Goal: Task Accomplishment & Management: Manage account settings

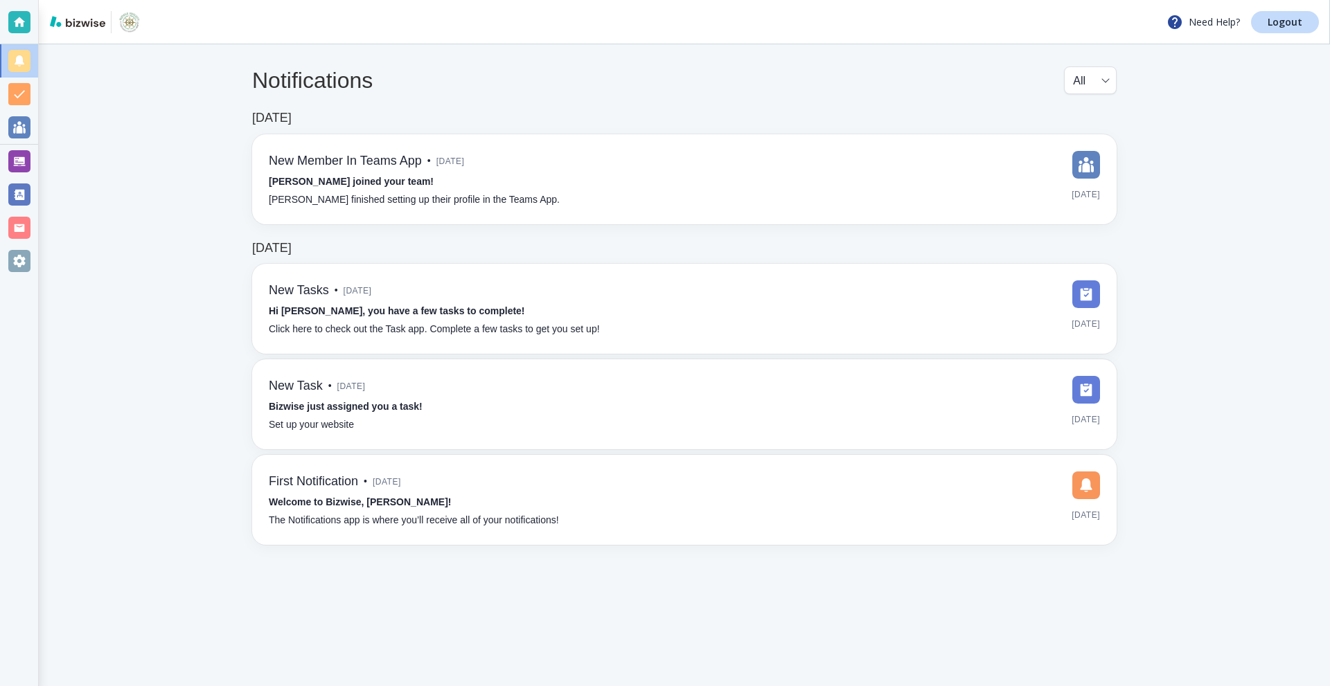
click at [12, 166] on div at bounding box center [19, 161] width 22 height 22
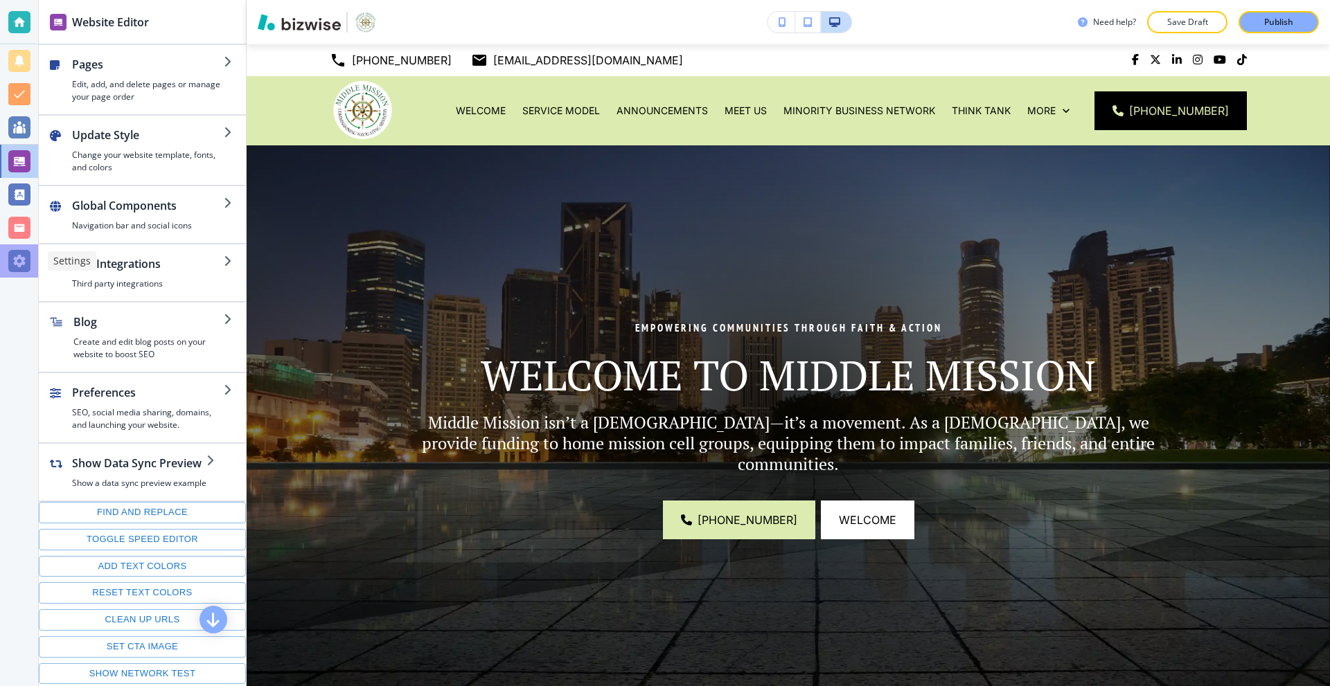
click at [17, 254] on div at bounding box center [19, 261] width 22 height 22
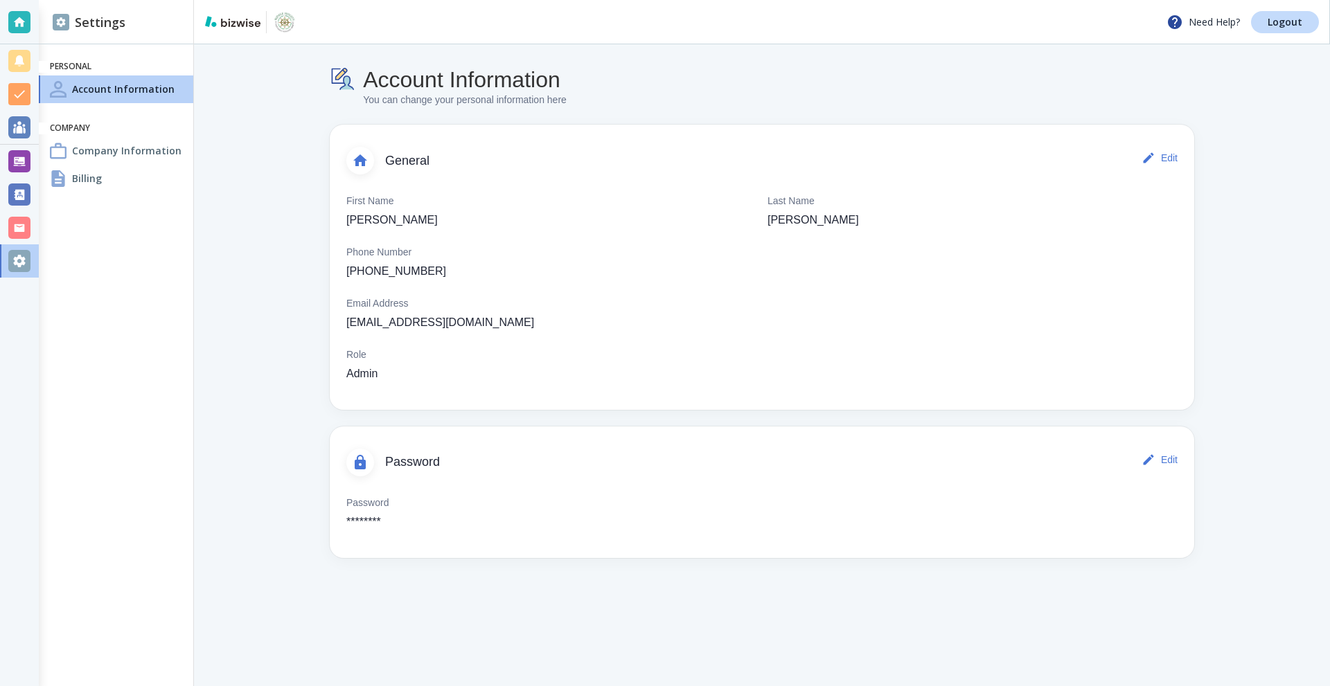
click at [112, 157] on h4 "Company Information" at bounding box center [126, 150] width 109 height 15
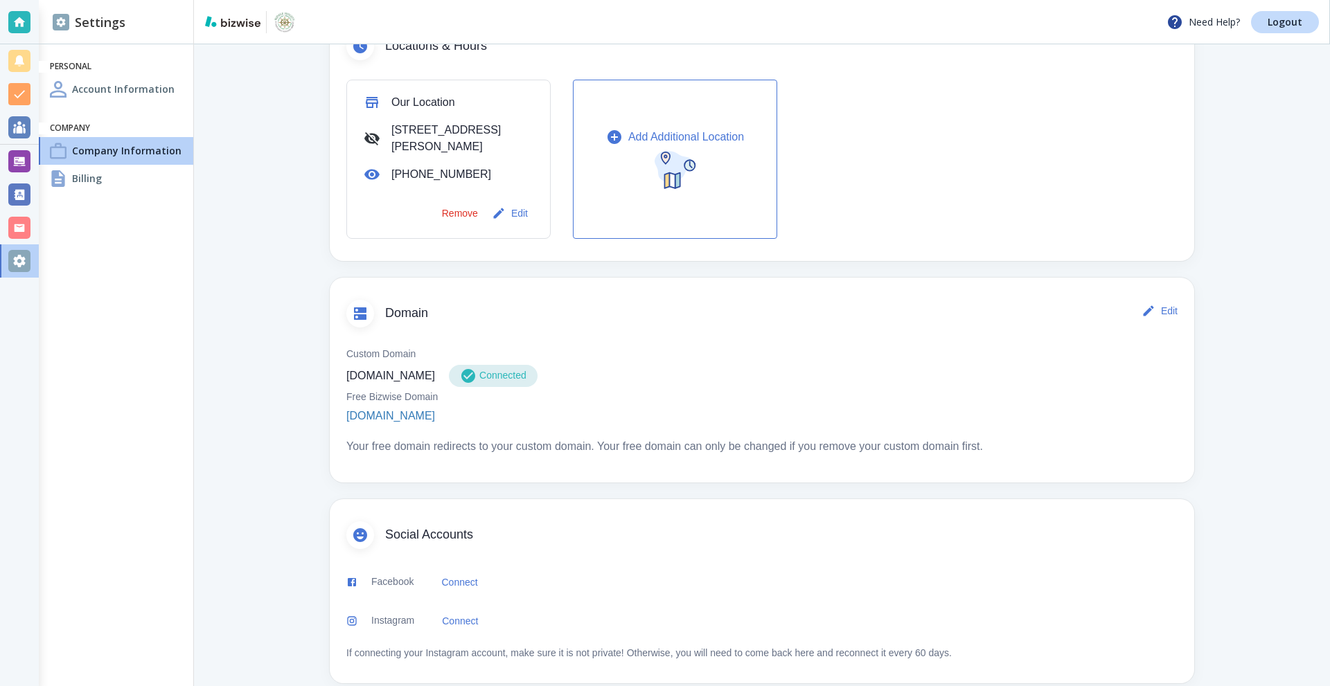
scroll to position [503, 0]
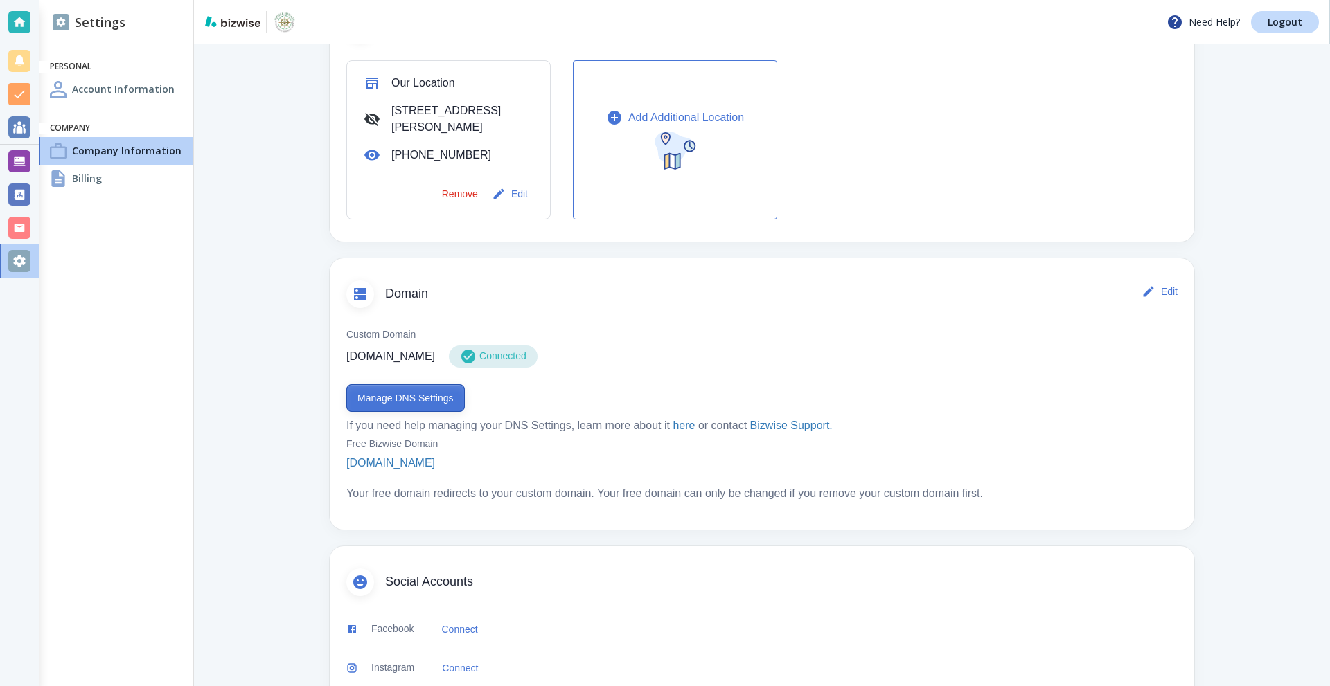
click at [419, 400] on button "Manage DNS Settings" at bounding box center [405, 398] width 118 height 28
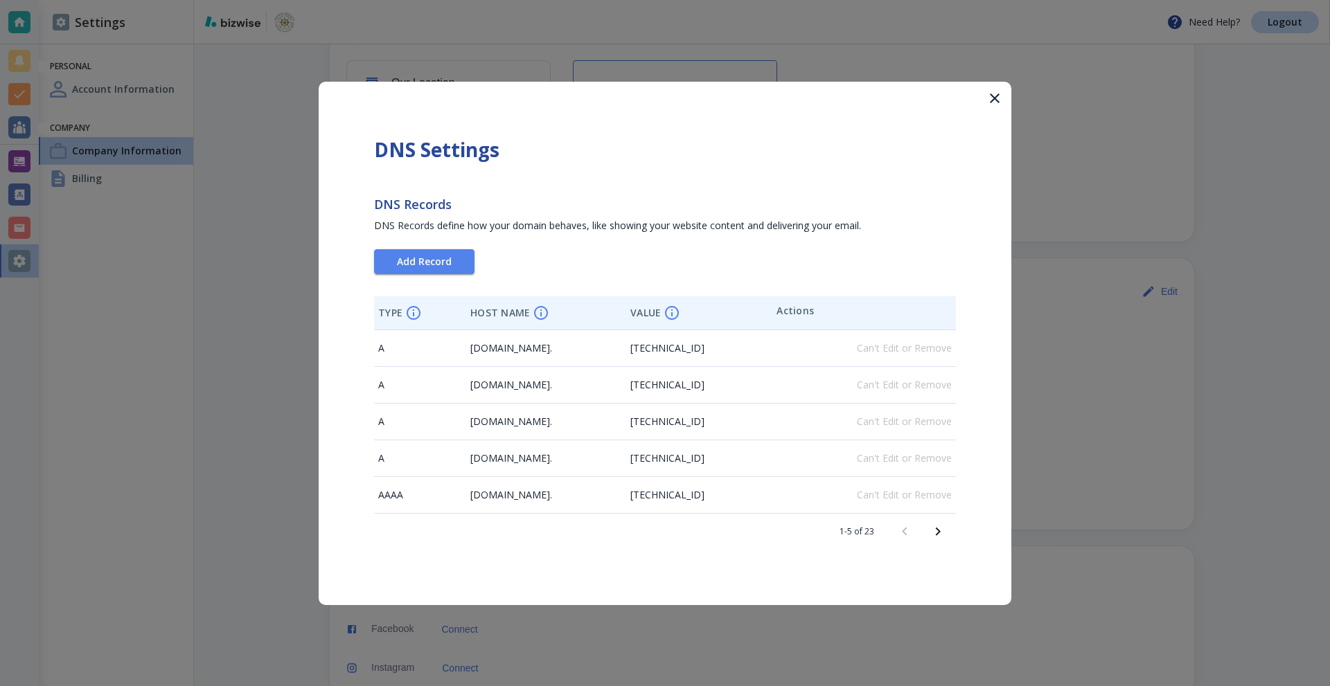
click at [942, 533] on icon "Next page" at bounding box center [937, 532] width 17 height 17
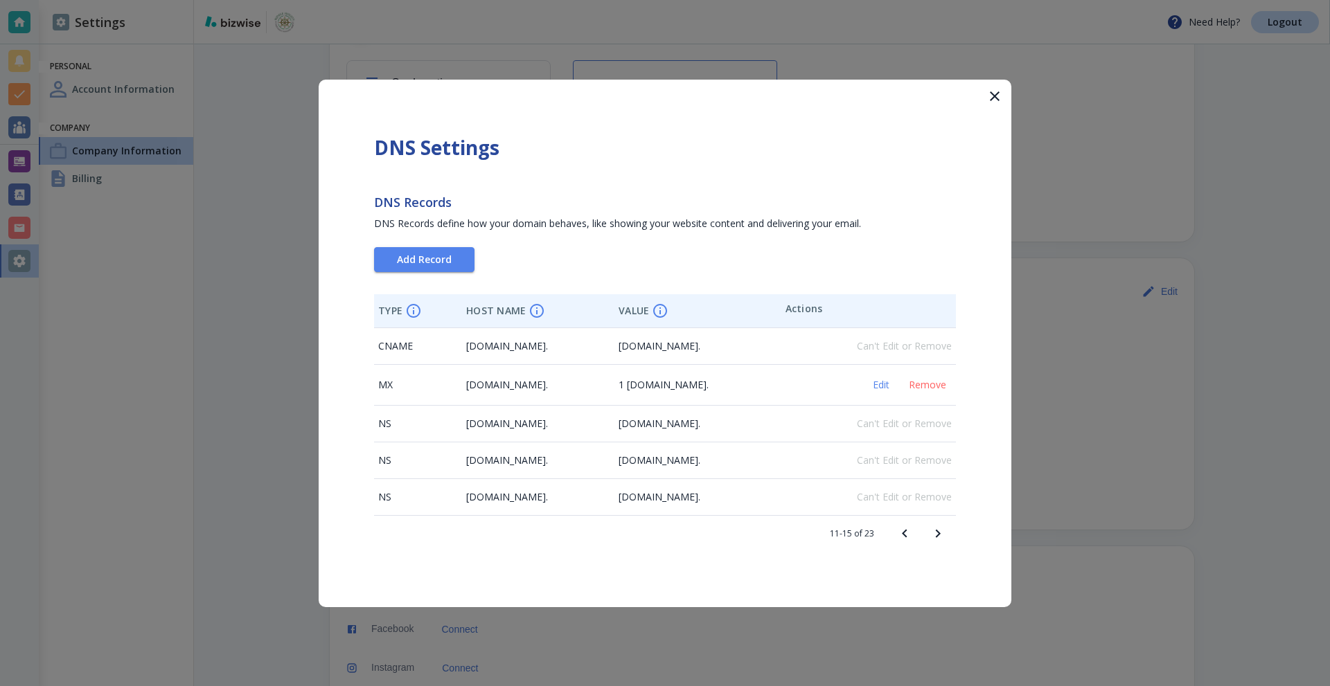
click at [940, 533] on icon "Next page" at bounding box center [937, 534] width 17 height 17
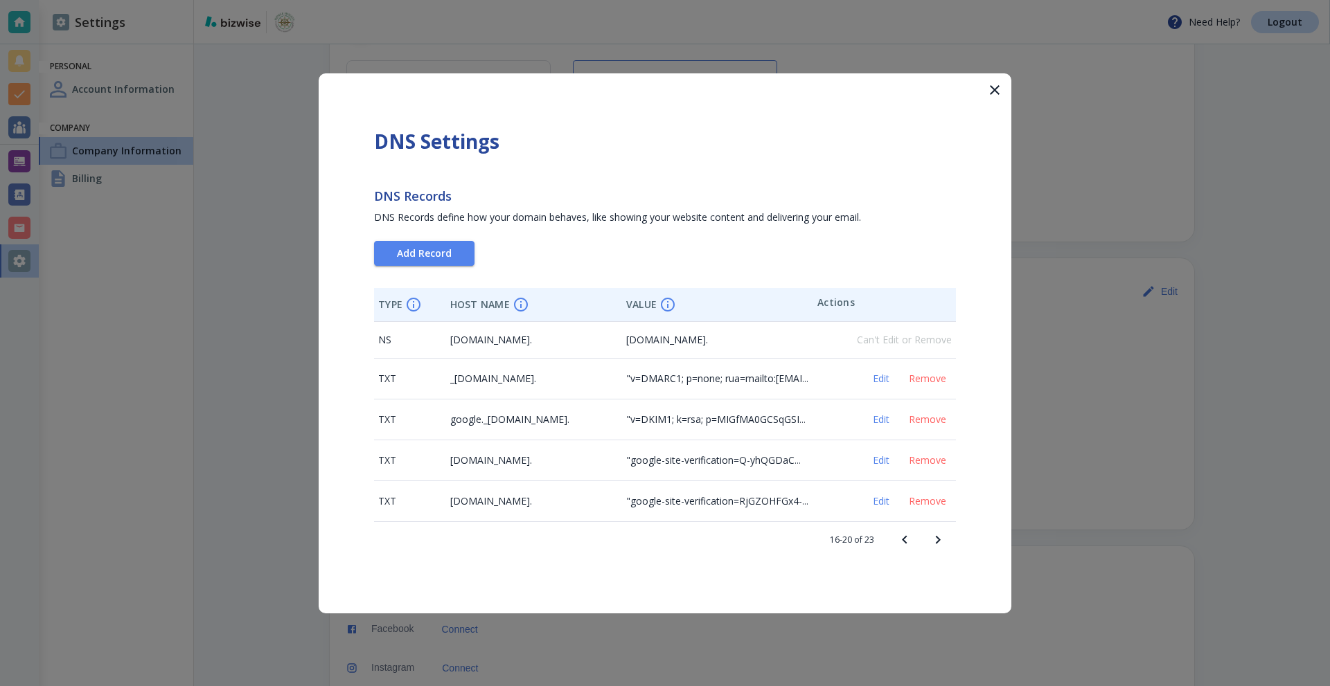
click at [940, 533] on icon "Next page" at bounding box center [937, 540] width 17 height 17
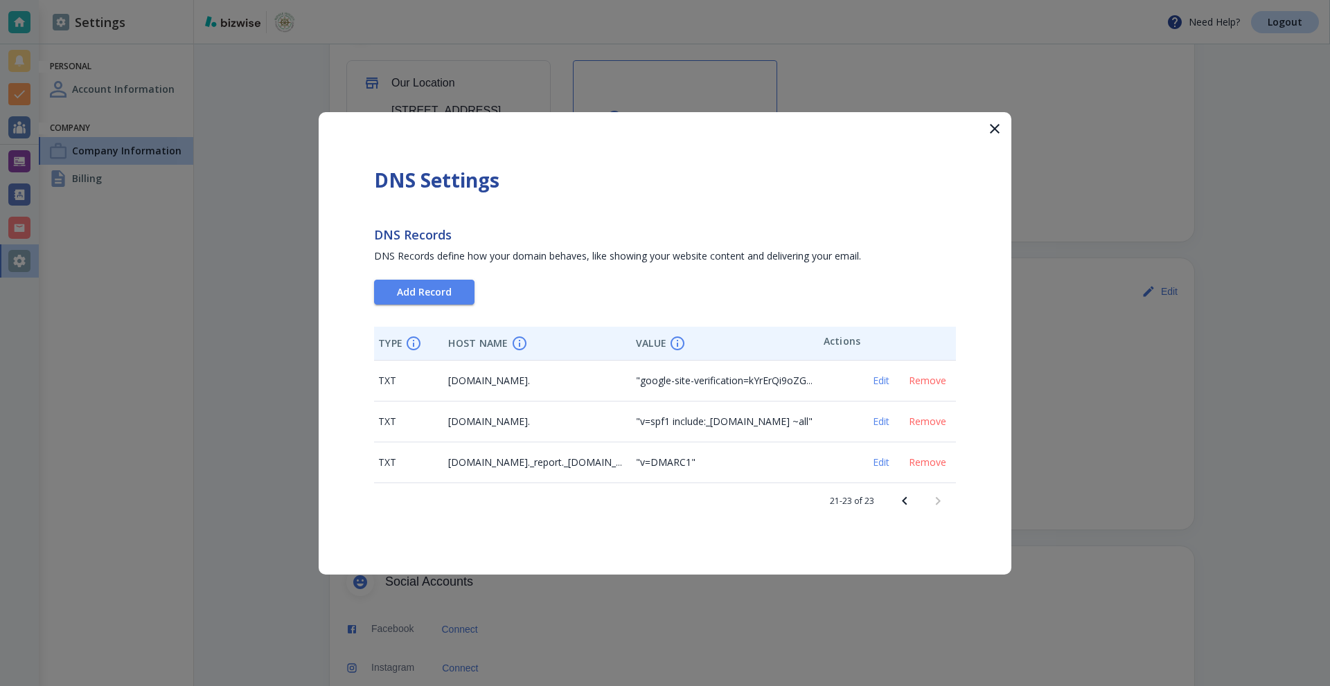
click at [892, 499] on button "Previous page" at bounding box center [904, 501] width 33 height 33
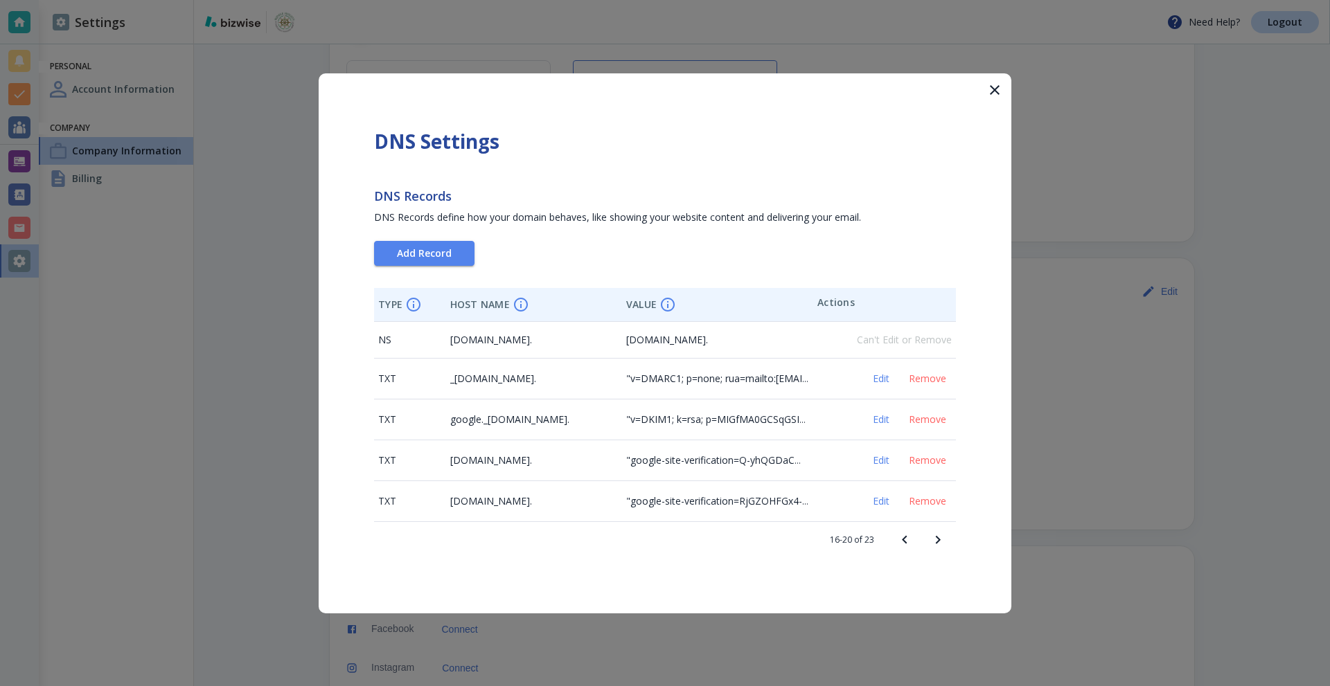
click at [893, 499] on span "Edit" at bounding box center [880, 502] width 33 height 10
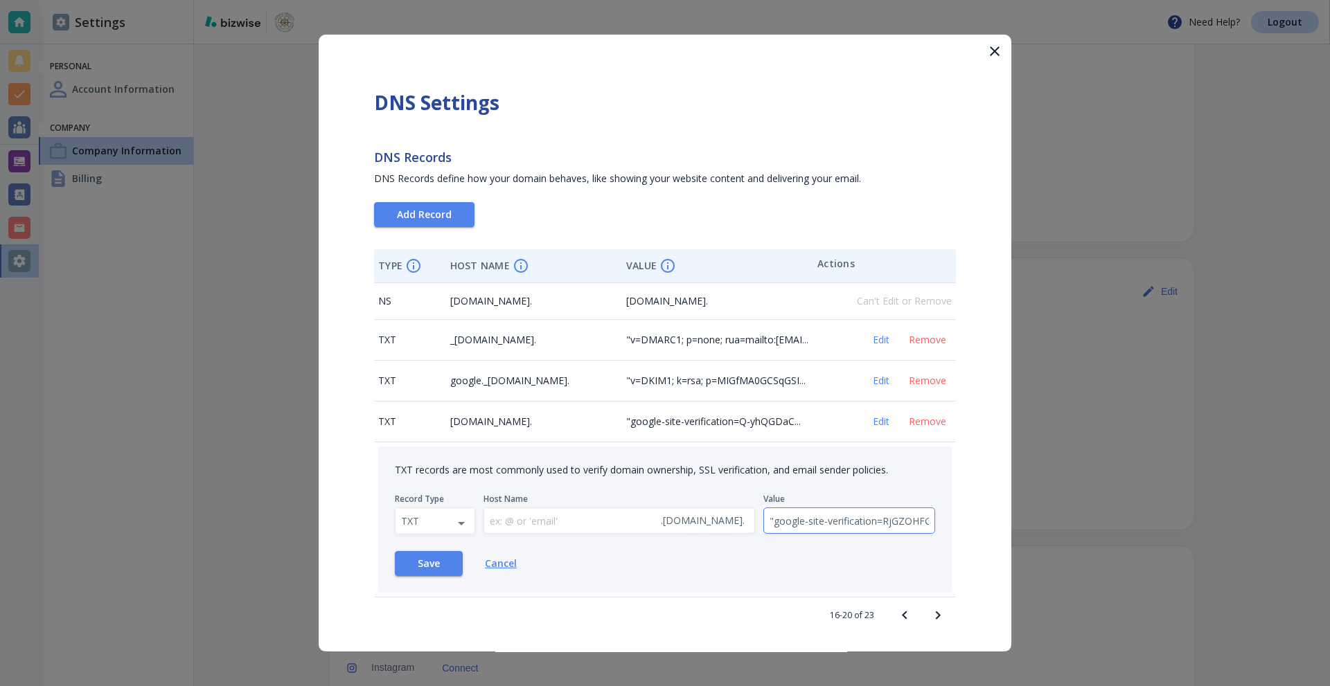
scroll to position [0, 196]
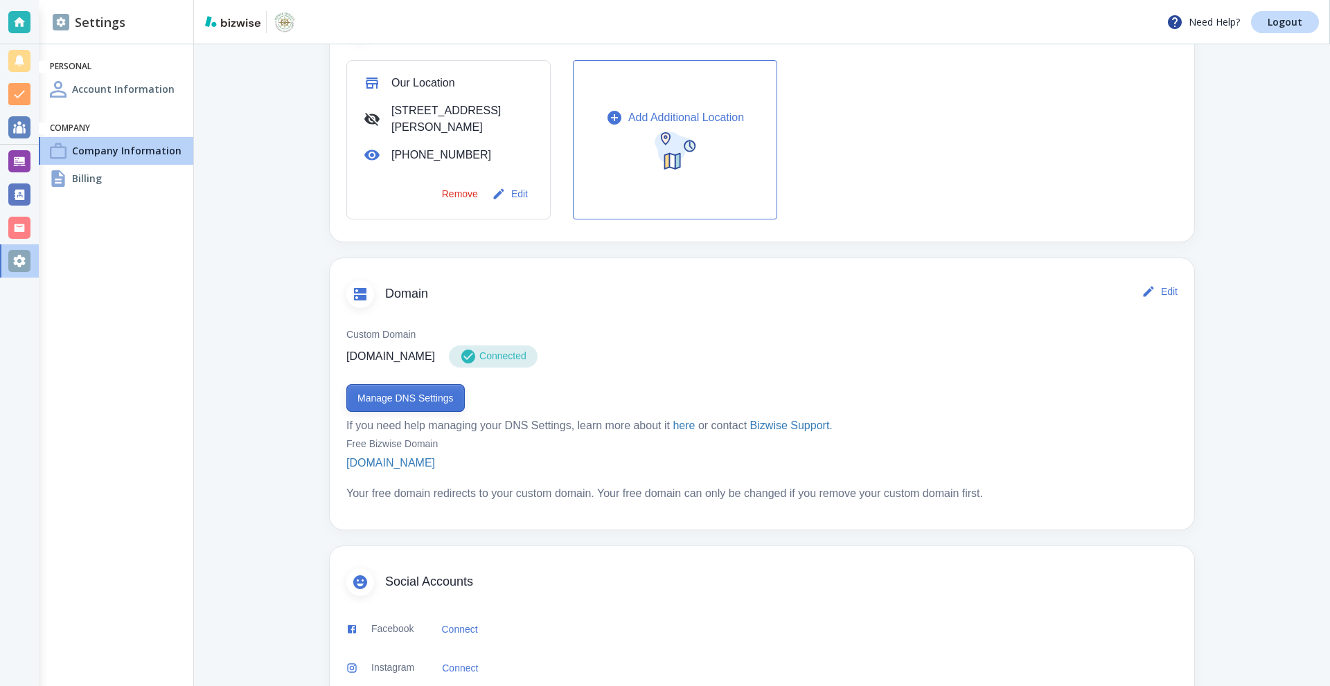
click at [406, 407] on button "Manage DNS Settings" at bounding box center [405, 398] width 118 height 28
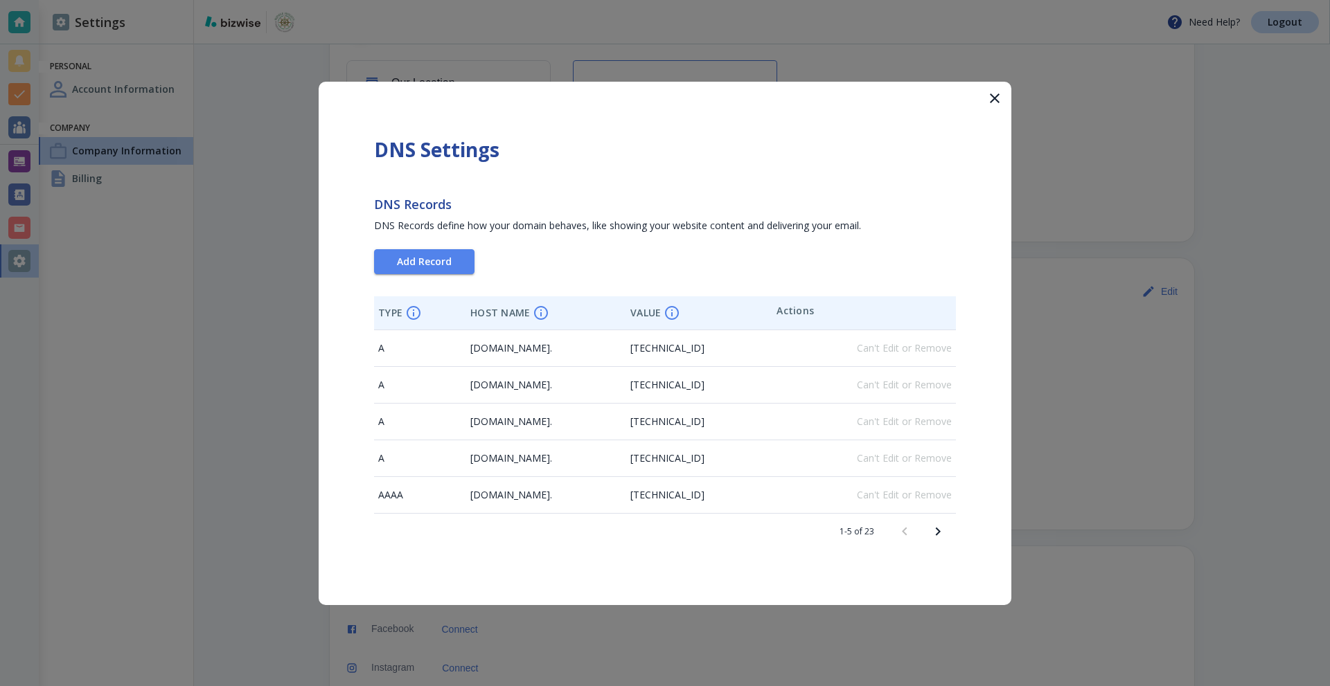
click at [938, 528] on icon "Next page" at bounding box center [937, 532] width 17 height 17
click at [938, 530] on icon "Next page" at bounding box center [938, 531] width 5 height 8
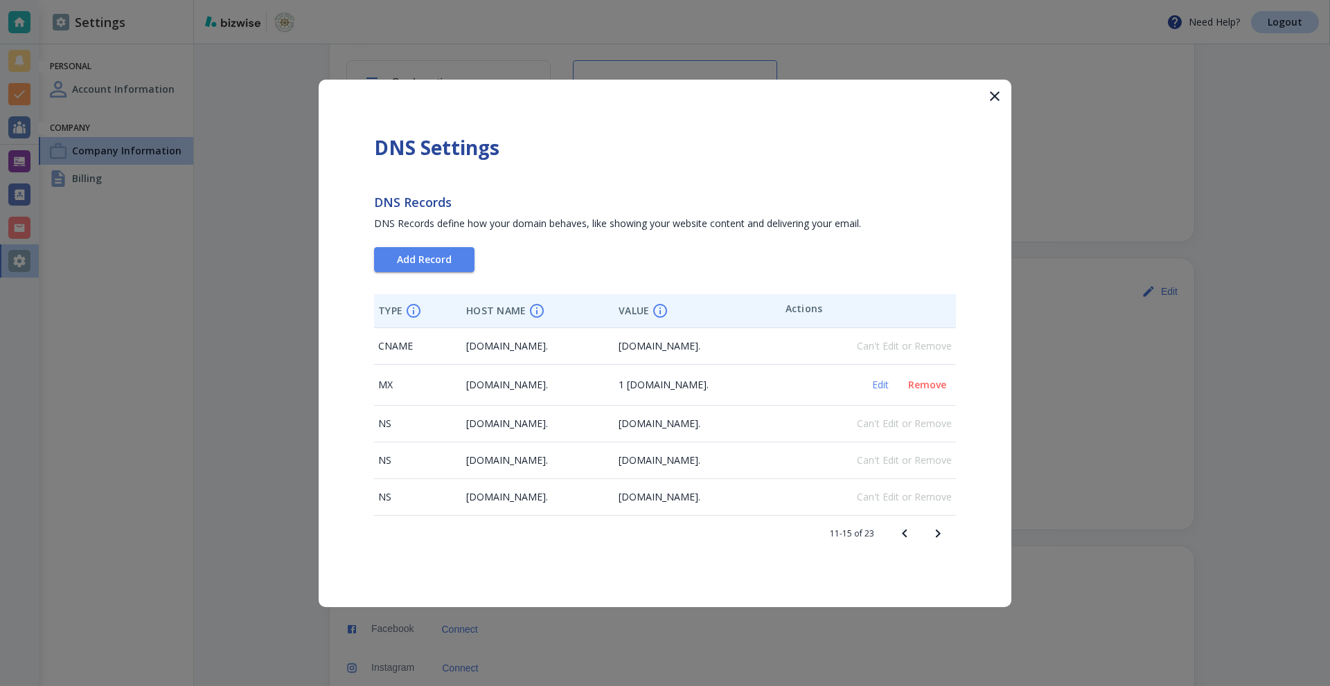
click at [931, 383] on span "Remove" at bounding box center [927, 385] width 38 height 10
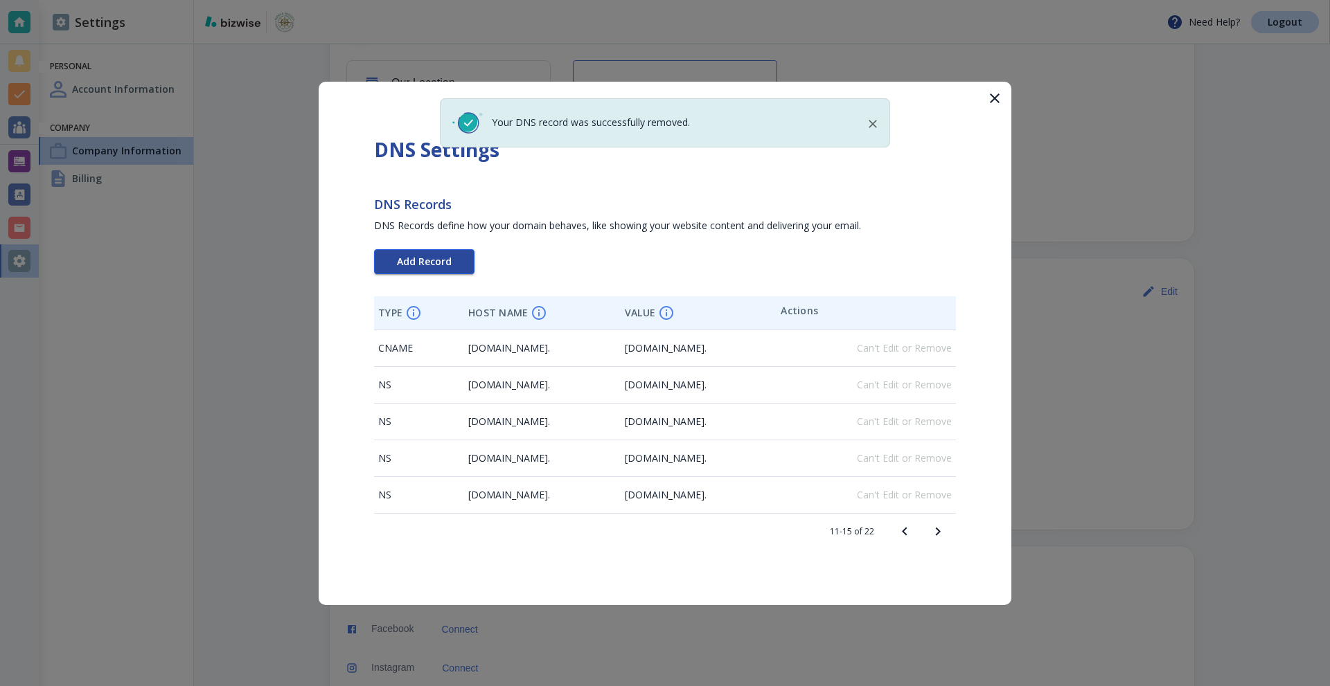
click at [438, 266] on span "Add Record" at bounding box center [424, 262] width 55 height 10
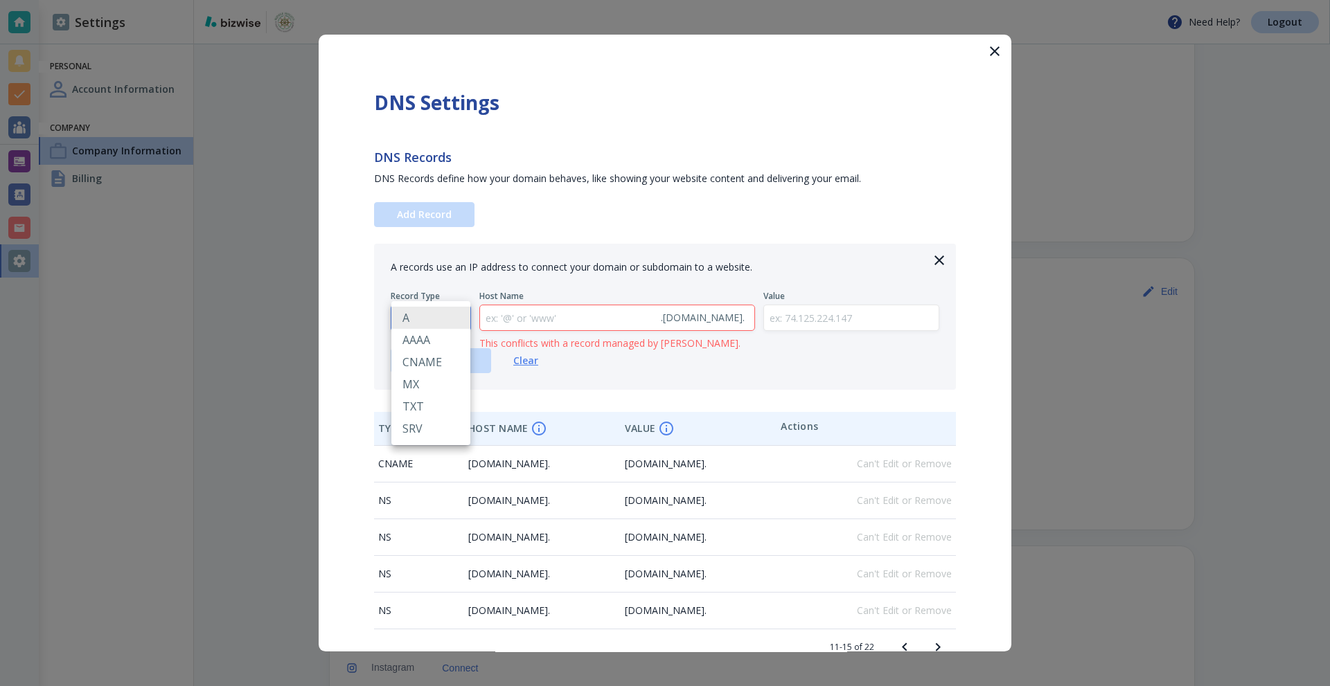
click at [445, 0] on body "Need Help? Logout Settings Personal Account Information Company Company Informa…" at bounding box center [665, 0] width 1330 height 0
click at [429, 384] on li "MX" at bounding box center [430, 384] width 79 height 22
type input "MX"
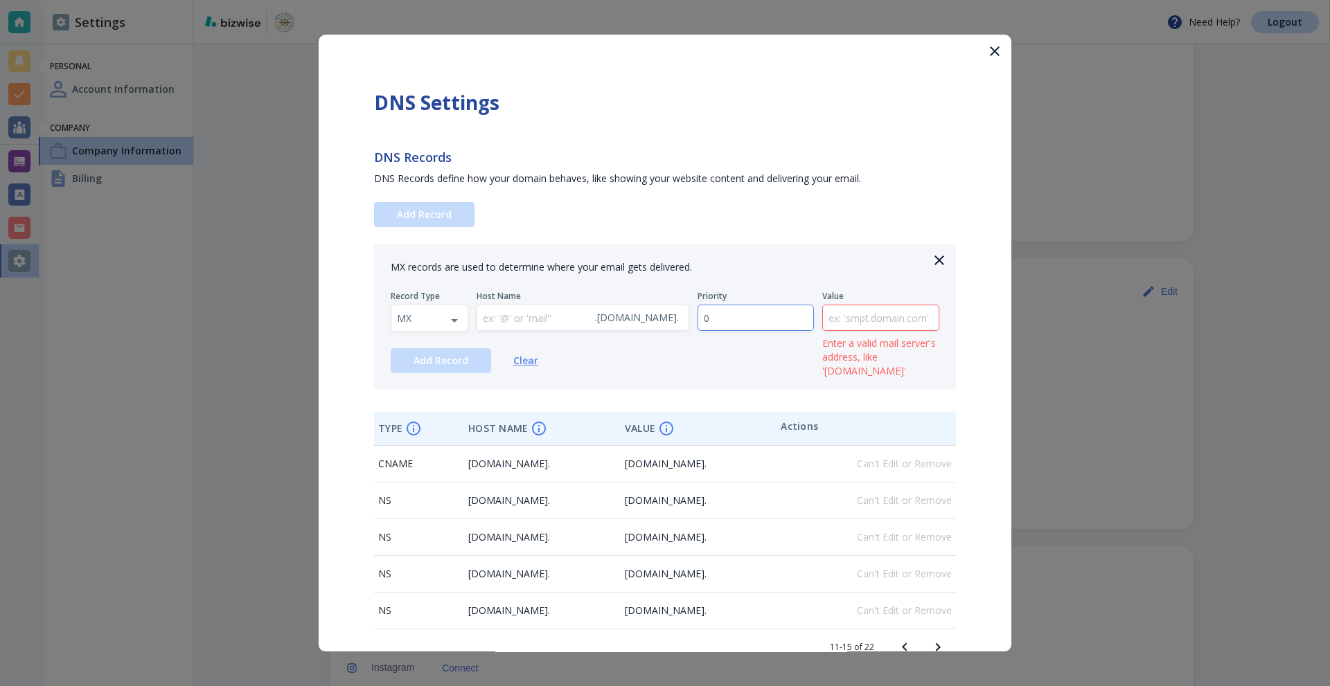
drag, startPoint x: 749, startPoint y: 321, endPoint x: 687, endPoint y: 317, distance: 61.7
click at [687, 317] on div "Record Type MX MX ​ Host Name . [DOMAIN_NAME] . ​ Priority 0 ​ Value ​ Enter a …" at bounding box center [665, 311] width 548 height 41
type input "1"
click at [872, 319] on input "text" at bounding box center [881, 318] width 116 height 26
paste input "[DOMAIN_NAME]"
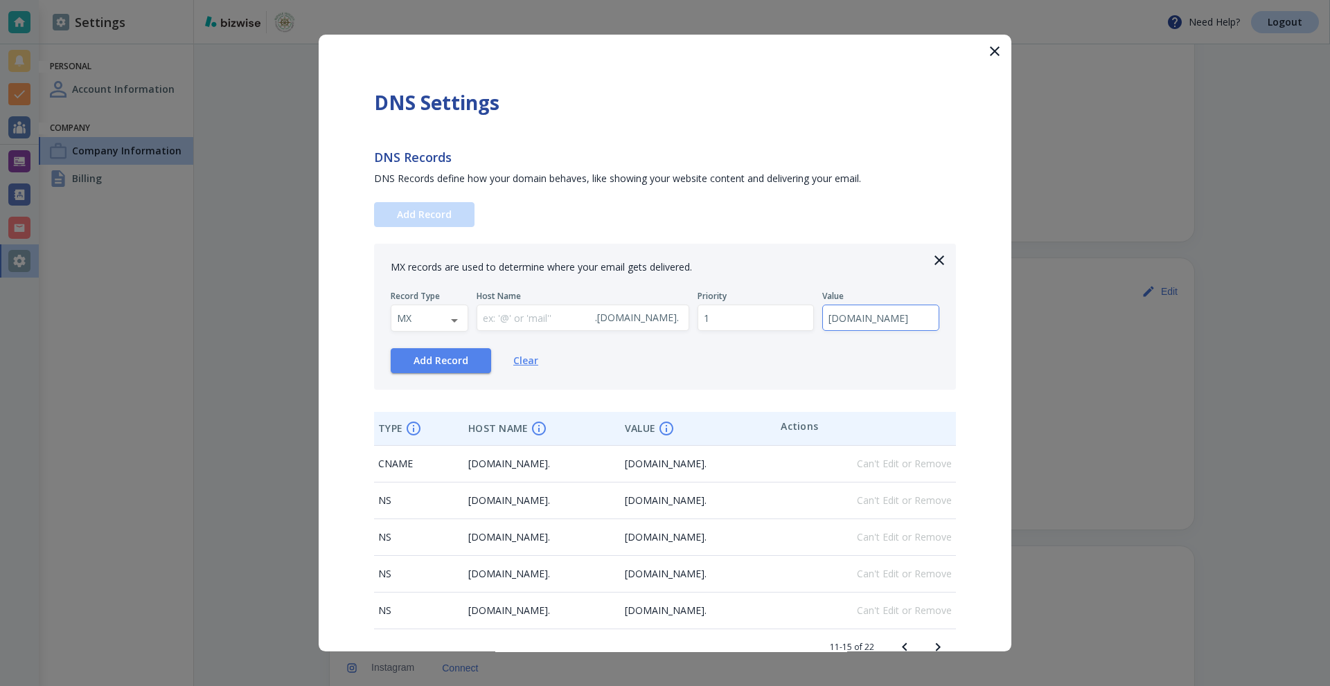
scroll to position [0, 5]
type input "[DOMAIN_NAME]"
click at [528, 321] on input "text" at bounding box center [533, 318] width 112 height 26
type input "@"
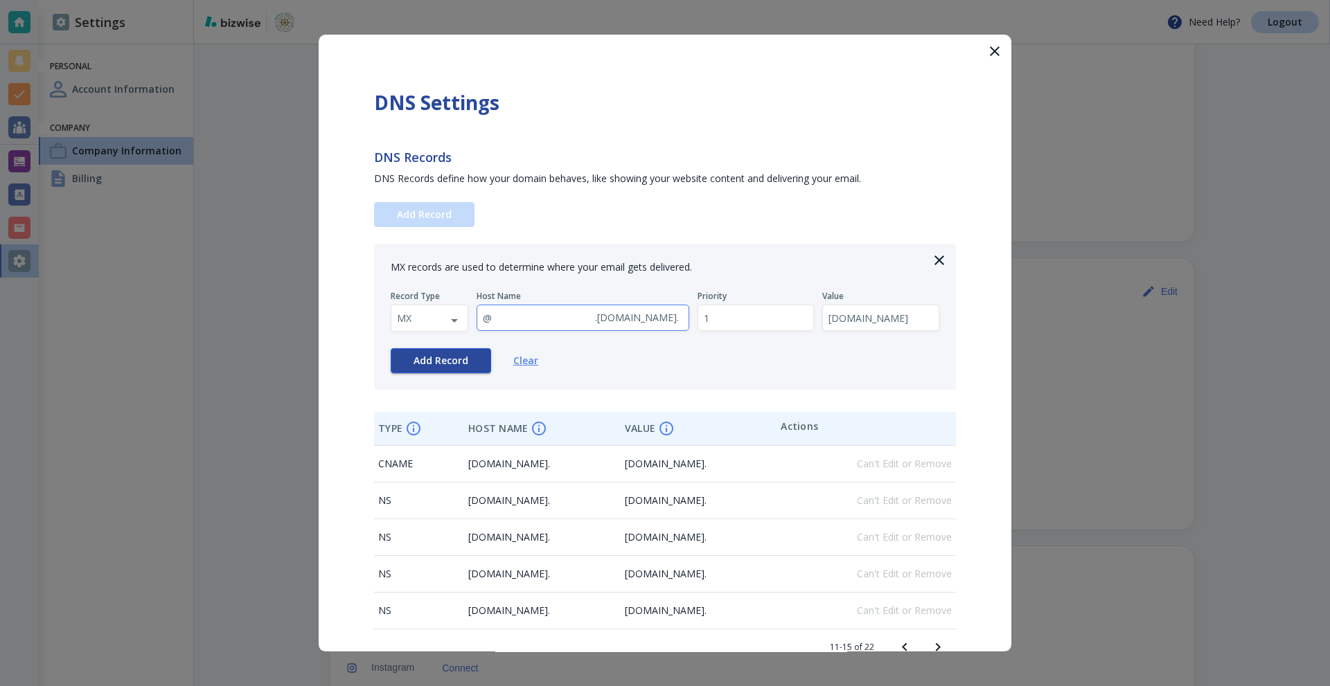
click at [445, 370] on button "Add Record" at bounding box center [441, 360] width 100 height 25
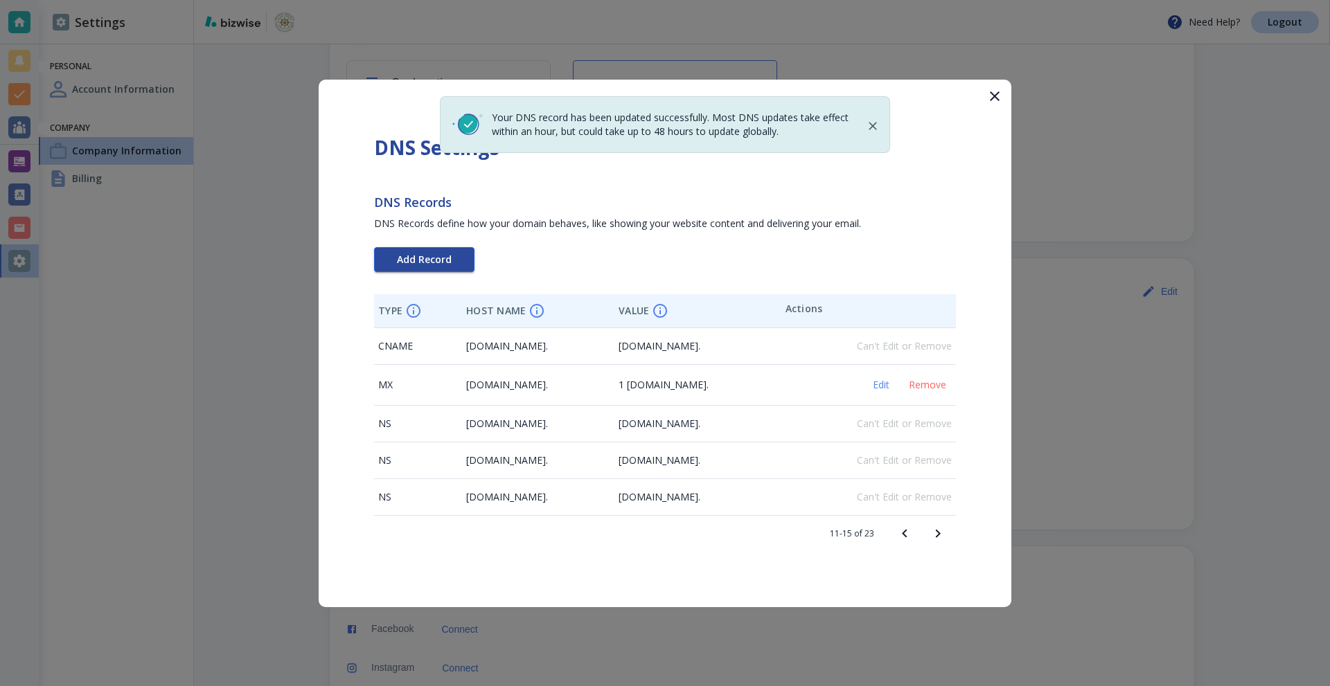
click at [418, 260] on span "Add Record" at bounding box center [424, 260] width 55 height 10
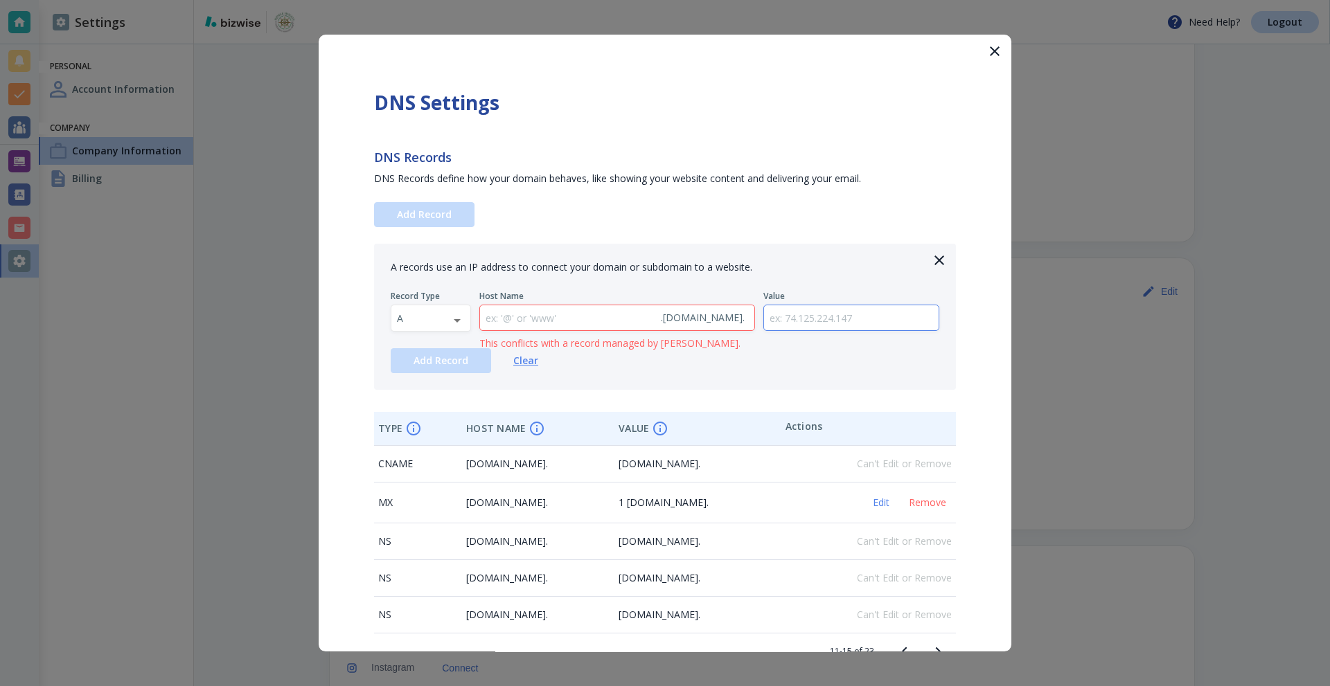
click at [388, 312] on div "A records use an IP address to connect your domain or subdomain to a website. R…" at bounding box center [665, 317] width 582 height 146
click at [411, 0] on body "Need Help? Logout Settings Personal Account Information Company Company Informa…" at bounding box center [665, 0] width 1330 height 0
click at [420, 380] on li "MX" at bounding box center [430, 384] width 79 height 22
type input "MX"
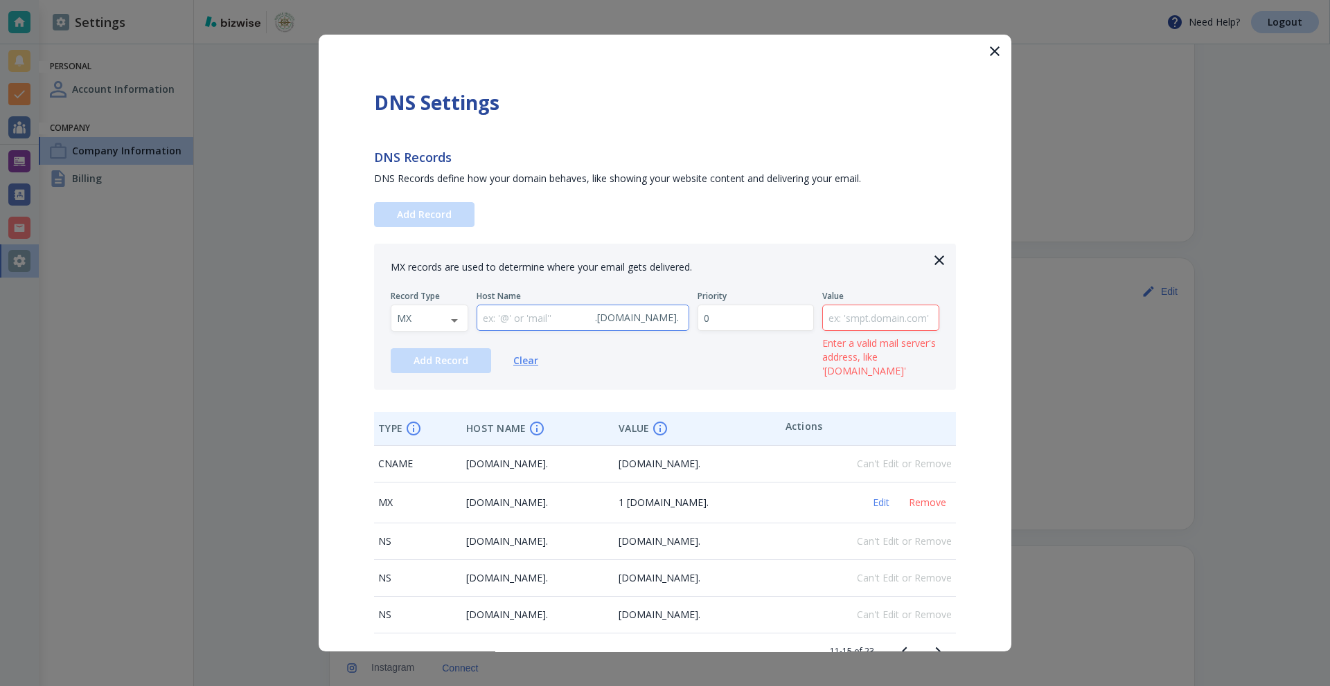
click at [544, 321] on input "text" at bounding box center [533, 318] width 112 height 26
type input "@"
drag, startPoint x: 753, startPoint y: 323, endPoint x: 694, endPoint y: 321, distance: 58.9
click at [698, 321] on input "0" at bounding box center [756, 318] width 116 height 26
type input "5"
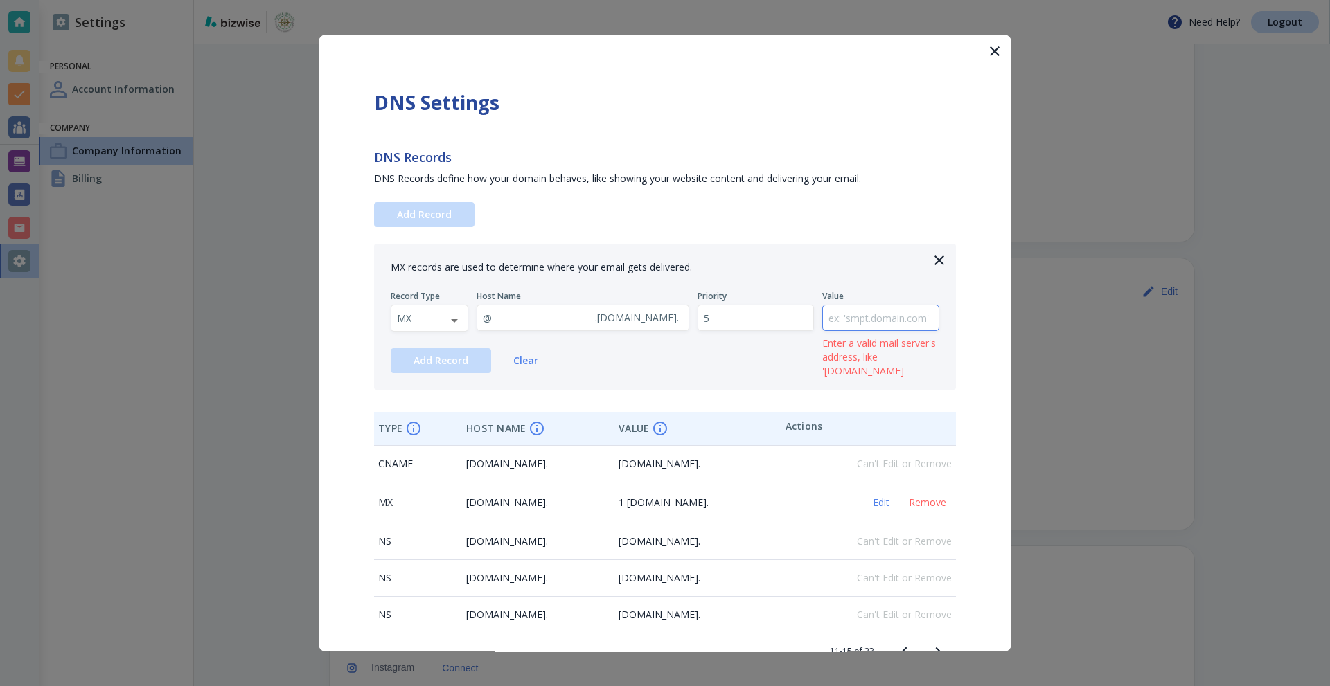
click at [870, 321] on input "text" at bounding box center [881, 318] width 116 height 26
paste input "[DOMAIN_NAME]"
type input "[DOMAIN_NAME]"
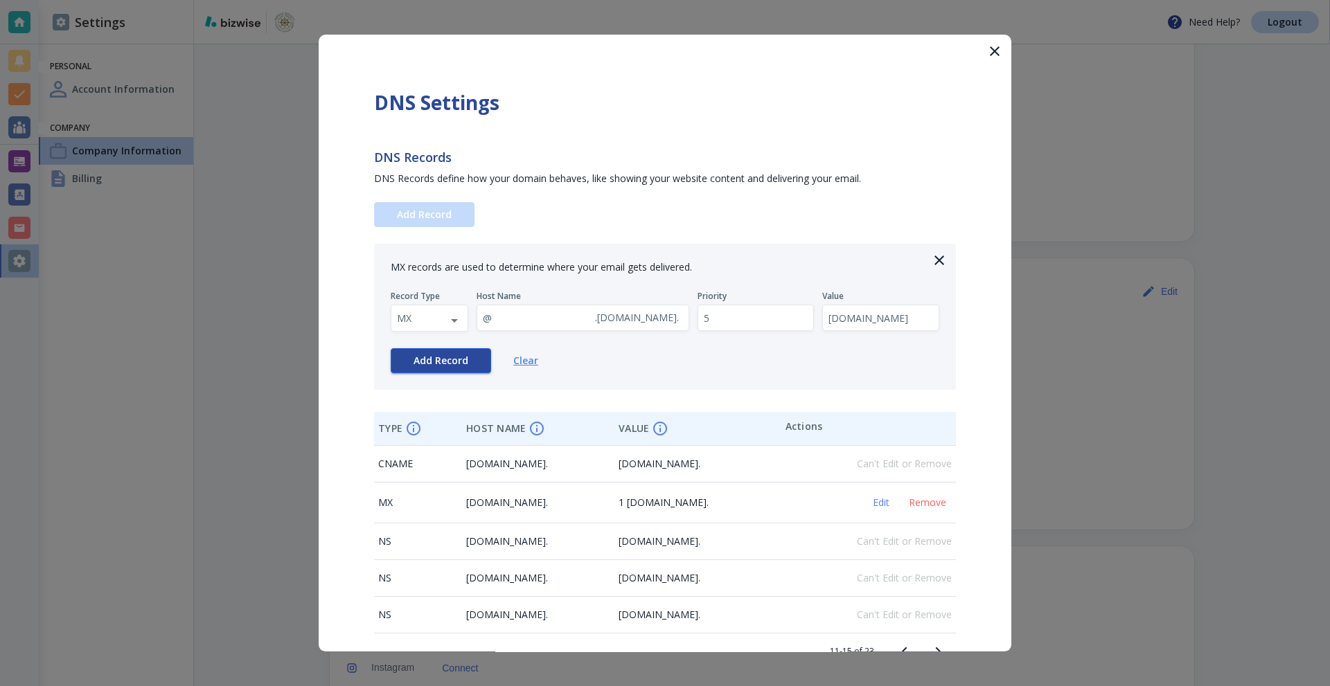
click at [438, 357] on span "Add Record" at bounding box center [440, 361] width 55 height 10
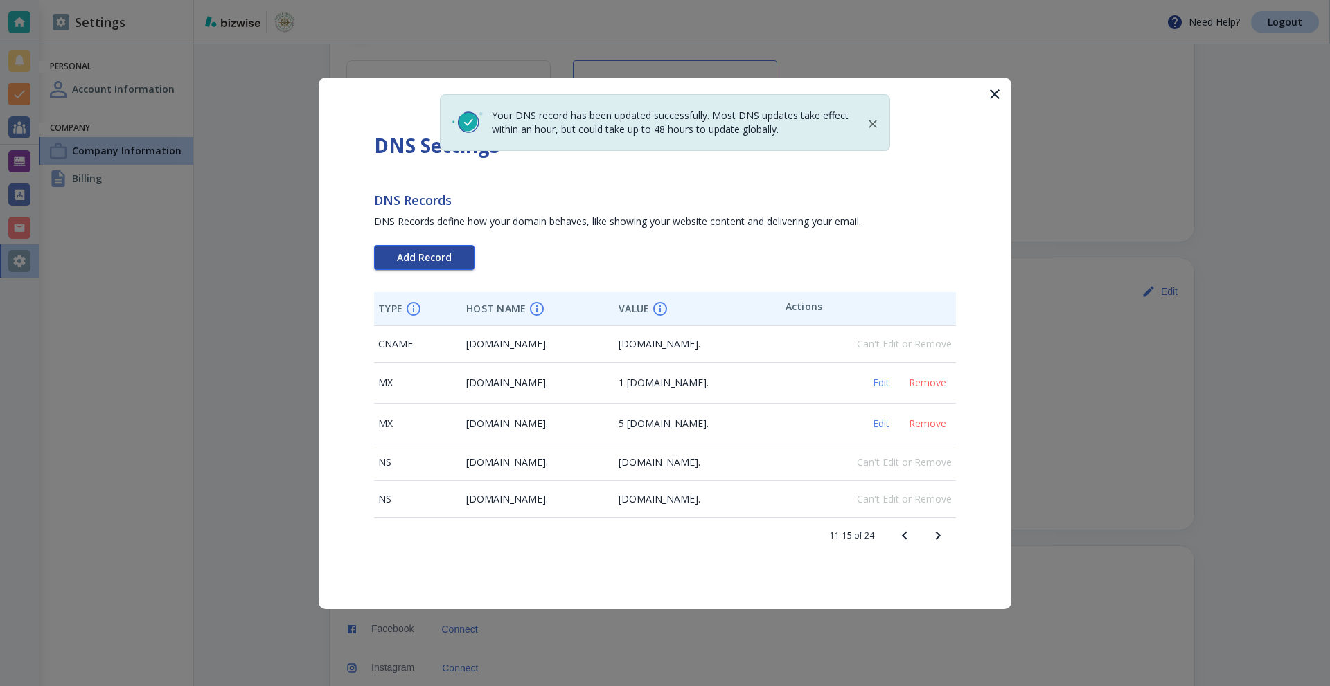
click at [420, 258] on span "Add Record" at bounding box center [424, 258] width 55 height 10
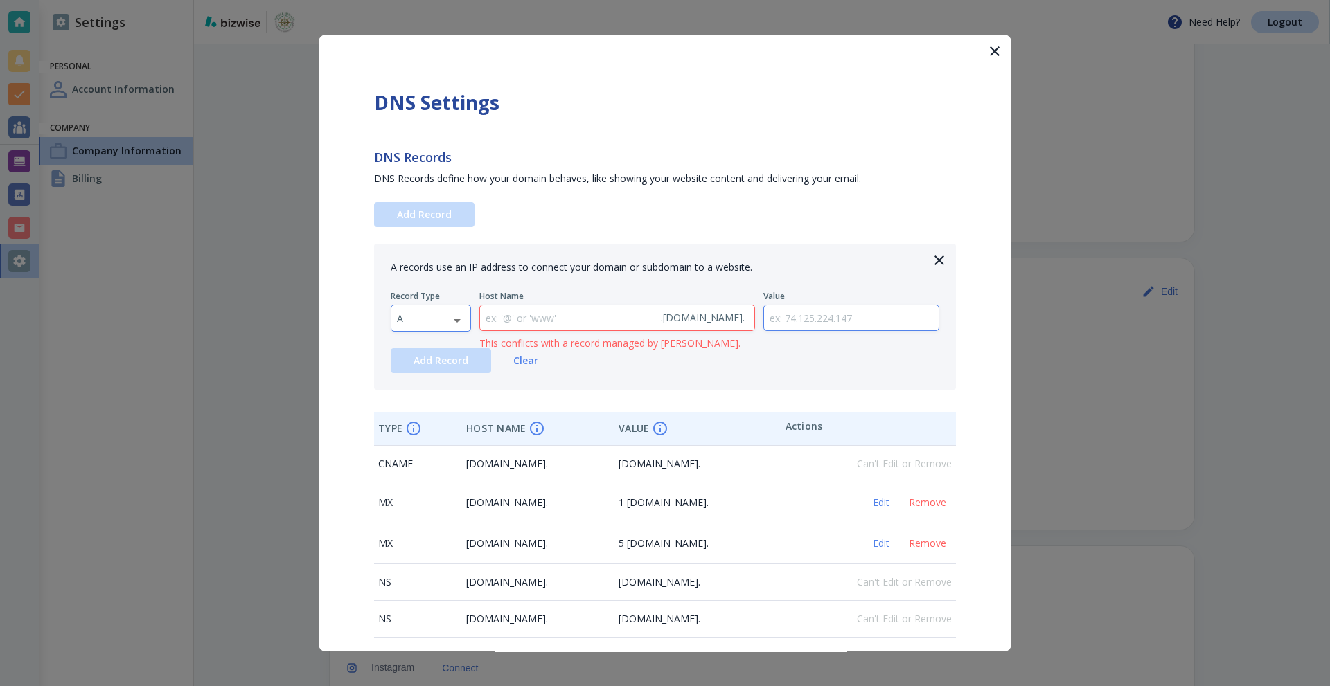
click at [426, 0] on body "Need Help? Logout Settings Personal Account Information Company Company Informa…" at bounding box center [665, 0] width 1330 height 0
click at [420, 388] on li "MX" at bounding box center [430, 384] width 79 height 22
type input "MX"
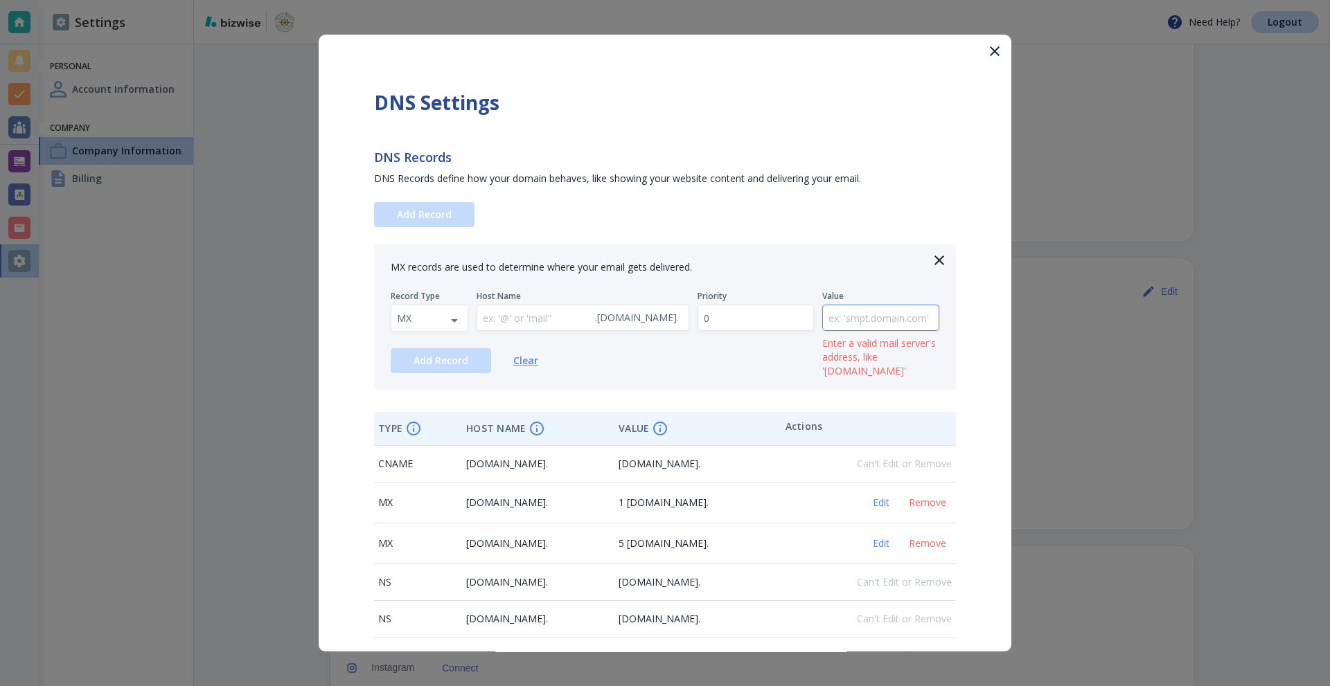
click at [890, 321] on input "text" at bounding box center [881, 318] width 116 height 26
paste input "[DOMAIN_NAME]"
type input "[DOMAIN_NAME]"
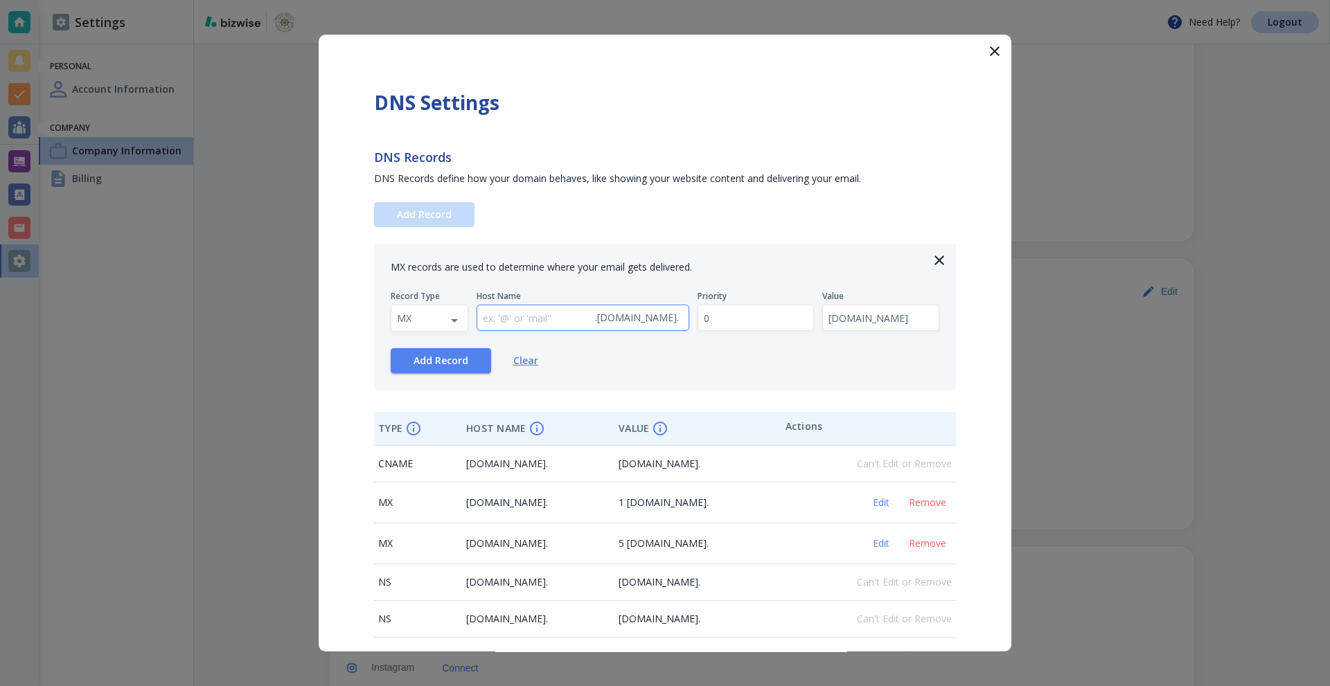
click at [515, 319] on input "text" at bounding box center [533, 318] width 112 height 26
type input "@"
drag, startPoint x: 686, startPoint y: 319, endPoint x: 697, endPoint y: 320, distance: 11.1
click at [692, 319] on div "Record Type MX MX ​ Host Name @ . [DOMAIN_NAME] . ​ Priority 0 ​ Value [DOMAIN_…" at bounding box center [665, 311] width 548 height 41
drag, startPoint x: 715, startPoint y: 321, endPoint x: 684, endPoint y: 346, distance: 40.3
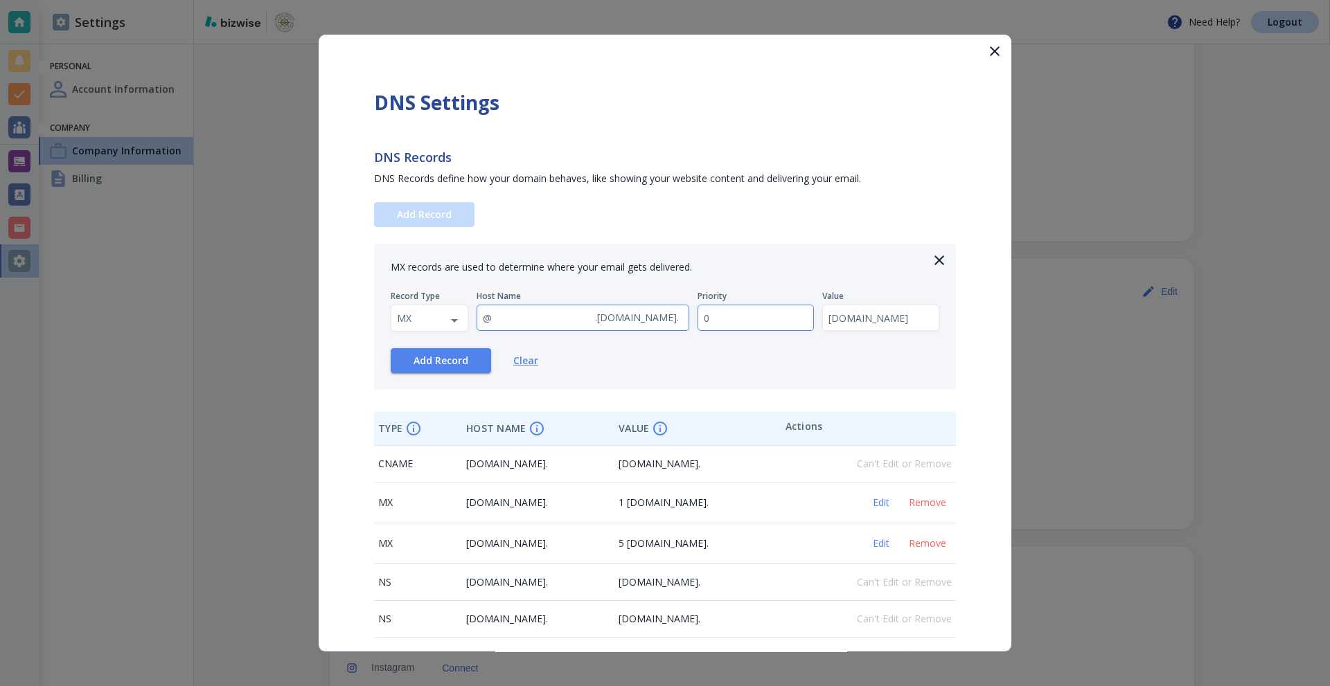
click at [682, 323] on div "Record Type MX MX ​ Host Name @ . [DOMAIN_NAME] . ​ Priority 0 ​ Value [DOMAIN_…" at bounding box center [665, 311] width 548 height 41
type input "5"
click at [442, 366] on span "Add Record" at bounding box center [440, 361] width 55 height 10
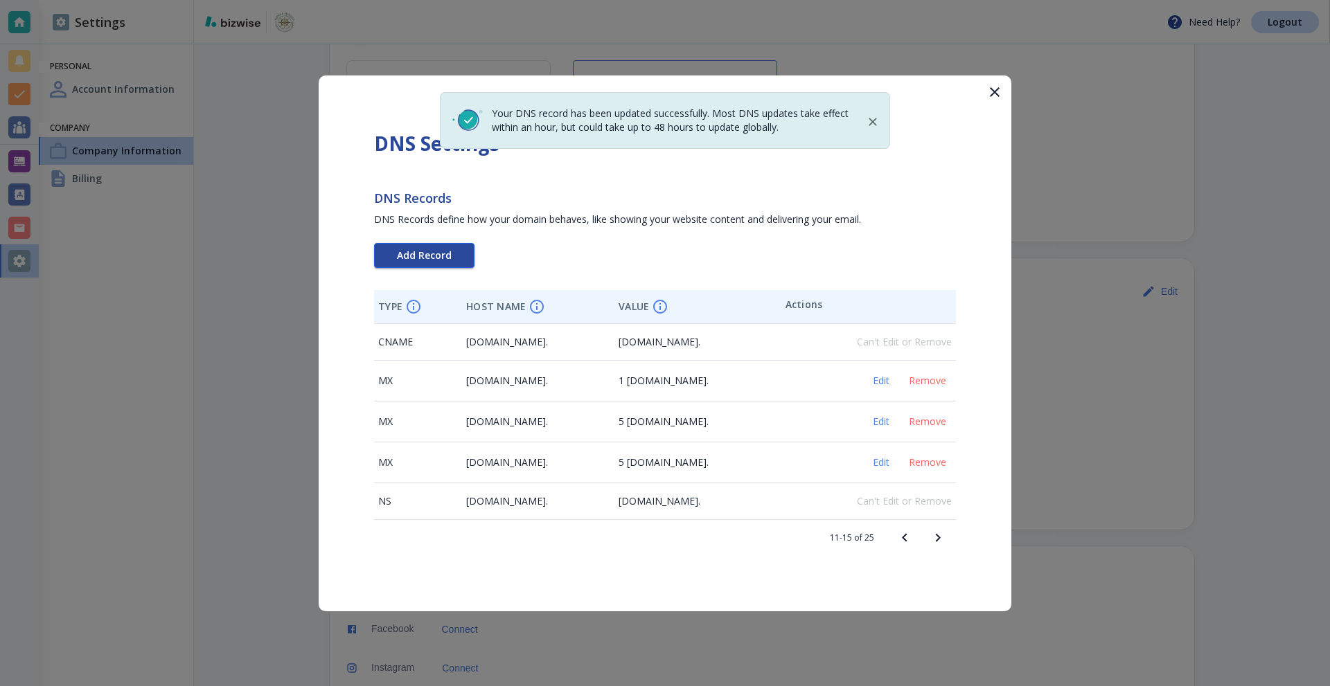
click at [429, 243] on button "Add Record" at bounding box center [424, 255] width 100 height 25
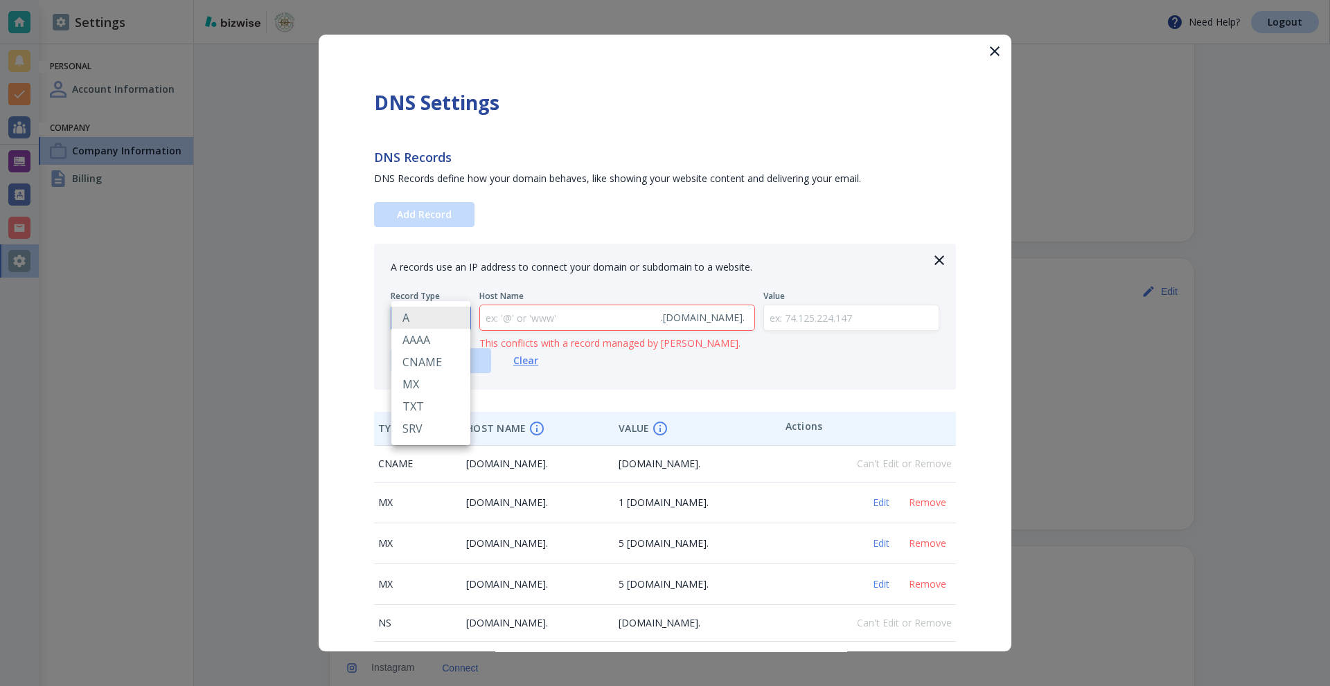
click at [442, 0] on body "Need Help? Logout Settings Personal Account Information Company Company Informa…" at bounding box center [665, 0] width 1330 height 0
click at [413, 389] on li "MX" at bounding box center [430, 384] width 79 height 22
type input "MX"
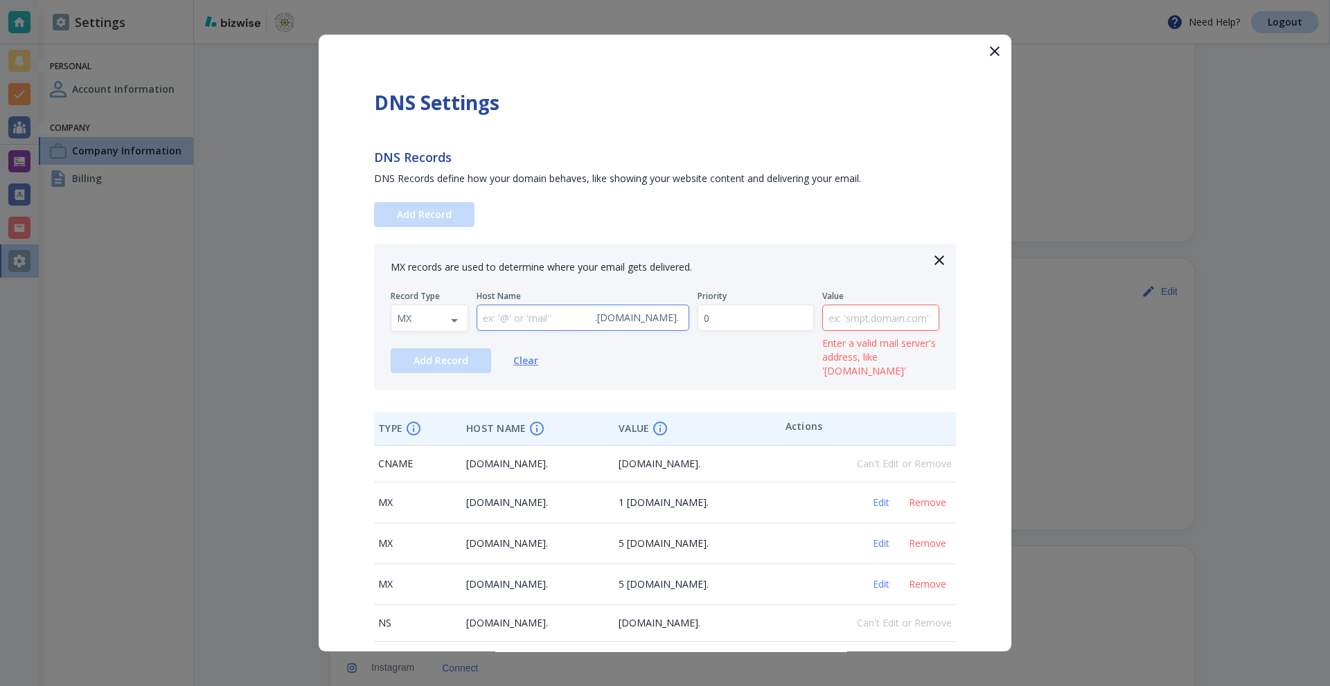
click at [529, 320] on input "text" at bounding box center [533, 318] width 112 height 26
type input "@"
drag, startPoint x: 748, startPoint y: 316, endPoint x: 611, endPoint y: 327, distance: 137.6
click at [618, 327] on div "Record Type MX MX ​ Host Name @ . [DOMAIN_NAME] . ​ Priority 0 ​ Value ​ Enter …" at bounding box center [665, 311] width 548 height 41
type input "10"
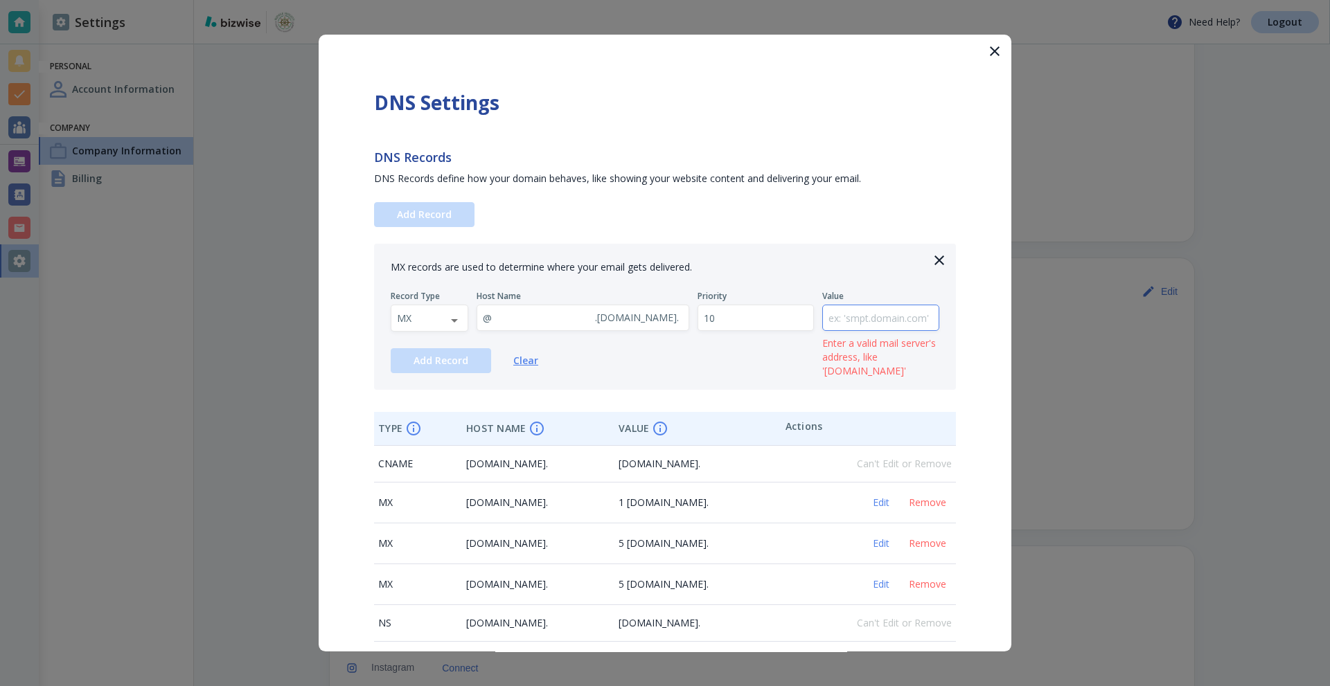
click at [859, 323] on input "text" at bounding box center [881, 318] width 116 height 26
paste input "[DOMAIN_NAME]"
type input "[DOMAIN_NAME]"
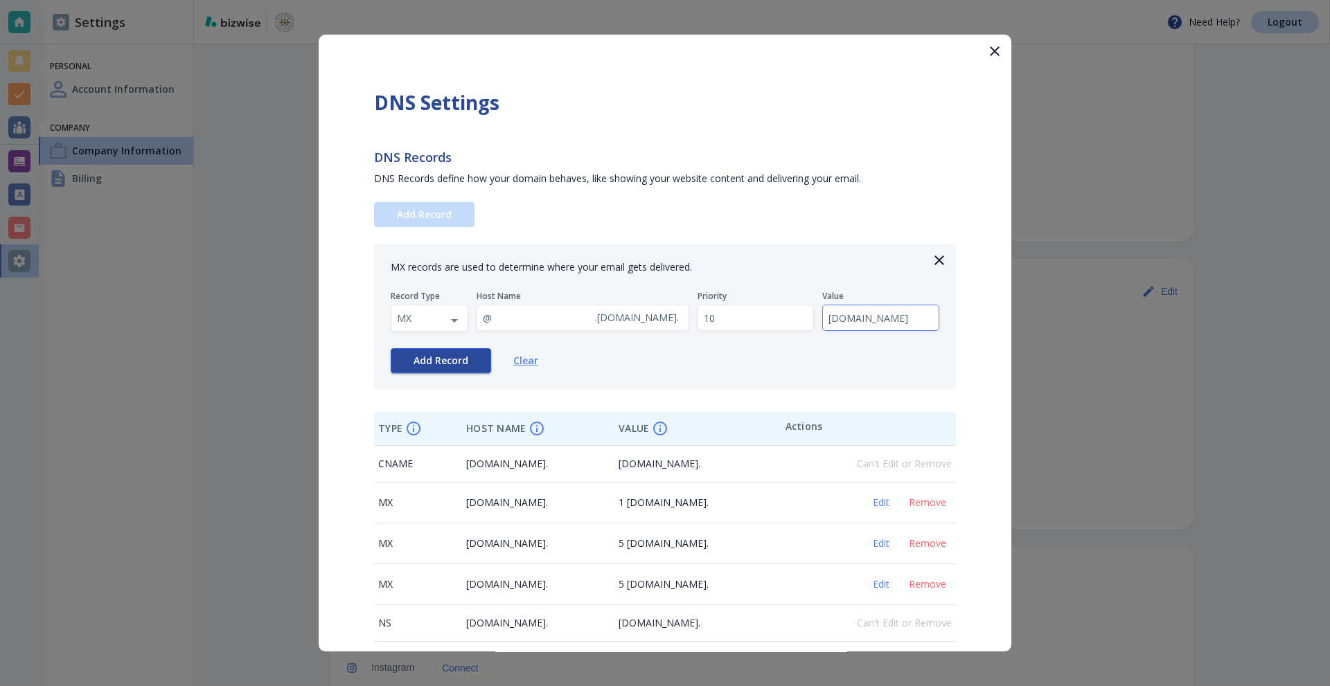
click at [411, 373] on button "Add Record" at bounding box center [441, 360] width 100 height 25
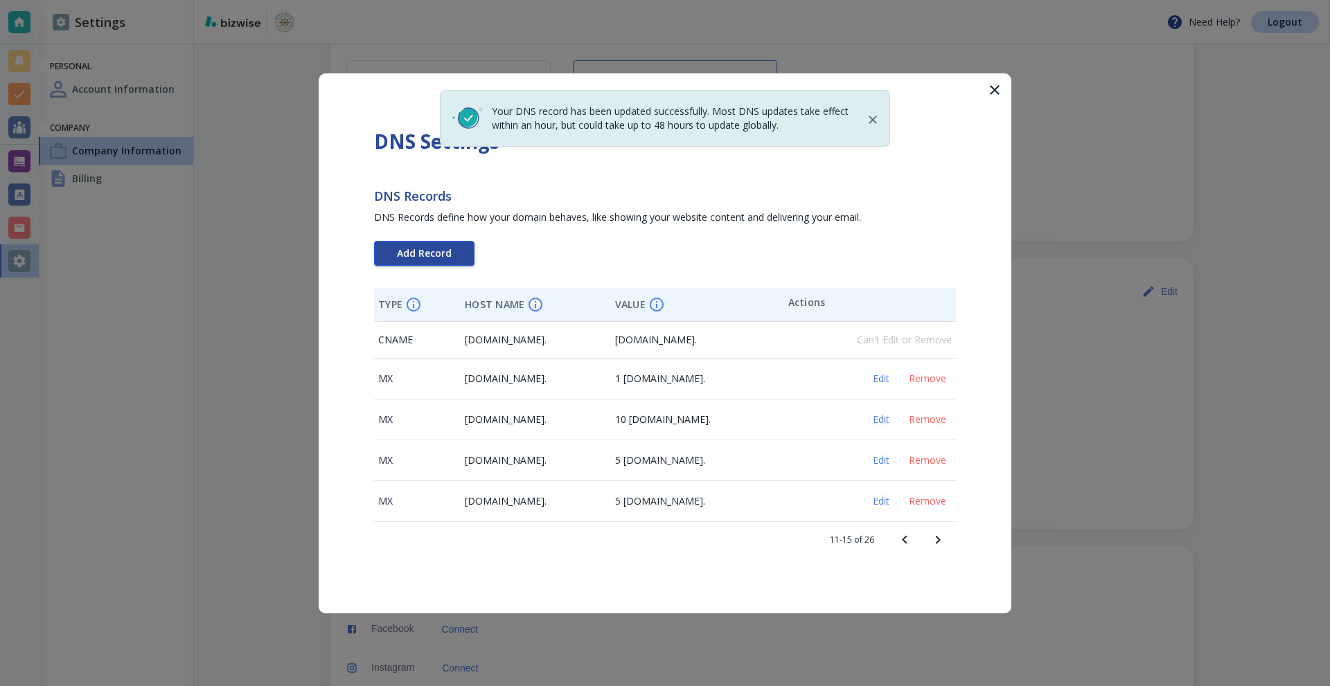
click at [427, 253] on span "Add Record" at bounding box center [424, 254] width 55 height 10
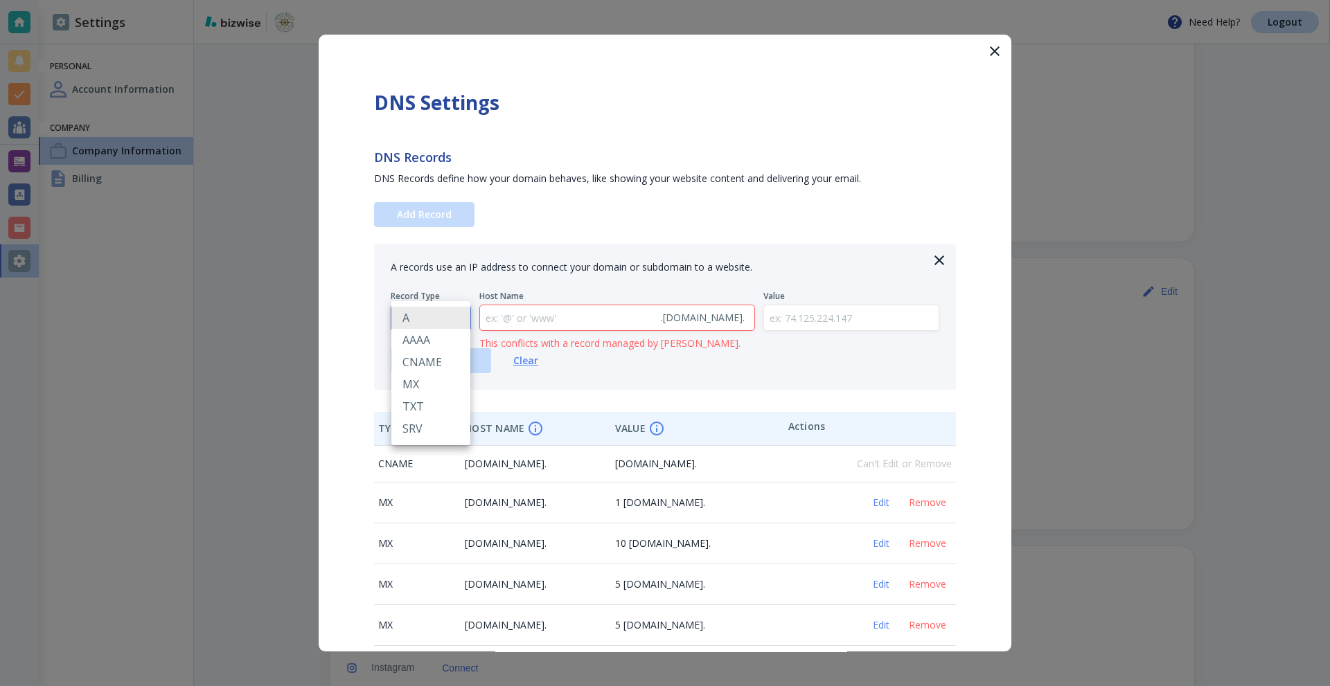
click at [436, 0] on body "Need Help? Logout Settings Personal Account Information Company Company Informa…" at bounding box center [665, 0] width 1330 height 0
click at [423, 381] on li "MX" at bounding box center [430, 384] width 79 height 22
type input "MX"
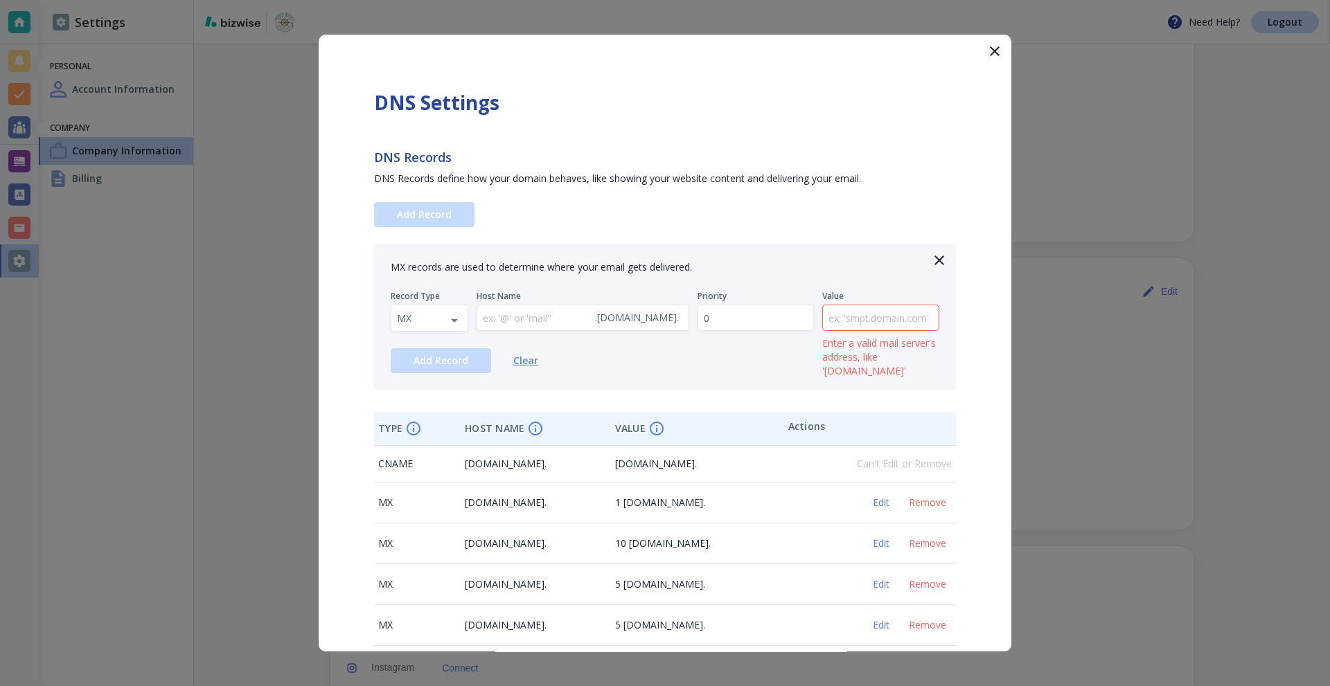
click at [560, 313] on input "text" at bounding box center [533, 318] width 112 height 26
type input "@"
drag, startPoint x: 733, startPoint y: 317, endPoint x: 557, endPoint y: 319, distance: 176.6
click at [576, 319] on div "Record Type MX MX ​ Host Name @ . [DOMAIN_NAME] . ​ Priority 0 ​ Value ​ Enter …" at bounding box center [665, 311] width 548 height 41
type input "10"
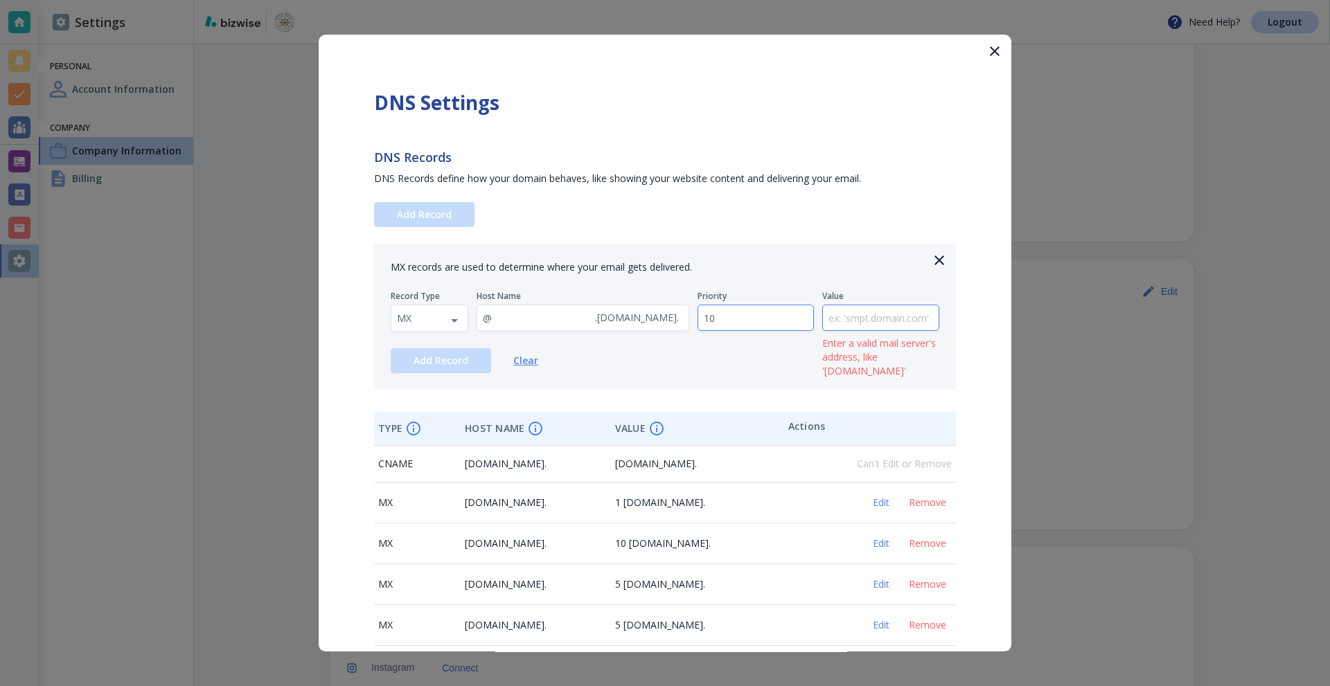
click at [883, 325] on input "text" at bounding box center [881, 318] width 116 height 26
paste input "[DOMAIN_NAME]"
drag, startPoint x: 858, startPoint y: 319, endPoint x: 607, endPoint y: 342, distance: 252.4
click at [625, 342] on div "MX records are used to determine where your email gets delivered. Record Type M…" at bounding box center [665, 317] width 582 height 146
click at [823, 307] on input "[DOMAIN_NAME]" at bounding box center [881, 318] width 116 height 26
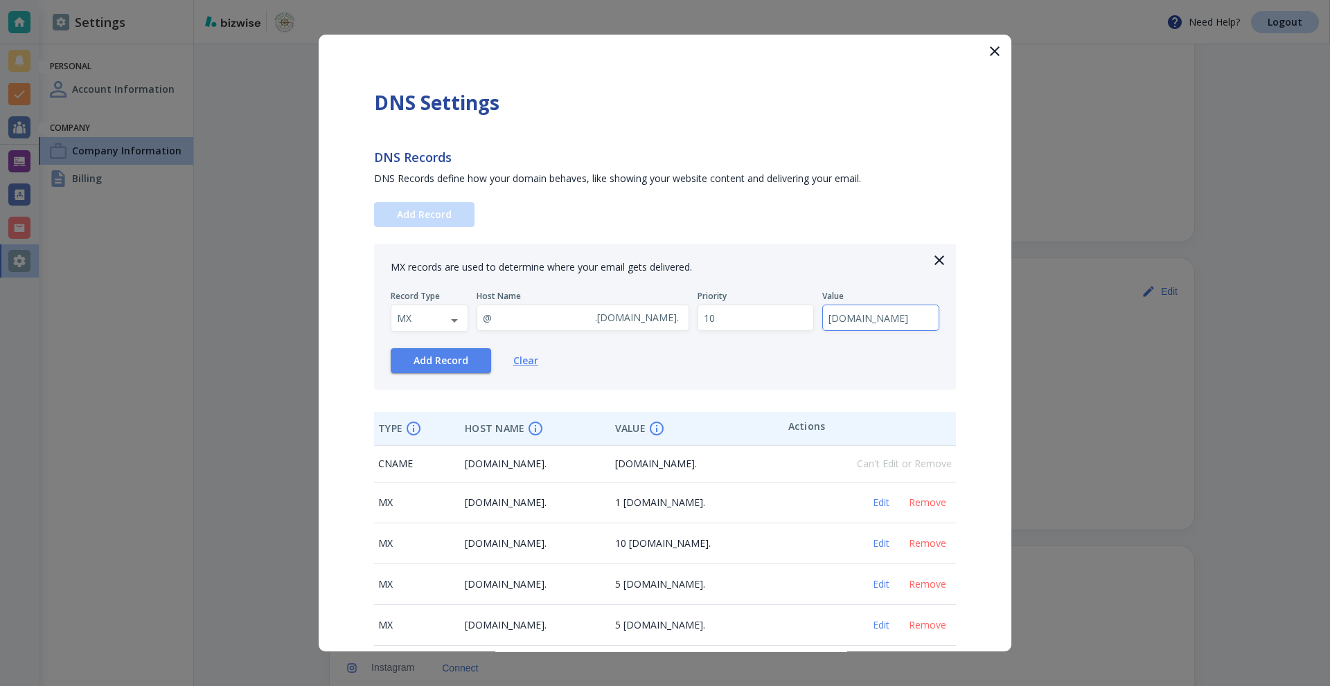
click at [841, 321] on input "[DOMAIN_NAME]" at bounding box center [881, 318] width 116 height 26
type input "[DOMAIN_NAME]"
click at [438, 359] on span "Add Record" at bounding box center [440, 361] width 55 height 10
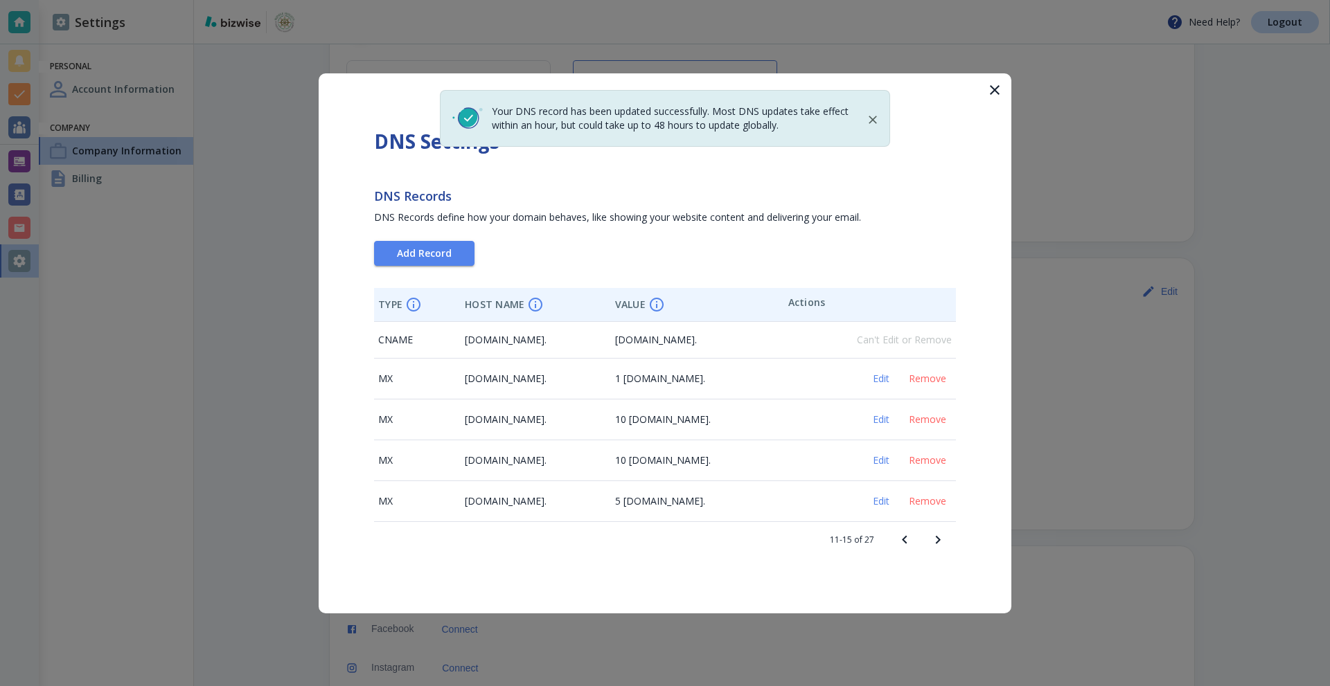
click at [992, 92] on icon "button" at bounding box center [995, 90] width 10 height 10
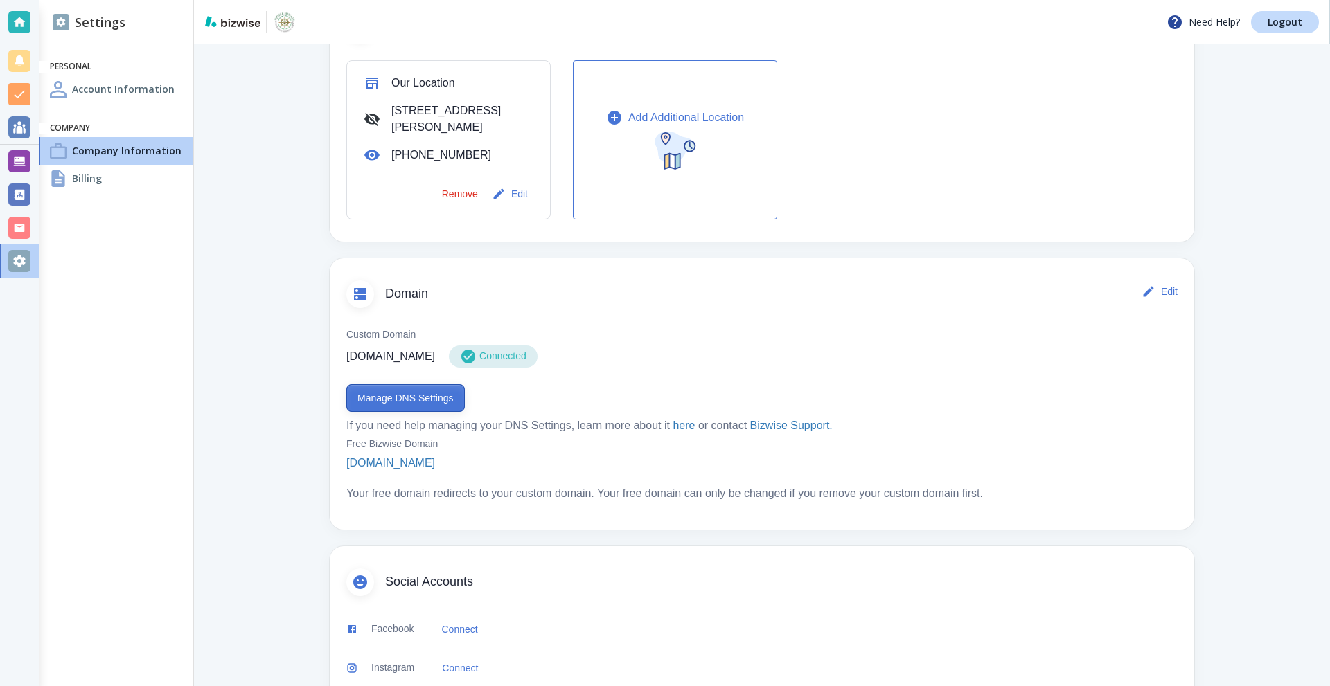
click at [420, 388] on button "Manage DNS Settings" at bounding box center [405, 398] width 118 height 28
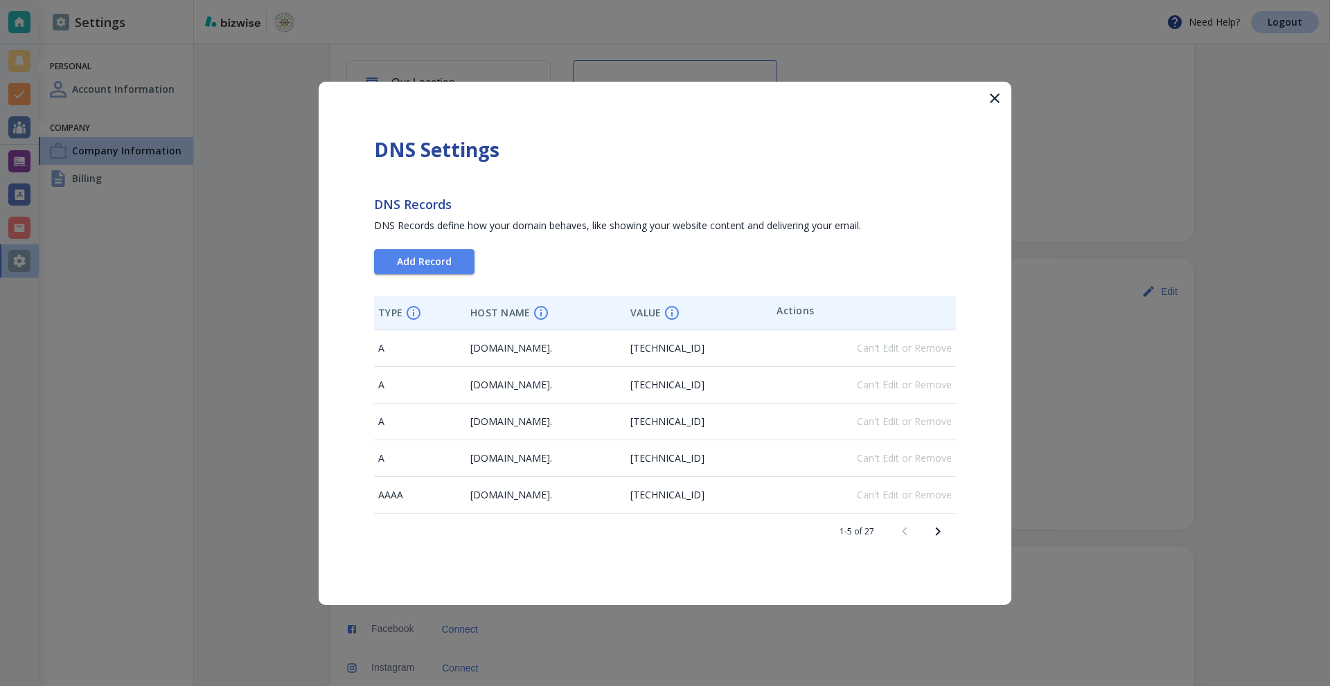
click at [938, 530] on icon "Next page" at bounding box center [938, 531] width 5 height 8
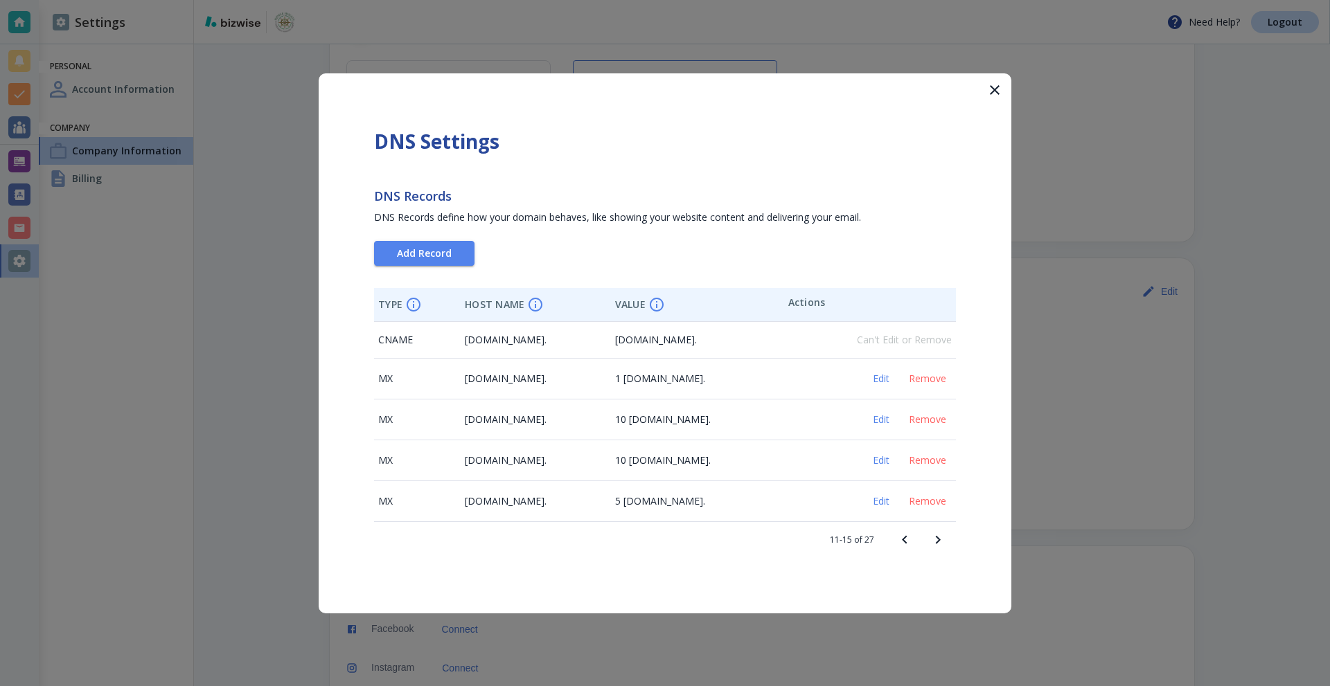
click at [939, 536] on icon "Next page" at bounding box center [937, 540] width 17 height 17
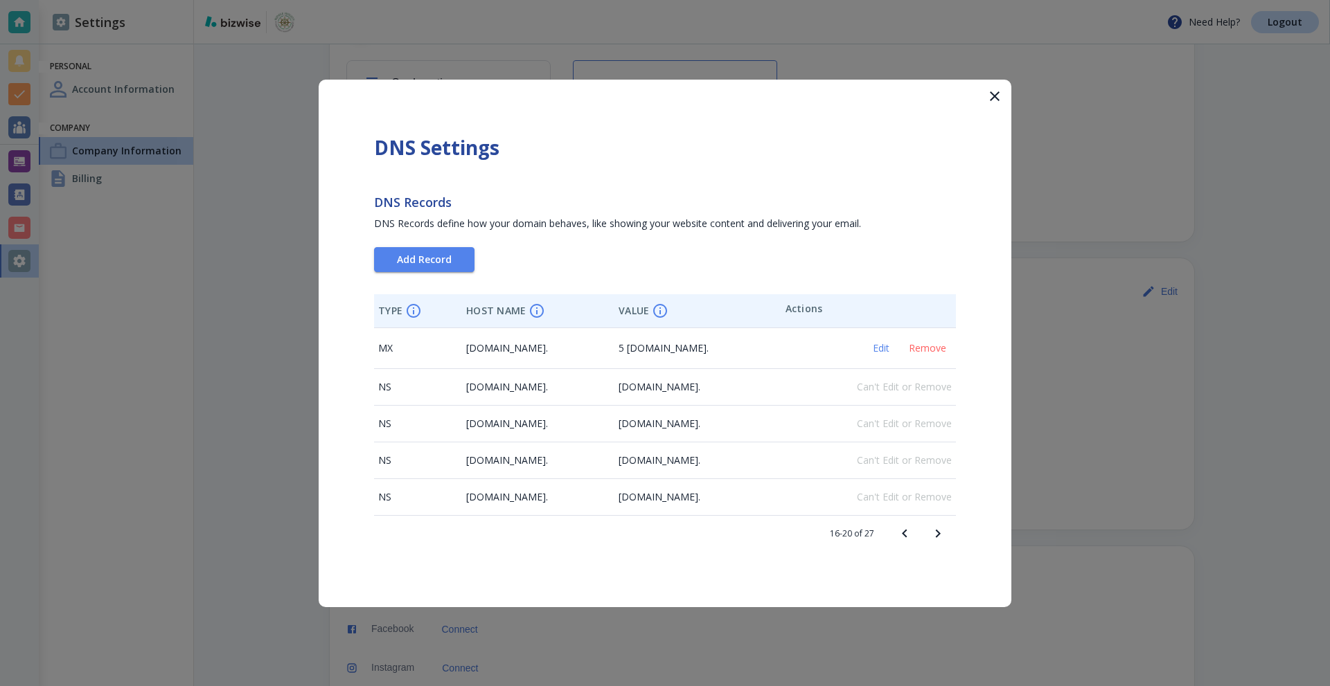
click at [939, 536] on icon "Next page" at bounding box center [937, 534] width 17 height 17
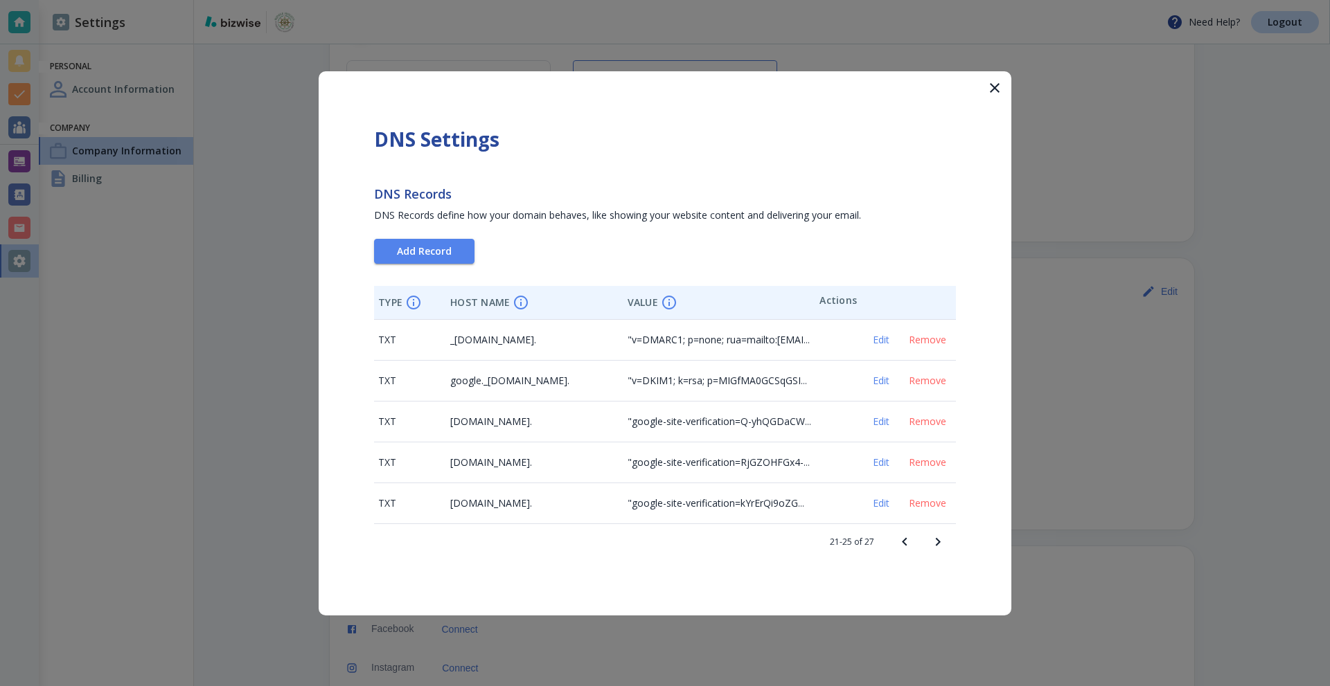
click at [942, 542] on icon "Next page" at bounding box center [937, 542] width 17 height 17
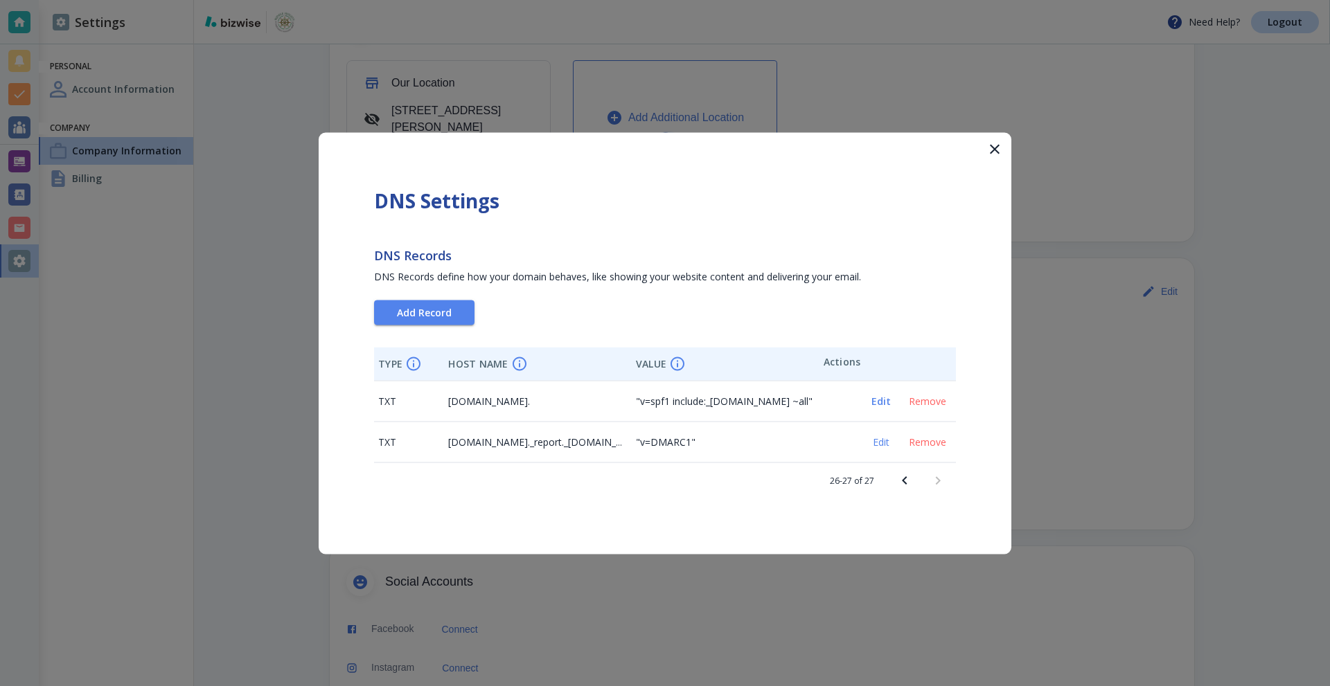
click at [880, 404] on span "Edit" at bounding box center [880, 401] width 33 height 10
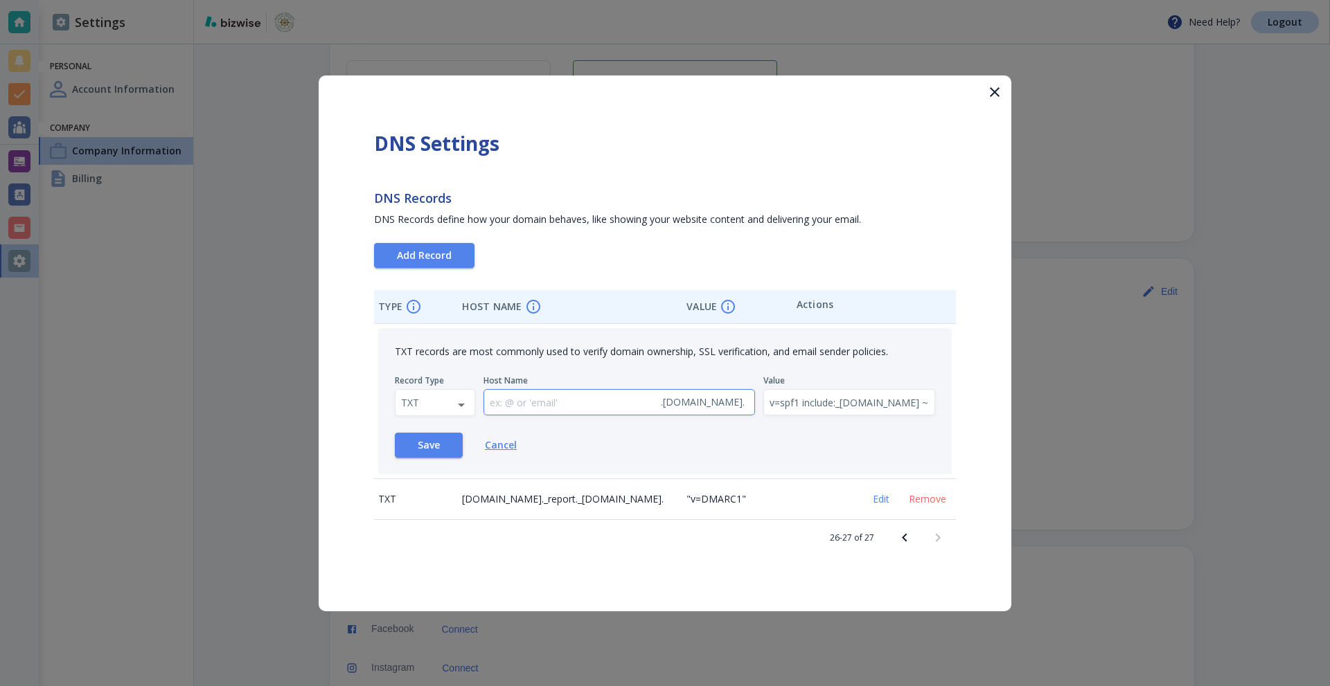
click at [571, 405] on input "text" at bounding box center [569, 403] width 171 height 26
type input "@"
drag, startPoint x: 861, startPoint y: 407, endPoint x: 900, endPoint y: 404, distance: 39.6
click at [909, 404] on input "v=spf1 include:_[DOMAIN_NAME] ~all" at bounding box center [849, 403] width 171 height 26
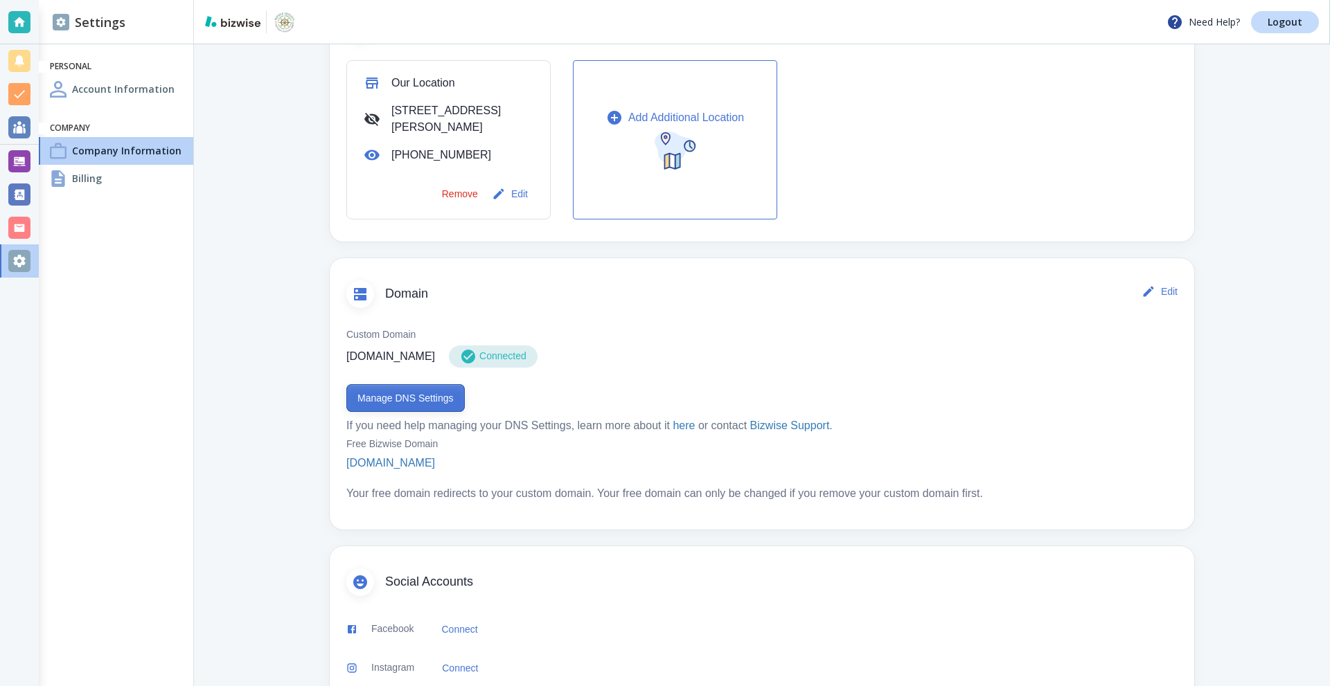
click at [427, 399] on button "Manage DNS Settings" at bounding box center [405, 398] width 118 height 28
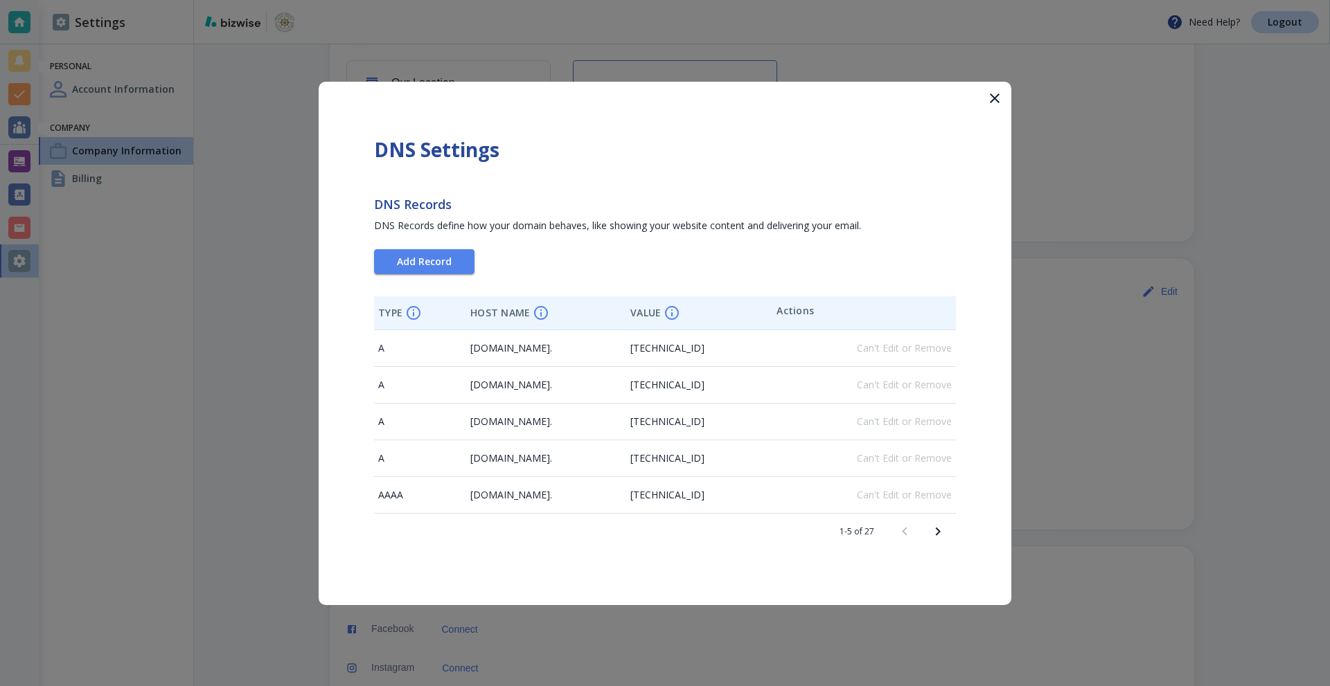
click at [929, 530] on button "Next page" at bounding box center [937, 531] width 33 height 33
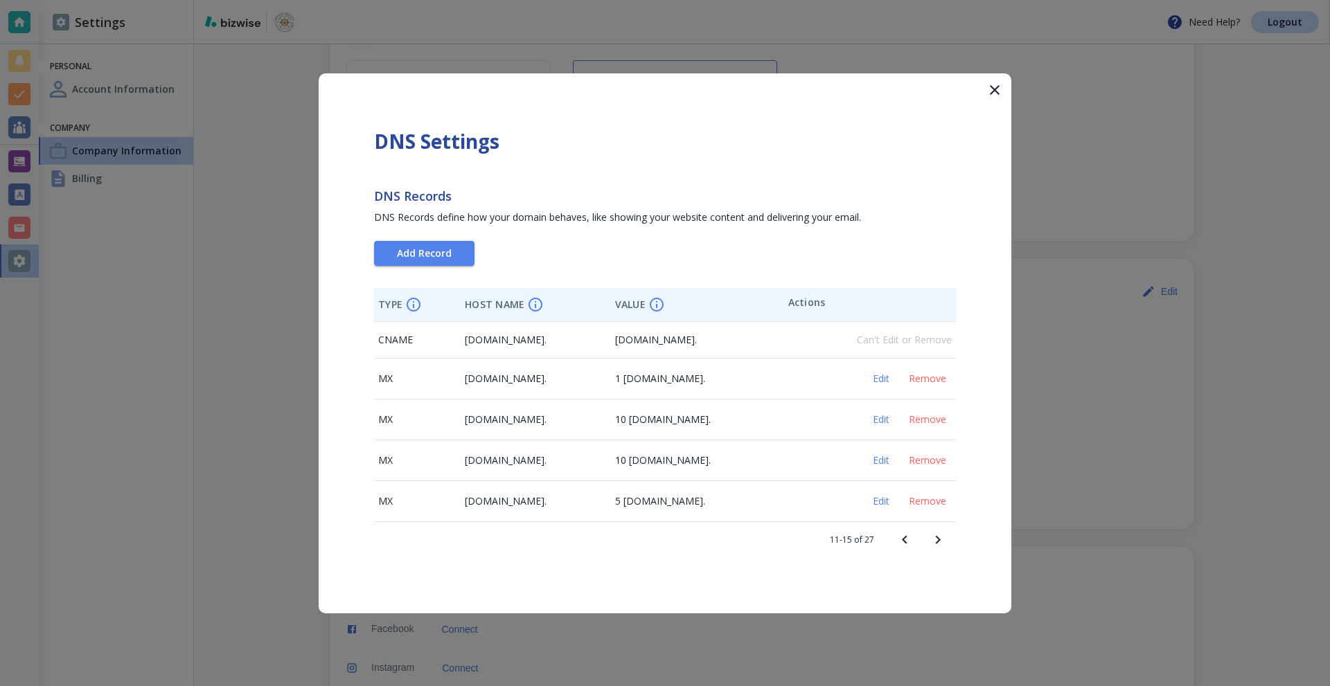
click at [933, 535] on icon "Next page" at bounding box center [937, 540] width 17 height 17
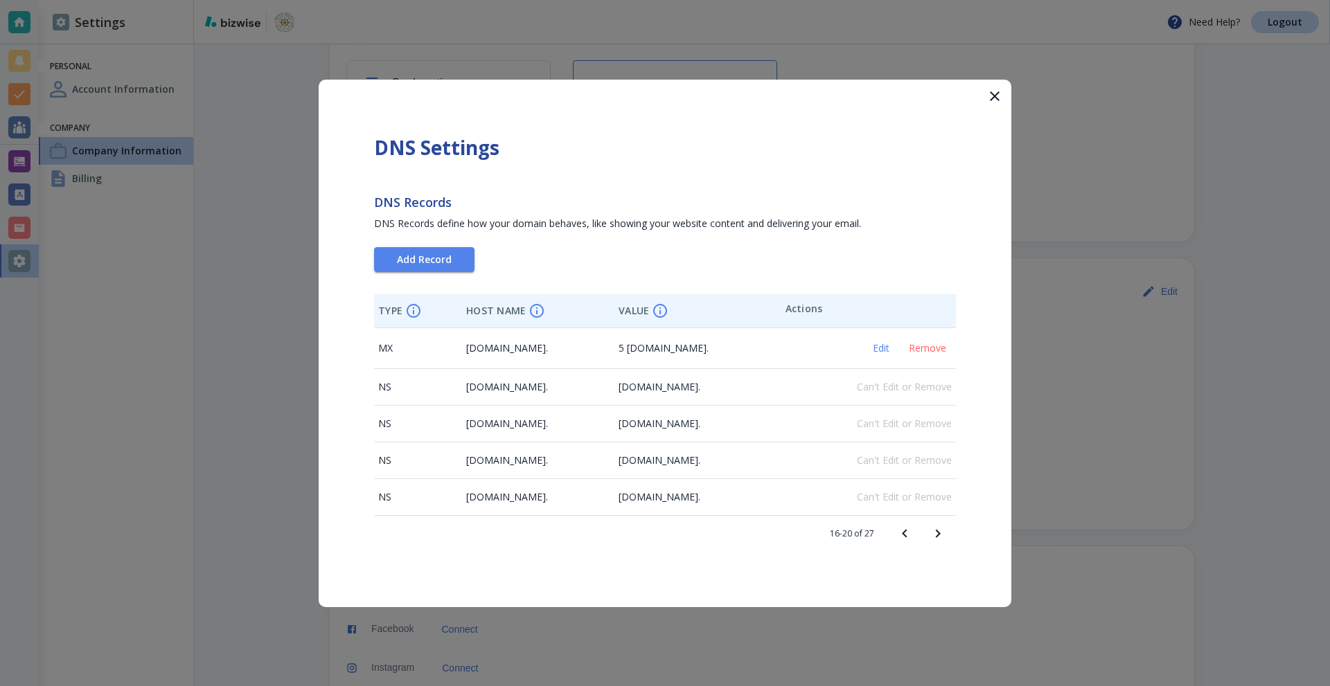
click at [931, 533] on icon "Next page" at bounding box center [937, 534] width 17 height 17
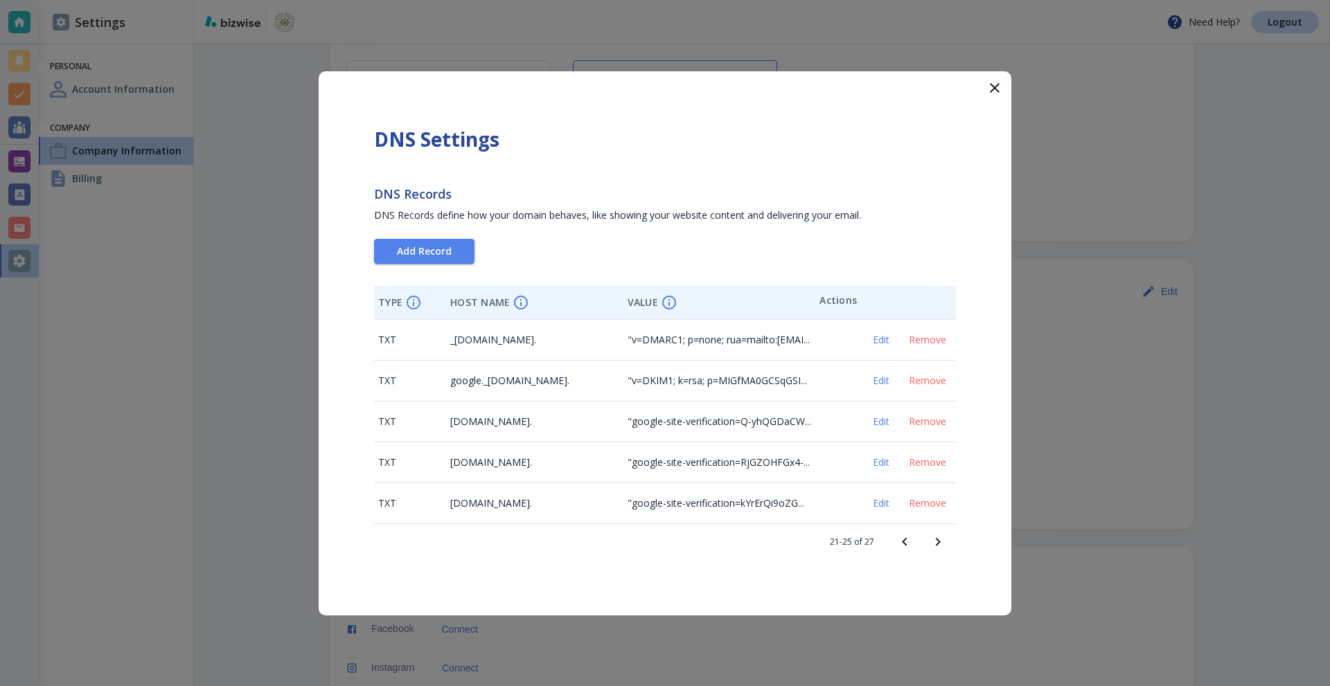
click at [936, 535] on icon "Next page" at bounding box center [937, 542] width 17 height 17
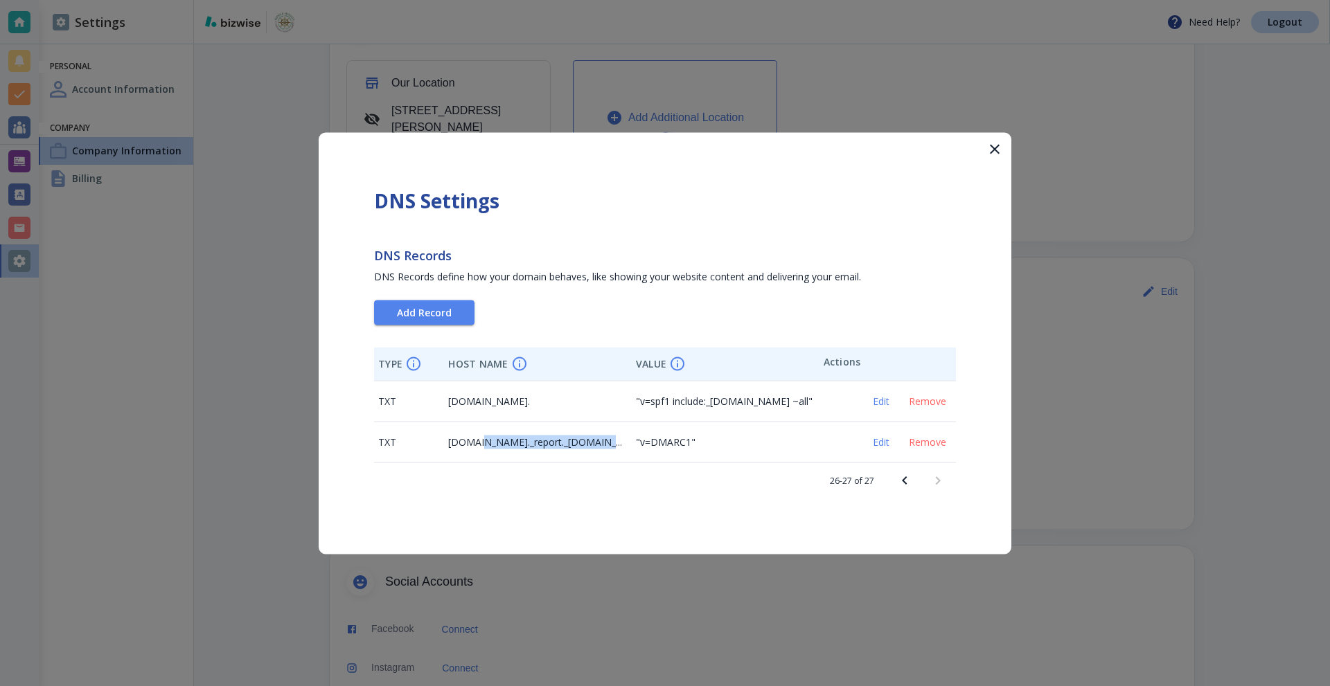
drag, startPoint x: 480, startPoint y: 439, endPoint x: 604, endPoint y: 439, distance: 124.0
click at [603, 439] on span "[DOMAIN_NAME]._report._[DOMAIN_NAME]." at bounding box center [549, 441] width 202 height 13
drag, startPoint x: 604, startPoint y: 439, endPoint x: 692, endPoint y: 439, distance: 88.0
click at [605, 439] on span "[DOMAIN_NAME]._report._[DOMAIN_NAME]." at bounding box center [549, 441] width 202 height 13
click at [879, 404] on span "Edit" at bounding box center [880, 401] width 33 height 10
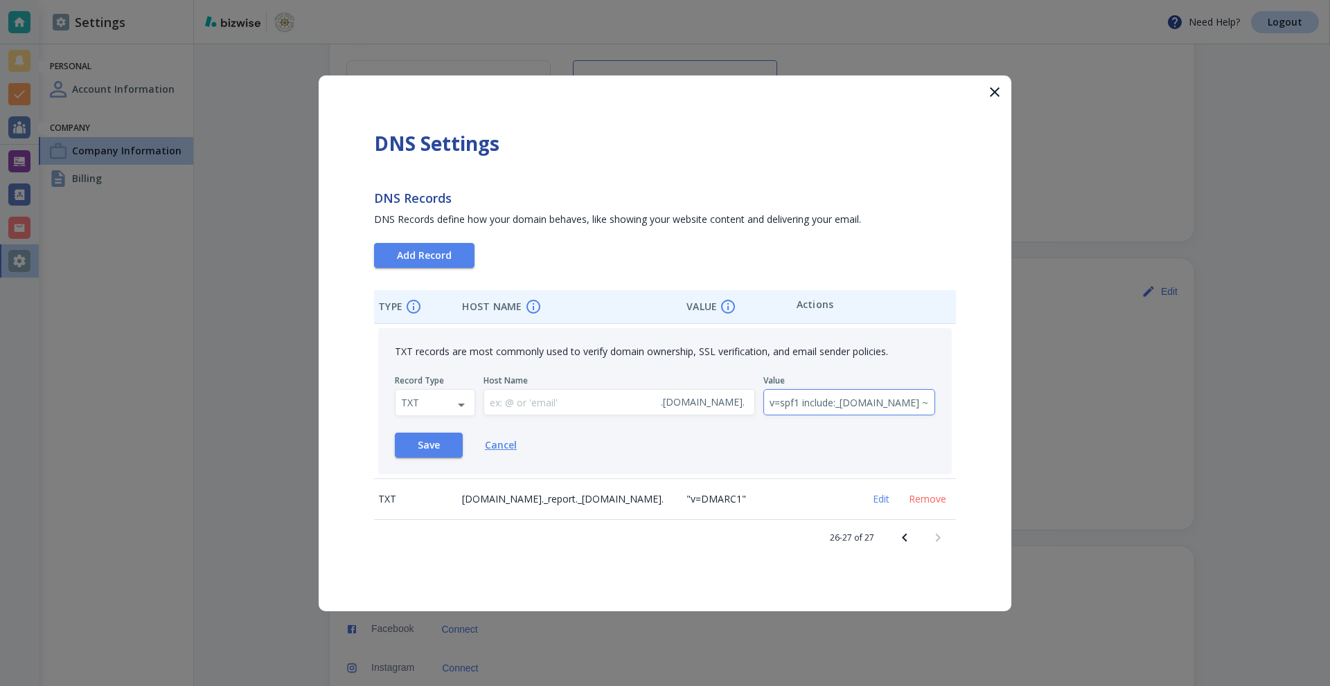
scroll to position [0, 1]
drag, startPoint x: 905, startPoint y: 406, endPoint x: 940, endPoint y: 407, distance: 34.6
click at [940, 407] on div "TXT records are most commonly used to verify domain ownership, SSL verification…" at bounding box center [664, 401] width 573 height 146
click at [924, 405] on input "v=spf1 include:_[DOMAIN_NAME] ~all" at bounding box center [849, 403] width 171 height 26
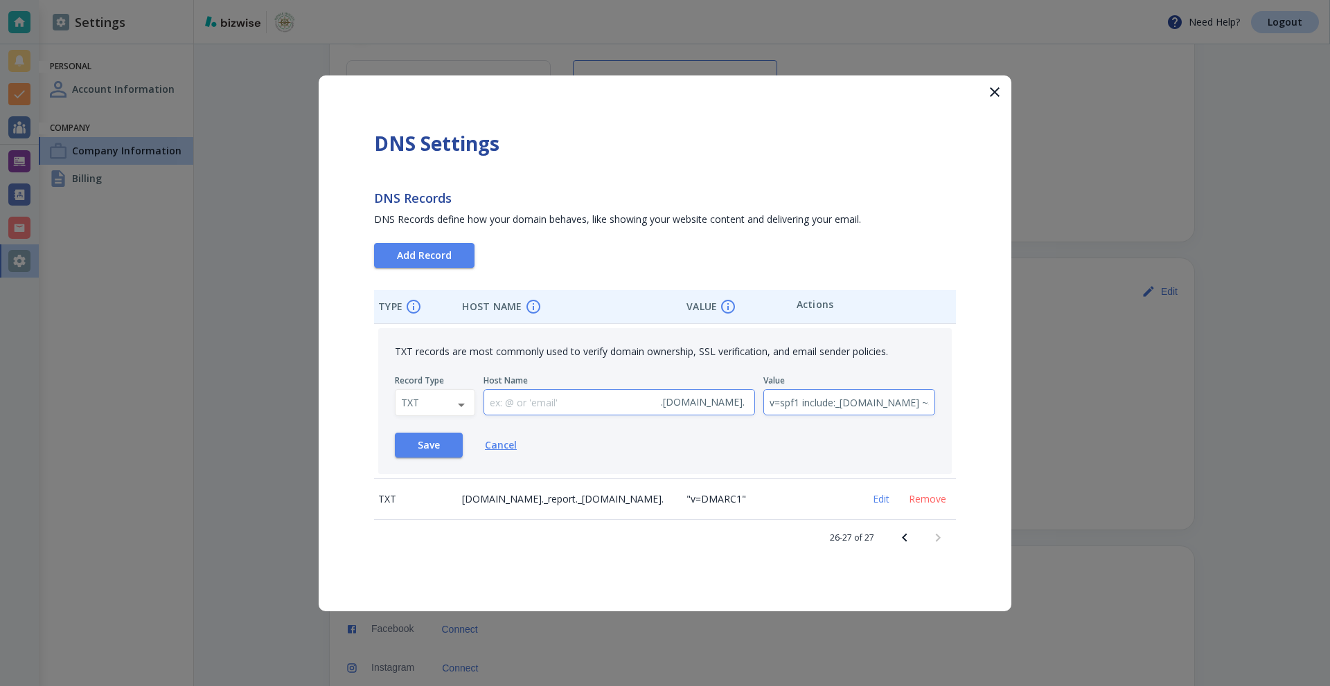
drag, startPoint x: 817, startPoint y: 402, endPoint x: 722, endPoint y: 400, distance: 94.9
click at [722, 400] on div "Record Type TXT TXT ​ Host Name . [DOMAIN_NAME] . ​ Value v=spf1 include:_[DOMA…" at bounding box center [665, 395] width 540 height 41
click at [602, 405] on input "text" at bounding box center [569, 403] width 171 height 26
type input "@"
drag, startPoint x: 852, startPoint y: 400, endPoint x: 862, endPoint y: 402, distance: 10.5
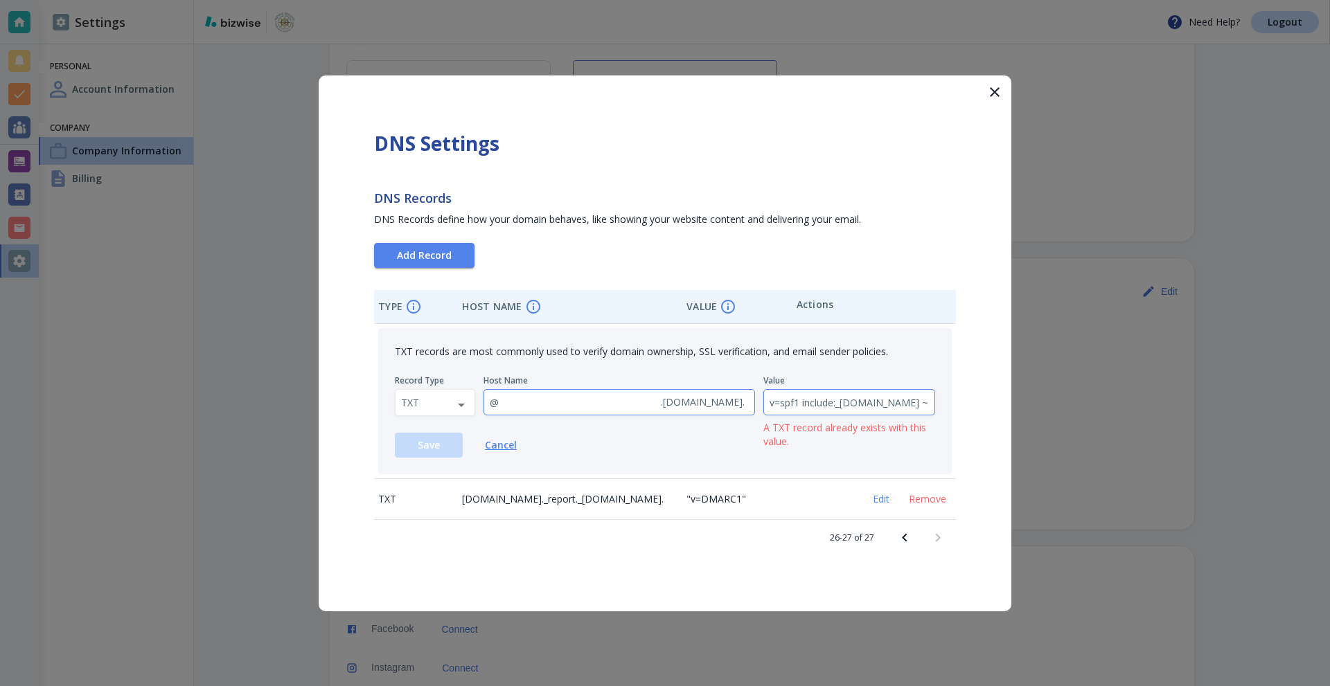
click at [858, 402] on input "v=spf1 include:_[DOMAIN_NAME] ~all" at bounding box center [849, 403] width 171 height 26
click at [902, 402] on input "v=spf1 include:_[DOMAIN_NAME] ~all" at bounding box center [849, 403] width 171 height 26
drag, startPoint x: 916, startPoint y: 402, endPoint x: 977, endPoint y: 405, distance: 61.7
click at [977, 405] on div "DNS Settings DNS Records DNS Records define how your domain behaves, like showi…" at bounding box center [665, 343] width 693 height 536
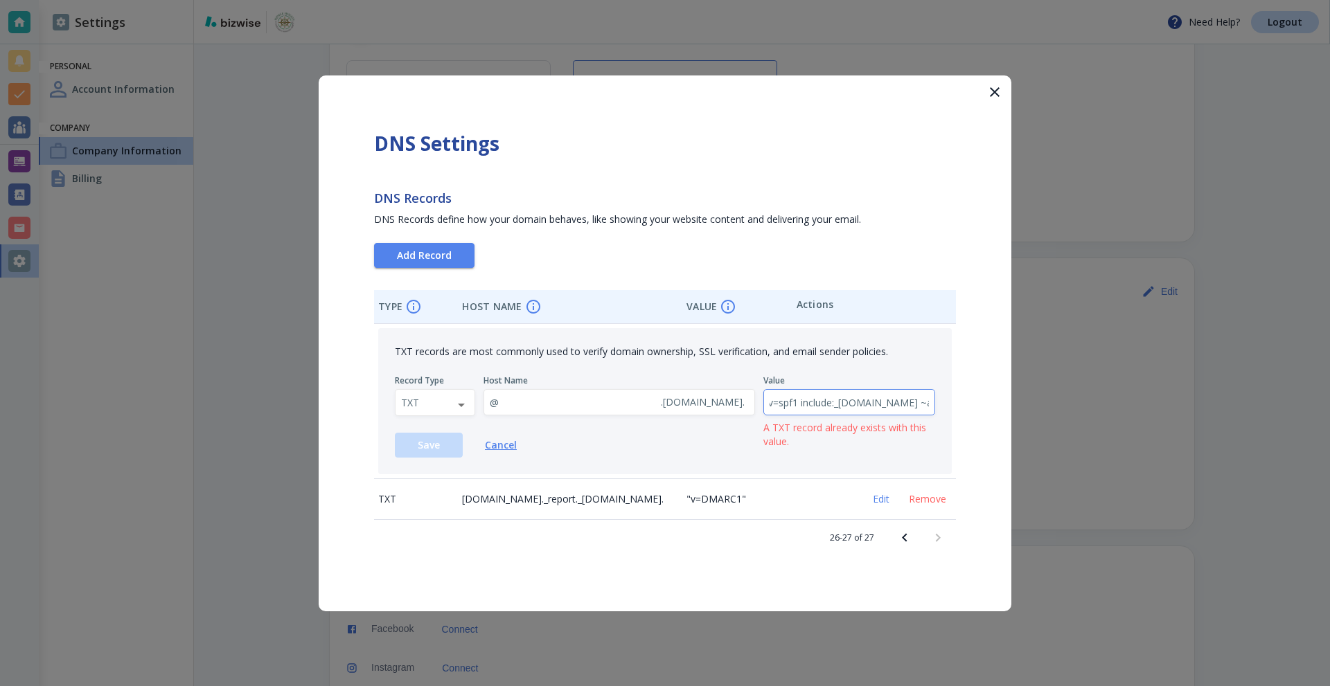
click at [904, 406] on input "v=spf1 include:_[DOMAIN_NAME] ~all" at bounding box center [849, 403] width 171 height 26
click at [504, 443] on span "Cancel" at bounding box center [501, 445] width 32 height 14
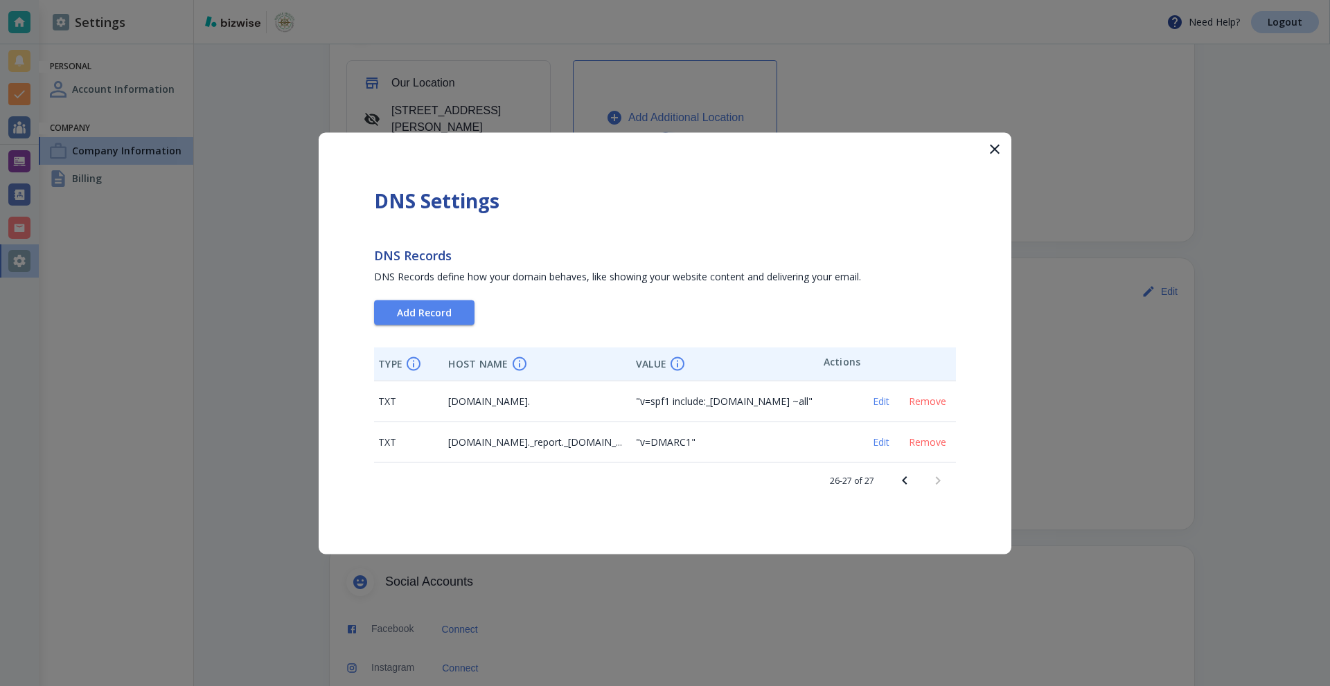
click at [898, 481] on icon "Previous page" at bounding box center [904, 480] width 17 height 17
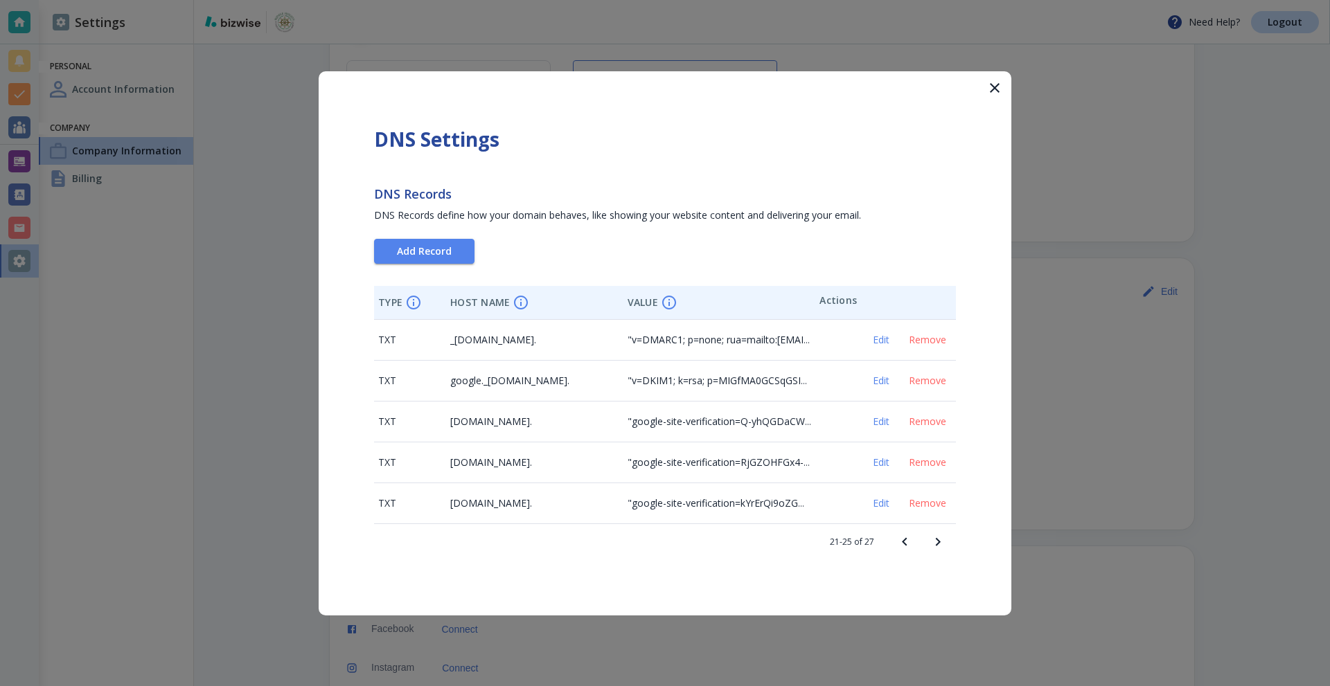
click at [900, 541] on icon "Previous page" at bounding box center [904, 542] width 17 height 17
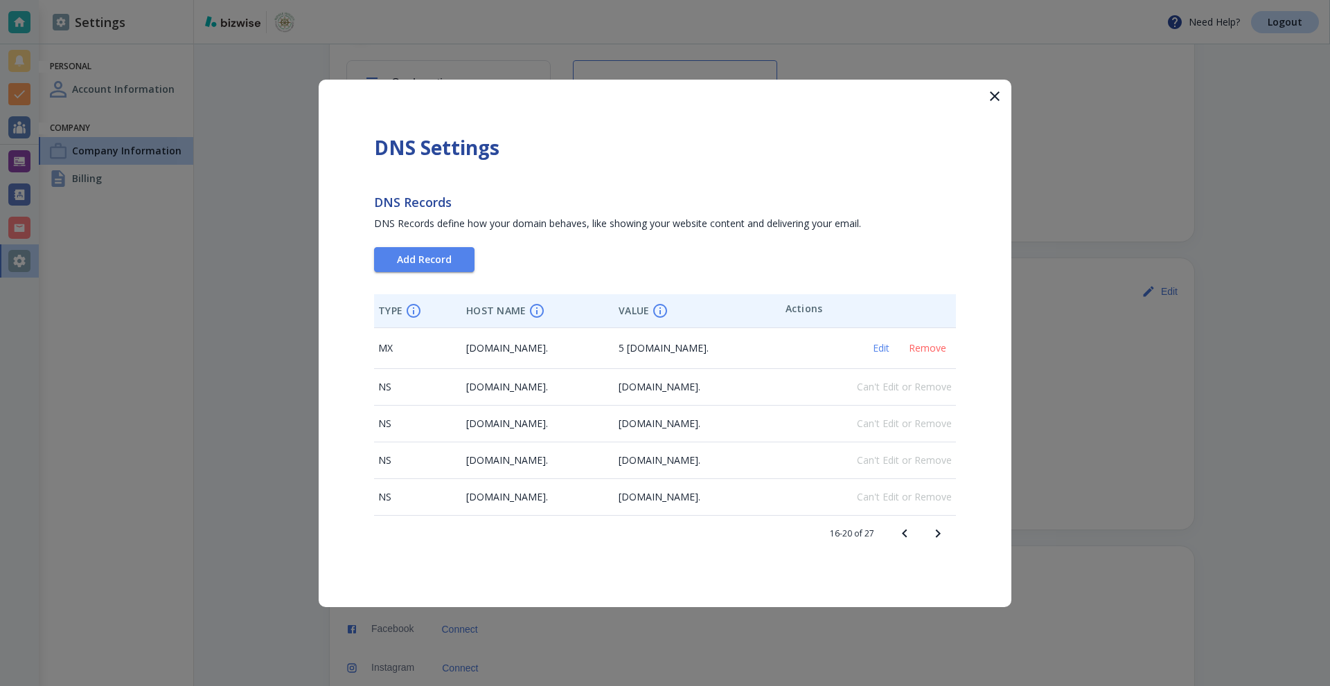
click at [935, 533] on icon "Next page" at bounding box center [937, 534] width 17 height 17
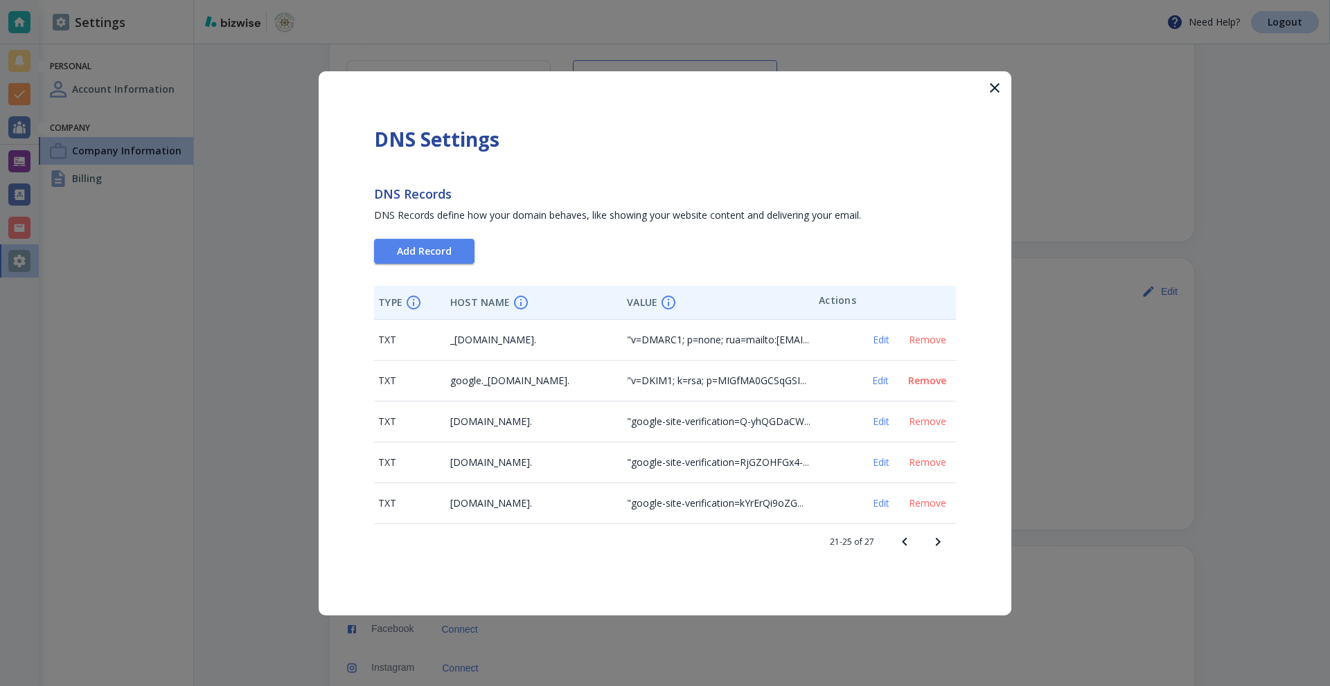
click at [919, 383] on span "Remove" at bounding box center [927, 381] width 38 height 10
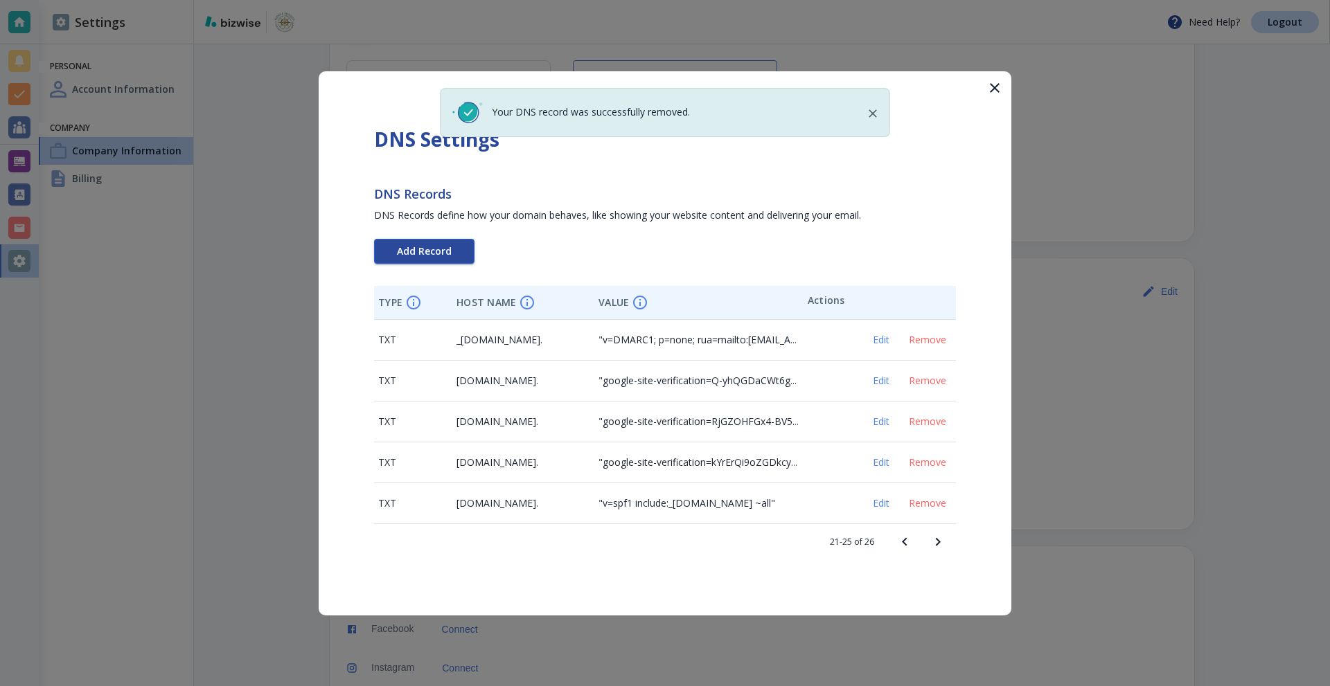
click at [420, 247] on span "Add Record" at bounding box center [424, 252] width 55 height 10
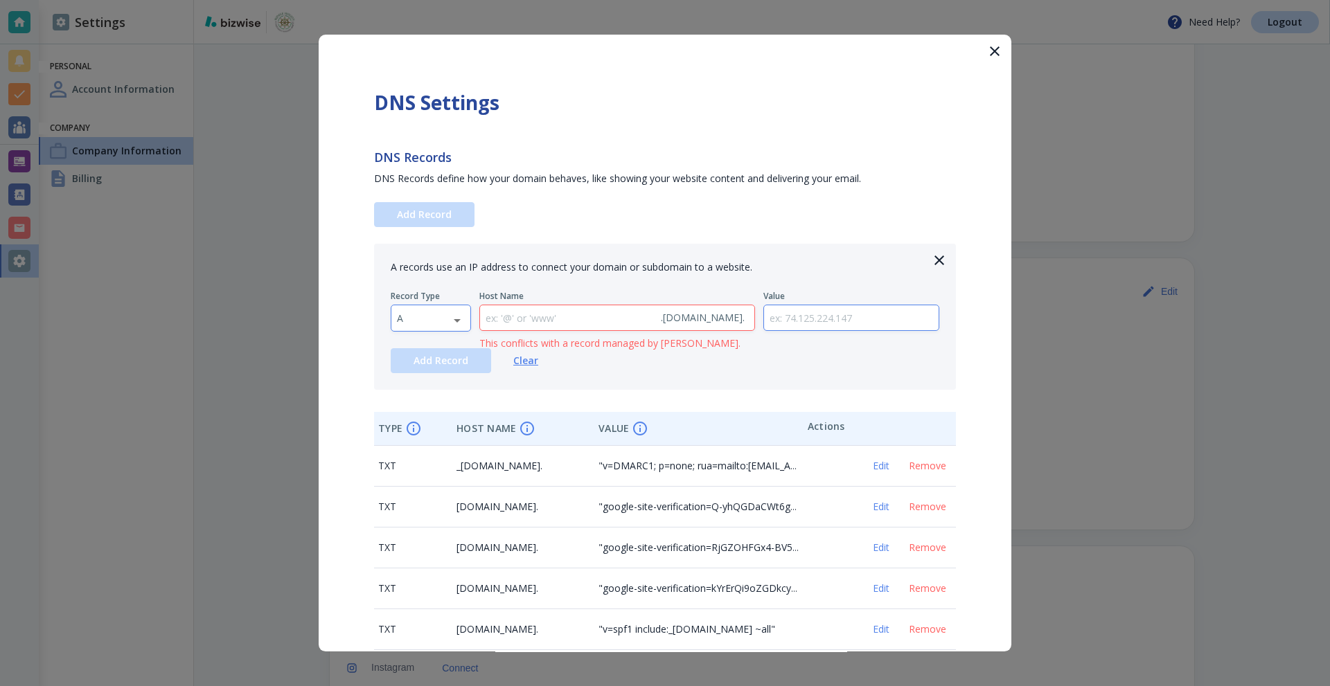
click at [436, 0] on body "Need Help? Logout Settings Personal Account Information Company Company Informa…" at bounding box center [665, 0] width 1330 height 0
click at [424, 410] on li "TXT" at bounding box center [430, 406] width 79 height 22
type input "TXT"
click at [547, 319] on input "text" at bounding box center [567, 318] width 175 height 26
paste input "google._domainkey"
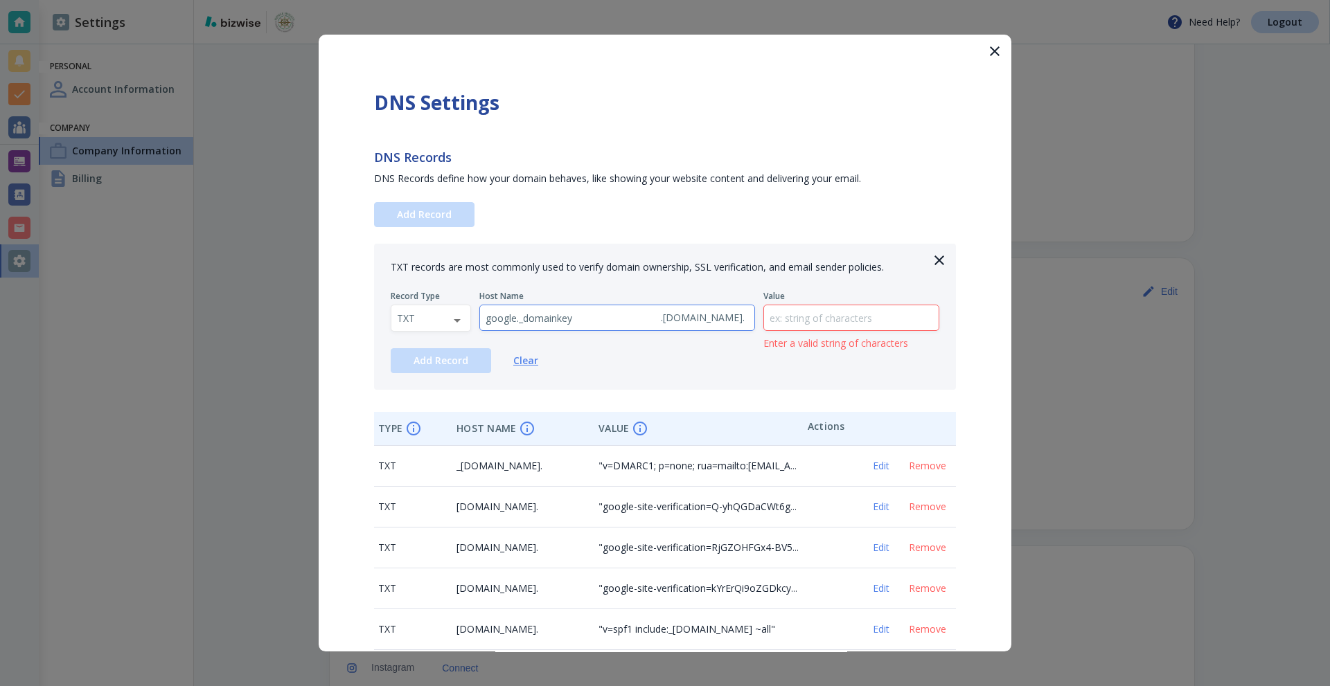
type input "google._domainkey"
click at [835, 324] on input "text" at bounding box center [851, 318] width 175 height 26
paste input "v=DKIM1; k=rsa; p=MIGfMA0GCSqGSIb3DQEBAQUAA4GNADCBiQKBgQCKp7V9MqHaWjGqCIprDhKoU…"
type input "v=DKIM1; k=rsa; p=MIGfMA0GCSqGSIb3DQEBAQUAA4GNADCBiQKBgQCKp7V9MqHaWjGqCIprDhKoU…"
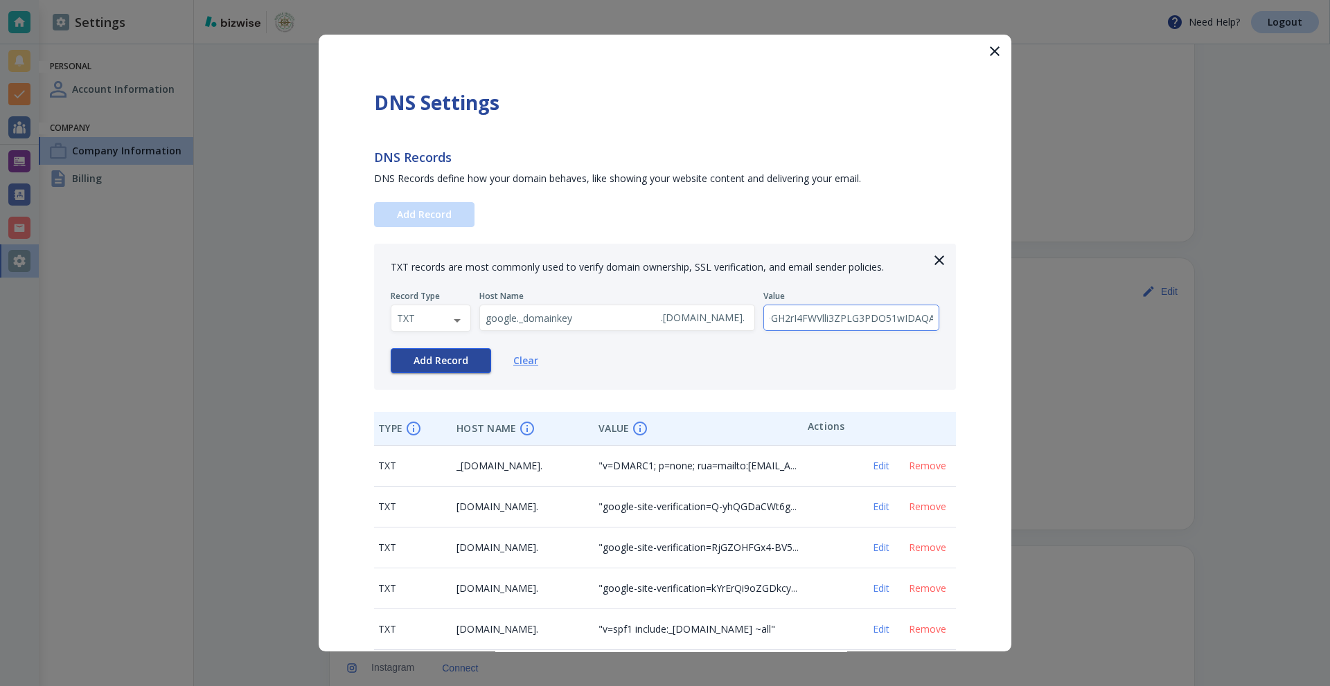
scroll to position [0, 0]
click at [450, 359] on span "Add Record" at bounding box center [440, 361] width 55 height 10
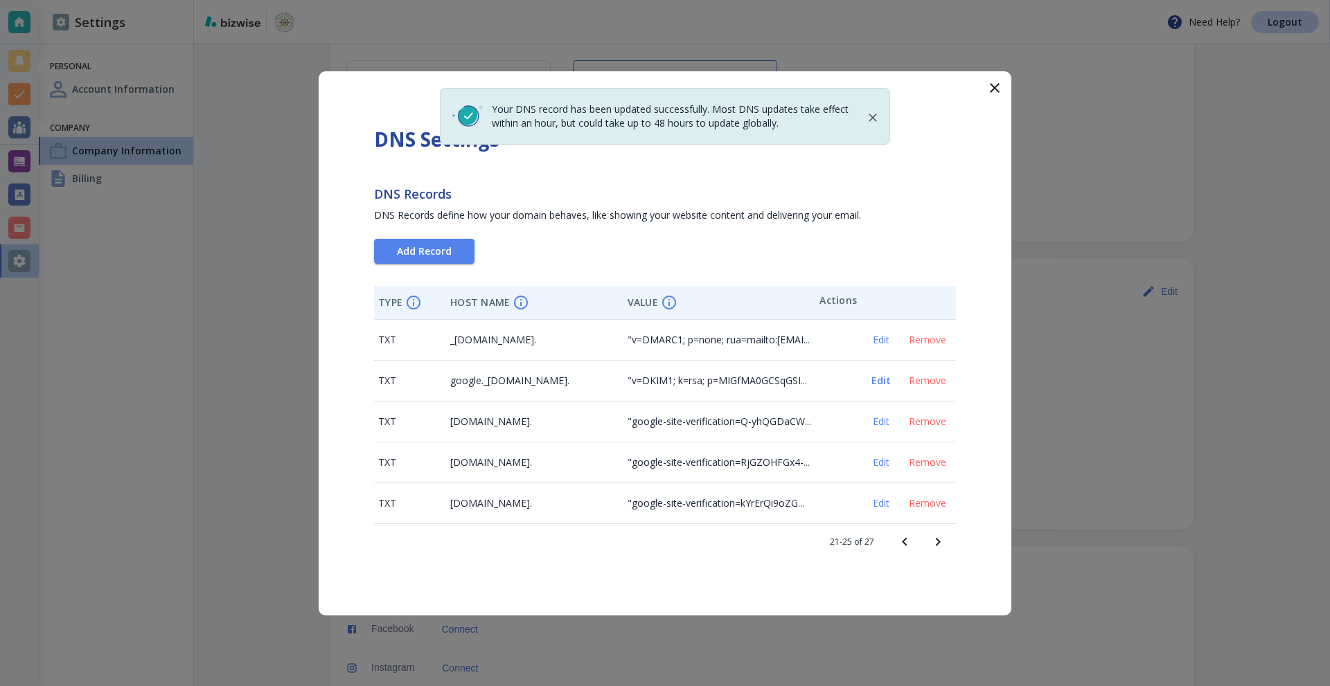
click at [881, 380] on span "Edit" at bounding box center [880, 381] width 33 height 10
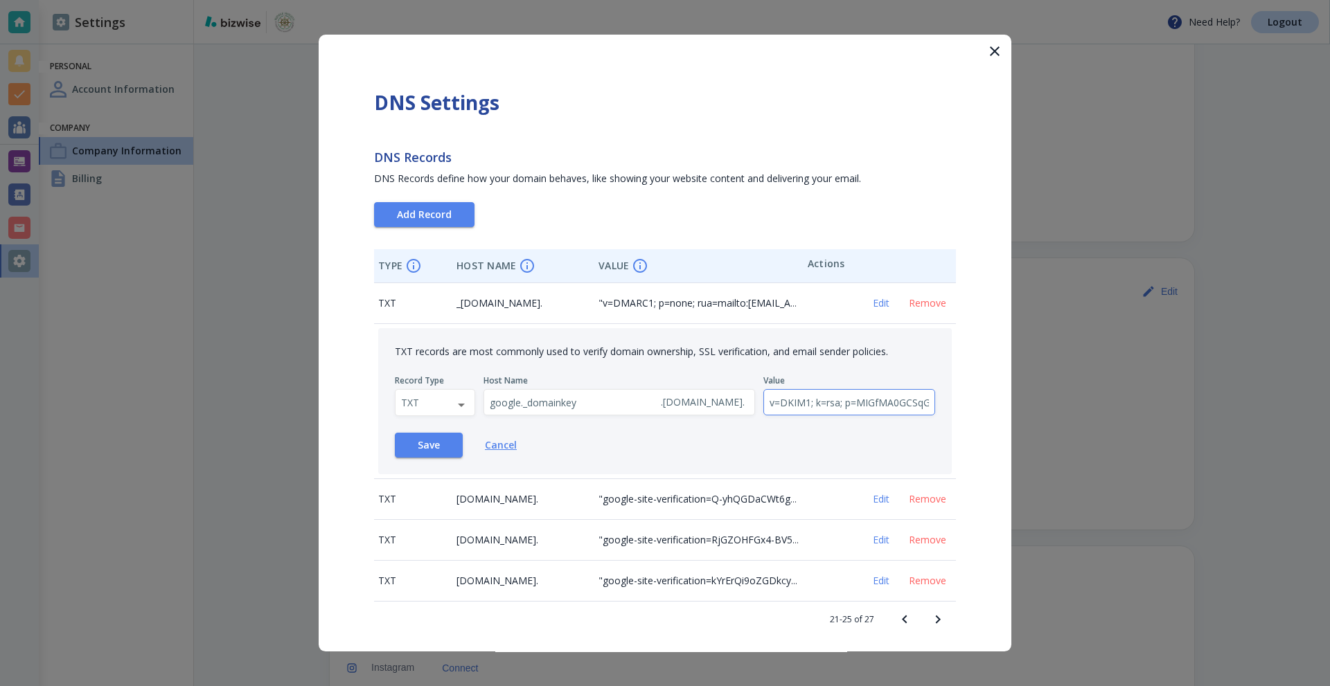
scroll to position [0, 1172]
click at [834, 400] on input "v=DKIM1; k=rsa; p=MIGfMA0GCSqGSIb3DQEBAQUAA4GNADCBiQKBgQCKp7V9MqHaWjGqCIprDhKoU…" at bounding box center [849, 403] width 171 height 26
click at [441, 442] on button "Save" at bounding box center [429, 445] width 68 height 25
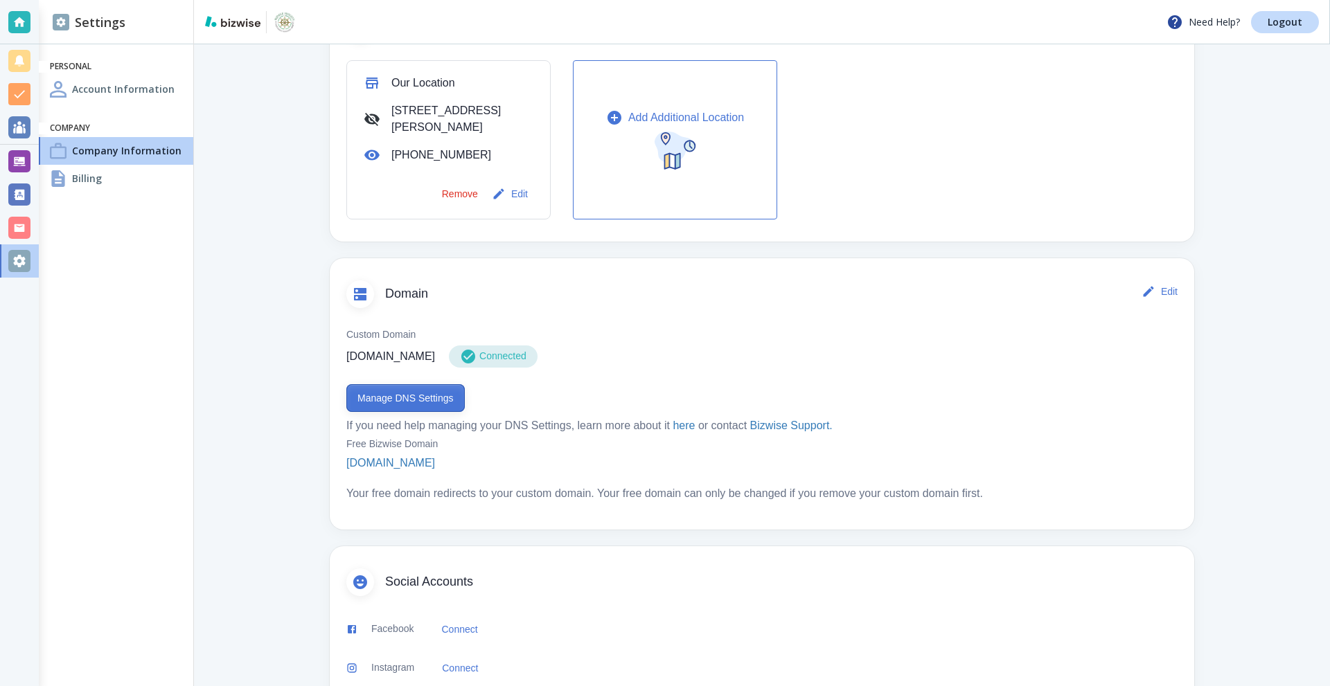
click at [400, 387] on button "Manage DNS Settings" at bounding box center [405, 398] width 118 height 28
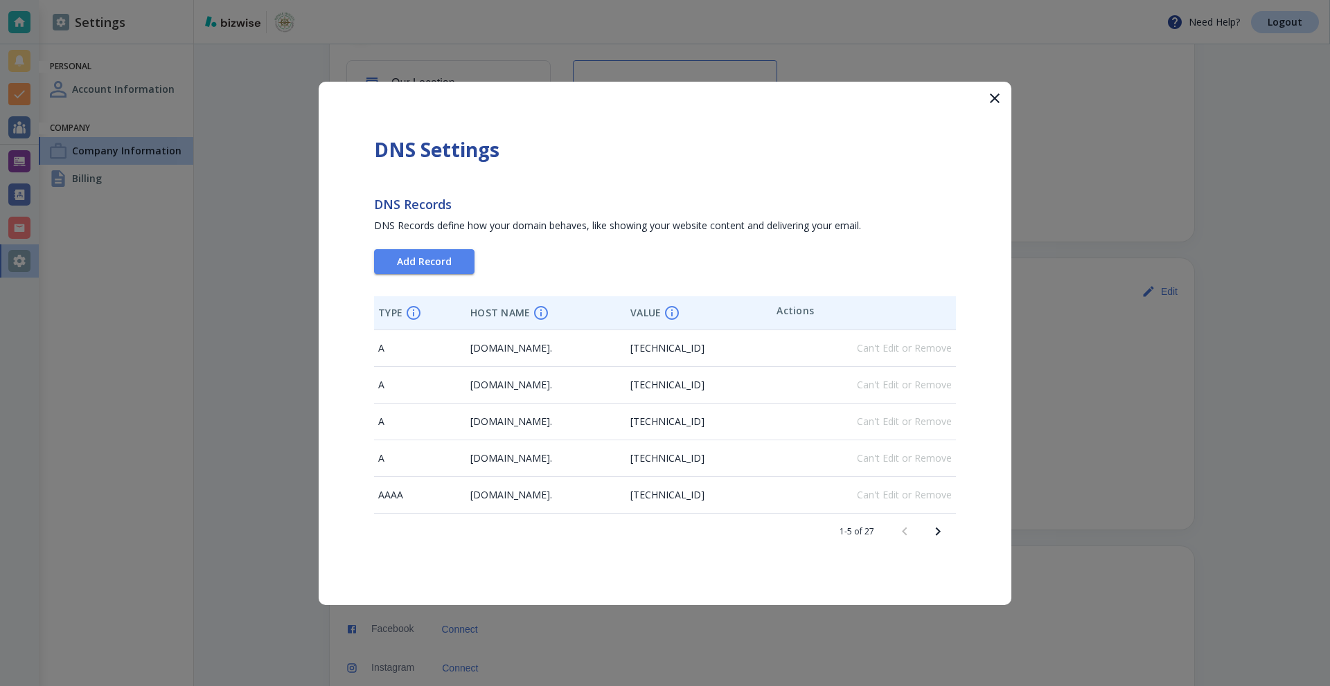
click at [935, 530] on icon "Next page" at bounding box center [937, 532] width 17 height 17
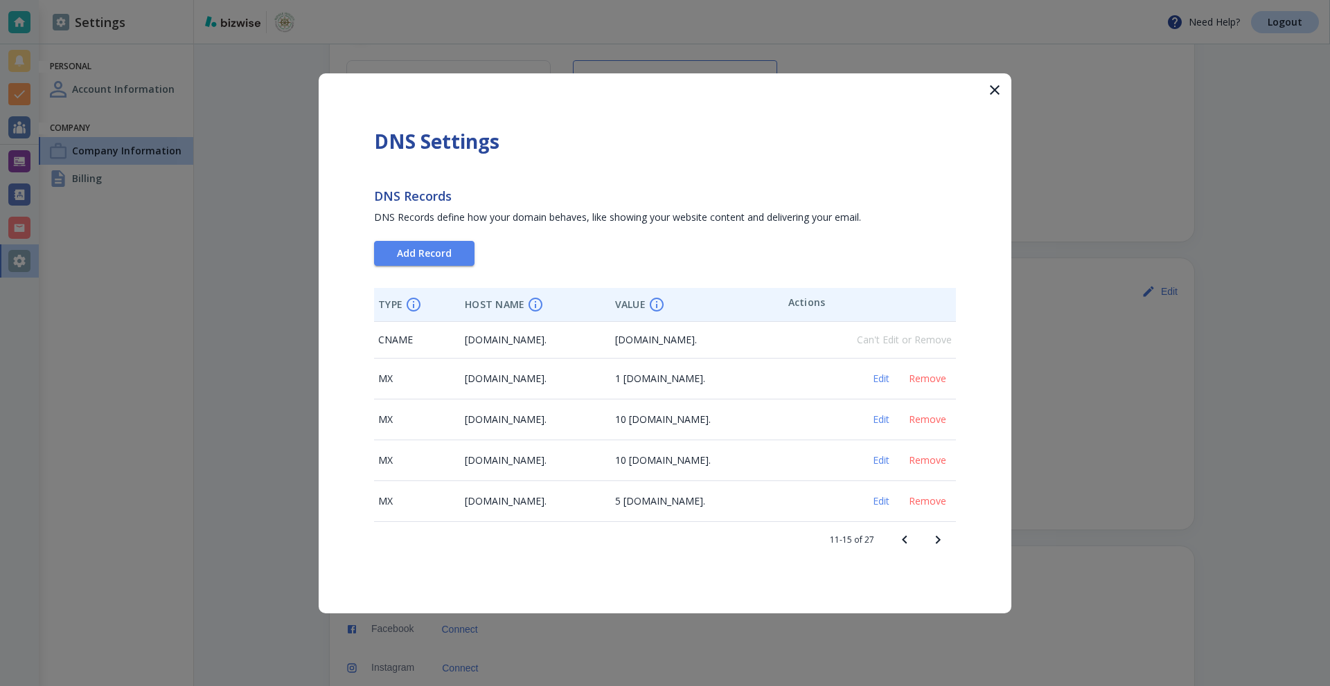
click at [938, 536] on icon "Next page" at bounding box center [937, 540] width 17 height 17
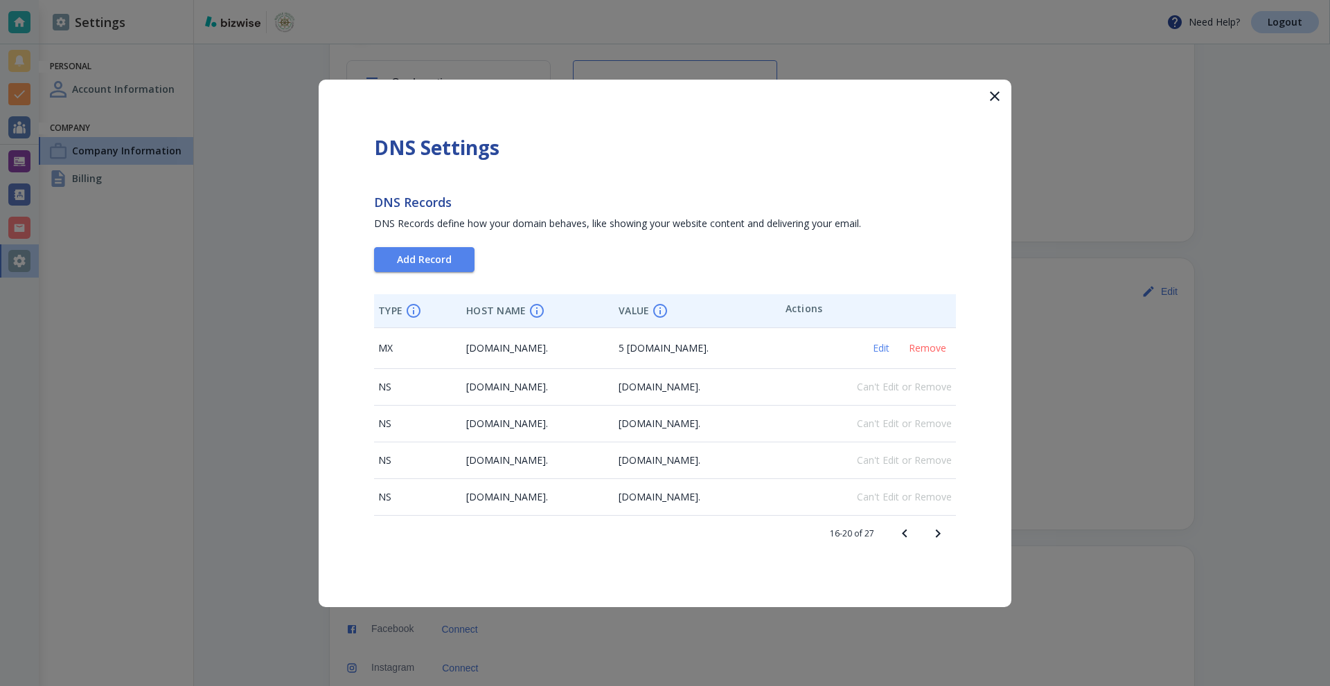
click at [938, 536] on icon "Next page" at bounding box center [937, 534] width 17 height 17
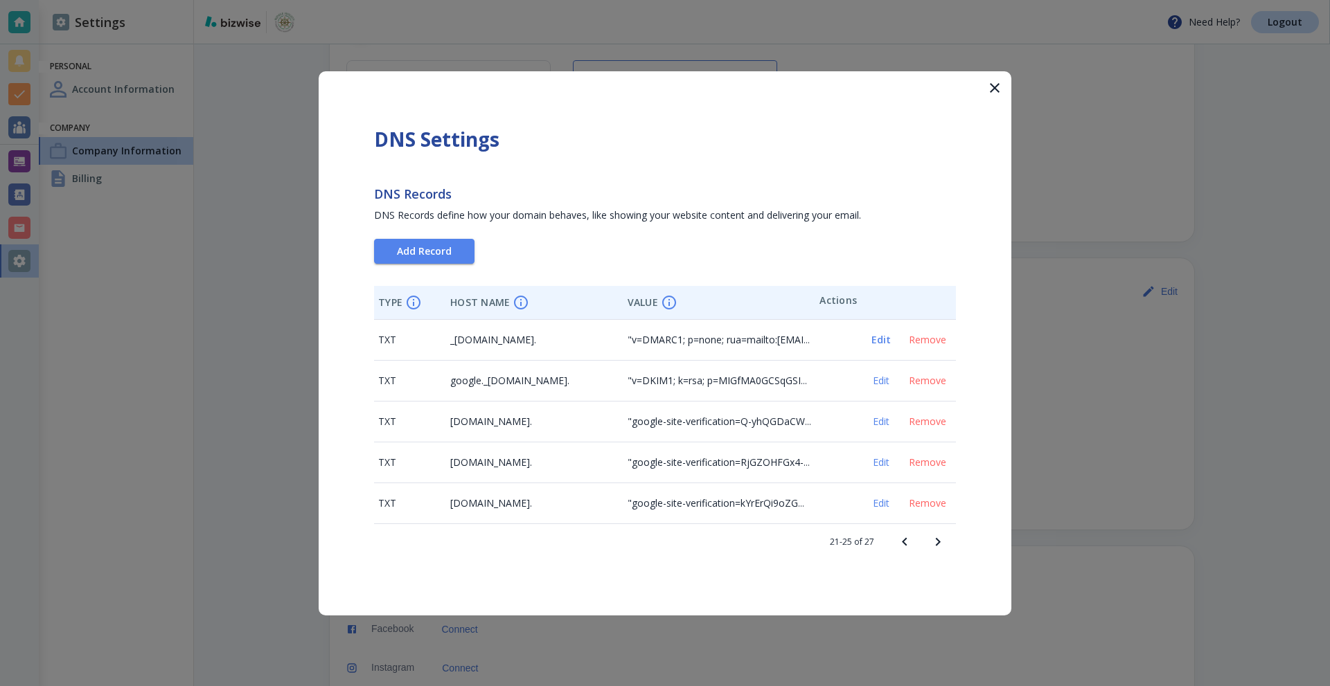
click at [882, 338] on span "Edit" at bounding box center [880, 340] width 33 height 10
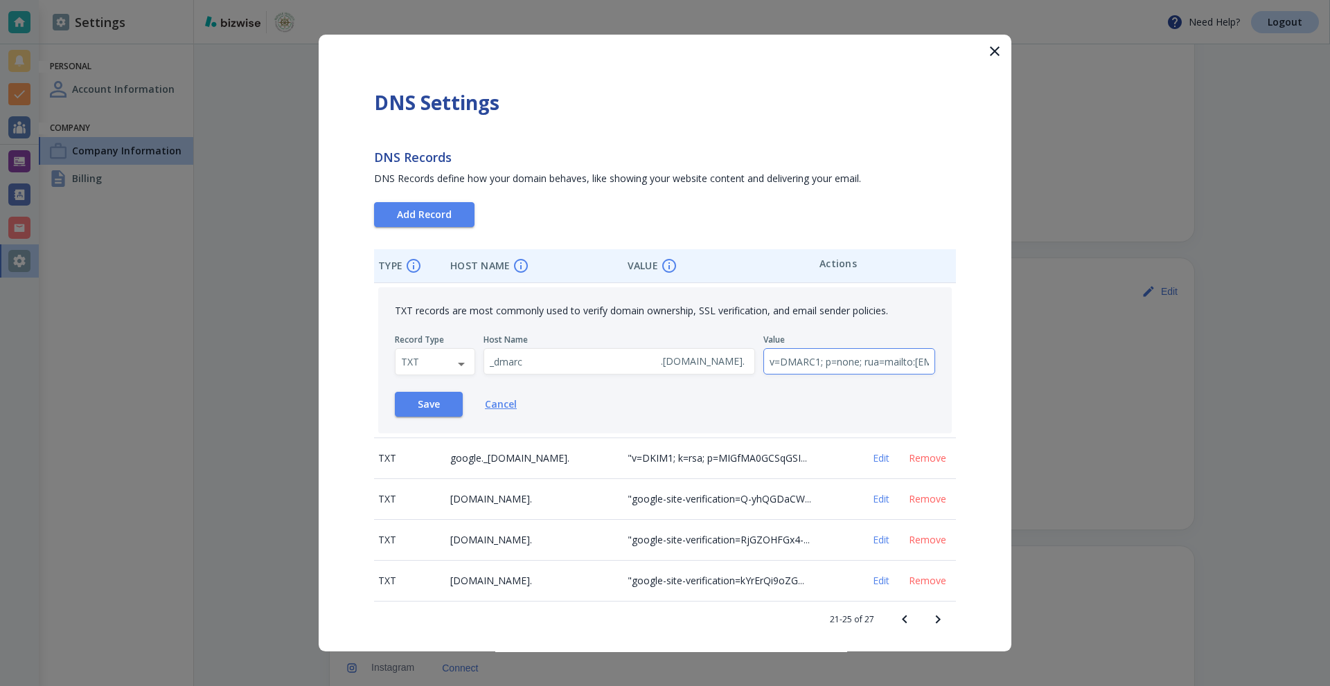
drag, startPoint x: 856, startPoint y: 362, endPoint x: 823, endPoint y: 362, distance: 33.2
click at [823, 362] on input "v=DMARC1; p=none; rua=mailto:[EMAIL_ADDRESS][DOMAIN_NAME]" at bounding box center [849, 362] width 171 height 26
click at [827, 360] on input "v=DMARC1; p=none; rua=mailto:[EMAIL_ADDRESS][DOMAIN_NAME]" at bounding box center [849, 362] width 171 height 26
drag, startPoint x: 849, startPoint y: 360, endPoint x: 934, endPoint y: 363, distance: 85.2
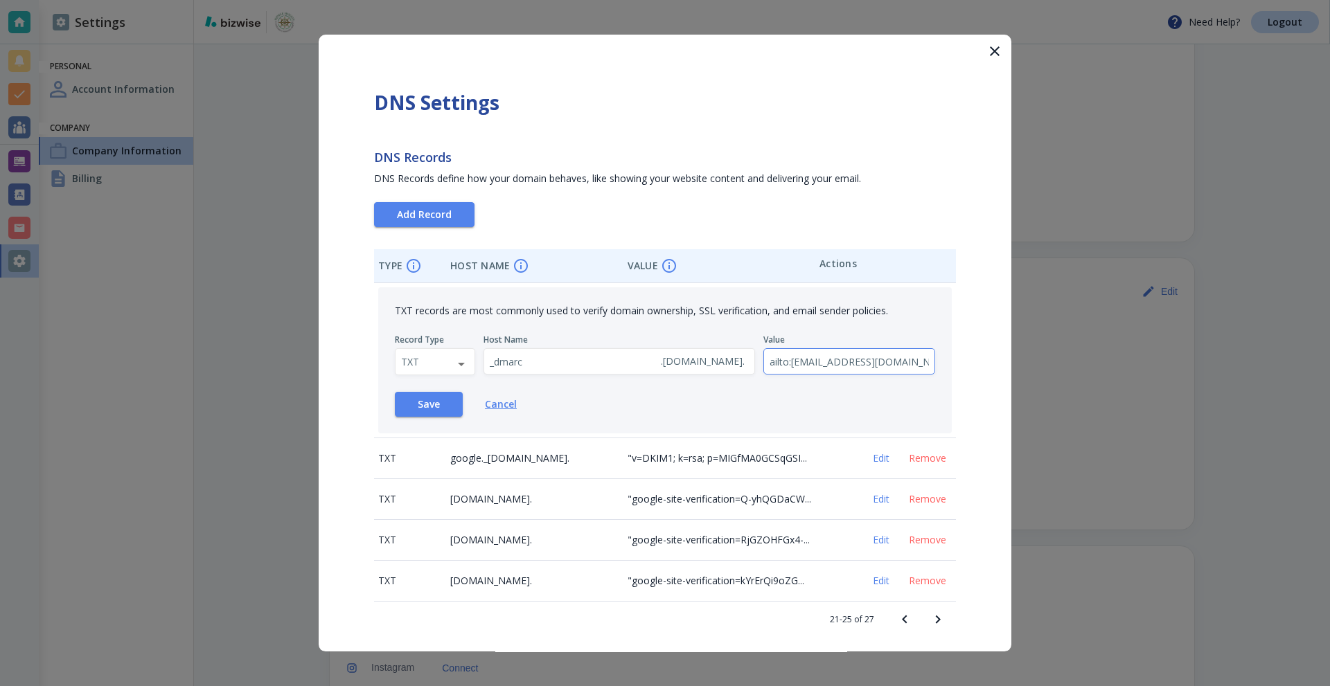
click at [934, 363] on div "TXT records are most commonly used to verify domain ownership, SSL verification…" at bounding box center [664, 360] width 573 height 146
click at [904, 362] on input "v=DMARC1; p=none; rua=mailto:[EMAIL_ADDRESS][DOMAIN_NAME]" at bounding box center [849, 362] width 171 height 26
drag, startPoint x: 907, startPoint y: 364, endPoint x: 757, endPoint y: 366, distance: 150.3
click at [757, 366] on div "Record Type TXT TXT ​ Host Name _dmarc . [DOMAIN_NAME] . ​ Value v=DMARC1; p=no…" at bounding box center [665, 354] width 540 height 41
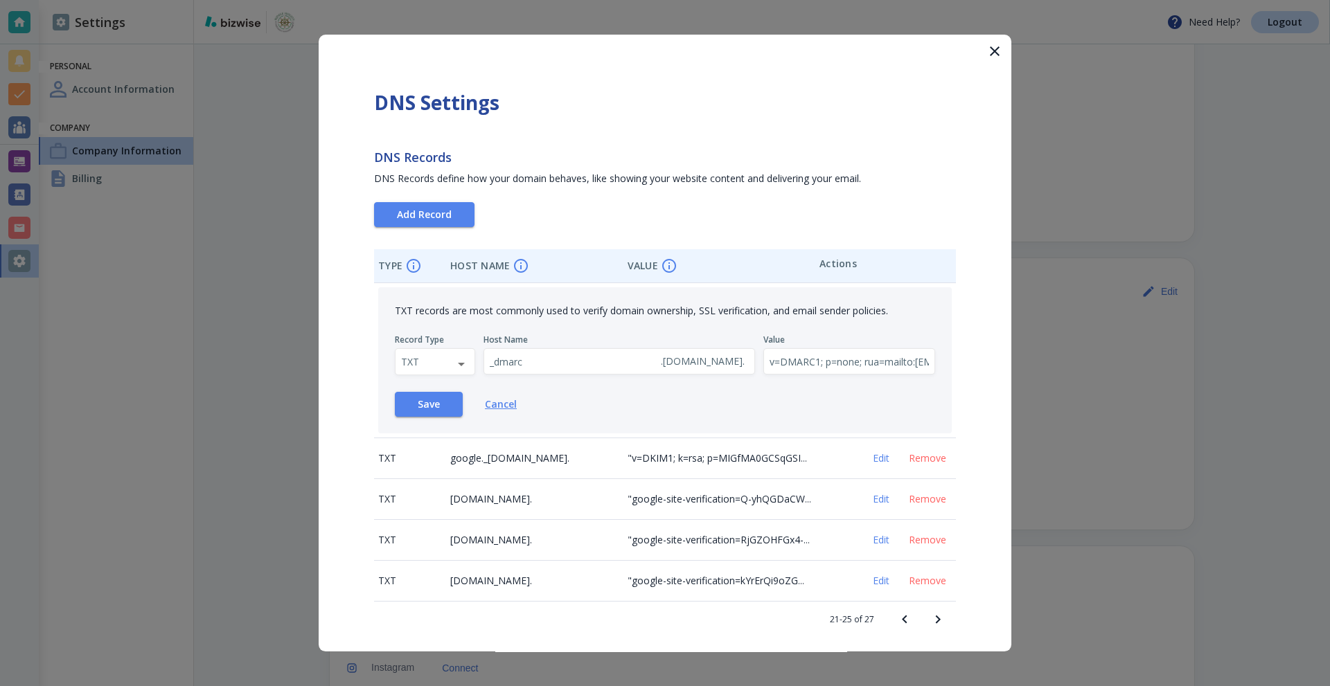
drag, startPoint x: 632, startPoint y: 400, endPoint x: 651, endPoint y: 400, distance: 19.4
click at [632, 400] on div "Save Cancel" at bounding box center [665, 404] width 540 height 25
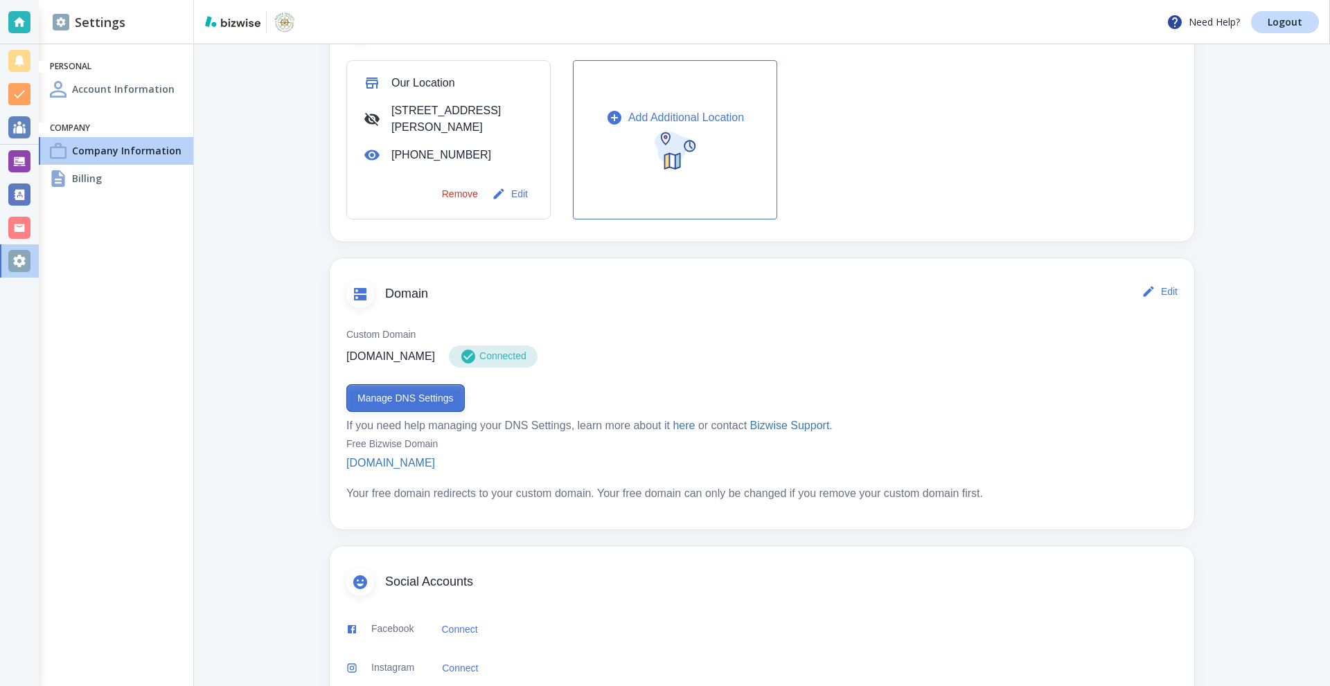
click at [403, 410] on button "Manage DNS Settings" at bounding box center [405, 398] width 118 height 28
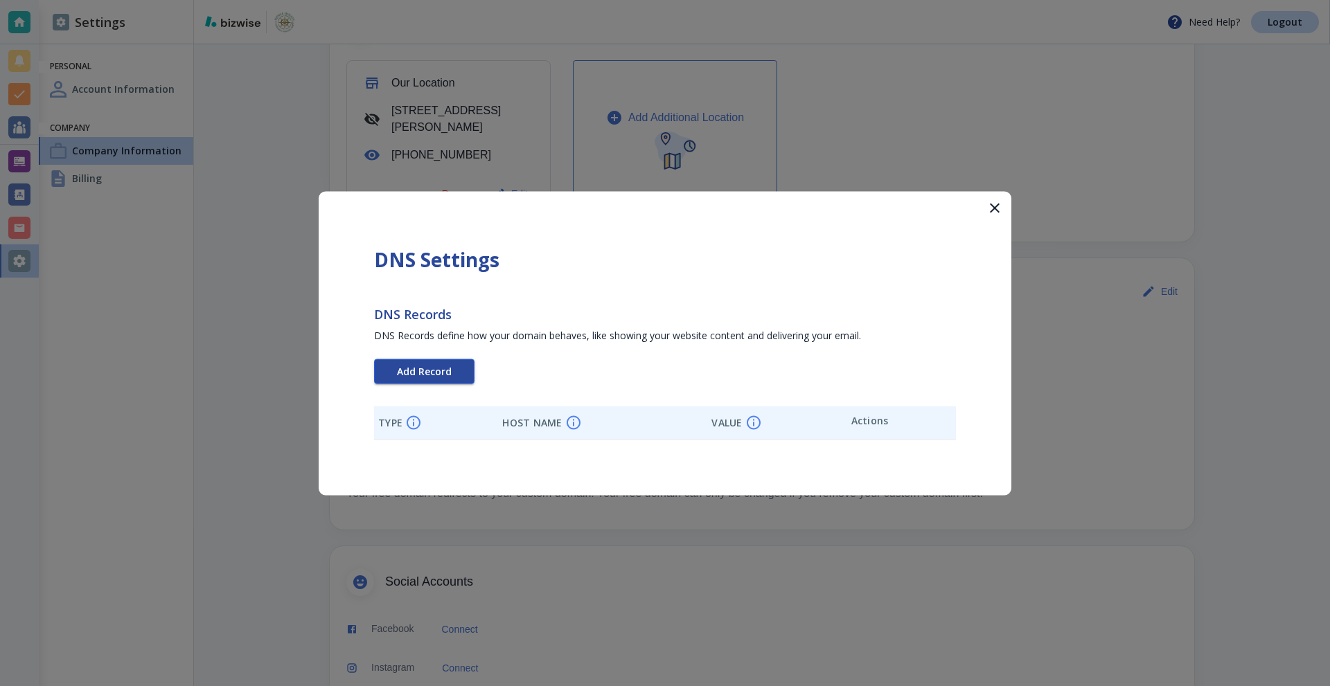
click at [435, 376] on span "Add Record" at bounding box center [424, 371] width 55 height 10
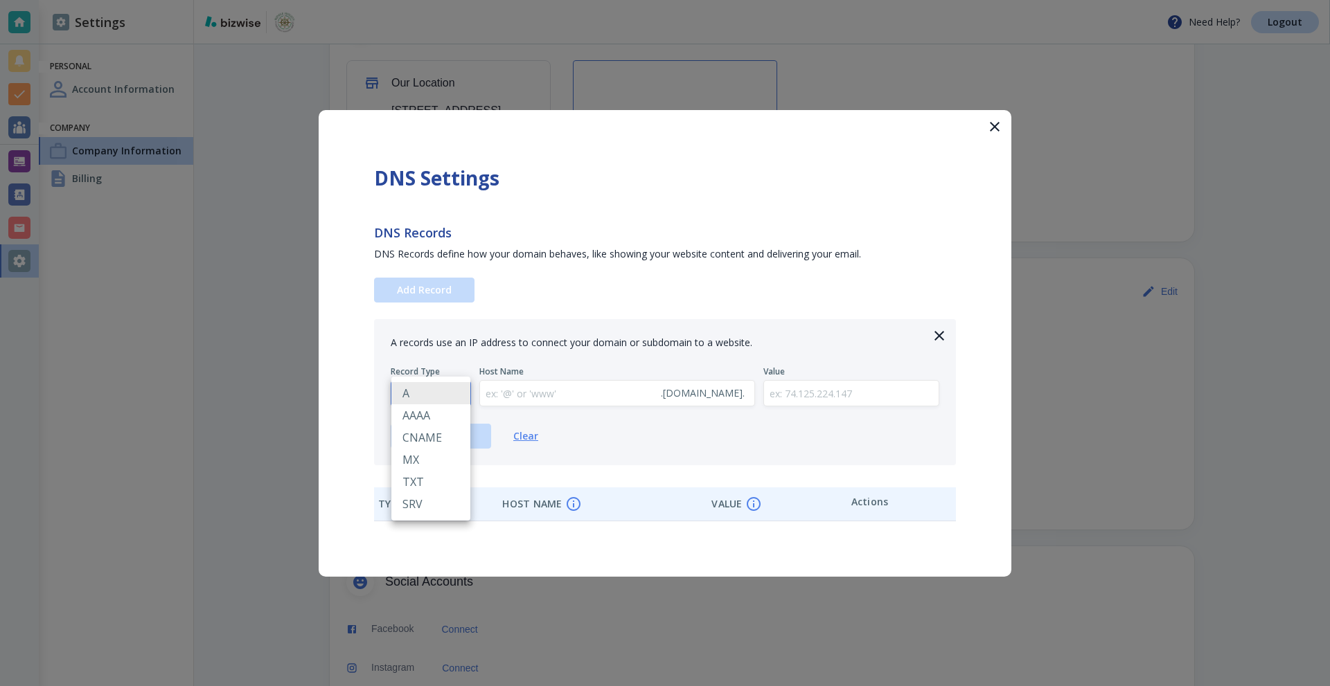
click at [434, 0] on body "Need Help? Logout Settings Personal Account Information Company Company Informa…" at bounding box center [665, 0] width 1330 height 0
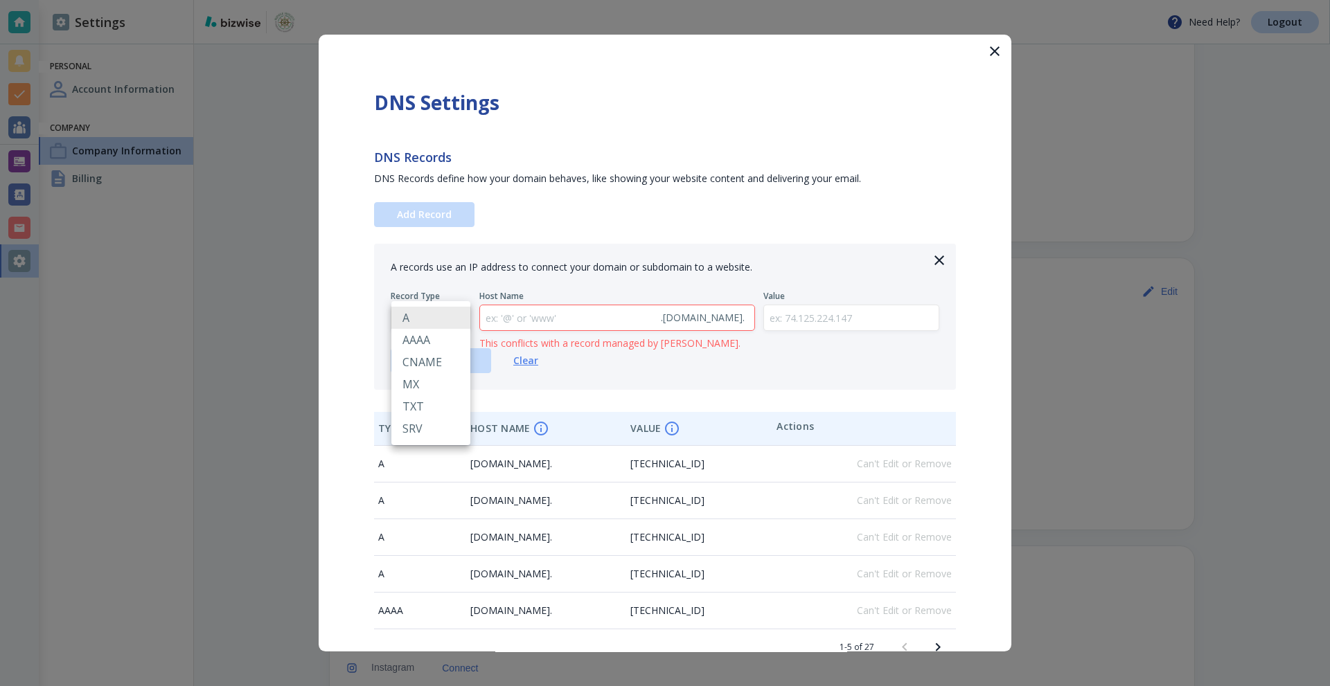
click at [420, 386] on li "MX" at bounding box center [430, 384] width 79 height 22
type input "MX"
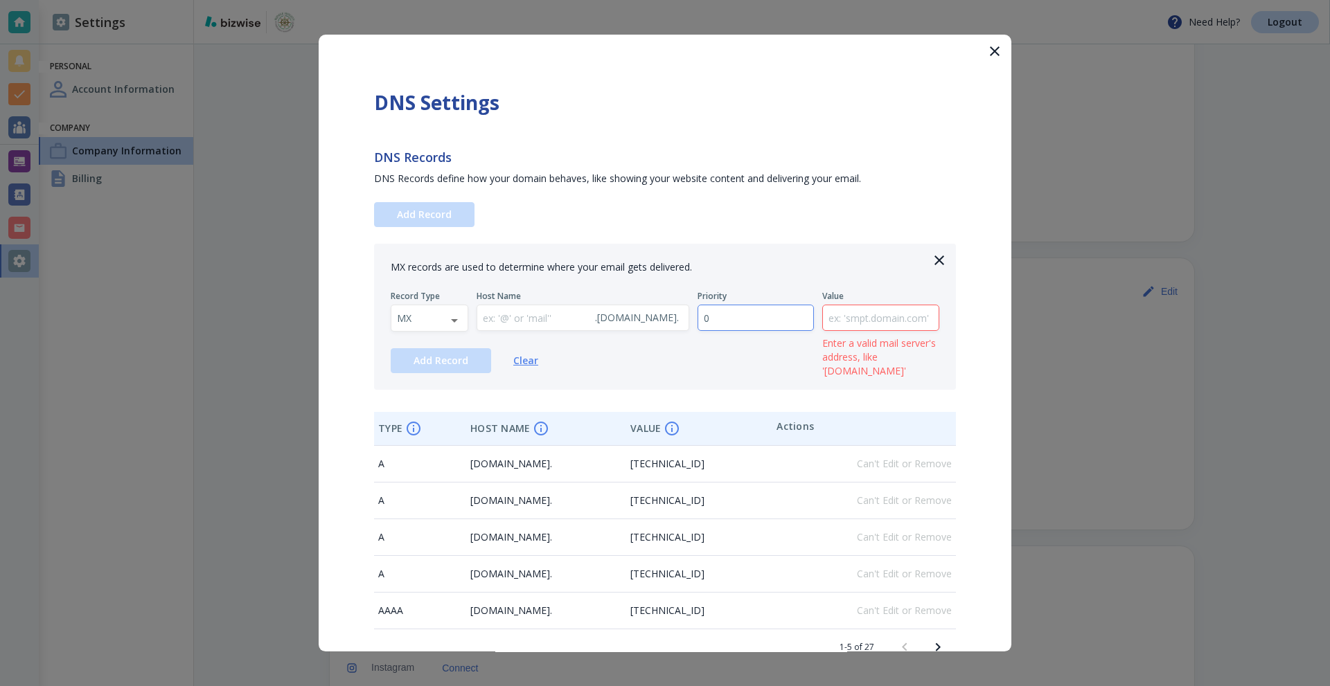
drag, startPoint x: 737, startPoint y: 314, endPoint x: 684, endPoint y: 323, distance: 53.5
click at [668, 321] on div "Record Type MX MX ​ Host Name . [DOMAIN_NAME] . ​ Priority 0 ​ Value ​ Enter a …" at bounding box center [665, 311] width 548 height 41
type input "1"
click at [884, 314] on input "text" at bounding box center [881, 318] width 116 height 26
type input "[DOMAIN_NAME]"
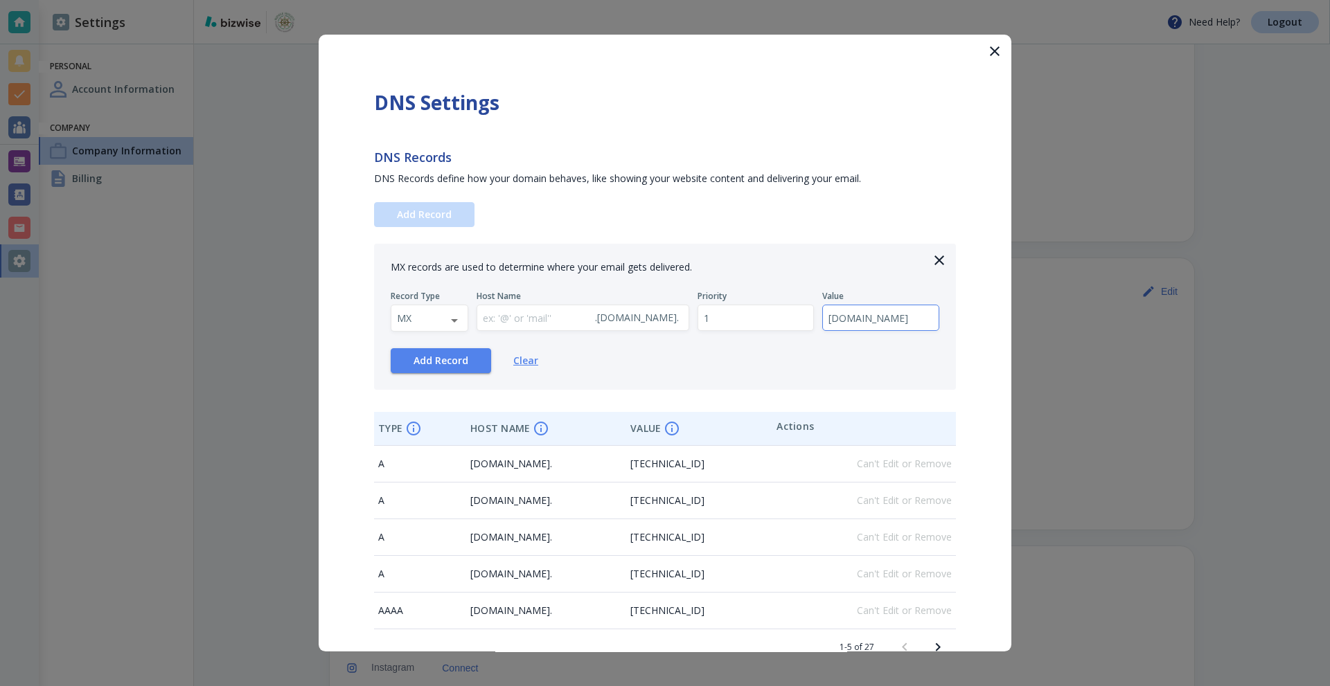
click at [627, 356] on div "Add Record Clear" at bounding box center [665, 360] width 548 height 25
click at [524, 316] on input "text" at bounding box center [533, 318] width 112 height 26
click at [588, 349] on div "Add Record Clear" at bounding box center [665, 360] width 548 height 25
click at [430, 366] on span "Add Record" at bounding box center [440, 361] width 55 height 10
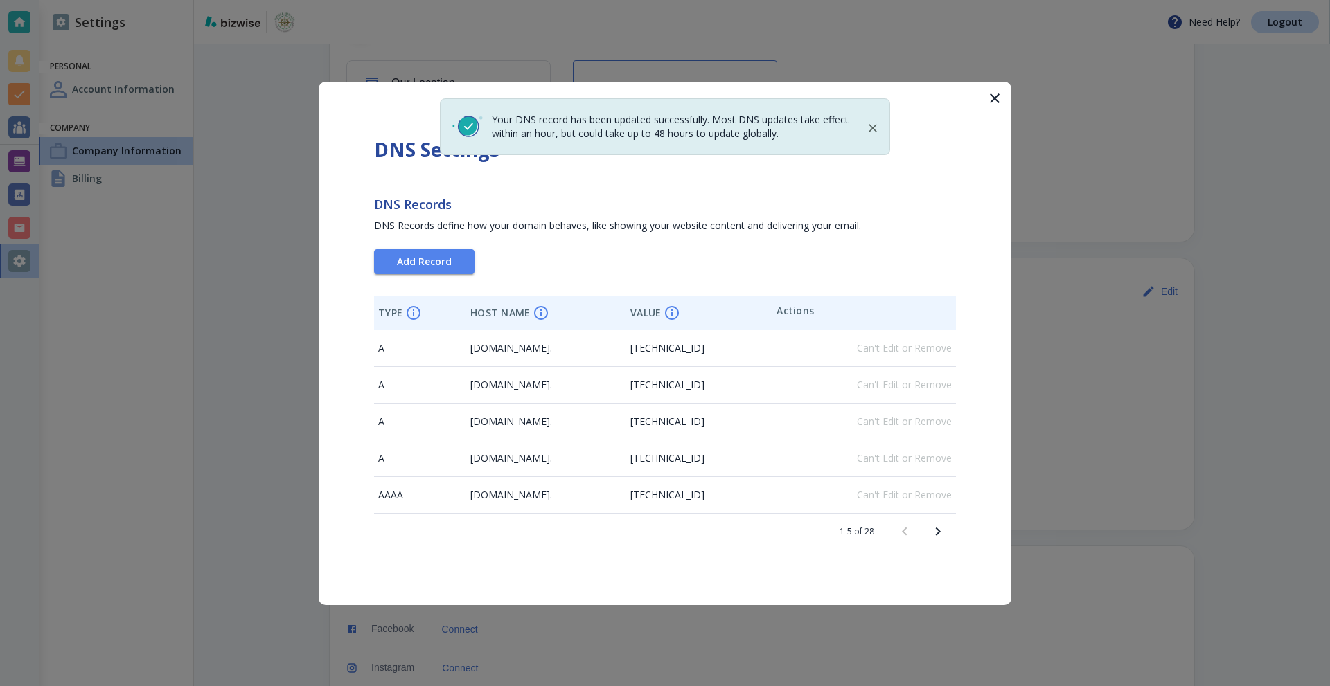
click at [937, 528] on icon "Next page" at bounding box center [938, 531] width 5 height 8
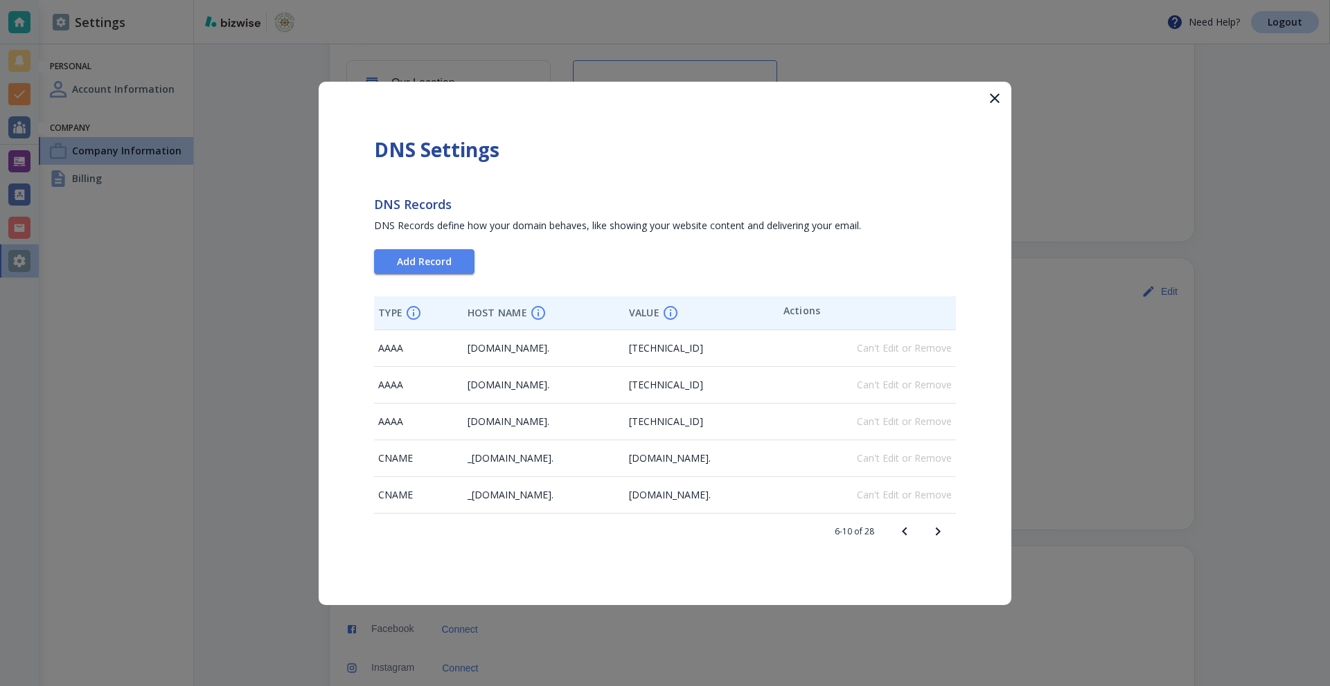
click at [937, 528] on icon "Next page" at bounding box center [938, 531] width 5 height 8
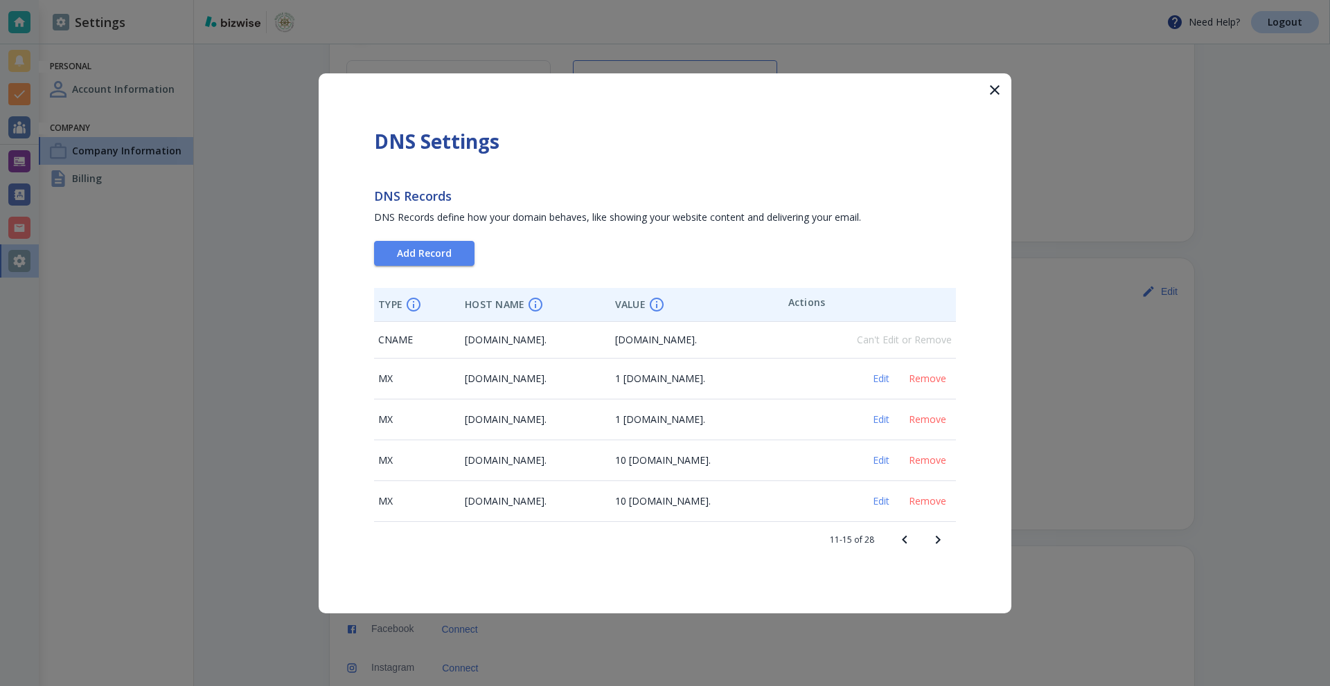
click at [938, 533] on icon "Next page" at bounding box center [937, 540] width 17 height 17
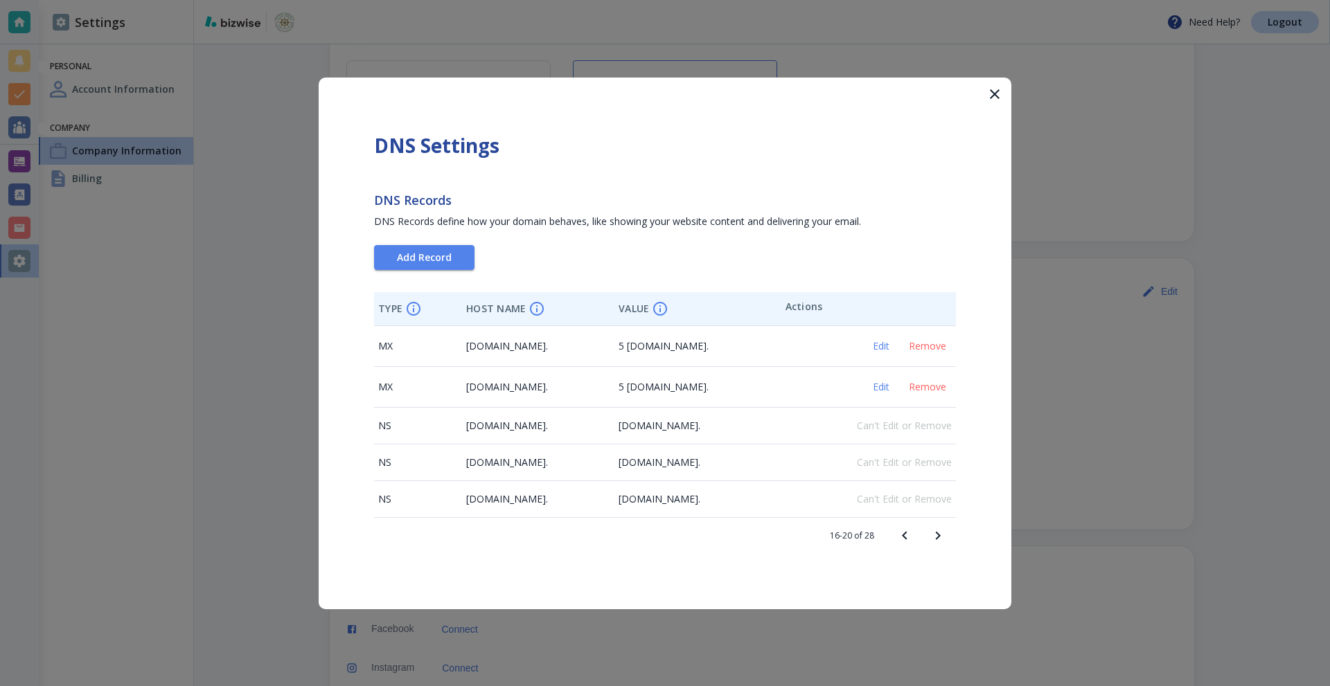
click at [938, 533] on icon "Next page" at bounding box center [937, 536] width 17 height 17
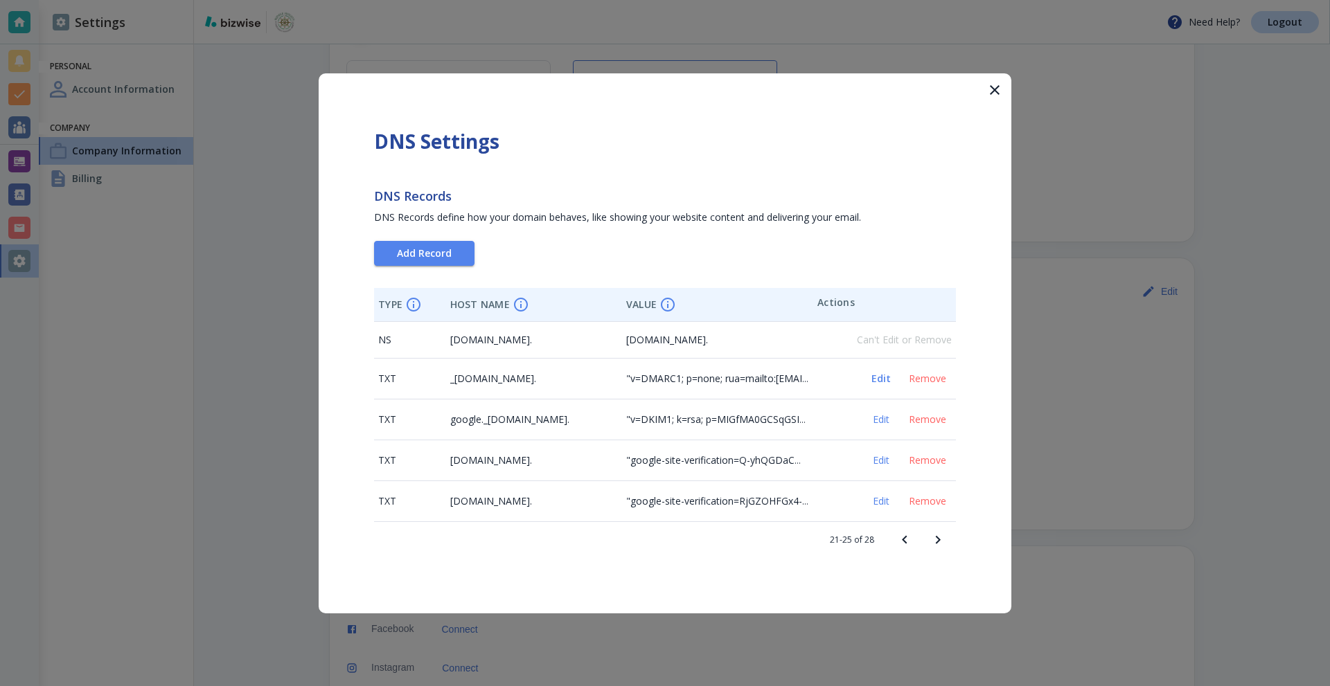
click at [875, 375] on span "Edit" at bounding box center [880, 379] width 33 height 10
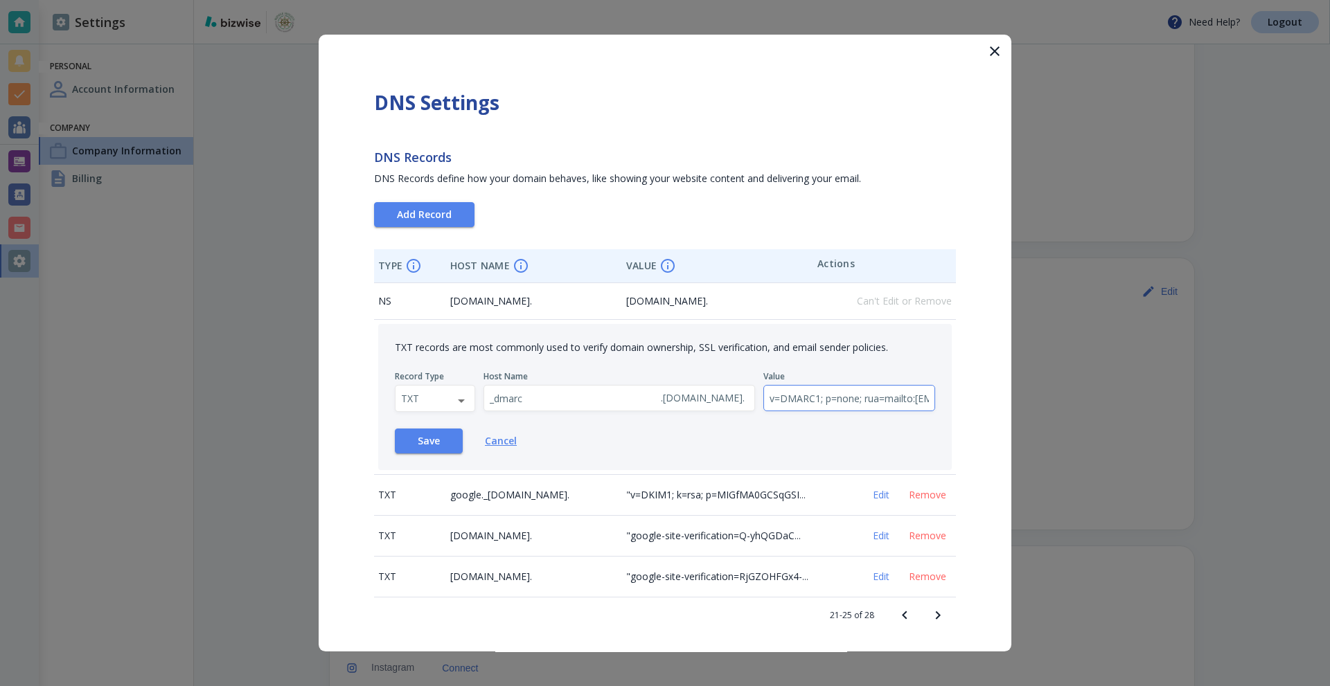
drag, startPoint x: 819, startPoint y: 391, endPoint x: 864, endPoint y: 397, distance: 44.7
click at [864, 397] on input "v=DMARC1; p=none; rua=mailto:[EMAIL_ADDRESS][DOMAIN_NAME]" at bounding box center [849, 399] width 171 height 26
click at [962, 446] on div "DNS Settings DNS Records DNS Records define how your domain behaves, like showi…" at bounding box center [665, 362] width 693 height 654
click at [868, 491] on span "Edit" at bounding box center [880, 495] width 33 height 10
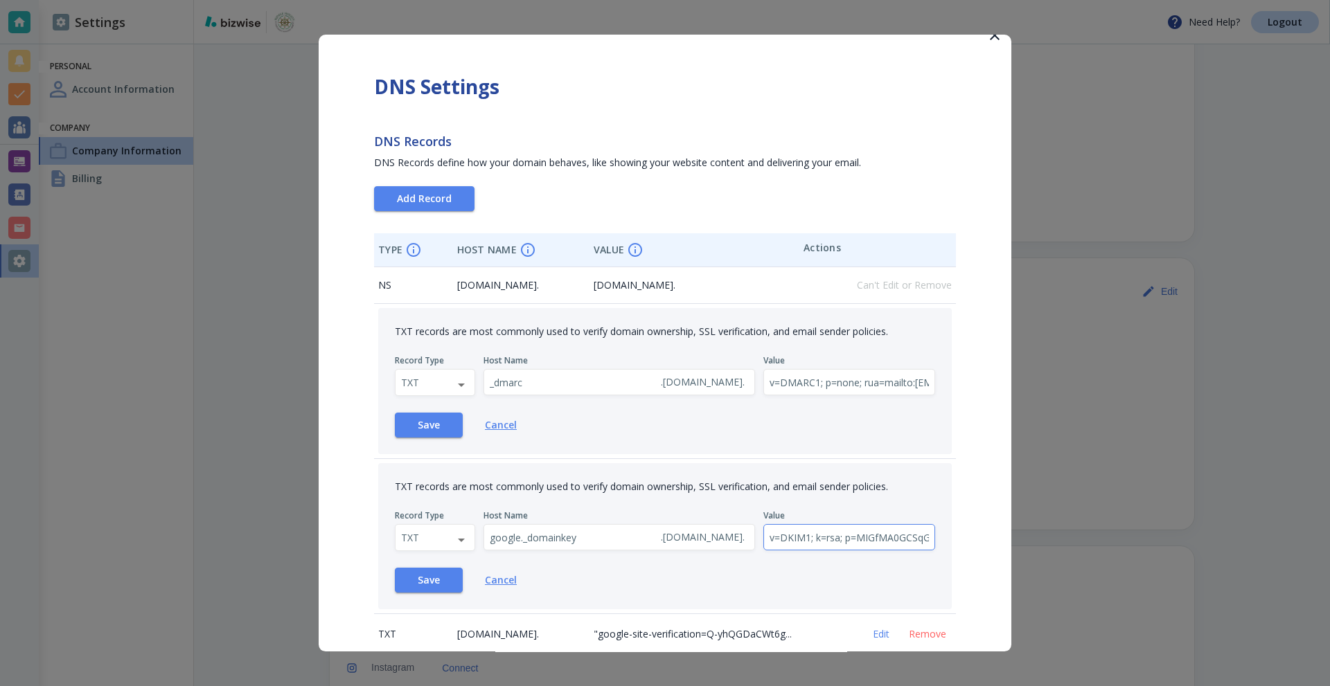
scroll to position [69, 0]
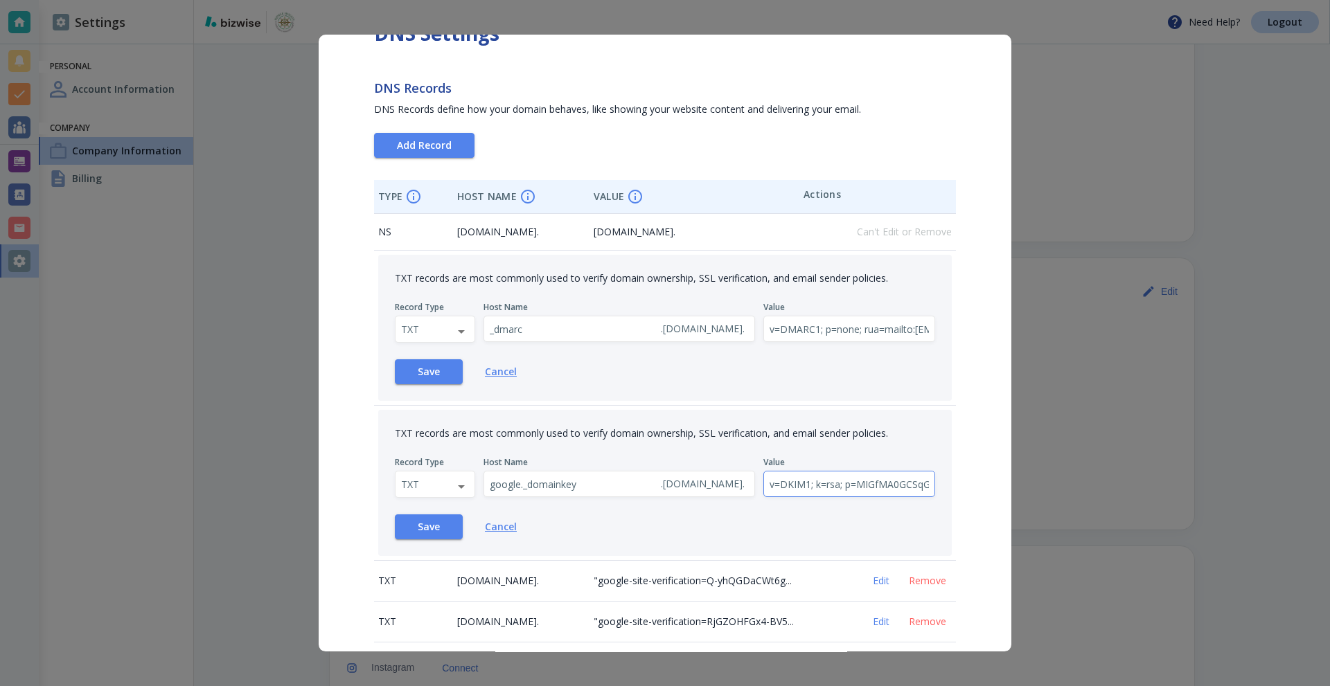
click at [812, 482] on input "v=DKIM1; k=rsa; p=MIGfMA0GCSqGSIb3DQEBAQUAA4GNADCBiQKBgQCKp7V9MqHaWjGqCIprDhKoU…" at bounding box center [849, 485] width 171 height 26
paste input "8fSUINm5JzCunaMsMxXlSHEm9Nplw5ij/d7/UfMVd6mNrG0jSIY9+5oyKm4FAqXX1d+MnlZKjfrDwNw…"
type input "v=DKIM1; k=rsa; p=MIGfMA0GCSqGSIb3DQEBAQUAA4GNADCBiQKBgQC8fSUINm5JzCunaMsMxXlSH…"
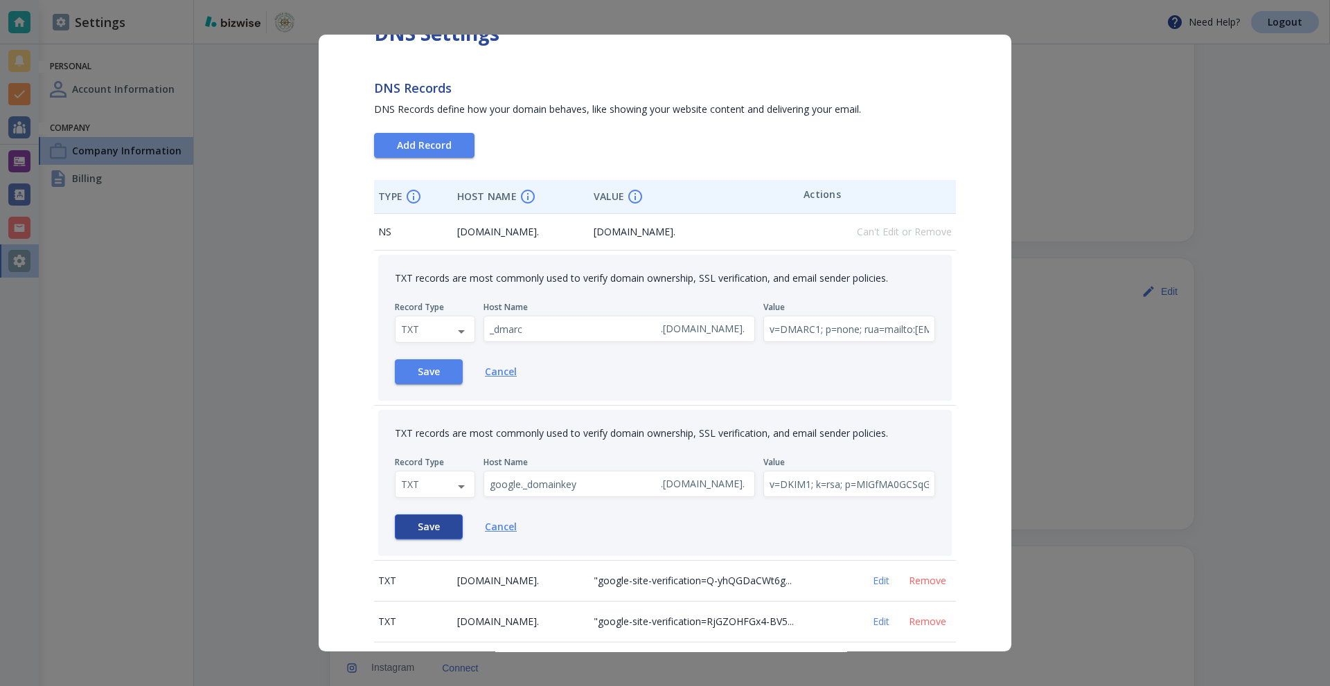
click at [420, 522] on span "Save" at bounding box center [429, 527] width 22 height 10
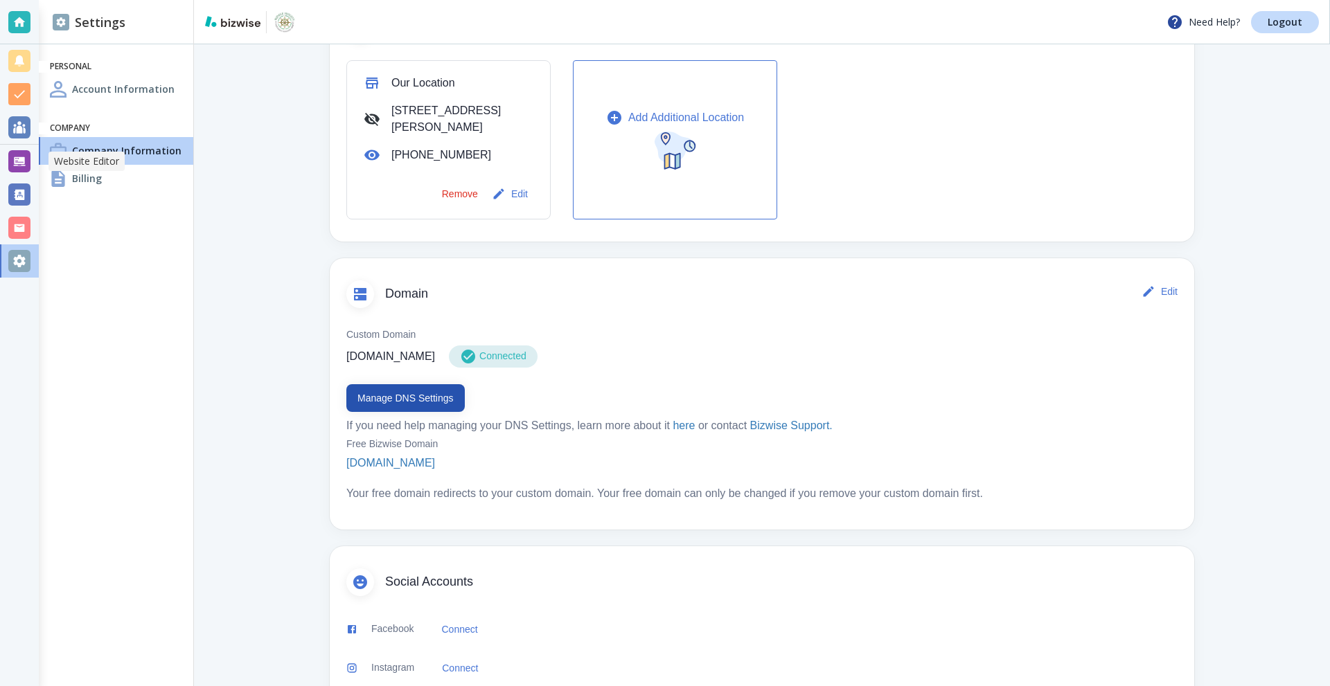
click at [16, 164] on div at bounding box center [19, 161] width 22 height 22
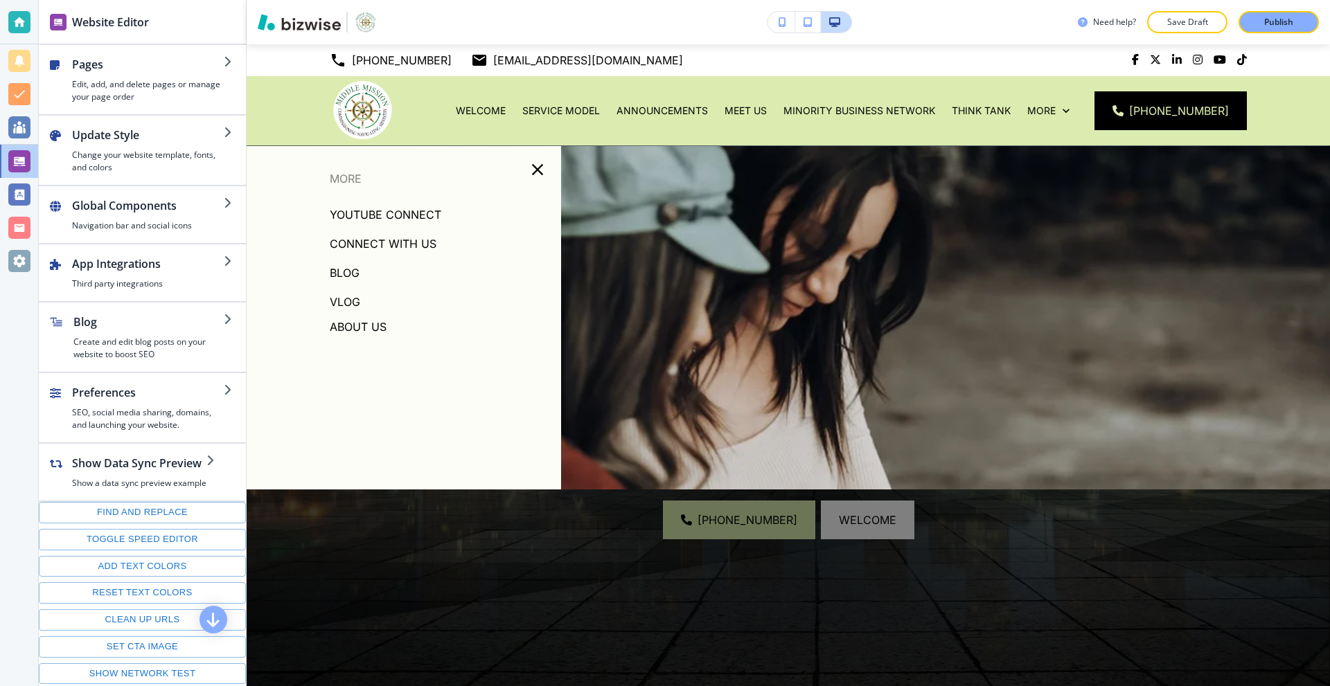
click at [372, 323] on p "About Us" at bounding box center [358, 326] width 57 height 21
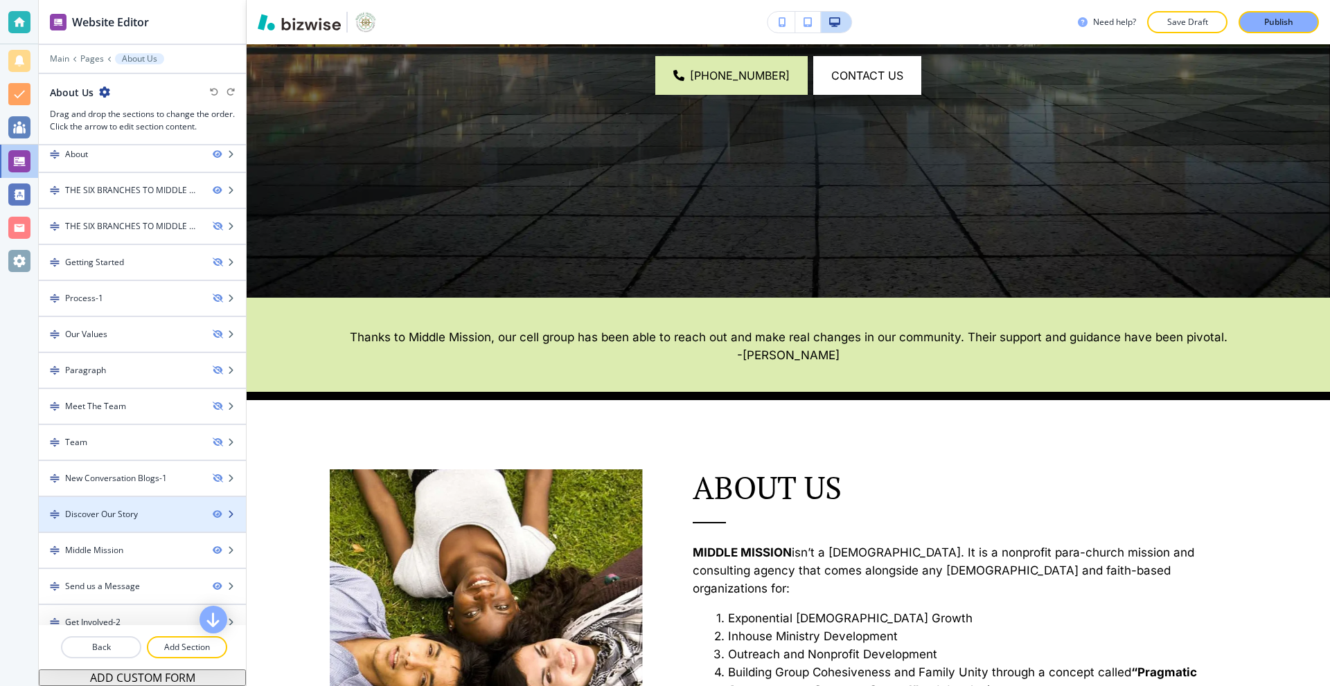
scroll to position [96, 0]
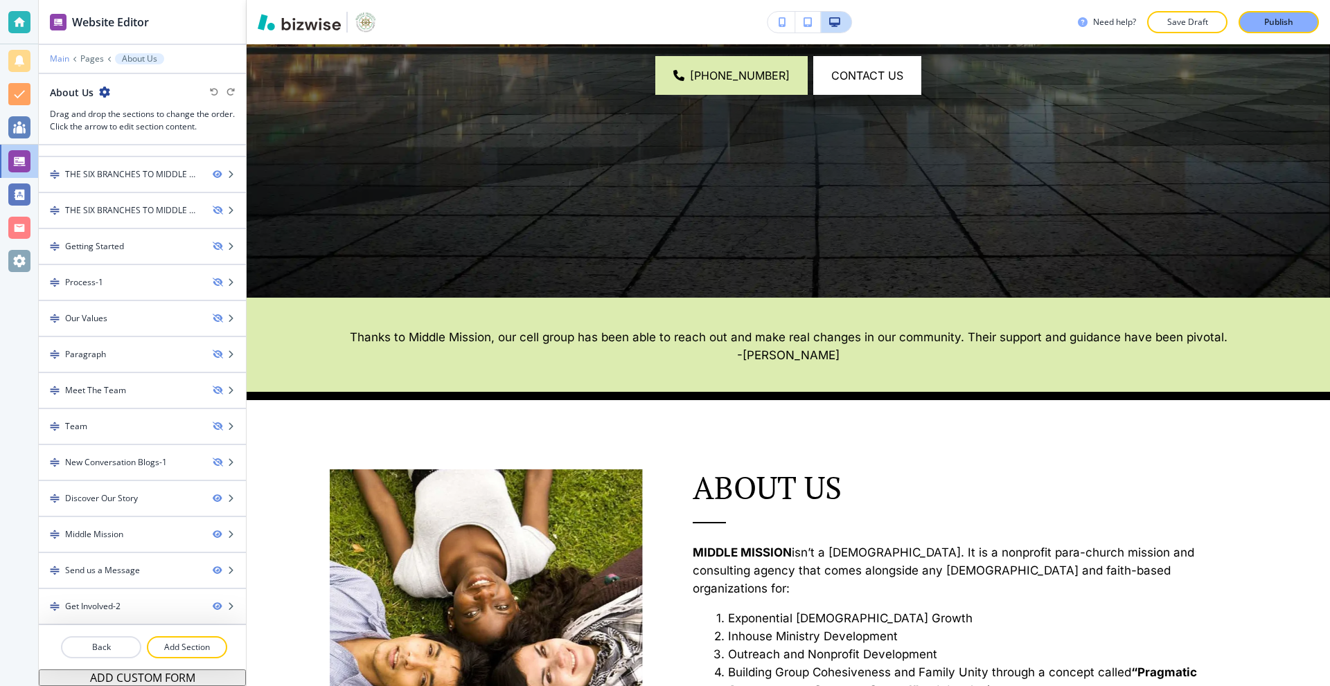
click at [62, 59] on p "Main" at bounding box center [59, 59] width 19 height 10
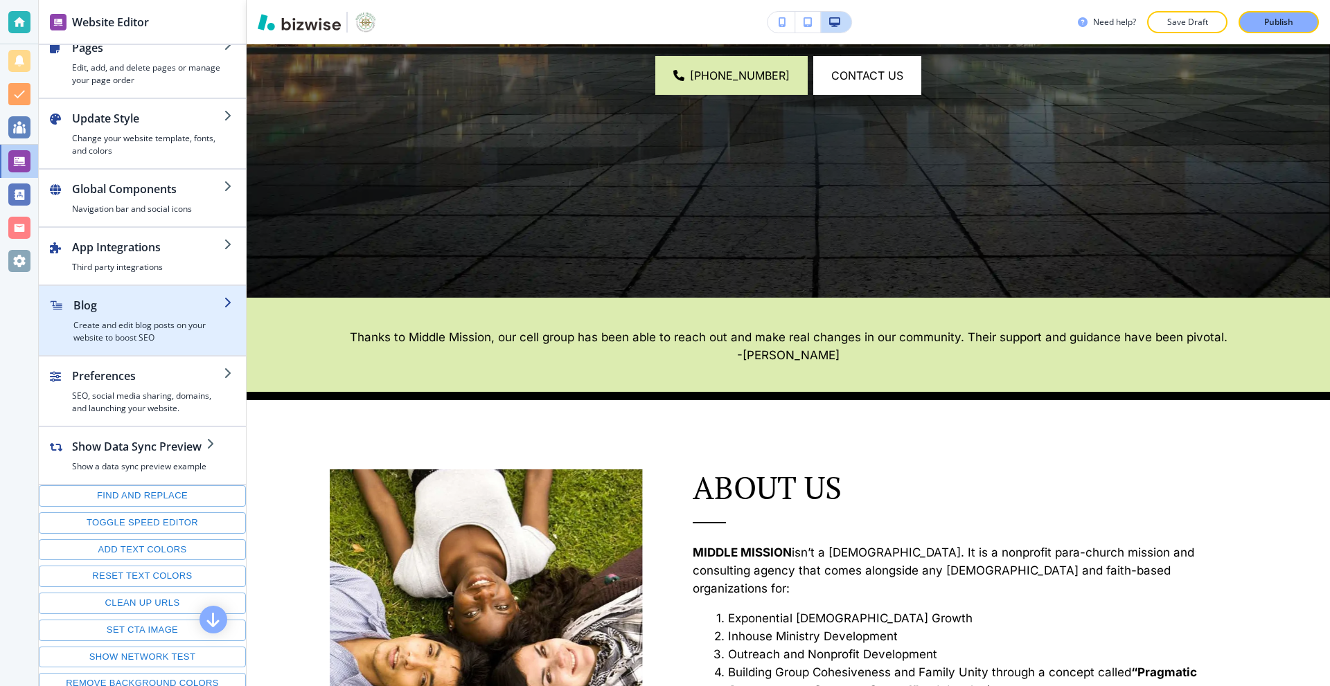
scroll to position [52, 0]
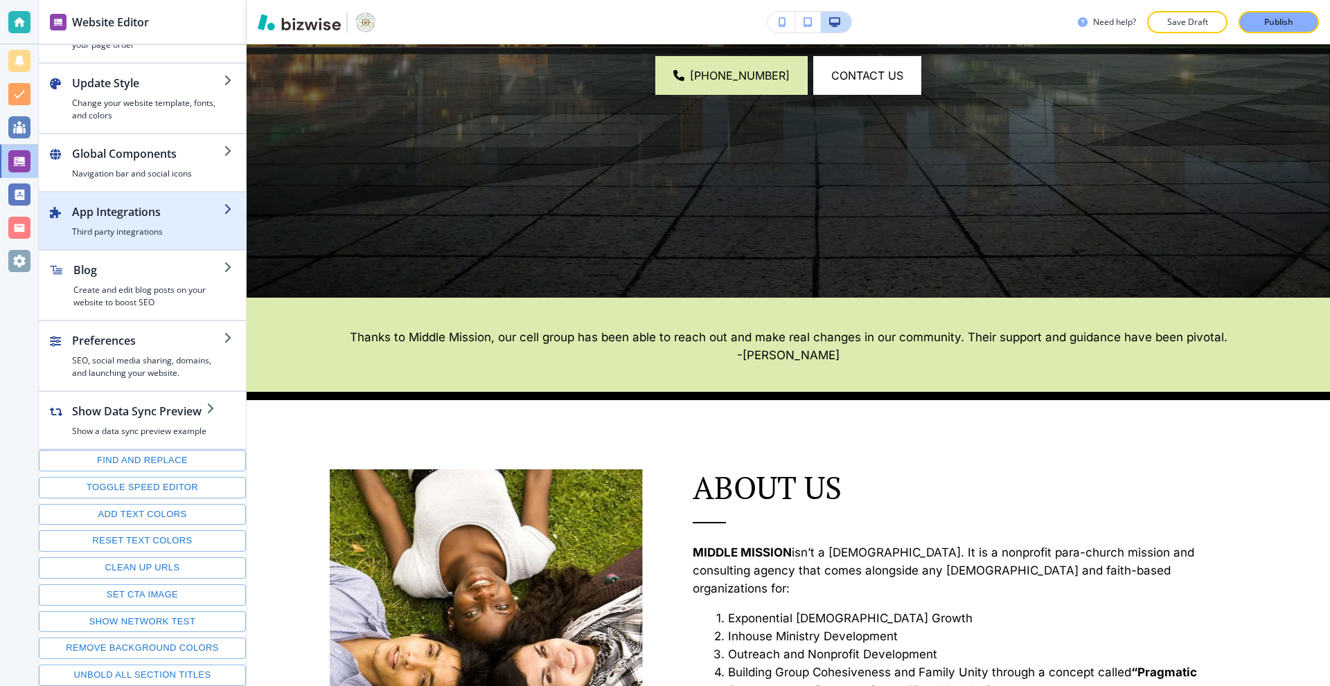
click at [161, 229] on h4 "Third party integrations" at bounding box center [148, 232] width 152 height 12
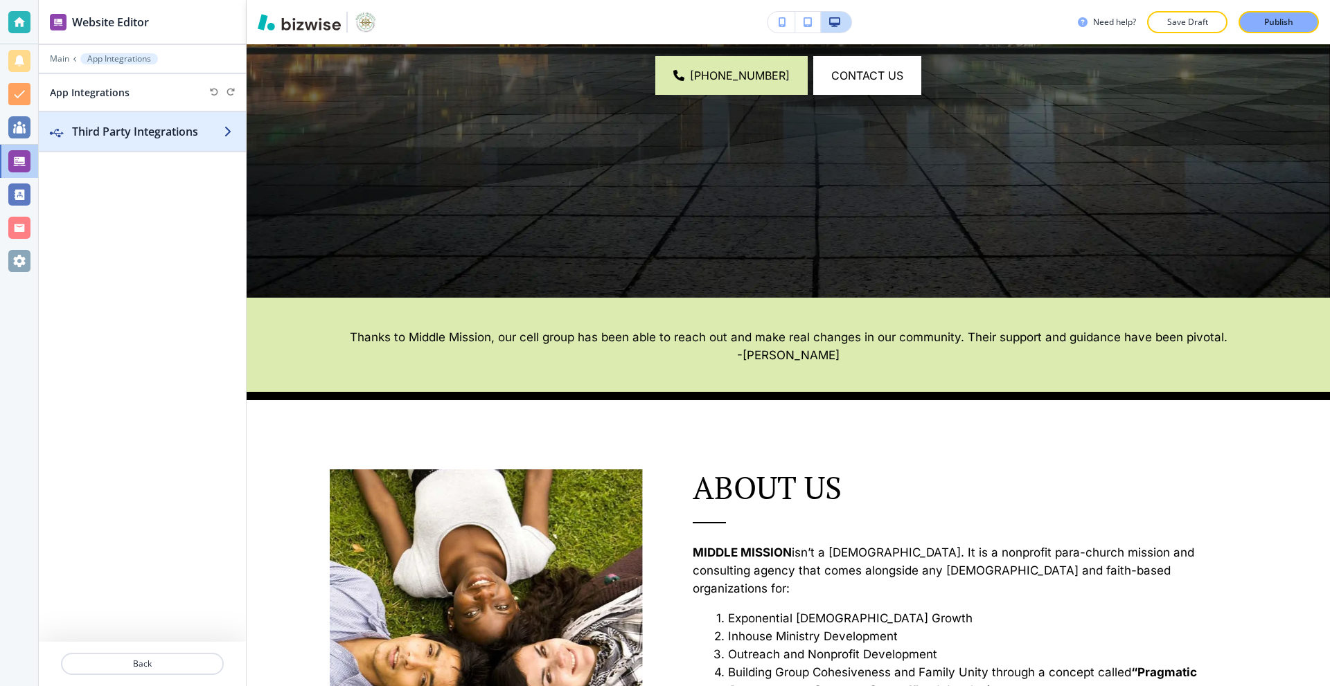
click at [148, 125] on h2 "Third Party Integrations" at bounding box center [148, 131] width 152 height 17
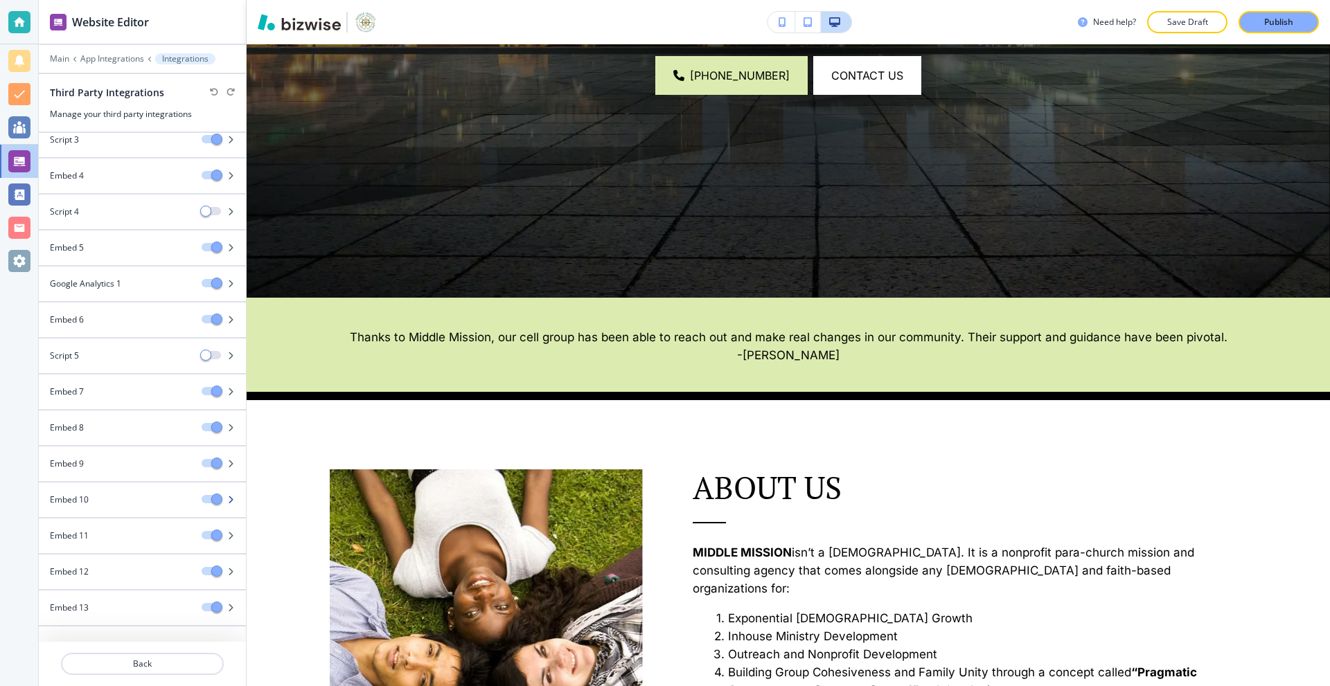
scroll to position [214, 0]
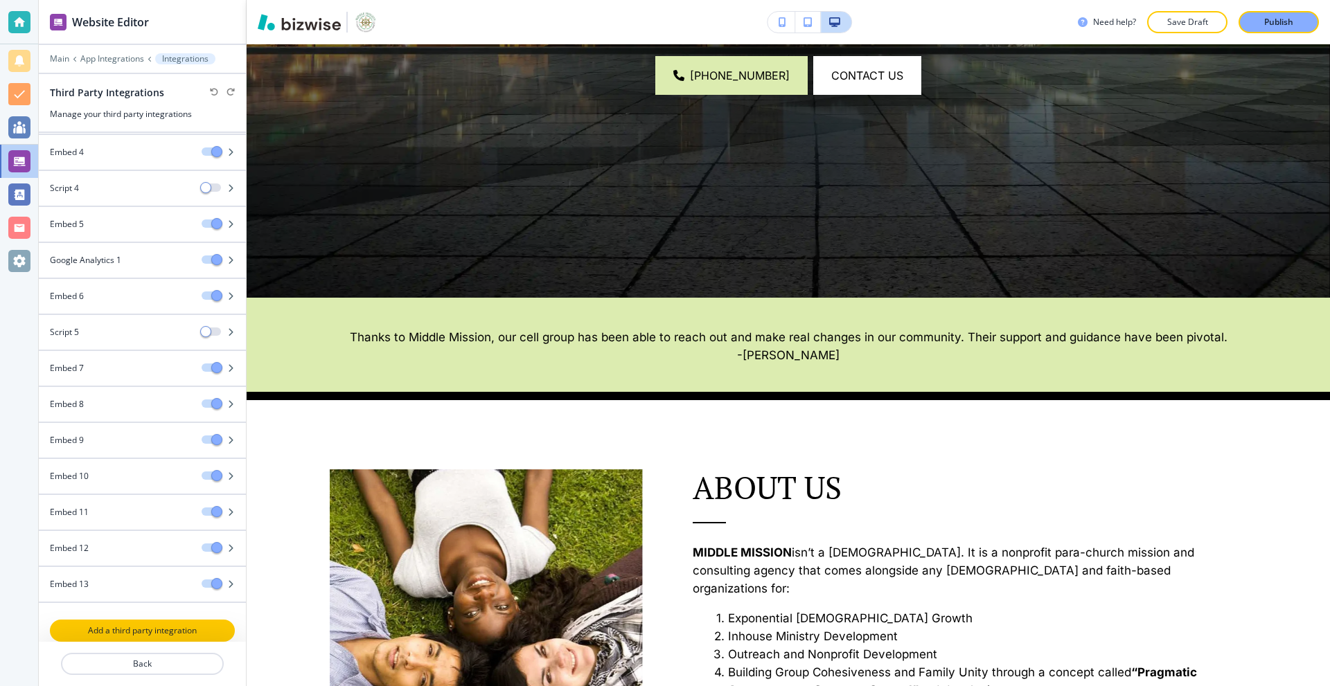
click at [134, 636] on button "Add a third party integration" at bounding box center [142, 631] width 185 height 22
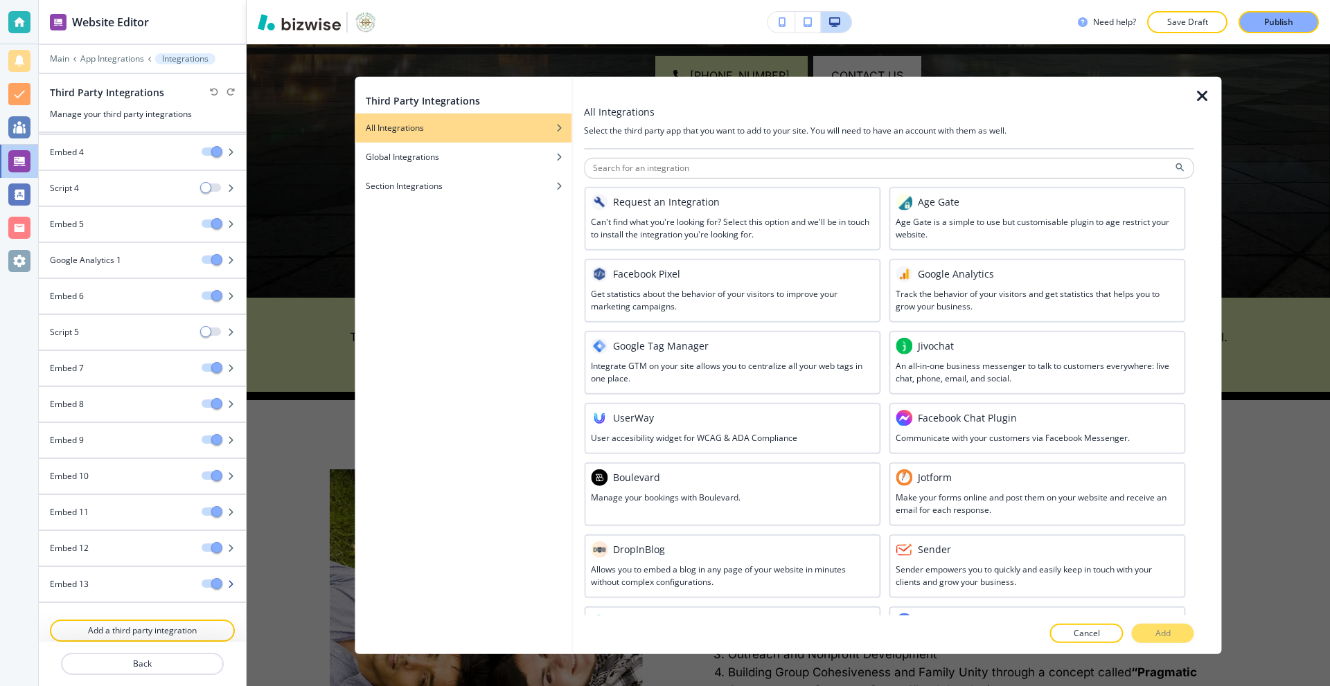
click at [127, 583] on div "Embed 13" at bounding box center [115, 584] width 152 height 12
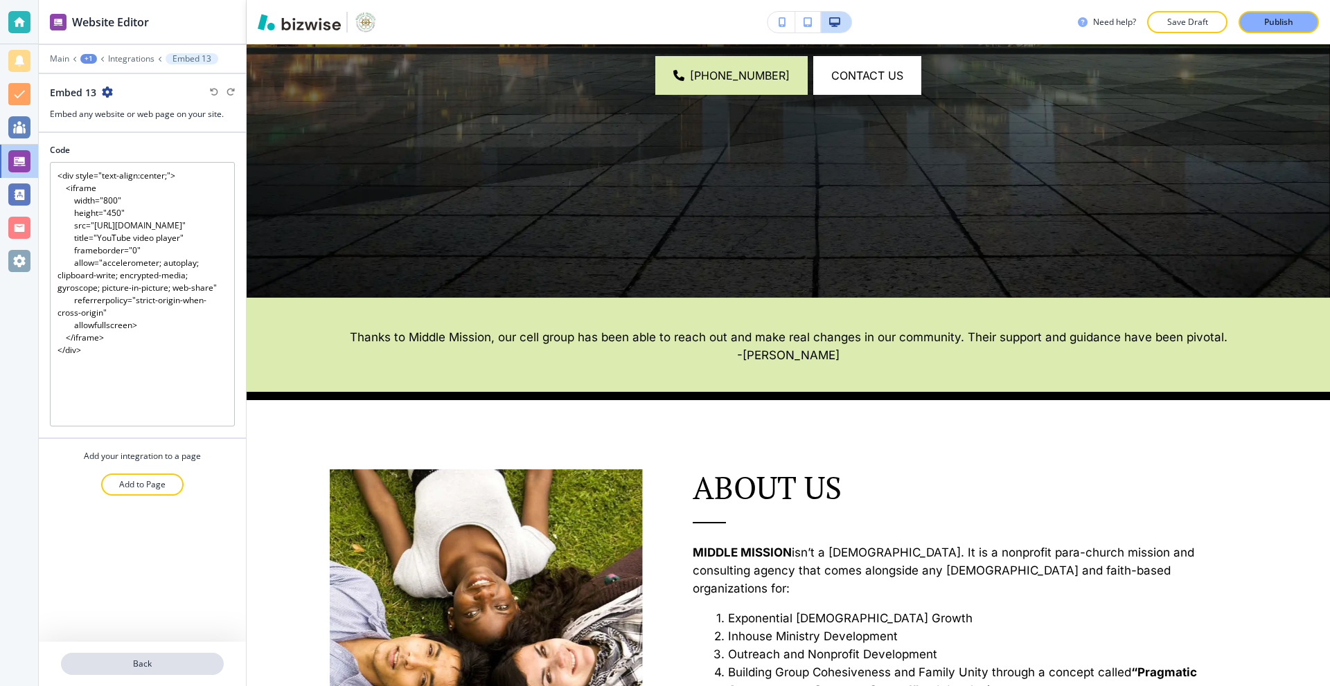
click at [145, 658] on p "Back" at bounding box center [142, 664] width 160 height 12
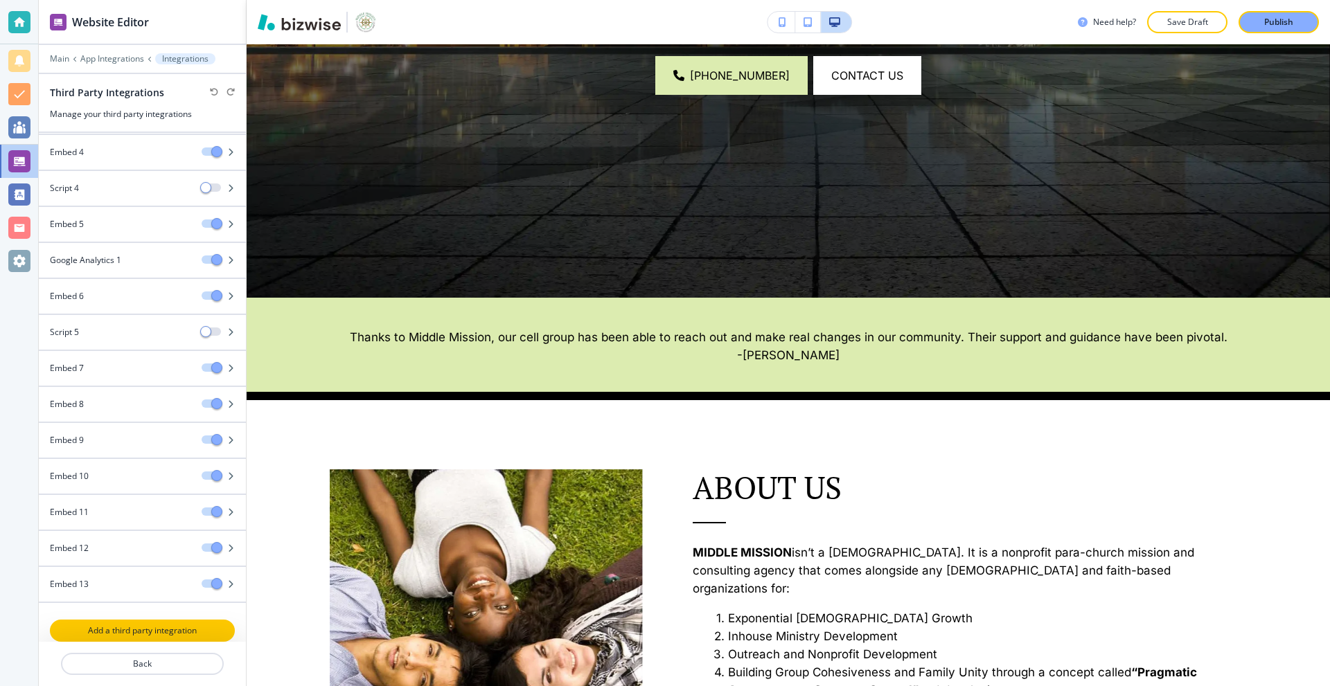
click at [120, 632] on p "Add a third party integration" at bounding box center [142, 631] width 182 height 12
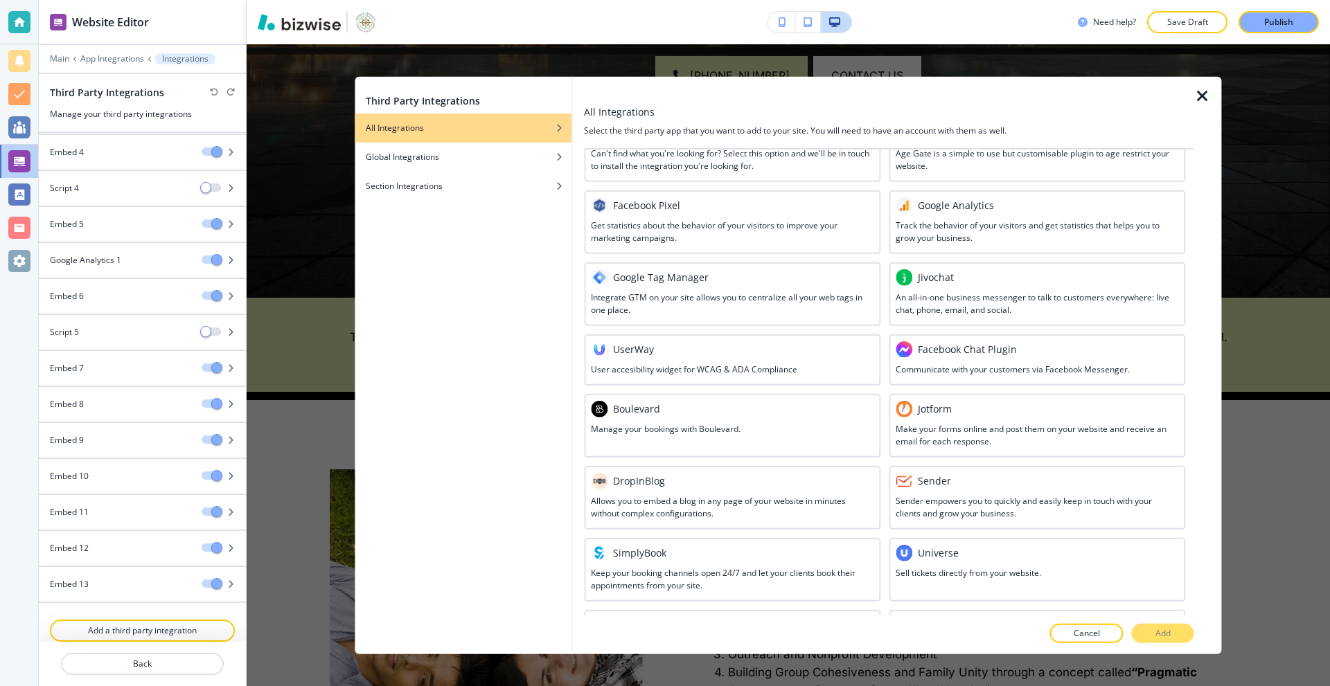
scroll to position [497, 0]
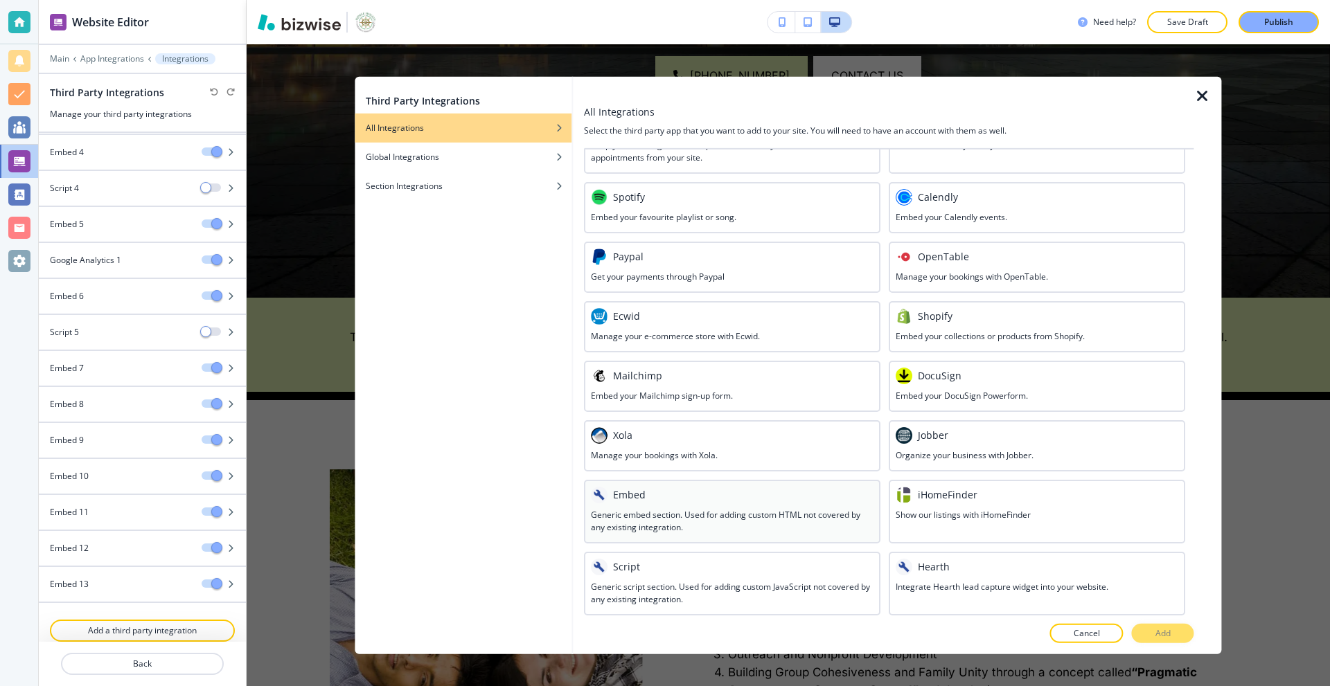
click at [684, 503] on div at bounding box center [732, 506] width 283 height 6
click at [1159, 625] on button "Add" at bounding box center [1163, 633] width 62 height 19
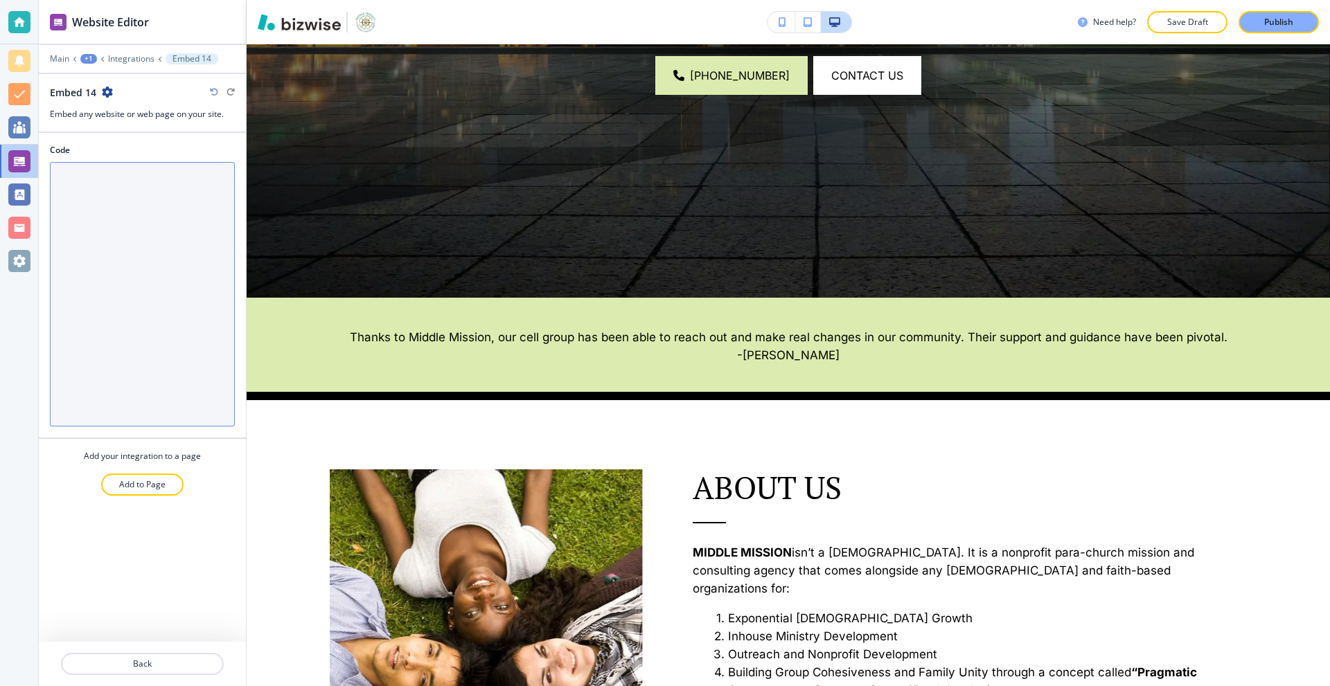
click at [143, 252] on textarea "Code" at bounding box center [142, 294] width 185 height 265
click at [103, 208] on textarea "Code" at bounding box center [142, 294] width 185 height 265
paste textarea "<iframe src="[URL][DOMAIN_NAME]" width="640" height="480" allow="autoplay"></if…"
type textarea "<iframe src="[URL][DOMAIN_NAME]" width="640" height="480" allow="autoplay"></if…"
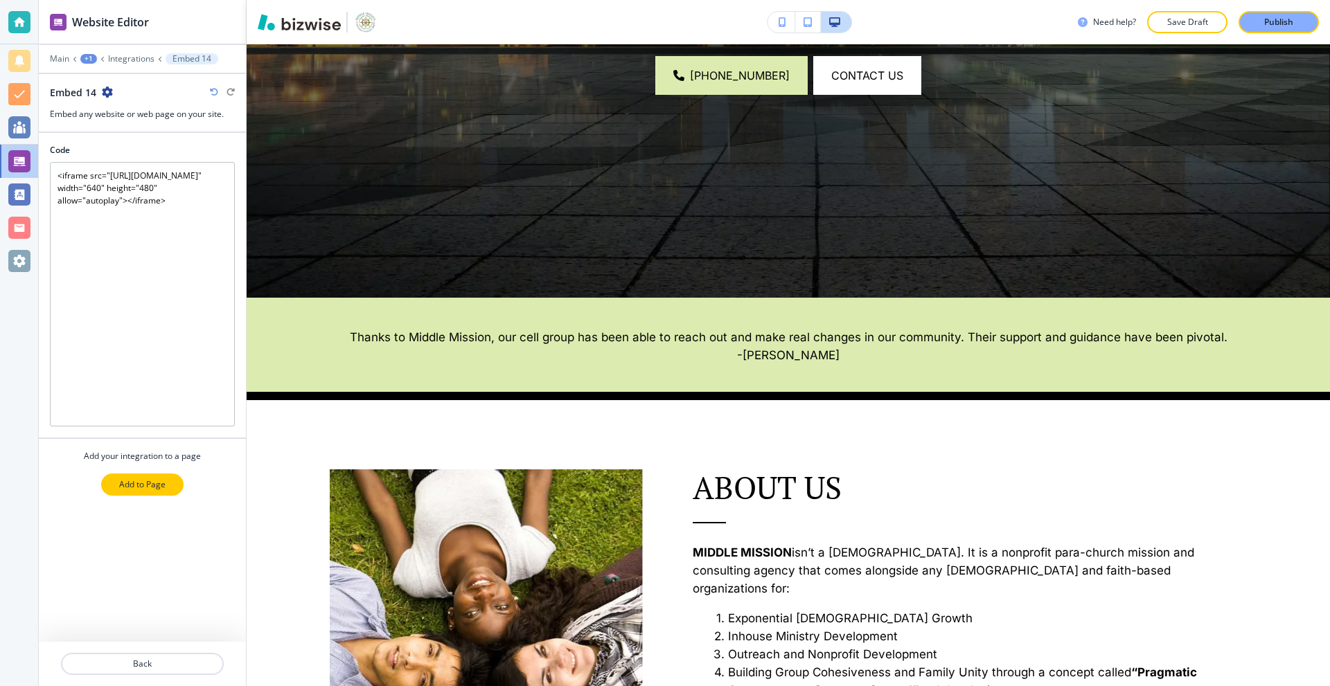
click at [151, 491] on button "Add to Page" at bounding box center [142, 485] width 82 height 22
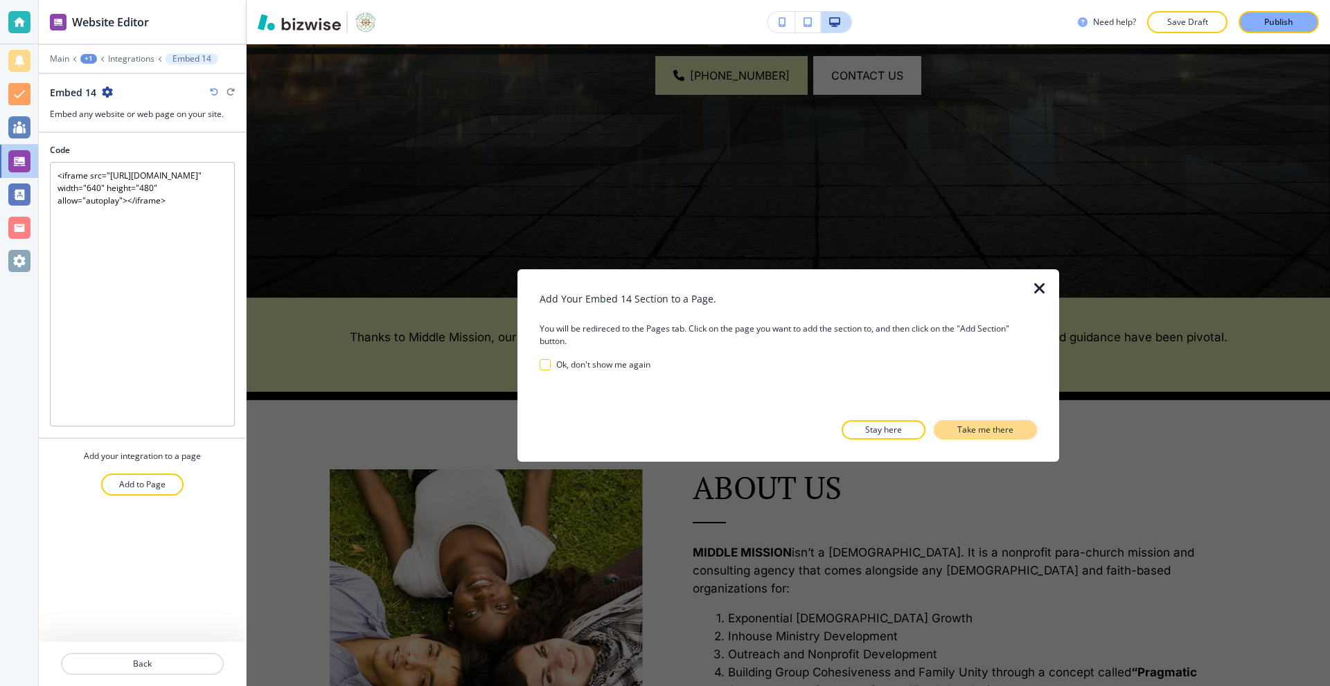
click at [985, 436] on button "Take me there" at bounding box center [985, 429] width 103 height 19
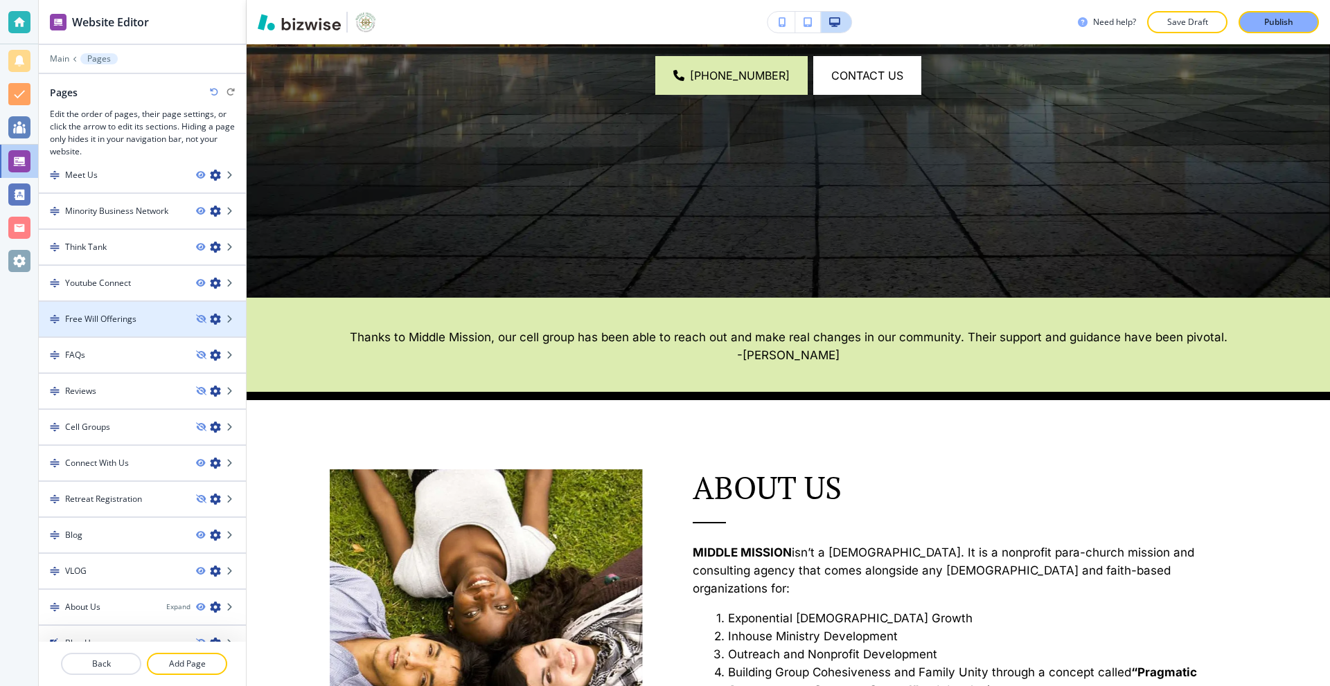
scroll to position [141, 0]
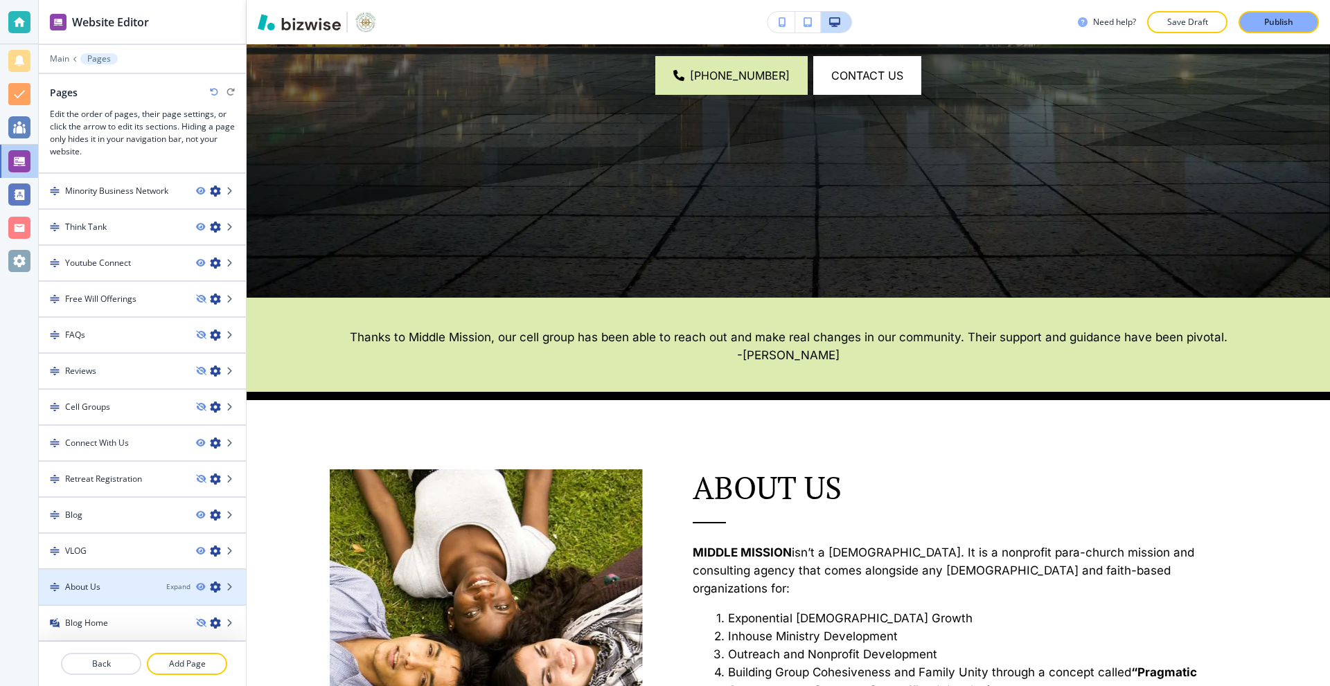
click at [114, 589] on div "About Us" at bounding box center [97, 587] width 116 height 12
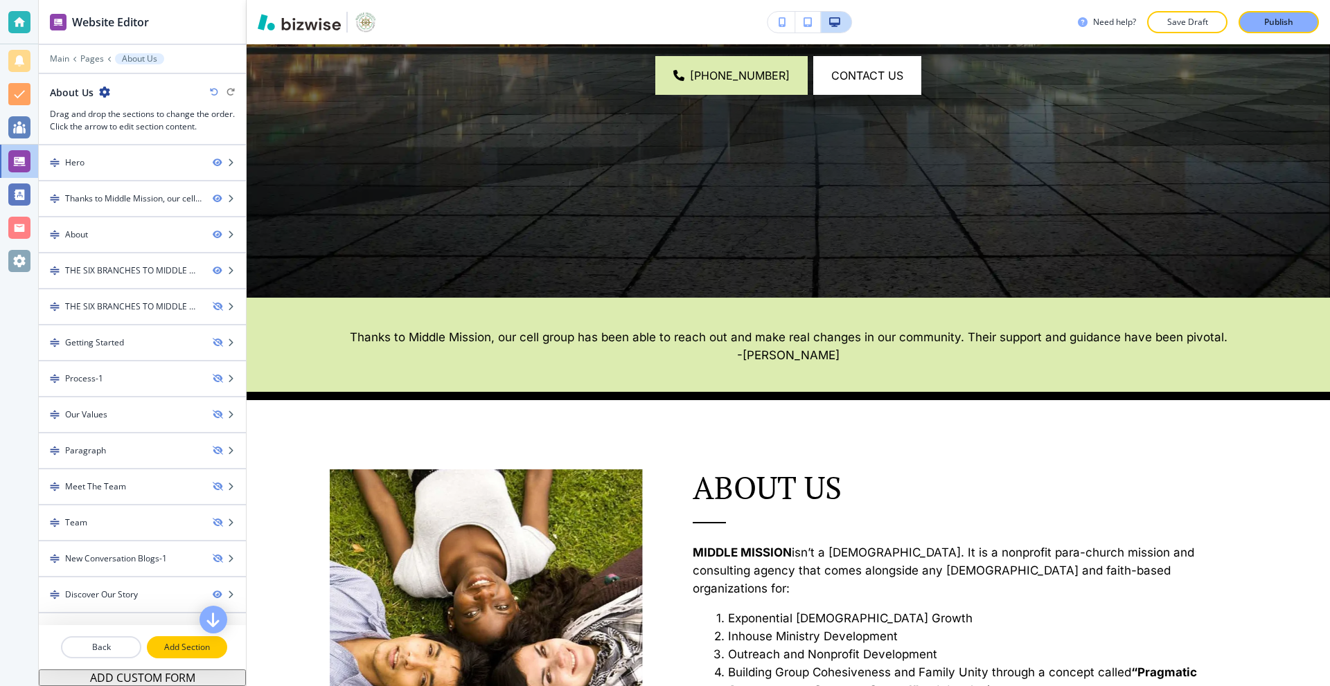
click at [189, 648] on p "Add Section" at bounding box center [187, 647] width 78 height 12
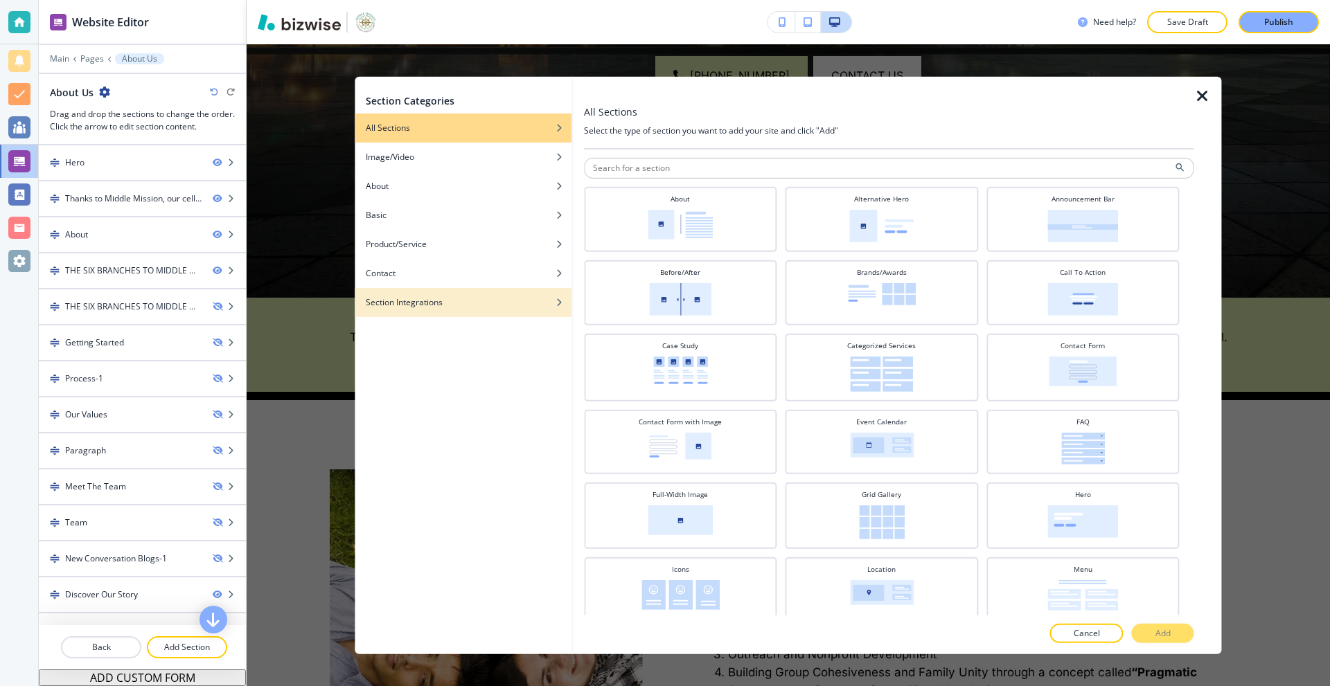
click at [450, 308] on button "Section Integrations" at bounding box center [463, 301] width 217 height 29
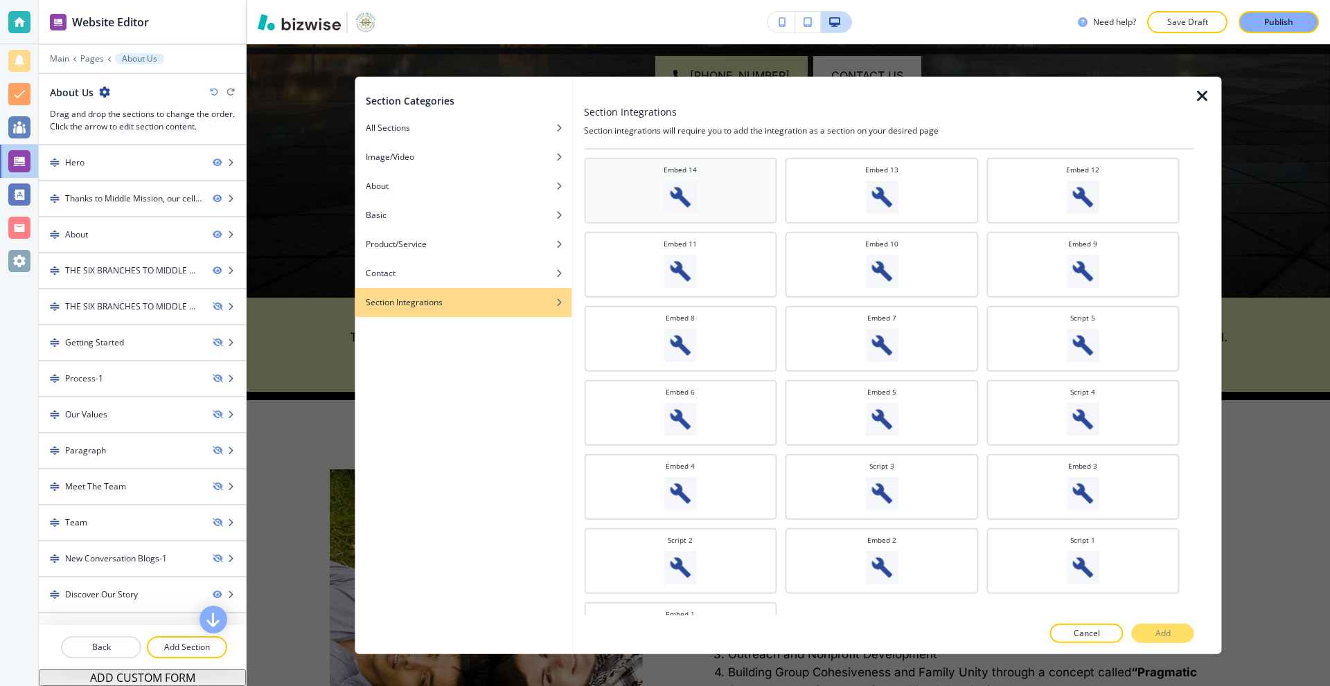
click at [679, 199] on img at bounding box center [679, 196] width 33 height 33
click at [1165, 634] on p "Add" at bounding box center [1162, 633] width 15 height 12
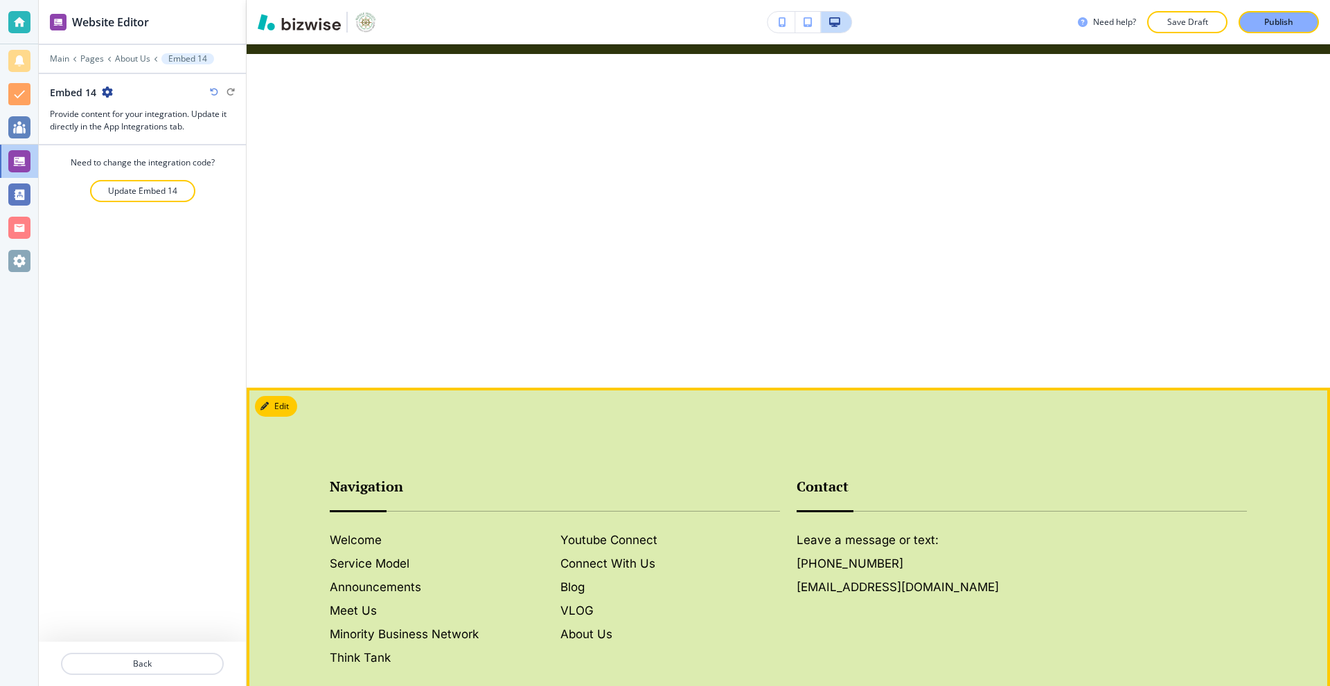
scroll to position [4234, 0]
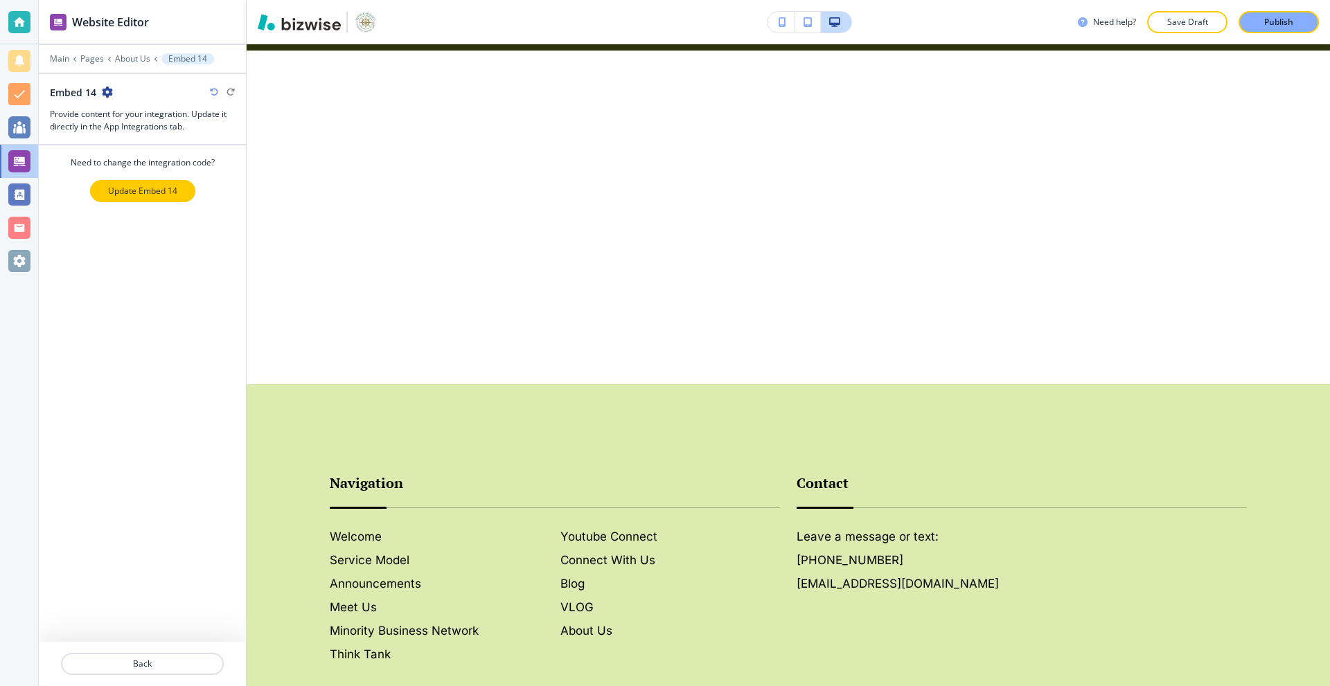
click at [152, 190] on p "Update Embed 14" at bounding box center [142, 191] width 69 height 12
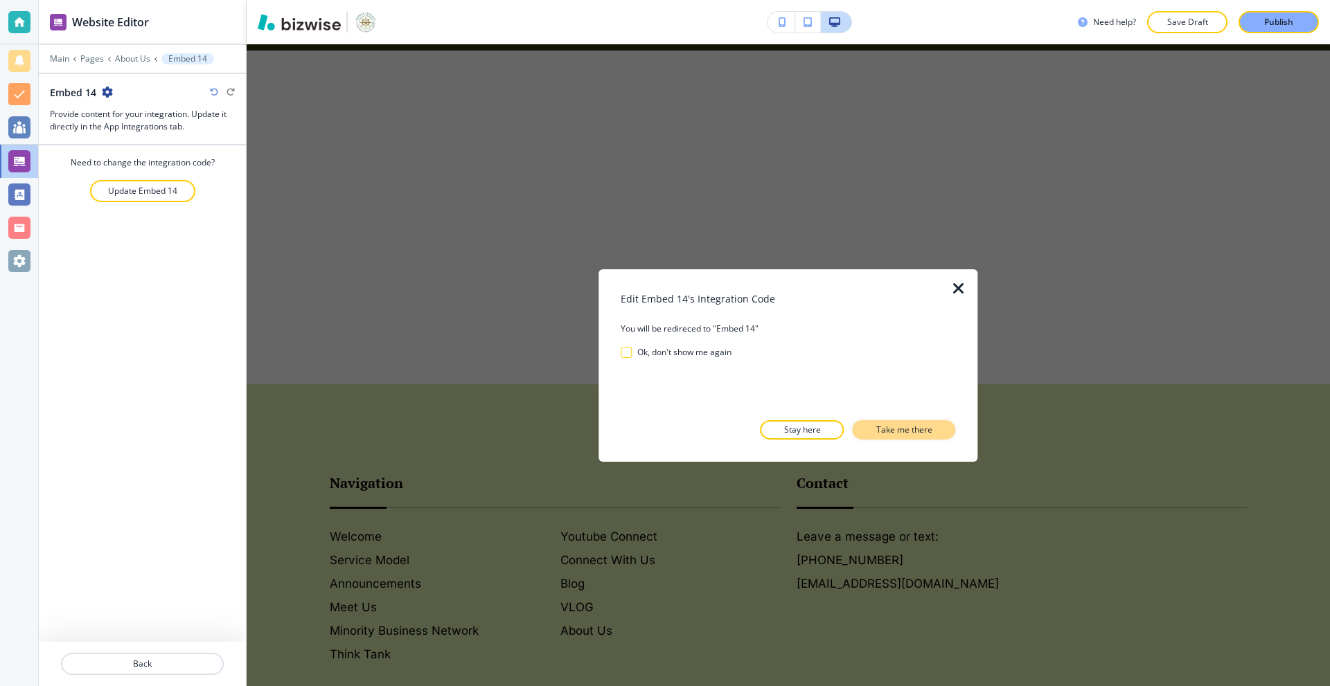
click at [914, 425] on p "Take me there" at bounding box center [904, 430] width 56 height 12
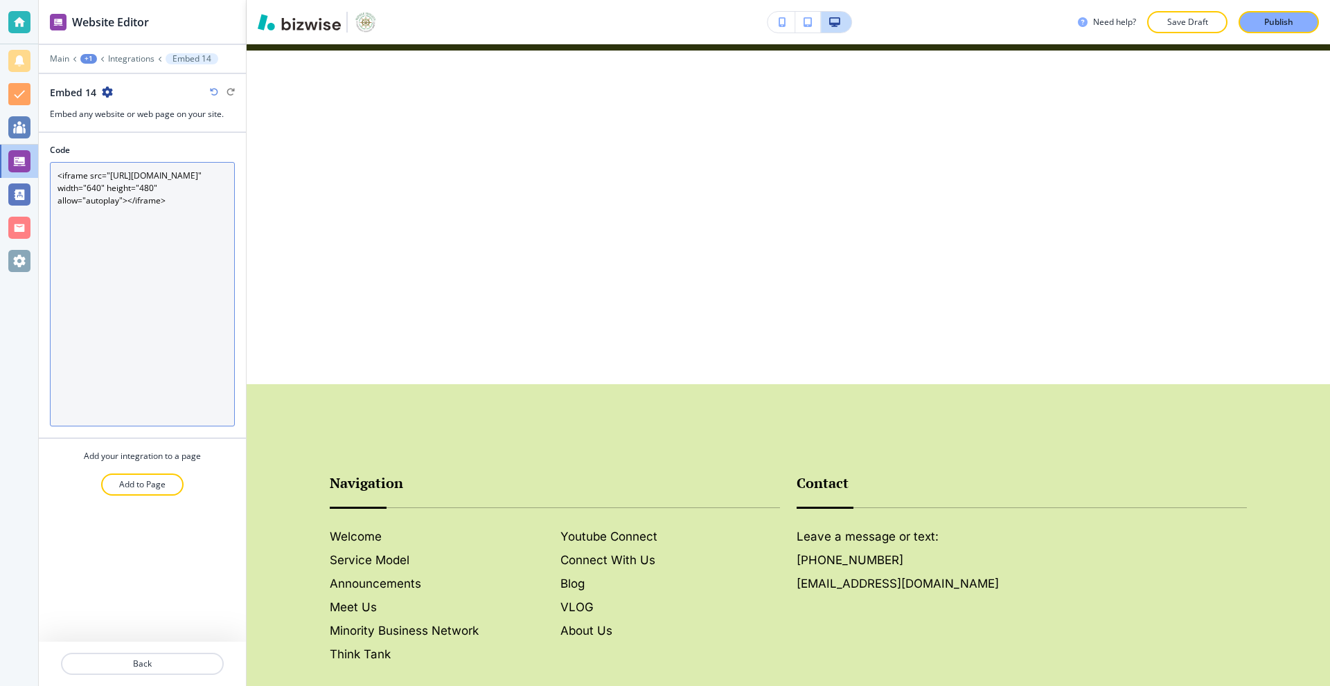
click at [134, 252] on textarea "<iframe src="[URL][DOMAIN_NAME]" width="640" height="480" allow="autoplay"></if…" at bounding box center [142, 294] width 185 height 265
paste textarea "div style="display: flex; justify-content: center; align-items: center; margin:…"
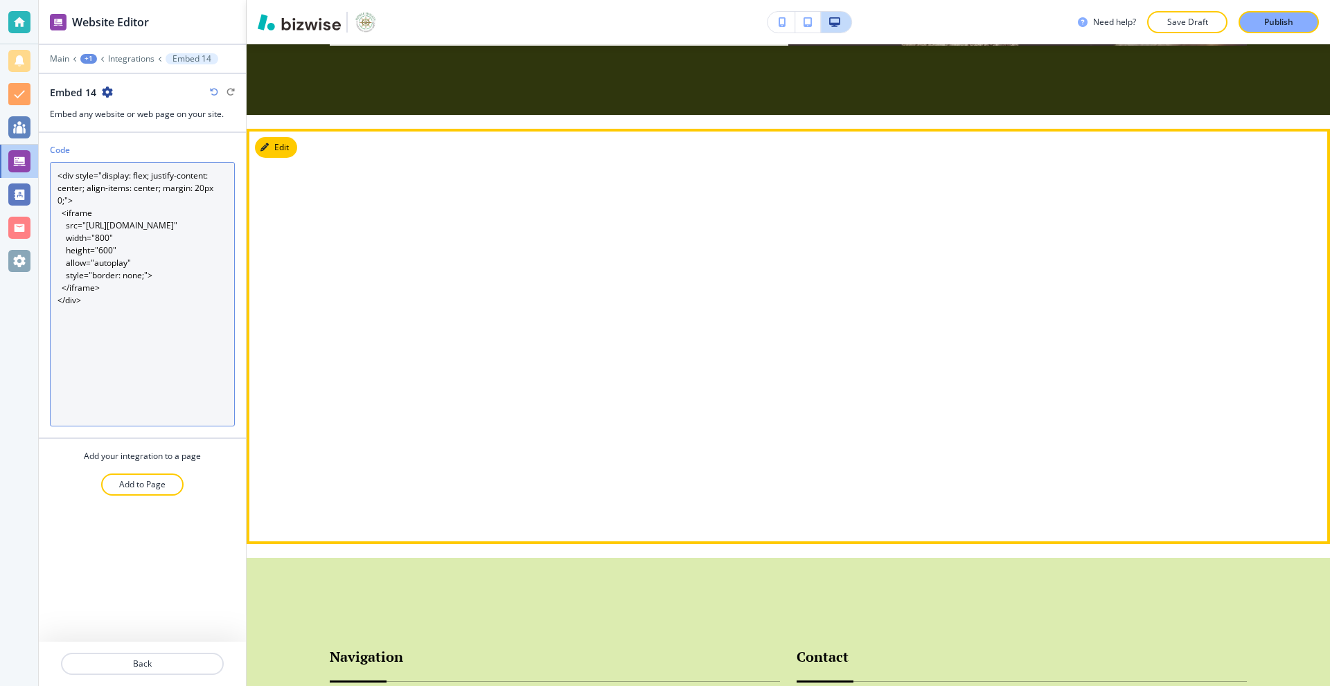
scroll to position [4164, 0]
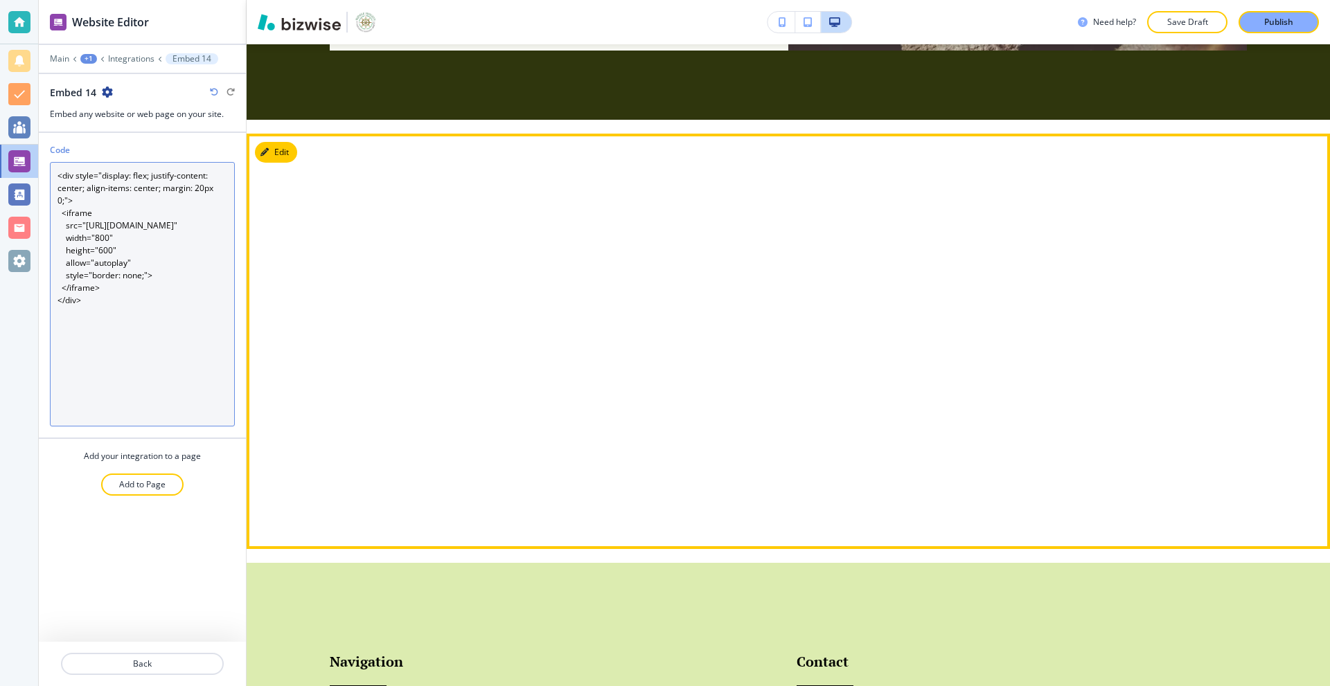
type textarea "<div style="display: flex; justify-content: center; align-items: center; margin…"
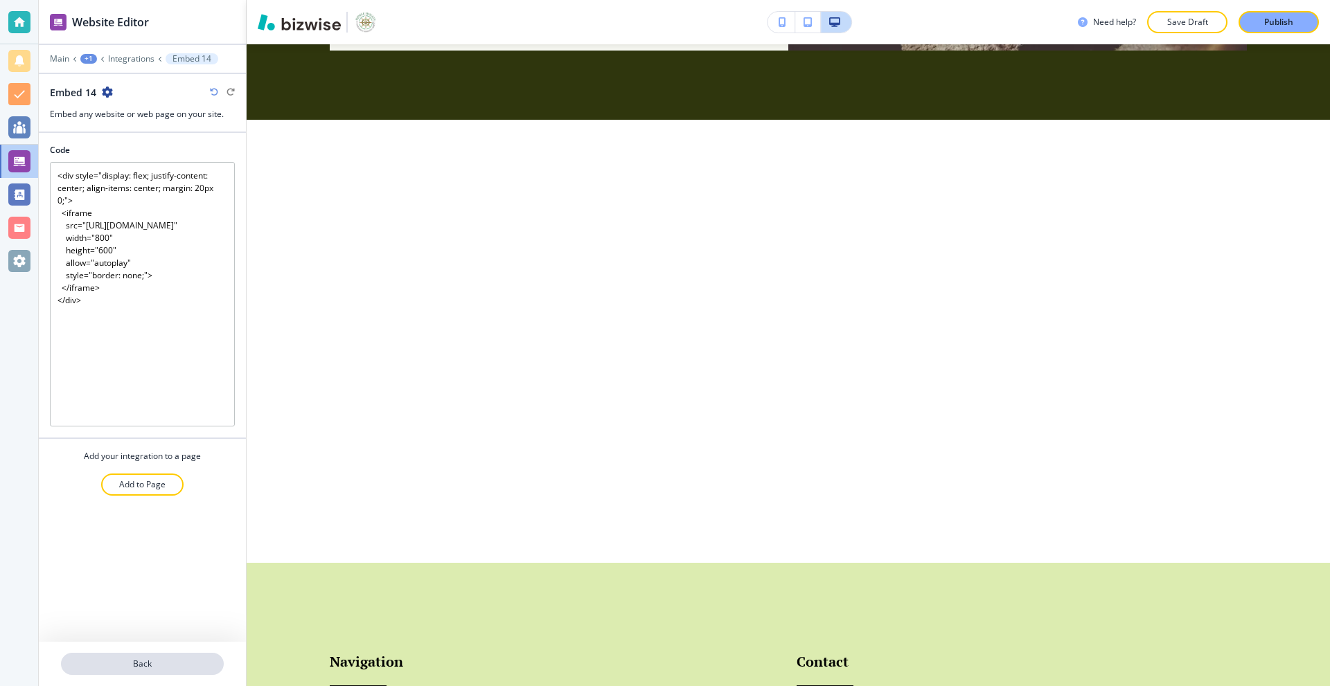
click at [145, 658] on button "Back" at bounding box center [142, 664] width 163 height 22
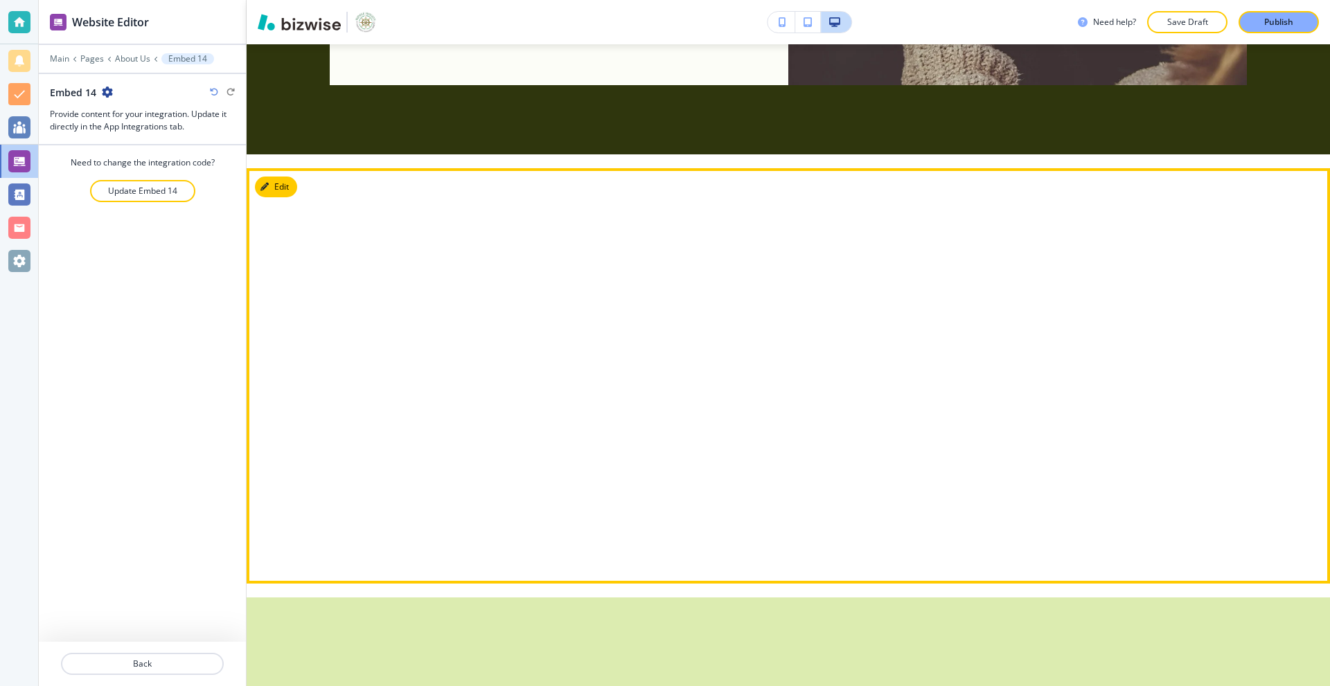
scroll to position [4109, 0]
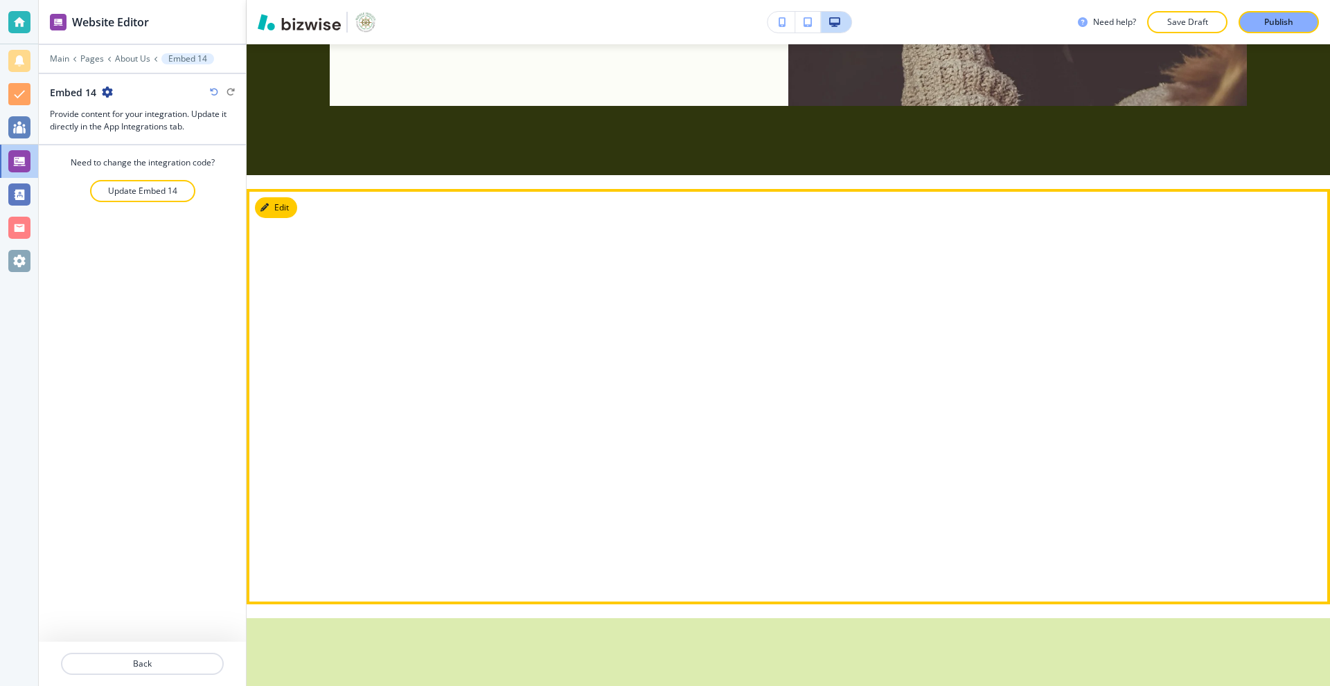
click at [274, 204] on button "Edit" at bounding box center [276, 207] width 42 height 21
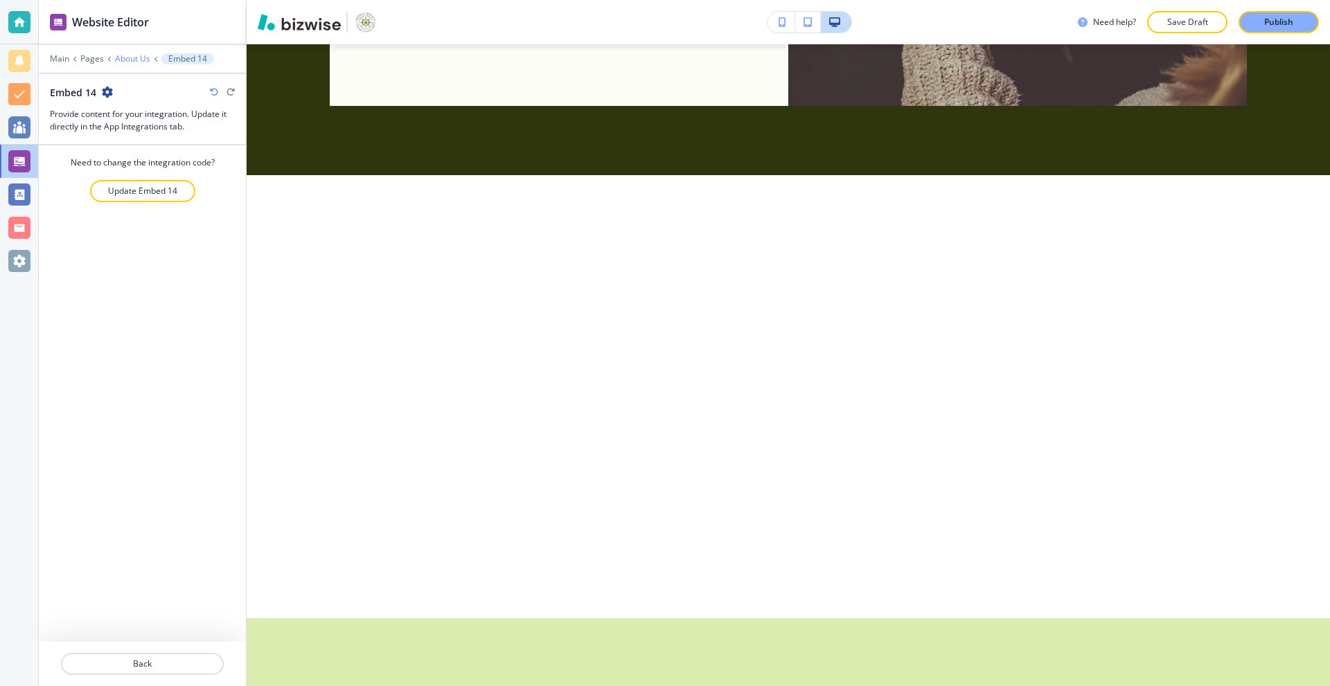
click at [121, 60] on p "About Us" at bounding box center [132, 59] width 35 height 10
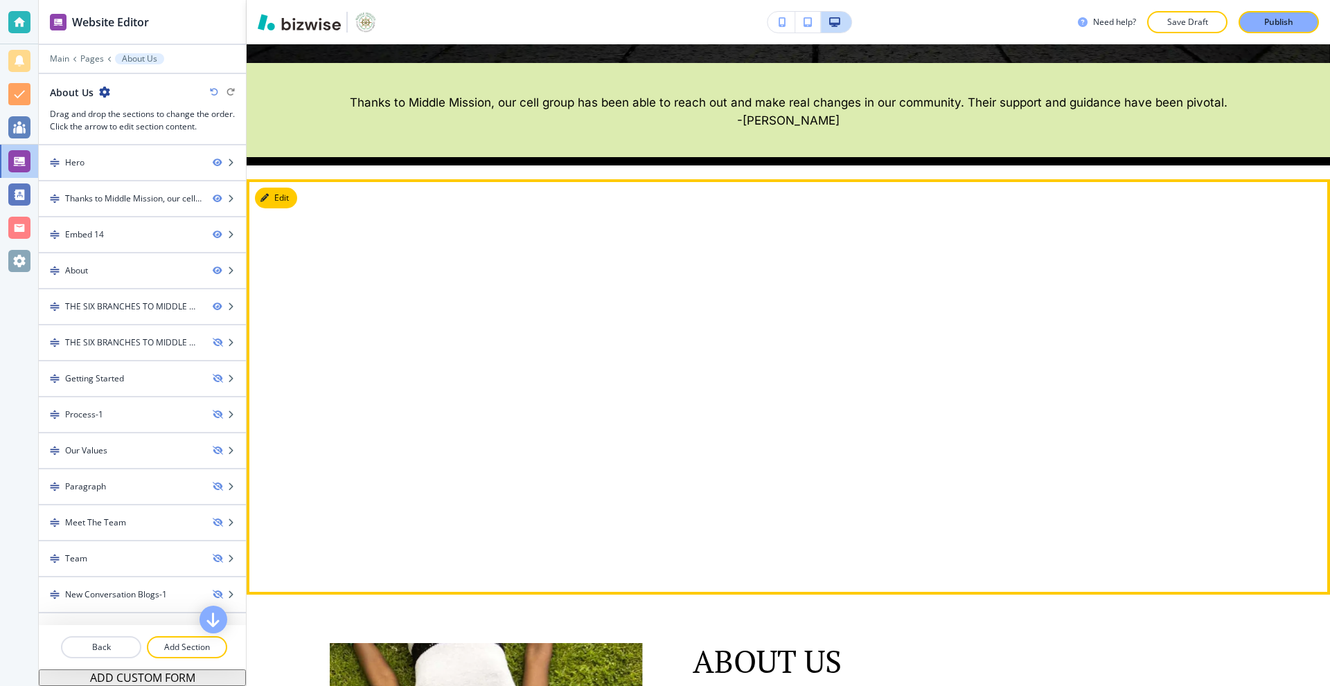
scroll to position [647, 0]
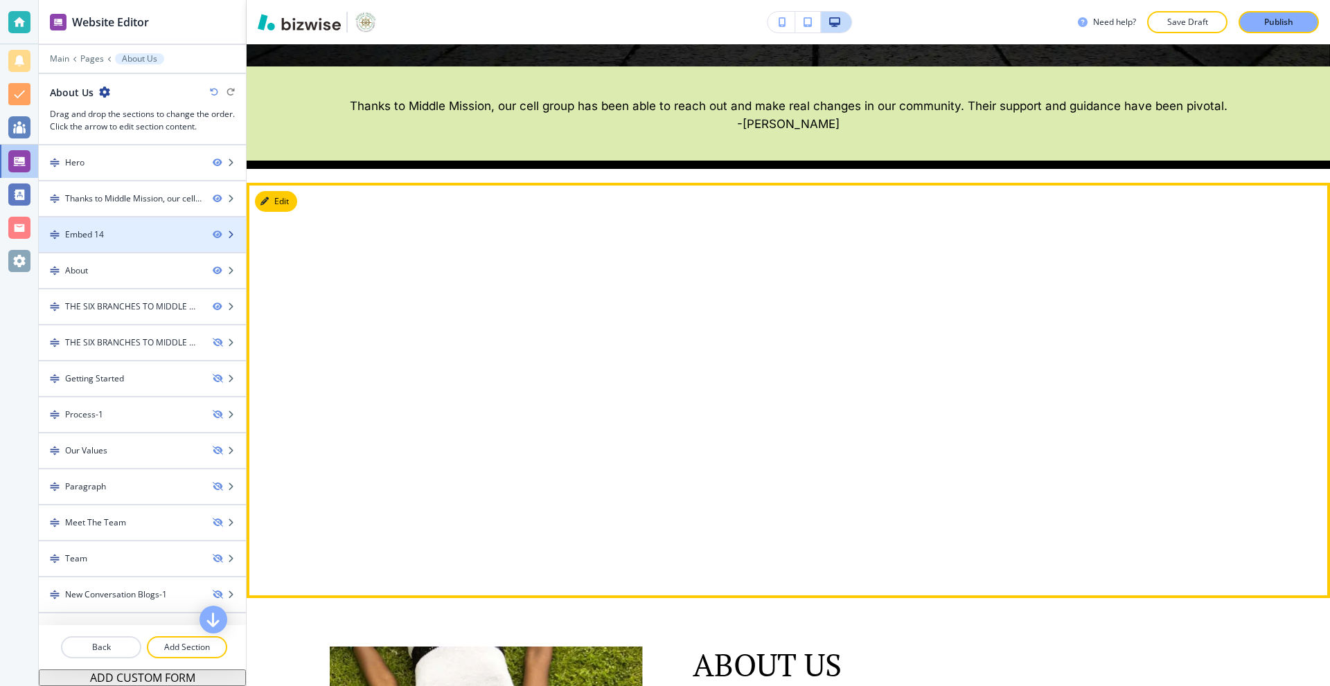
click at [130, 236] on div "Embed 14" at bounding box center [120, 235] width 163 height 12
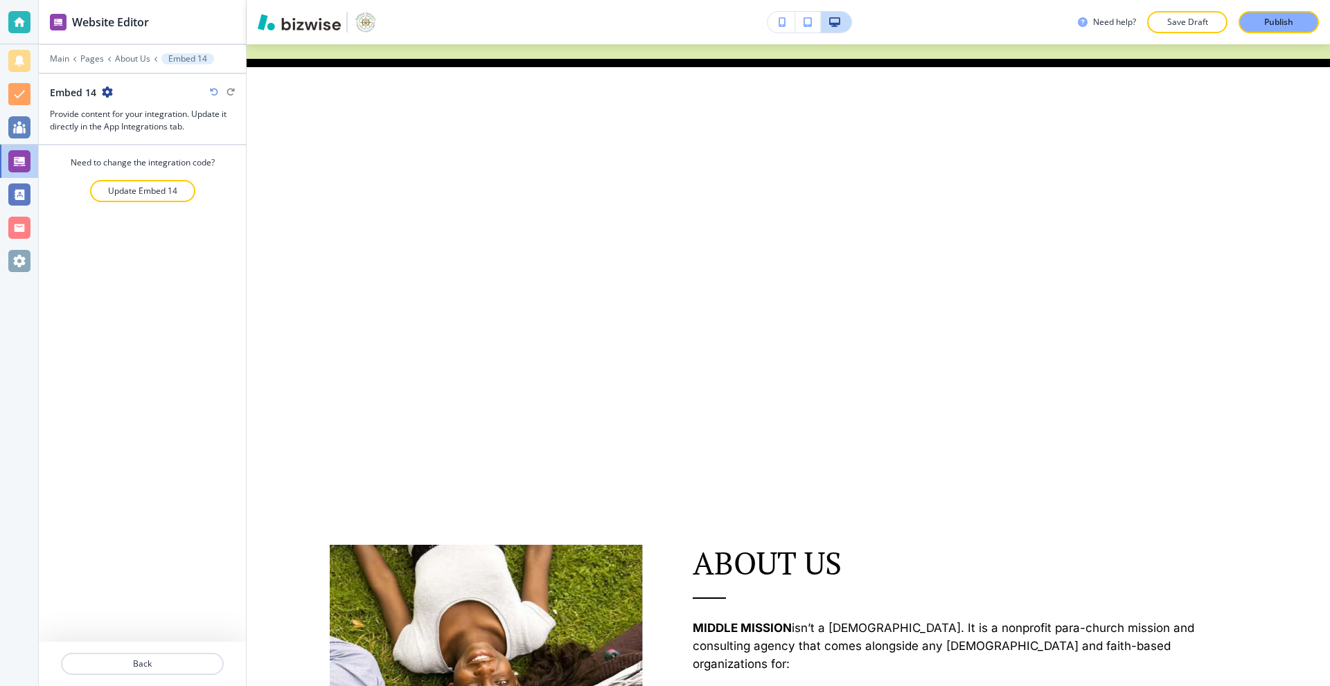
scroll to position [785, 0]
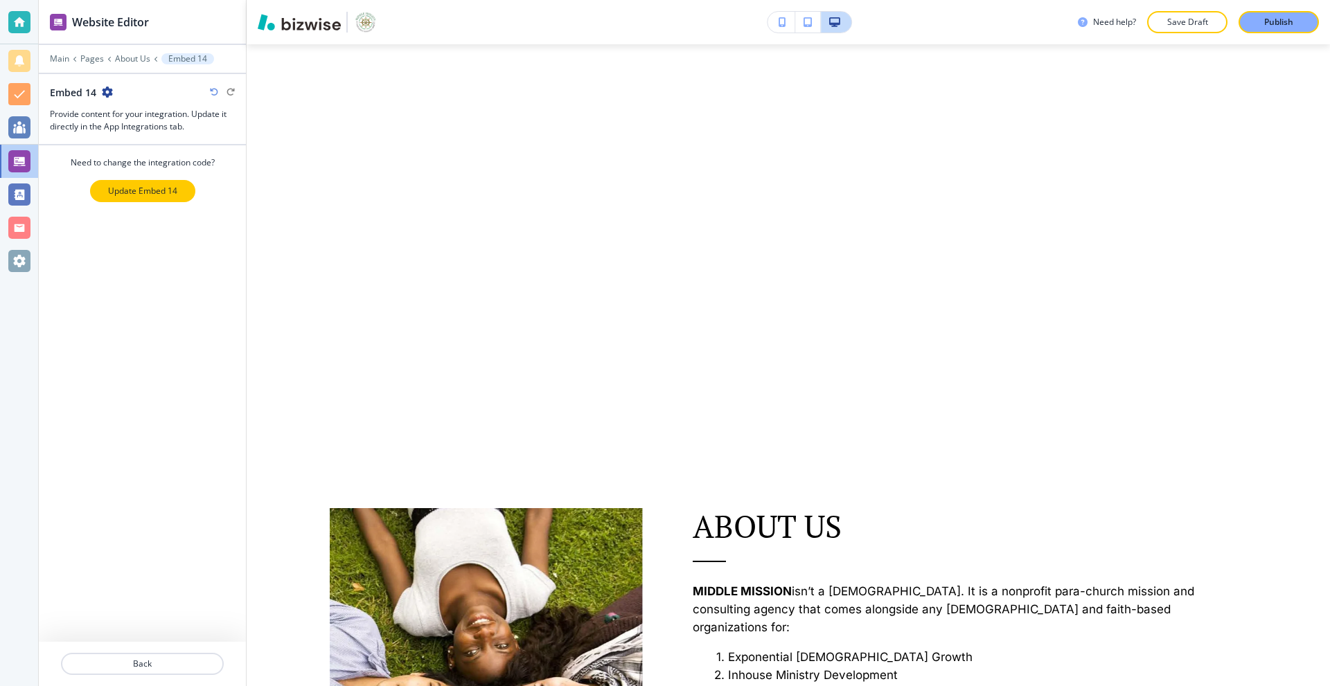
click at [139, 196] on p "Update Embed 14" at bounding box center [142, 191] width 69 height 12
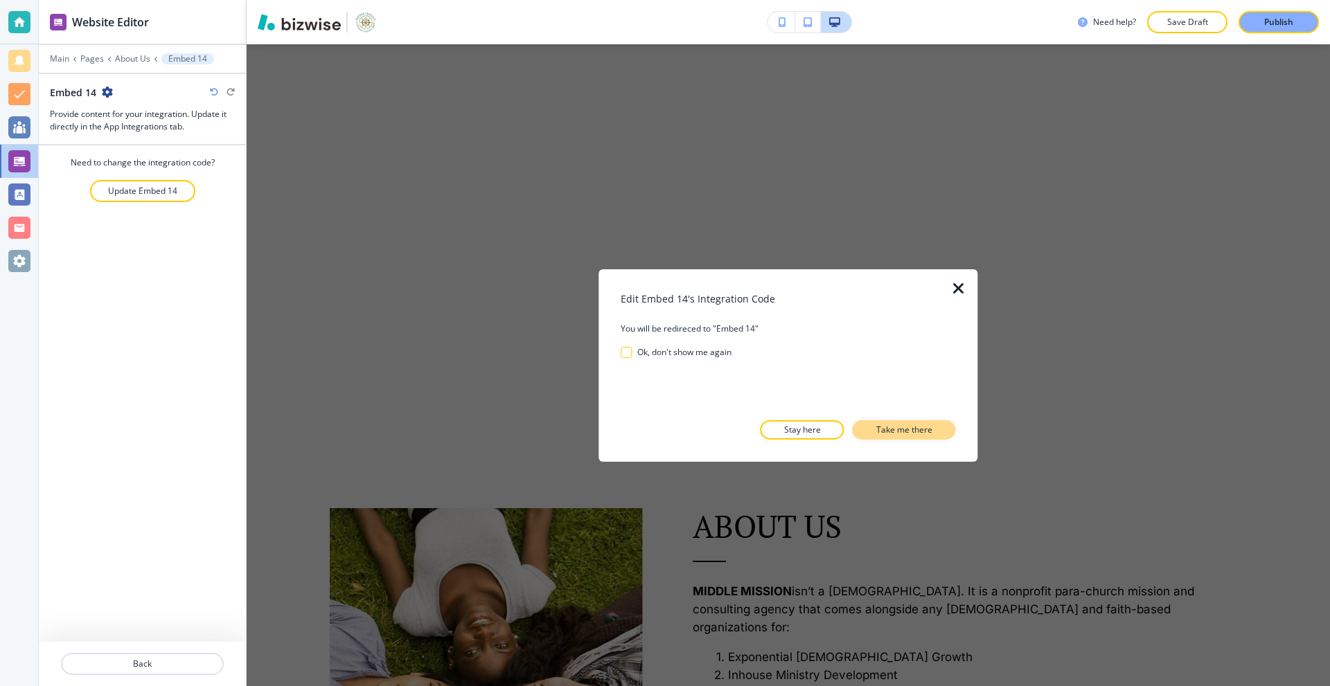
click at [881, 429] on p "Take me there" at bounding box center [904, 430] width 56 height 12
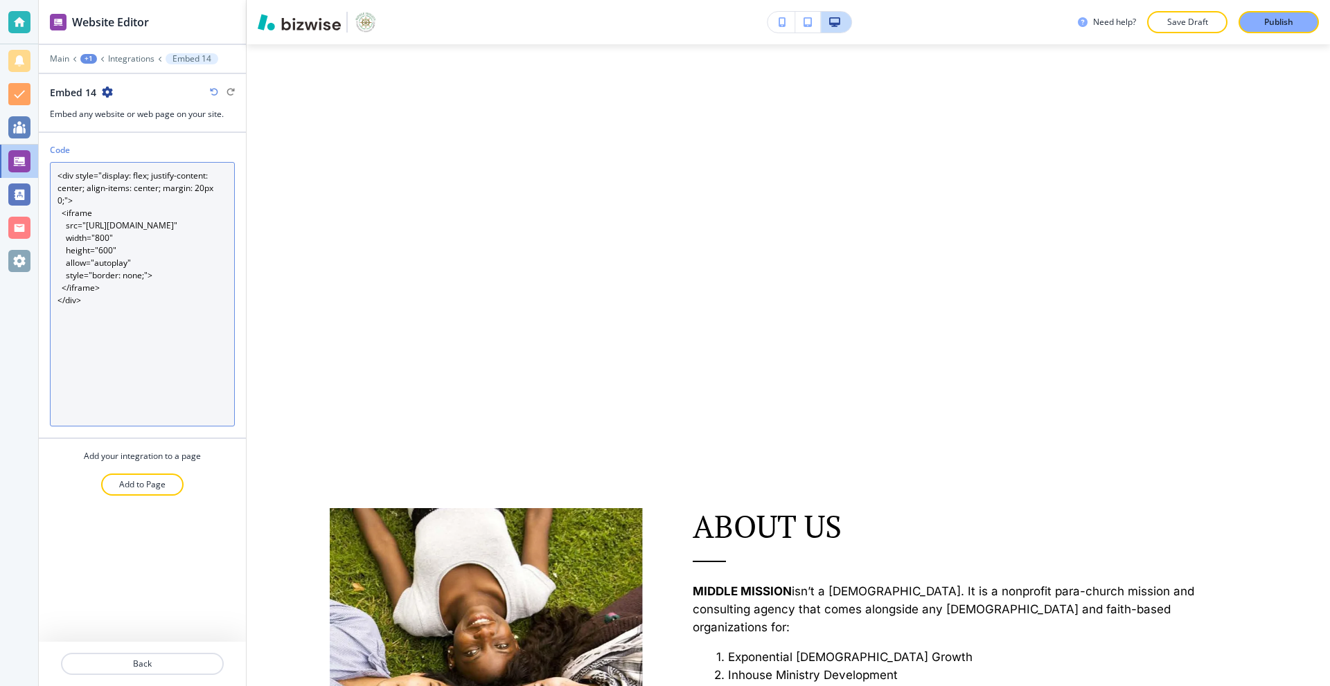
click at [100, 276] on textarea "<div style="display: flex; justify-content: center; align-items: center; margin…" at bounding box center [142, 294] width 185 height 265
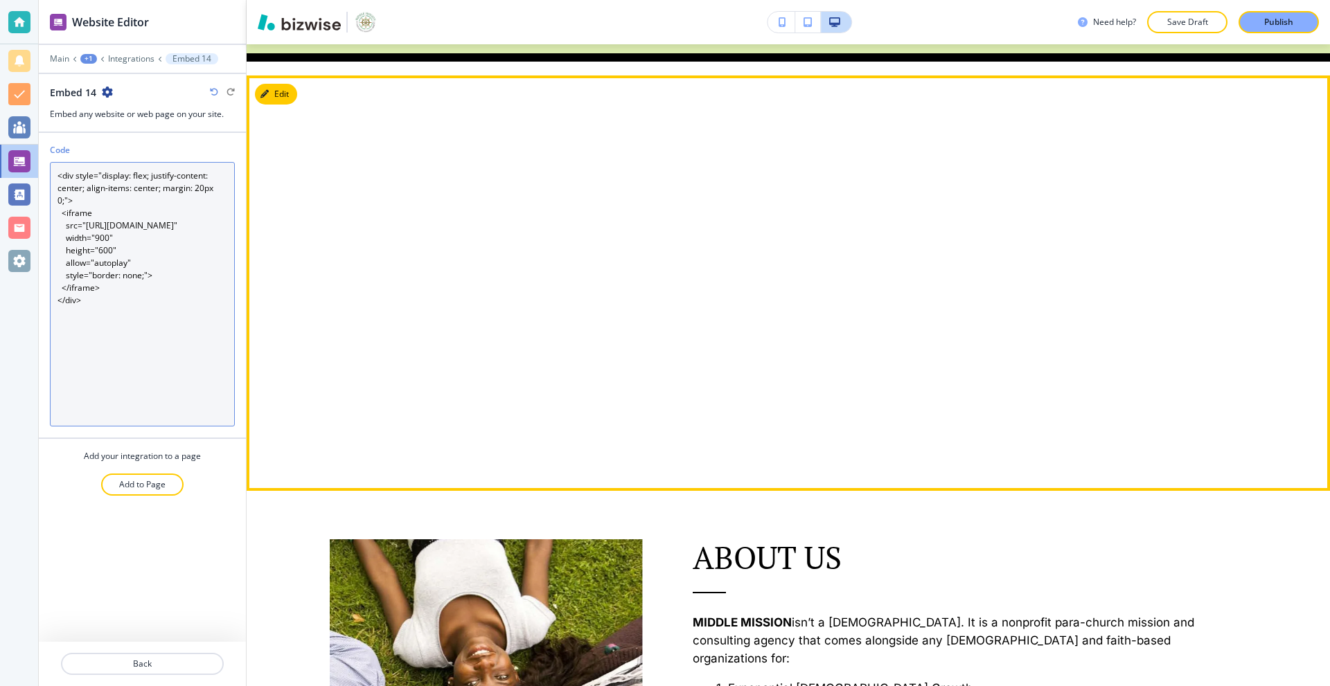
scroll to position [647, 0]
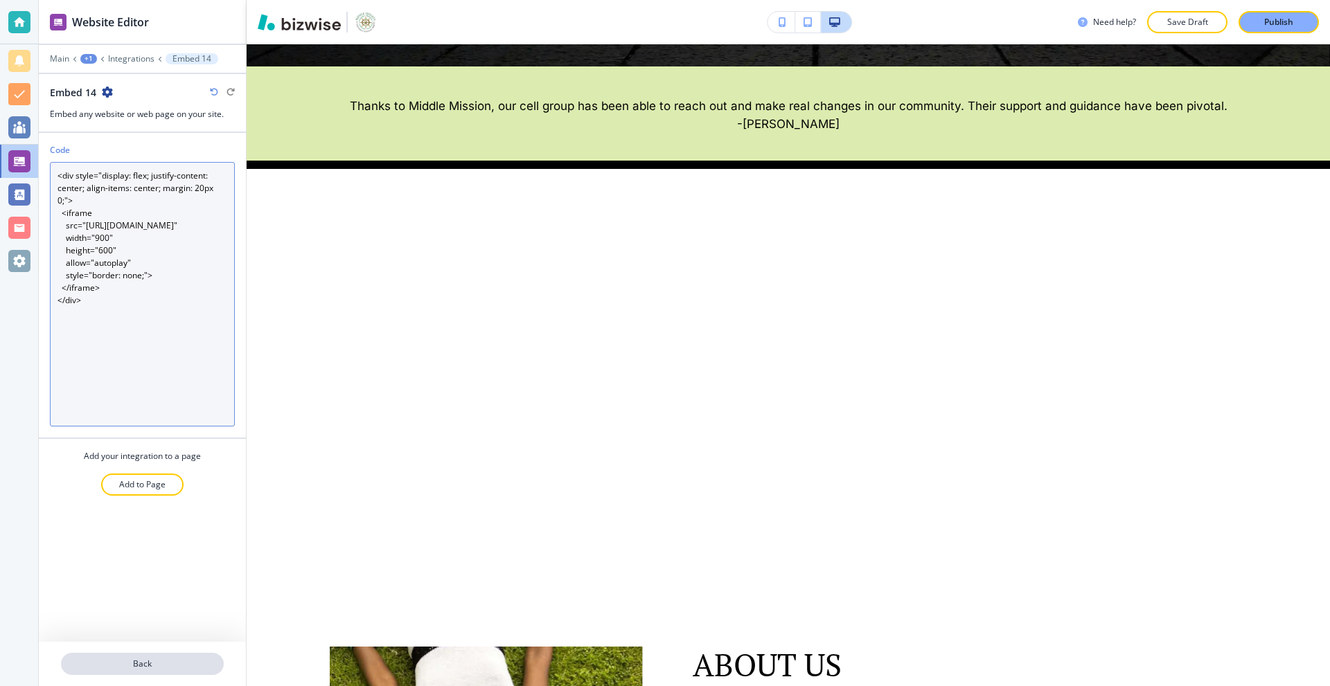
type textarea "<div style="display: flex; justify-content: center; align-items: center; margin…"
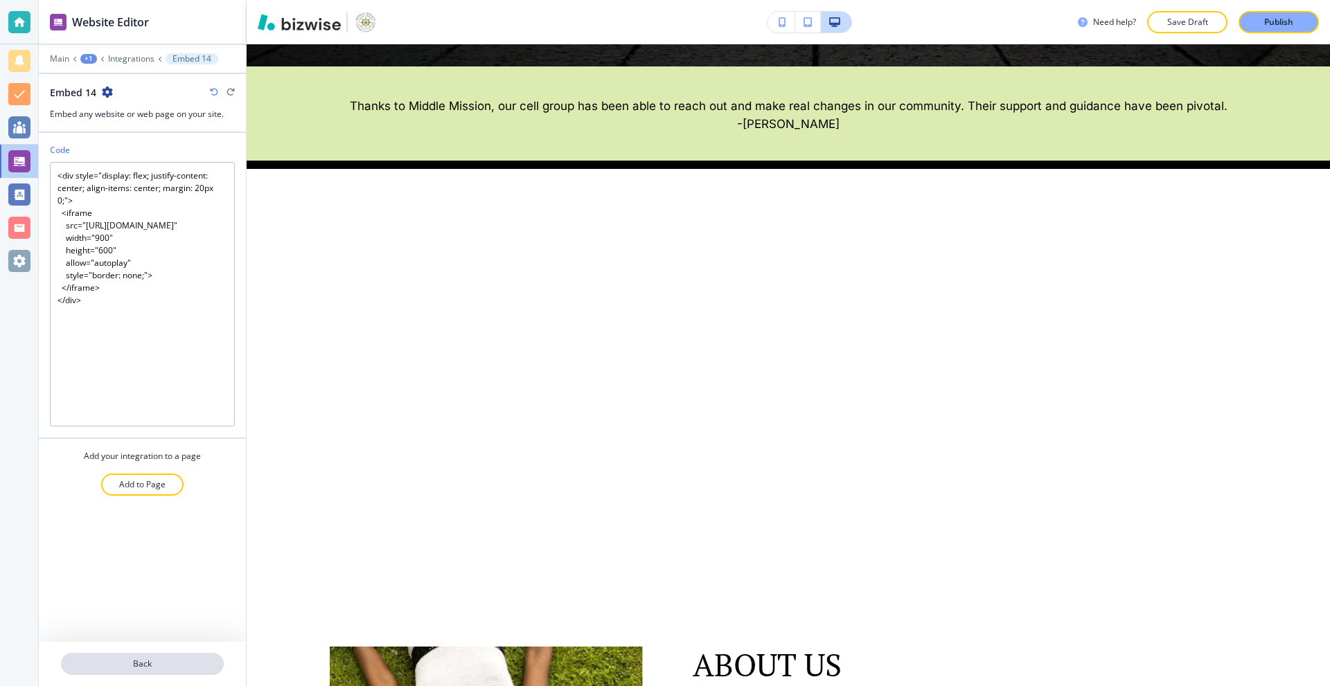
click at [165, 663] on p "Back" at bounding box center [142, 664] width 160 height 12
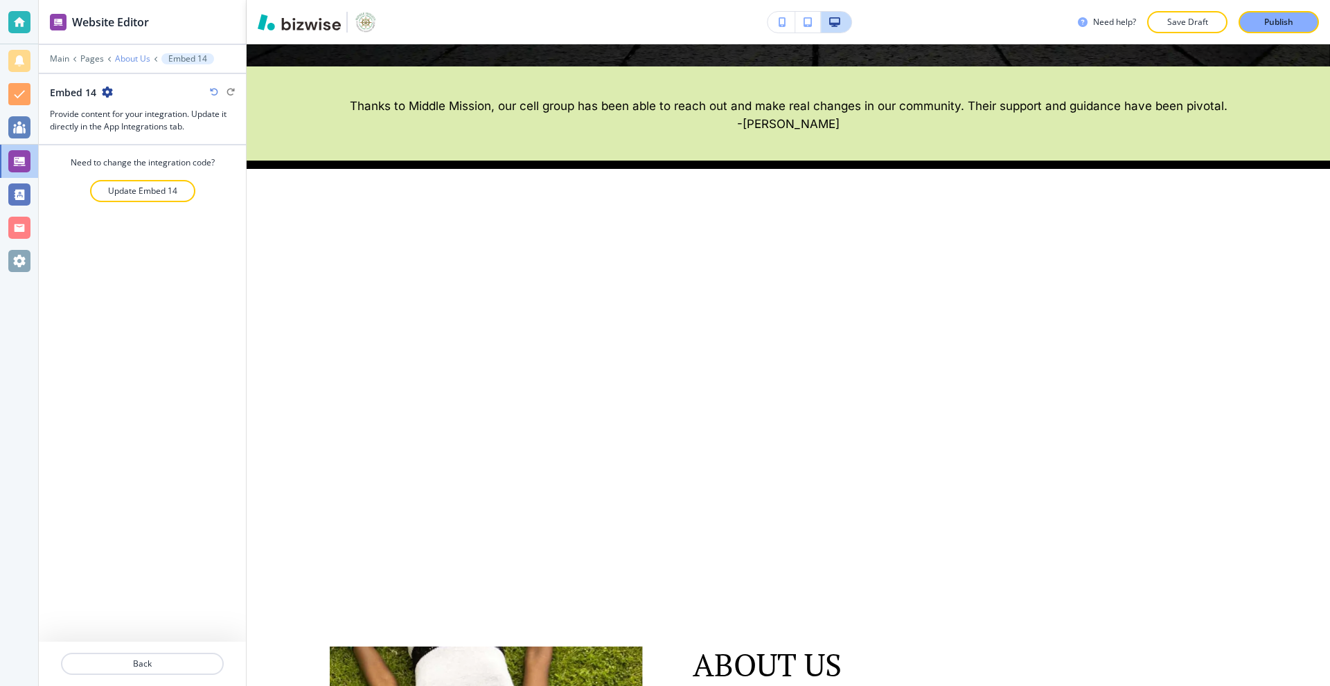
click at [135, 56] on p "About Us" at bounding box center [132, 59] width 35 height 10
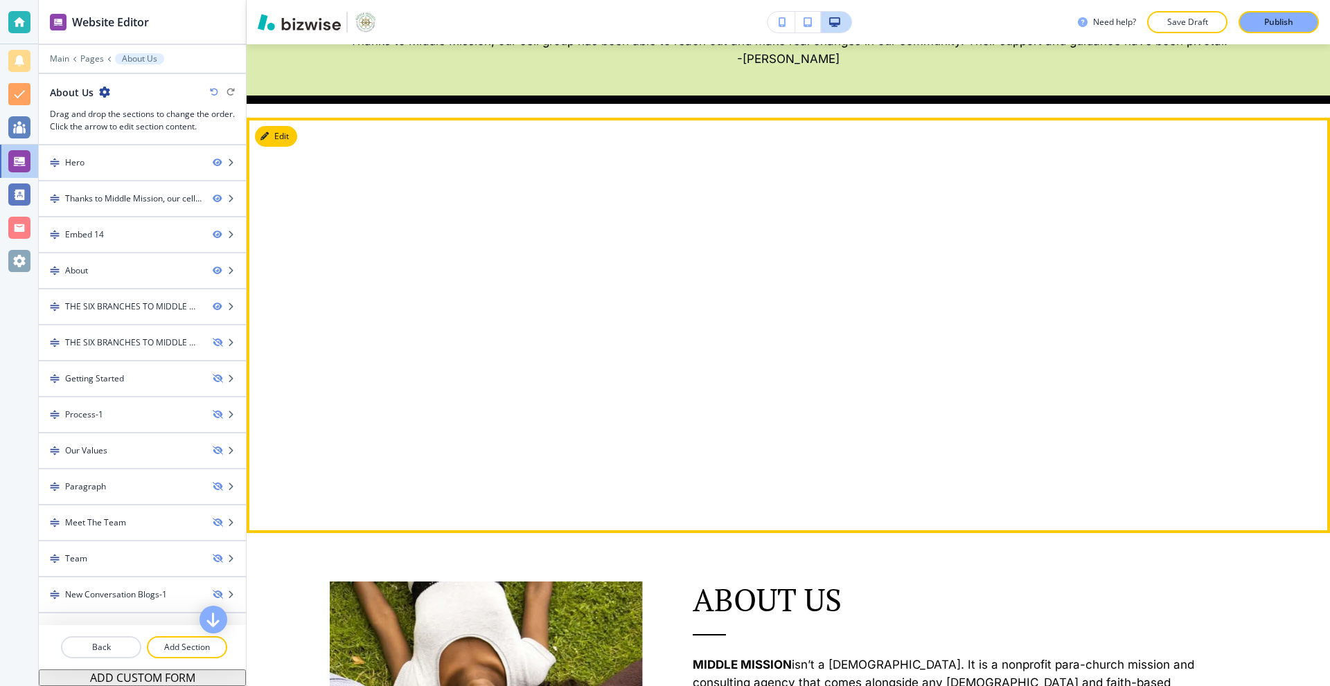
scroll to position [716, 0]
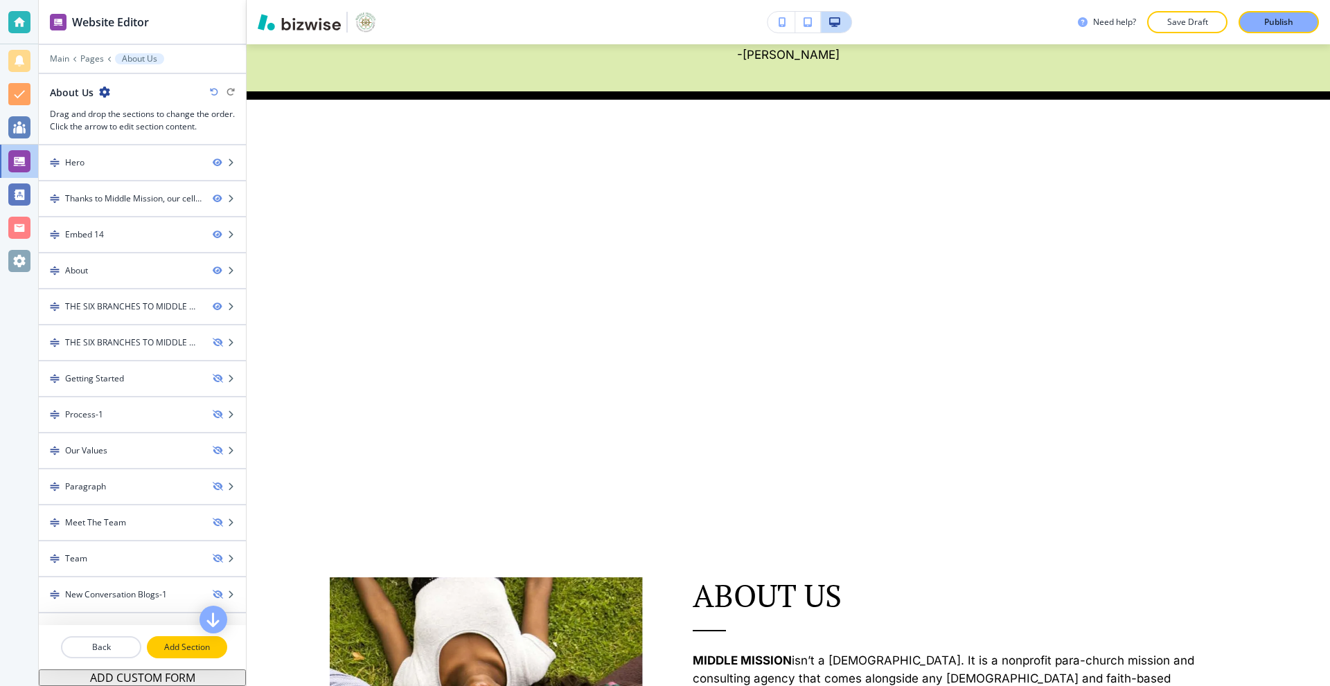
click at [177, 651] on p "Add Section" at bounding box center [187, 647] width 78 height 12
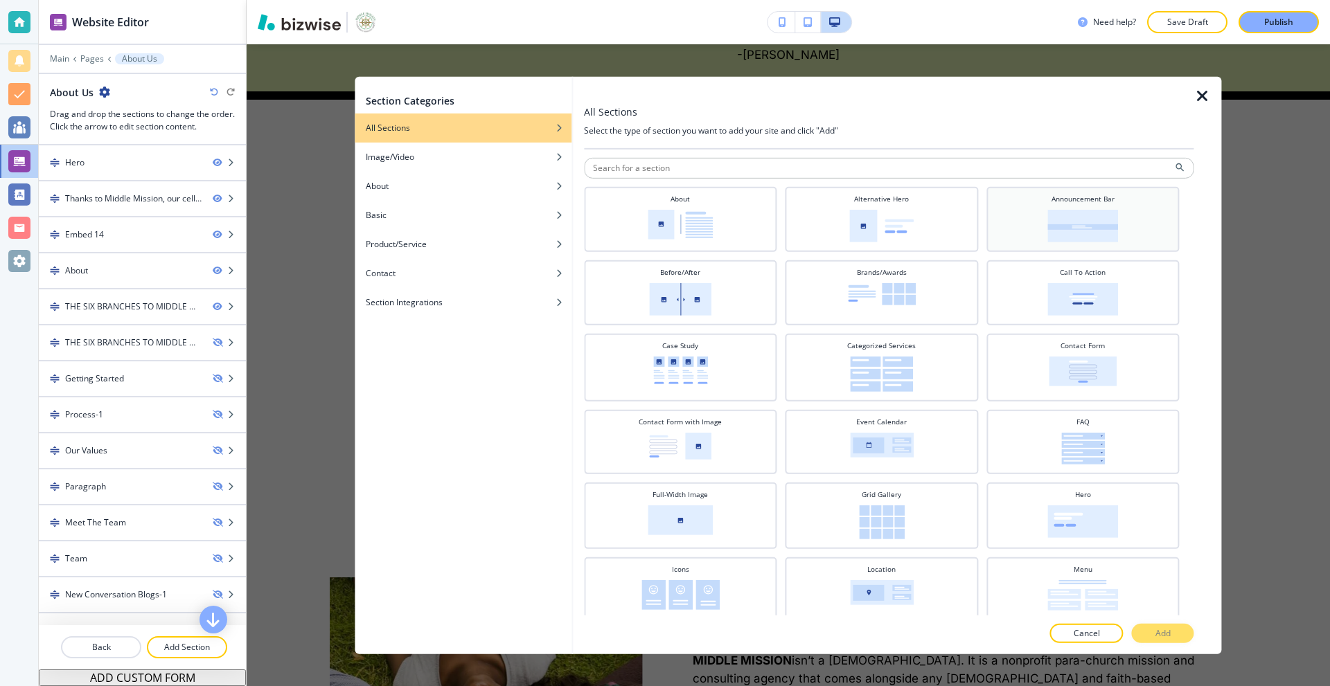
click at [1069, 207] on div "Announcement Bar" at bounding box center [1082, 217] width 179 height 48
click at [1160, 627] on p "Add" at bounding box center [1162, 633] width 15 height 12
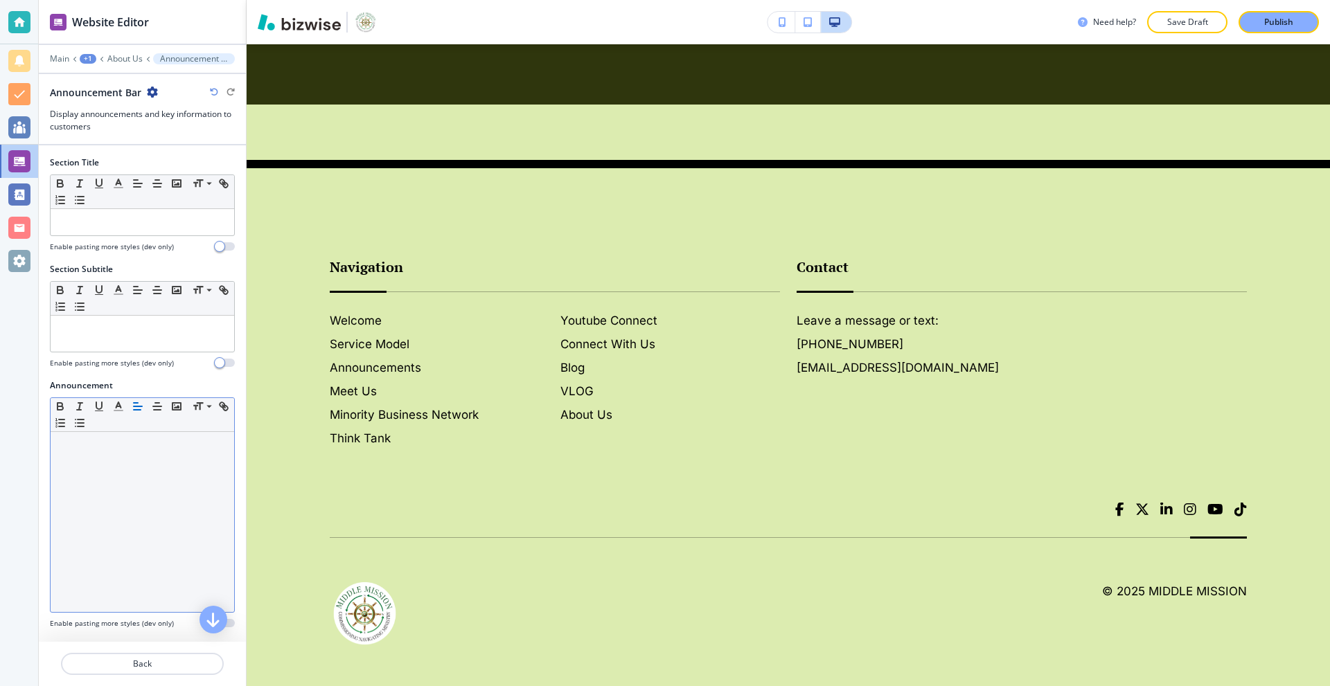
scroll to position [4592, 0]
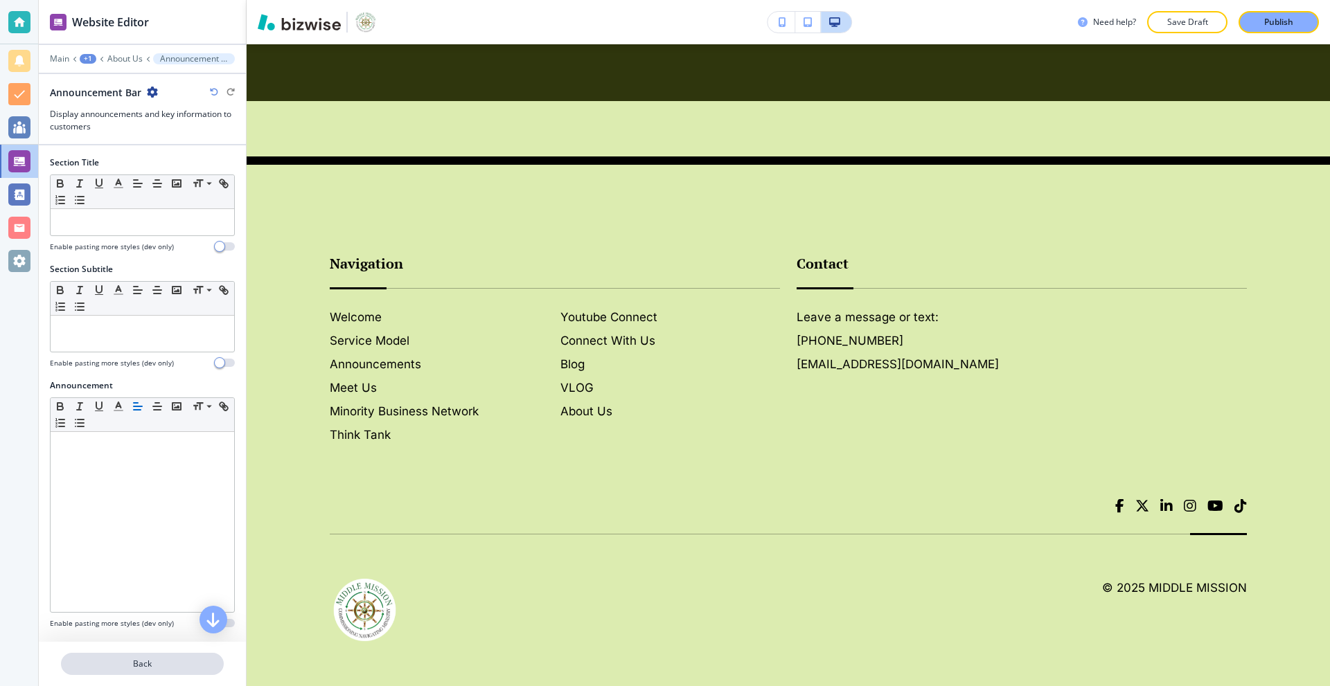
click at [150, 667] on p "Back" at bounding box center [142, 664] width 160 height 12
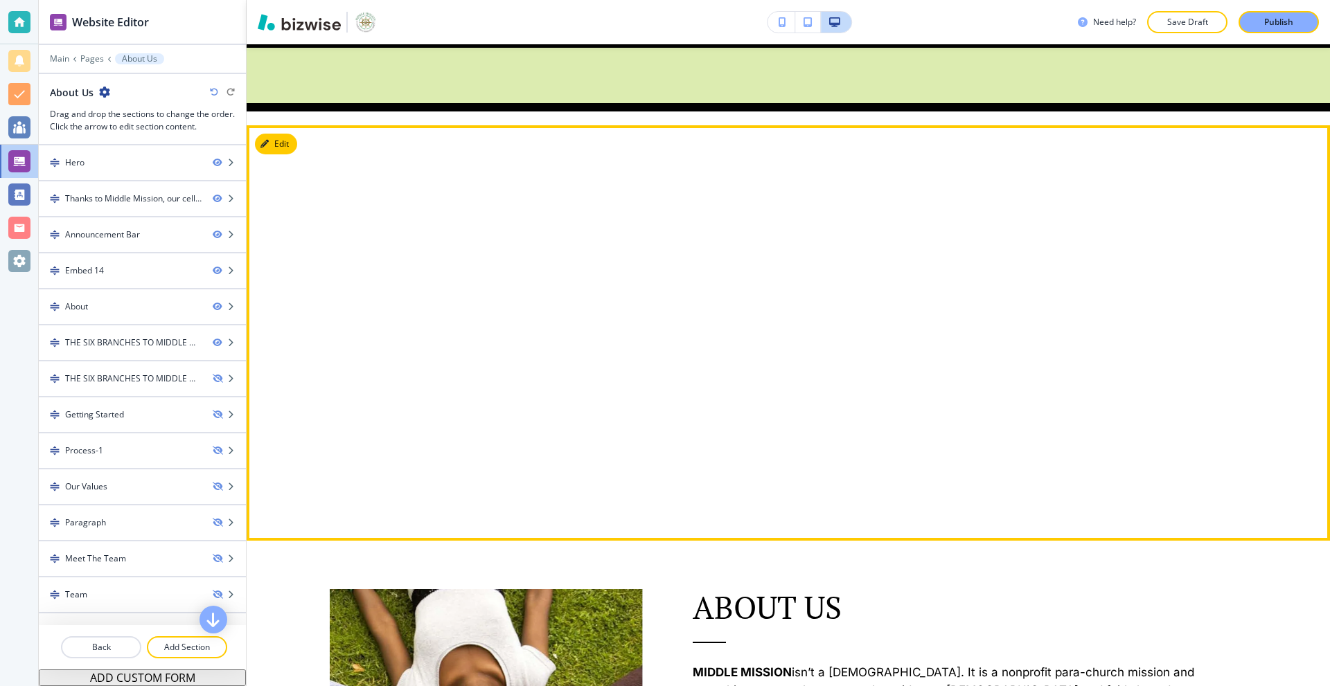
scroll to position [771, 0]
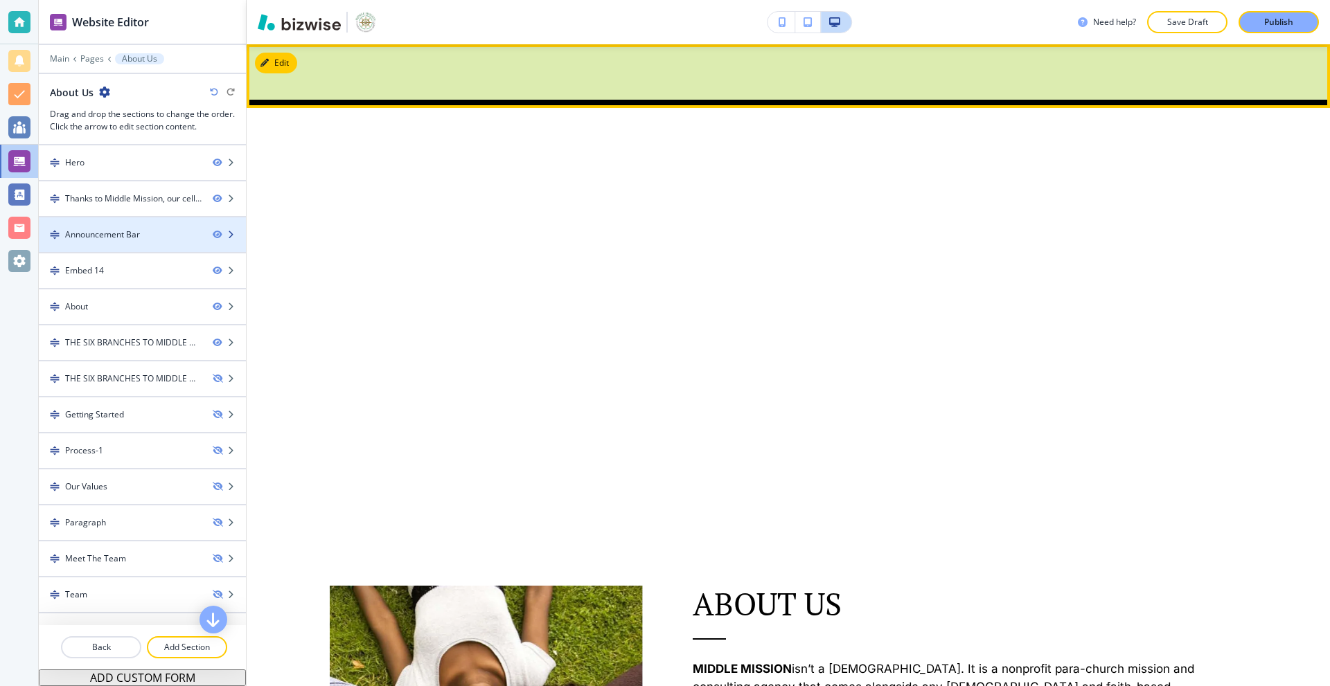
click at [120, 240] on div "Announcement Bar" at bounding box center [102, 235] width 75 height 12
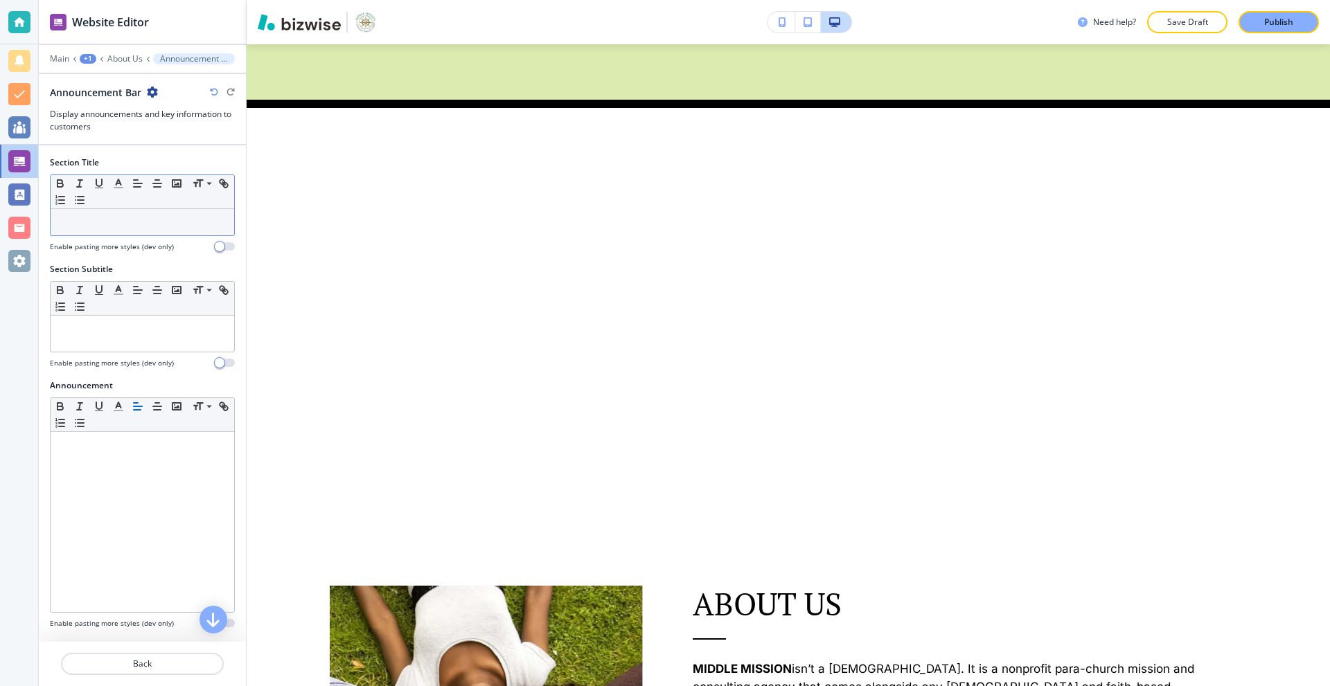
click at [134, 219] on p at bounding box center [142, 222] width 170 height 12
click at [152, 89] on icon "button" at bounding box center [152, 92] width 11 height 11
click at [175, 159] on p "Delete Section" at bounding box center [190, 165] width 71 height 12
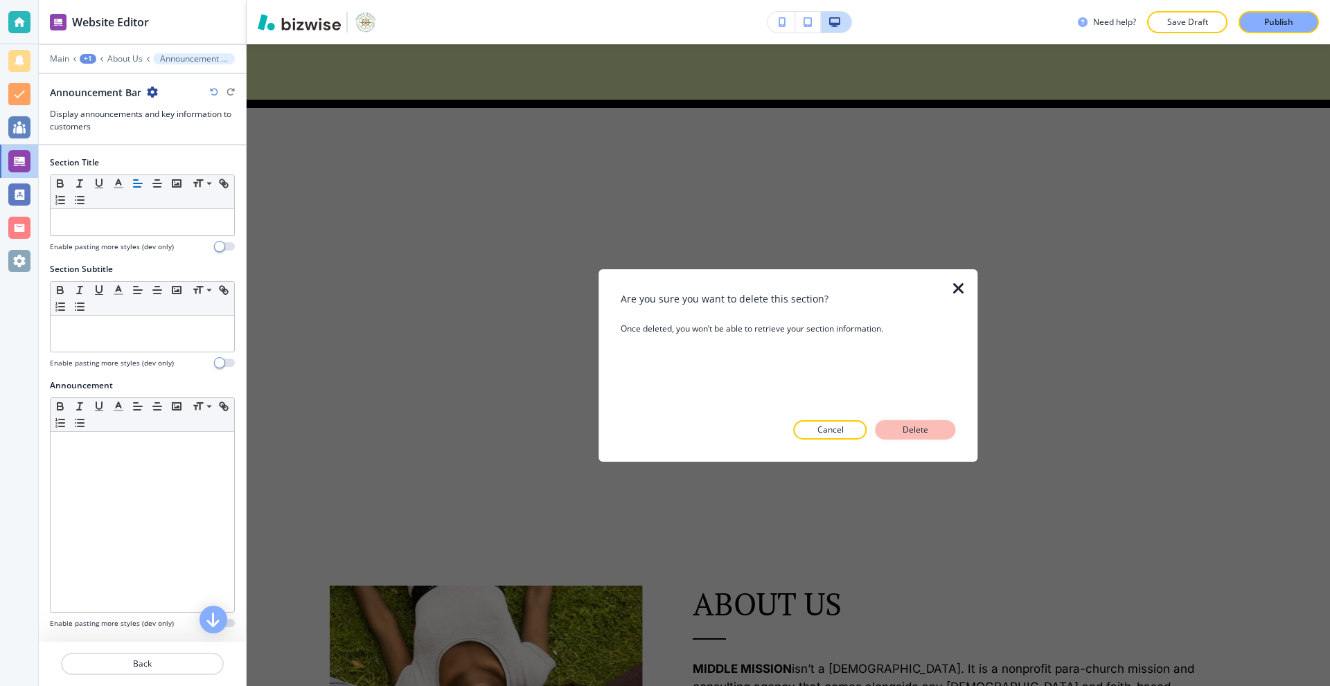
click at [913, 425] on p "Delete" at bounding box center [915, 430] width 33 height 12
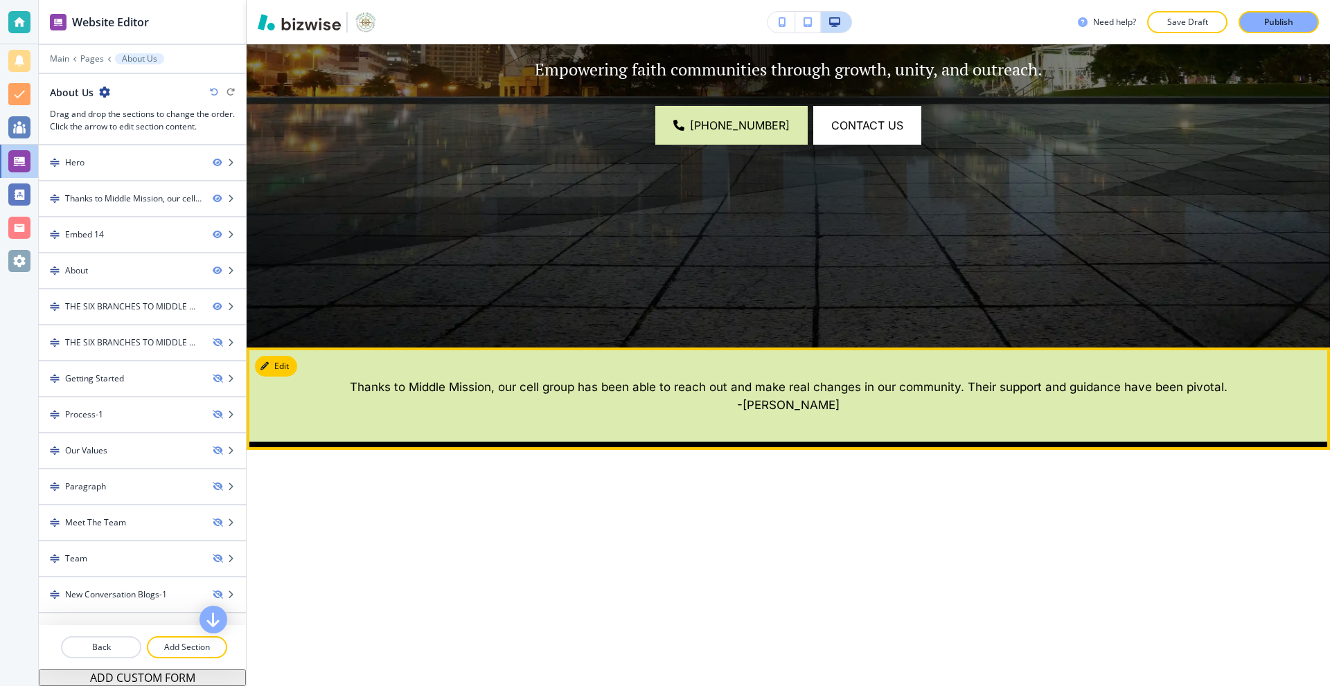
scroll to position [362, 0]
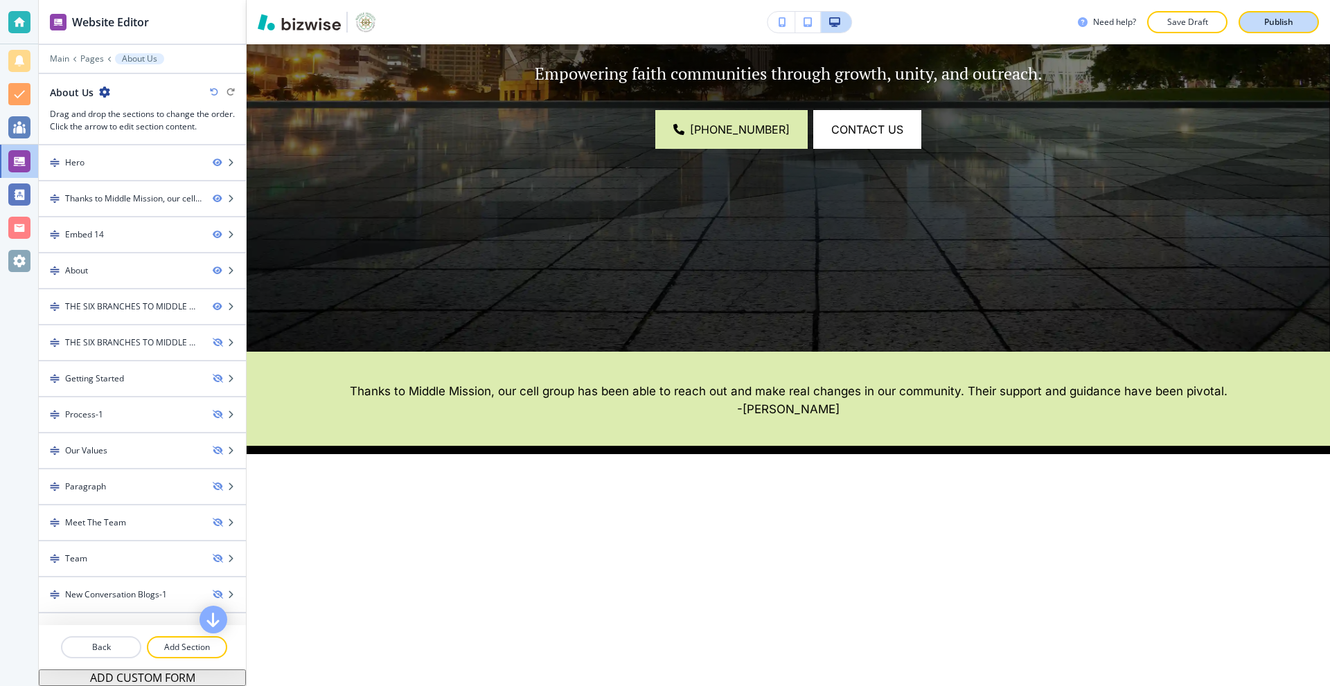
click at [1256, 19] on button "Publish" at bounding box center [1278, 22] width 80 height 22
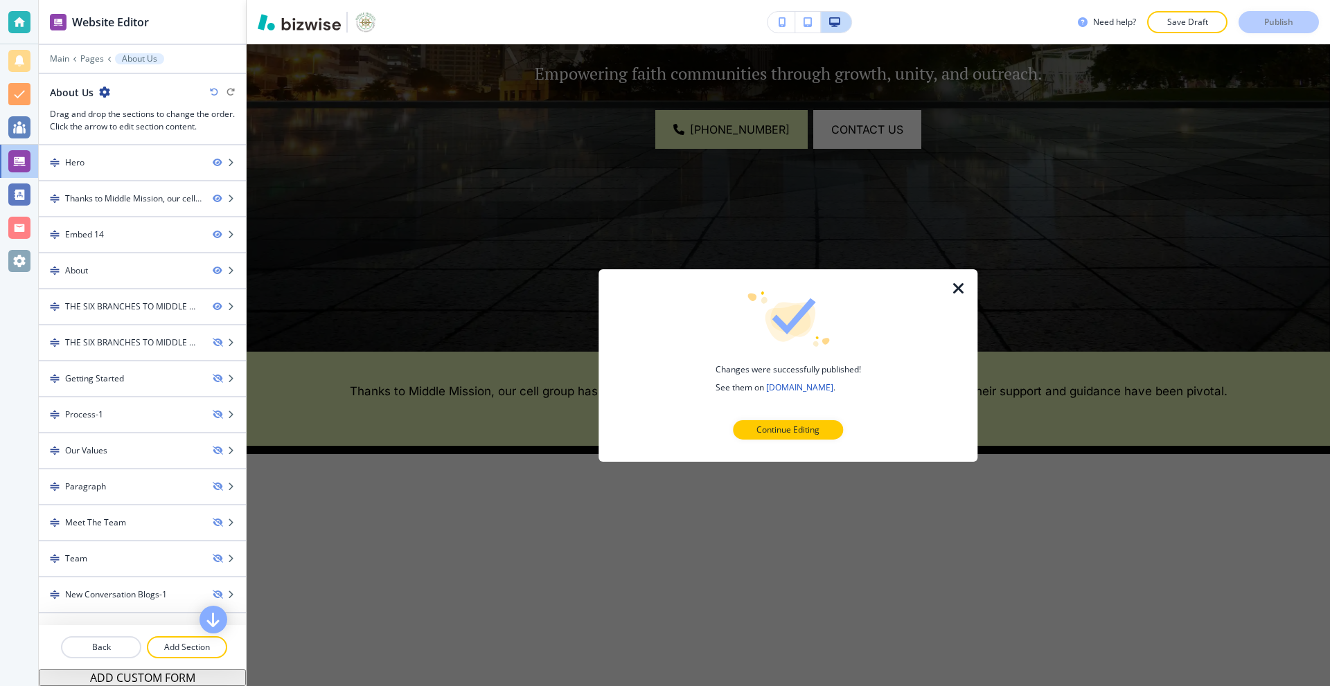
click at [953, 283] on icon "button" at bounding box center [958, 288] width 17 height 17
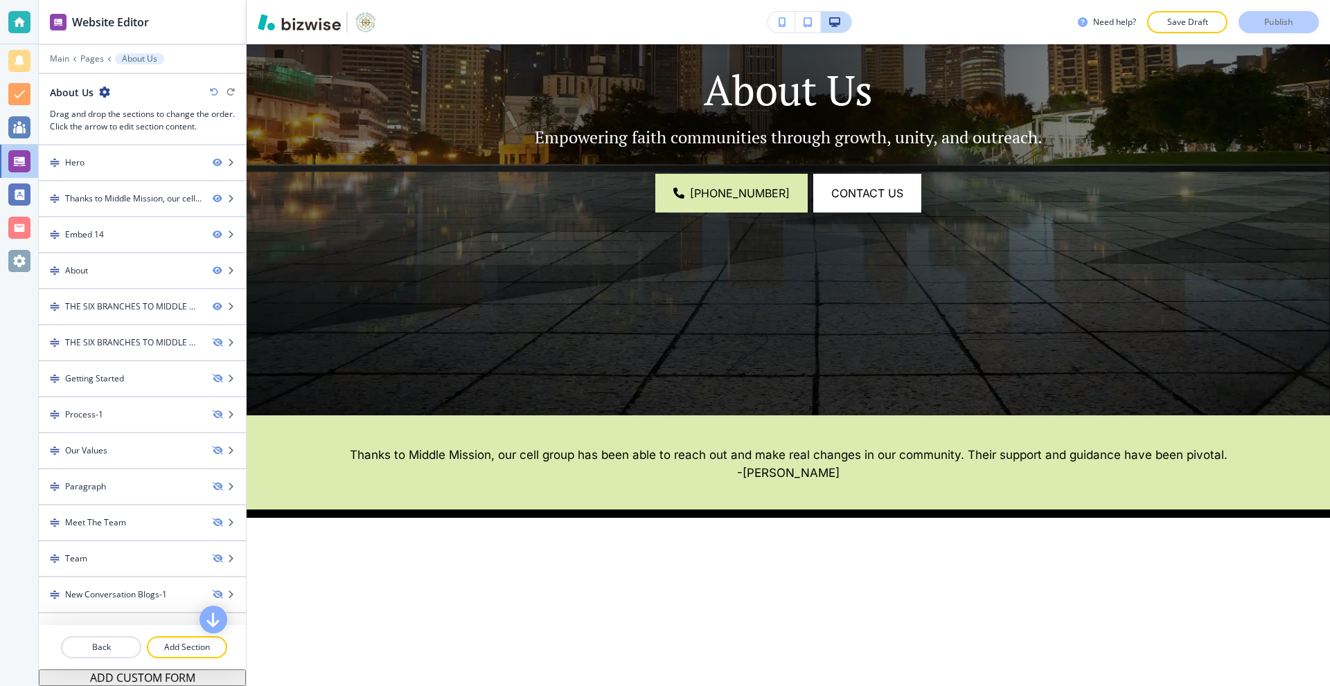
scroll to position [84, 0]
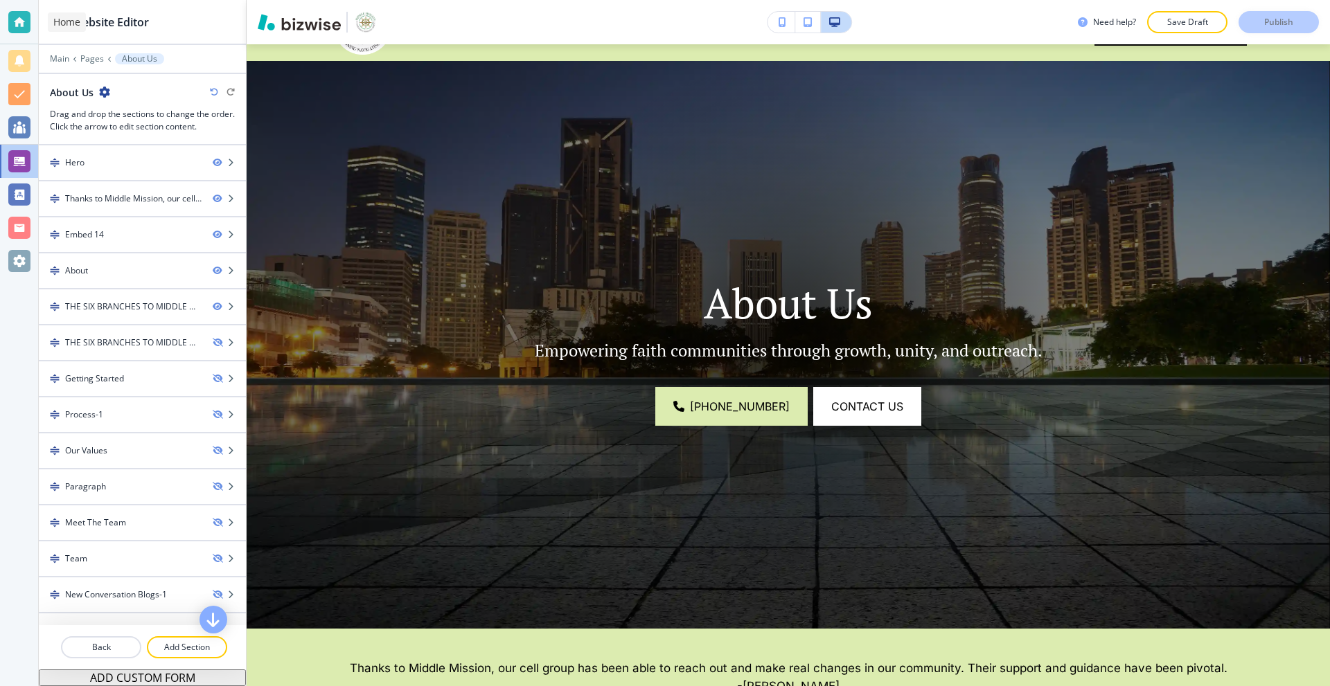
click at [10, 14] on div at bounding box center [19, 22] width 22 height 22
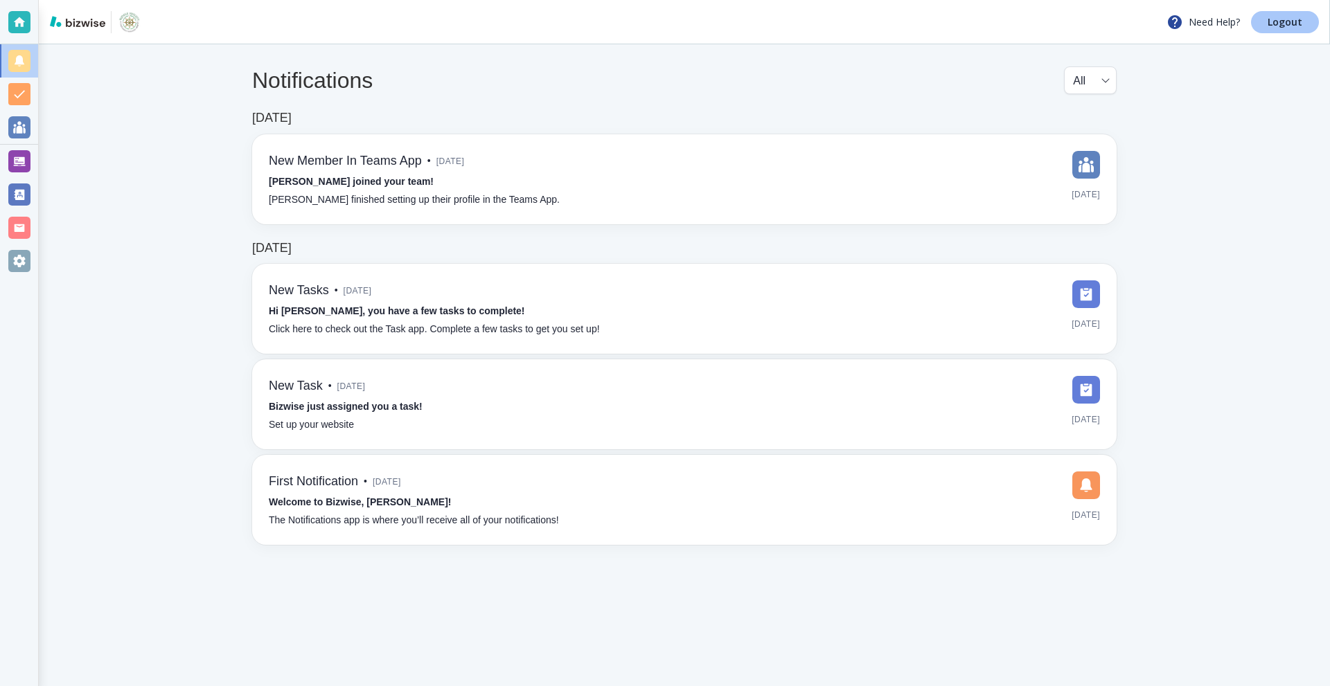
click at [1273, 19] on p "Logout" at bounding box center [1284, 22] width 35 height 10
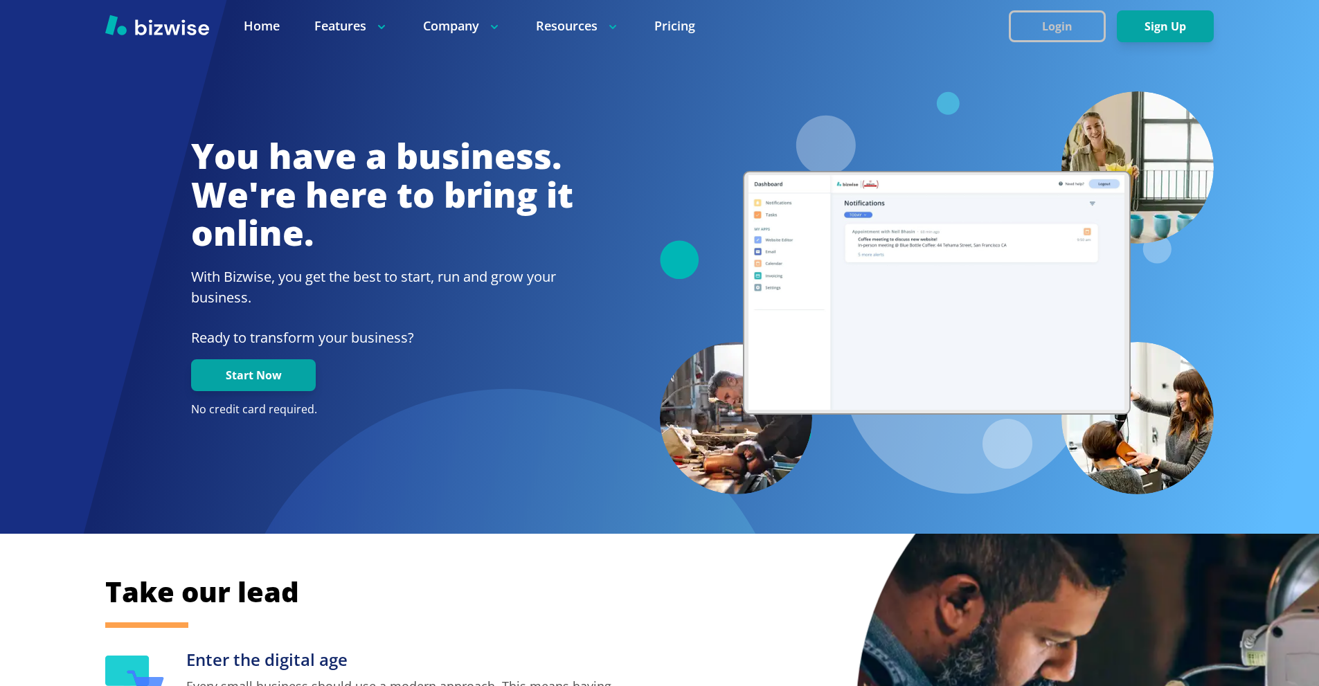
click at [1061, 11] on button "Login" at bounding box center [1057, 26] width 97 height 32
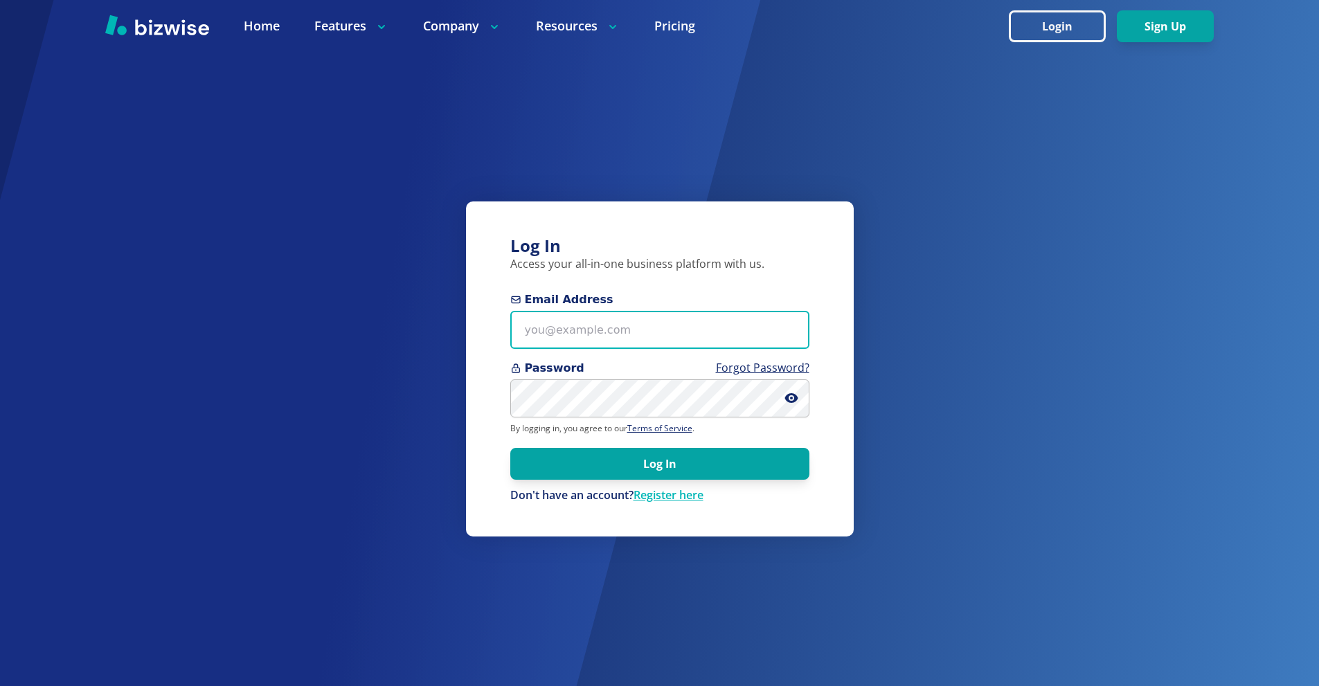
click at [720, 316] on input "Email Address" at bounding box center [659, 330] width 299 height 38
paste input "info+1@jjplanter.com"
type input "info+1@jjplanter.com"
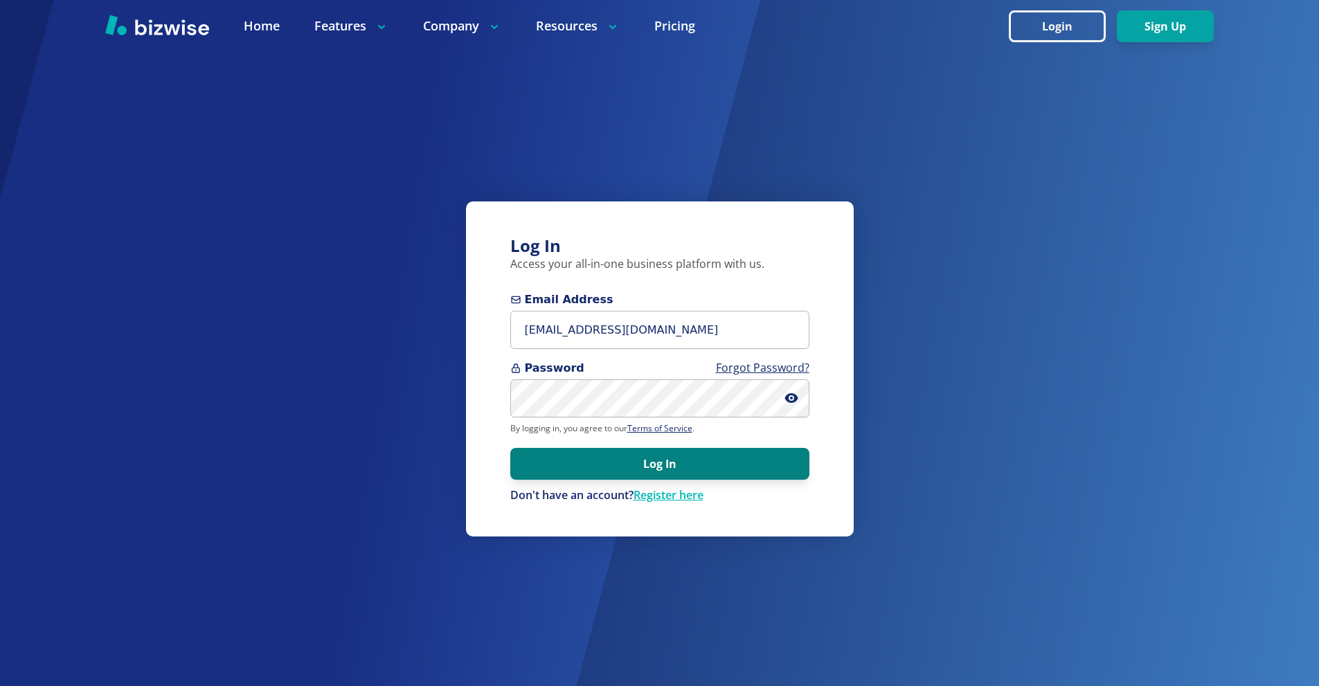
click at [689, 467] on button "Log In" at bounding box center [659, 464] width 299 height 32
